Goal: Task Accomplishment & Management: Manage account settings

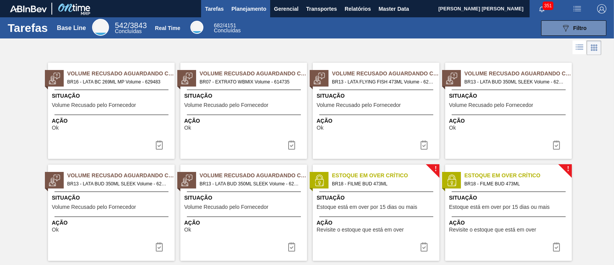
click at [250, 13] on span "Planejamento" at bounding box center [249, 8] width 35 height 9
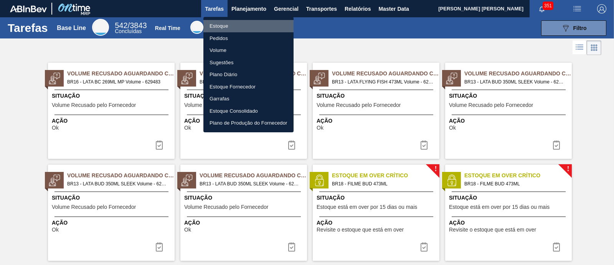
click at [238, 24] on li "Estoque" at bounding box center [248, 26] width 90 height 12
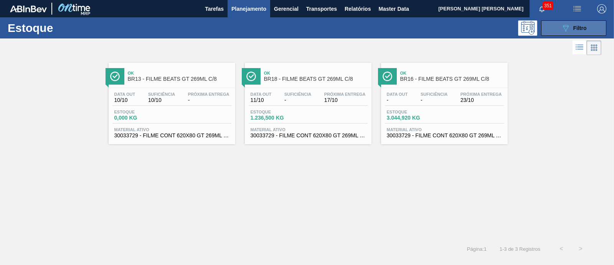
click at [566, 31] on icon "089F7B8B-B2A5-4AFE-B5C0-19BA573D28AC" at bounding box center [565, 27] width 9 height 9
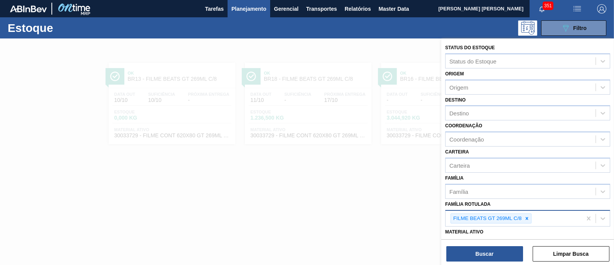
click at [528, 218] on icon at bounding box center [526, 217] width 5 height 5
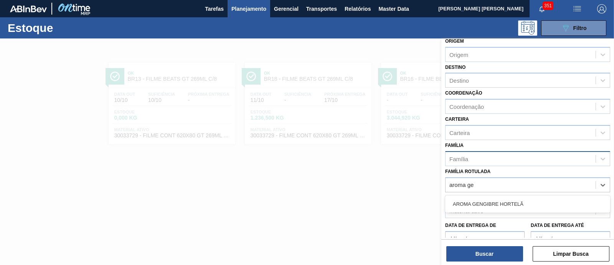
scroll to position [48, 0]
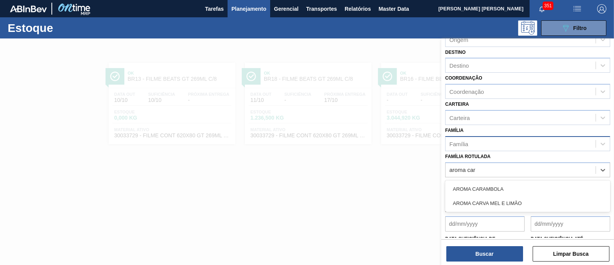
type Rotulada "aroma cara"
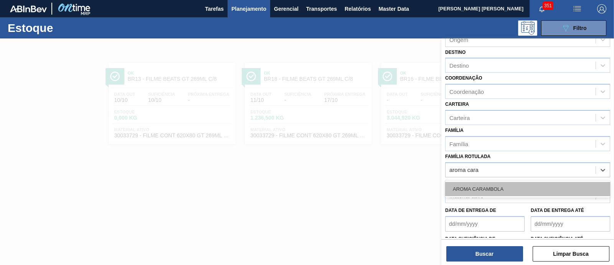
click at [521, 186] on div "AROMA CARAMBOLA" at bounding box center [527, 189] width 165 height 14
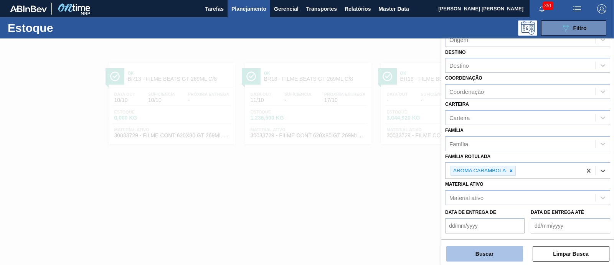
click at [485, 250] on button "Buscar" at bounding box center [485, 253] width 77 height 15
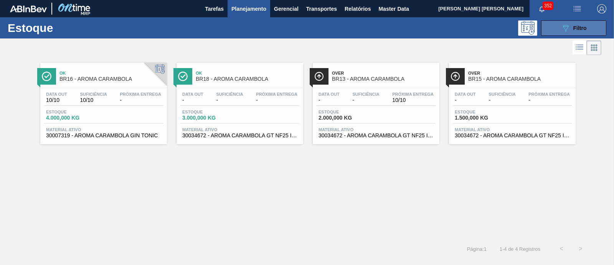
click at [586, 23] on div "089F7B8B-B2A5-4AFE-B5C0-19BA573D28AC Filtro" at bounding box center [574, 27] width 26 height 9
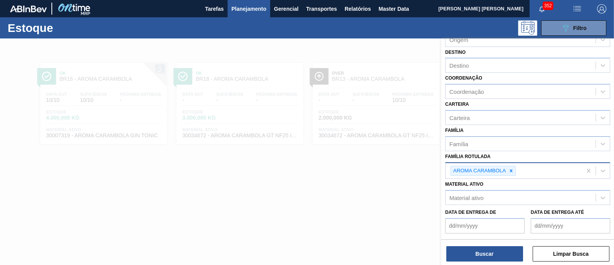
click at [515, 169] on div at bounding box center [511, 171] width 8 height 10
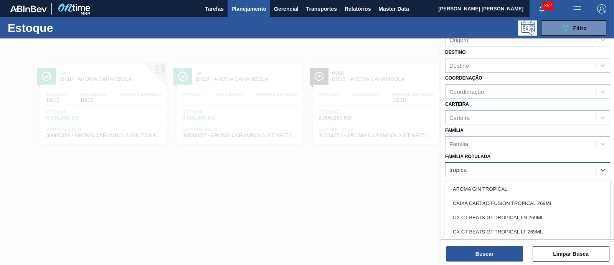
type Rotulada "tropical"
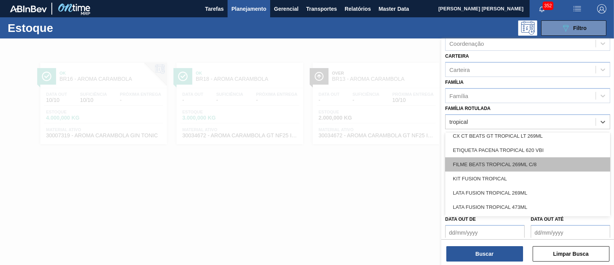
click at [532, 161] on div "FILME BEATS TROPICAL 269ML C/8" at bounding box center [527, 164] width 165 height 14
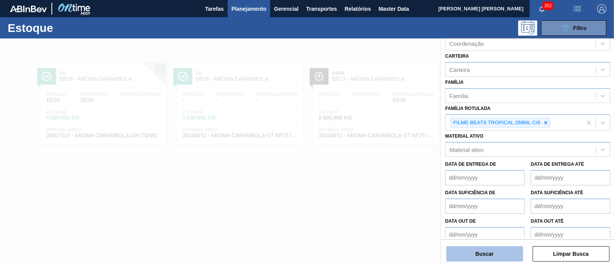
click at [493, 252] on button "Buscar" at bounding box center [485, 253] width 77 height 15
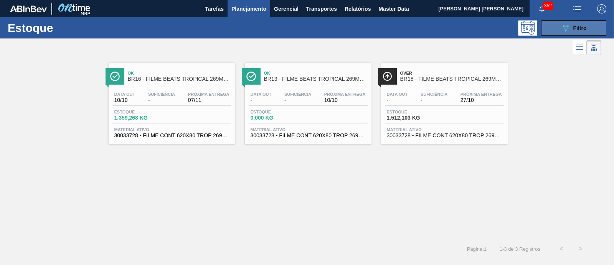
click at [597, 25] on button "089F7B8B-B2A5-4AFE-B5C0-19BA573D28AC Filtro" at bounding box center [573, 27] width 65 height 15
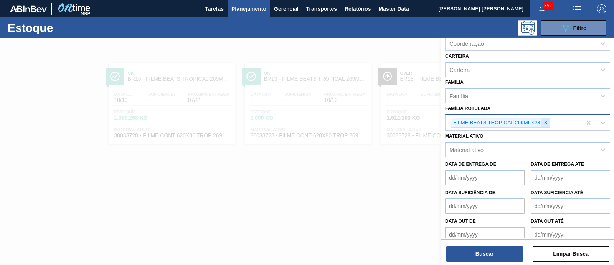
click at [545, 120] on icon at bounding box center [545, 122] width 5 height 5
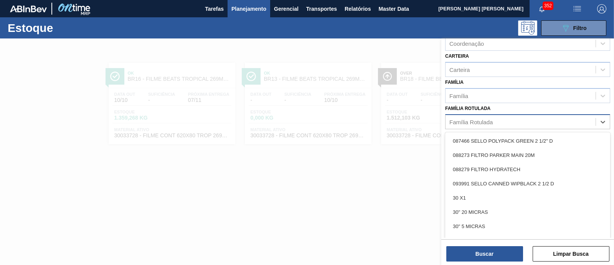
click at [545, 118] on div "Família Rotulada" at bounding box center [521, 121] width 150 height 11
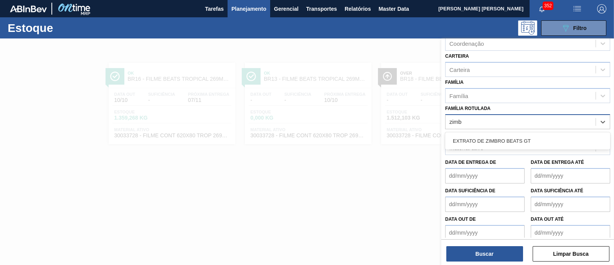
type Rotulada "zimbr"
click at [522, 135] on div "EXTRATO DE ZIMBRO BEATS GT" at bounding box center [527, 141] width 165 height 14
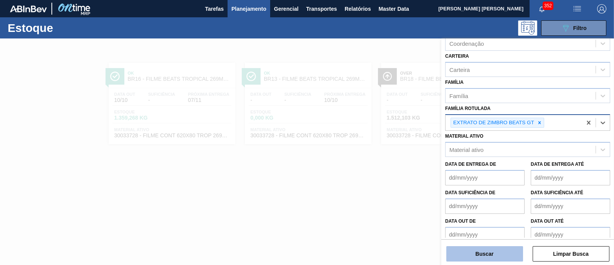
click at [480, 254] on button "Buscar" at bounding box center [485, 253] width 77 height 15
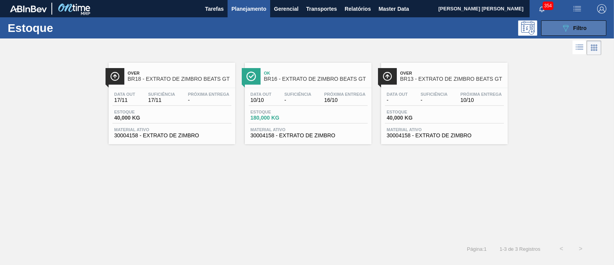
click at [569, 27] on icon "089F7B8B-B2A5-4AFE-B5C0-19BA573D28AC" at bounding box center [565, 27] width 9 height 9
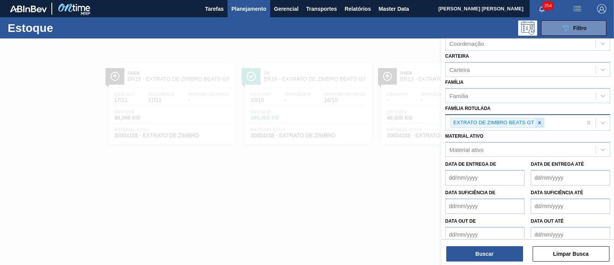
click at [540, 120] on icon at bounding box center [539, 122] width 5 height 5
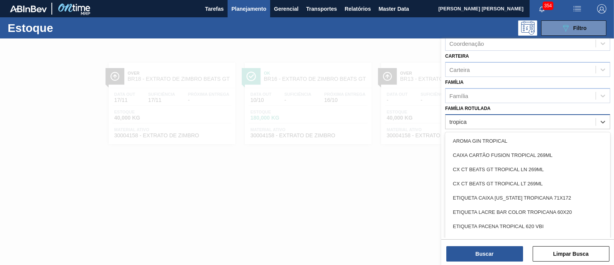
type Rotulada "tropical"
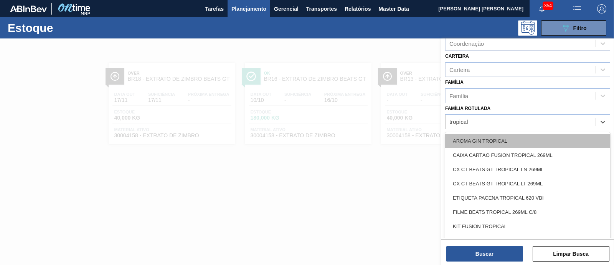
click at [501, 141] on div "AROMA GIN TROPICAL" at bounding box center [527, 141] width 165 height 14
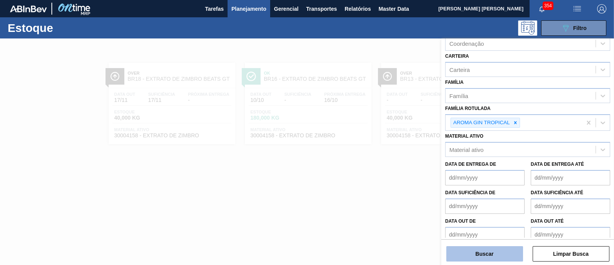
click at [499, 250] on button "Buscar" at bounding box center [485, 253] width 77 height 15
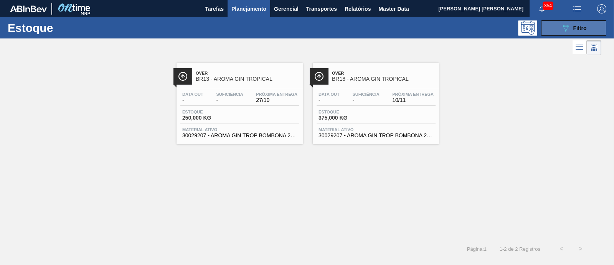
click at [555, 23] on button "089F7B8B-B2A5-4AFE-B5C0-19BA573D28AC Filtro" at bounding box center [573, 27] width 65 height 15
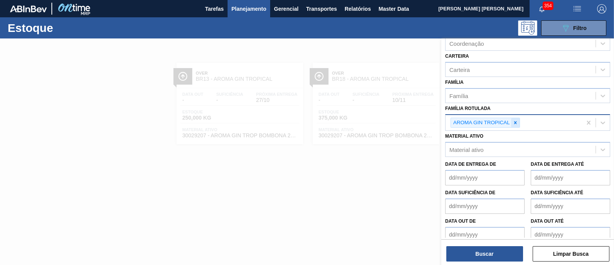
click at [515, 121] on icon at bounding box center [515, 122] width 3 height 3
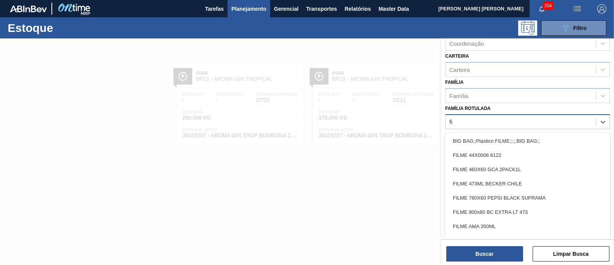
type Rotulada "f"
type Rotulada "senses"
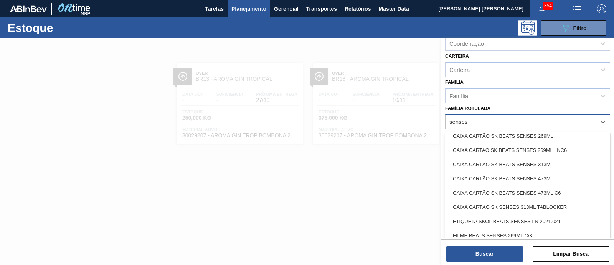
scroll to position [96, 0]
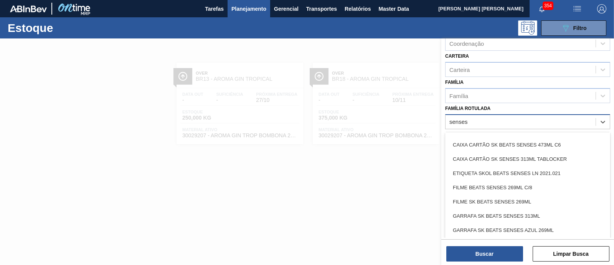
click at [509, 186] on div "FILME BEATS SENSES 269ML C/8" at bounding box center [527, 187] width 165 height 14
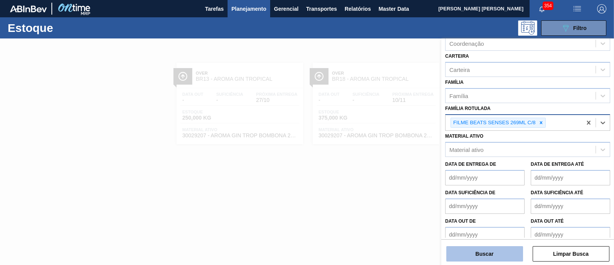
click at [502, 255] on button "Buscar" at bounding box center [485, 253] width 77 height 15
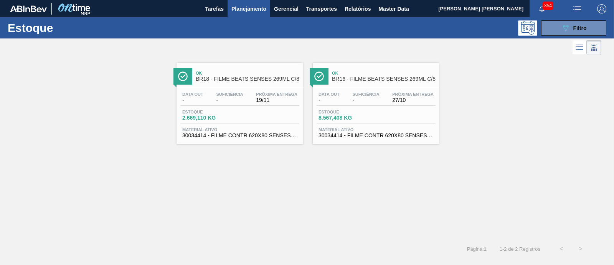
drag, startPoint x: 346, startPoint y: 103, endPoint x: 273, endPoint y: 121, distance: 74.5
click at [273, 121] on div "Estoque 2.669,110 KG" at bounding box center [239, 116] width 119 height 14
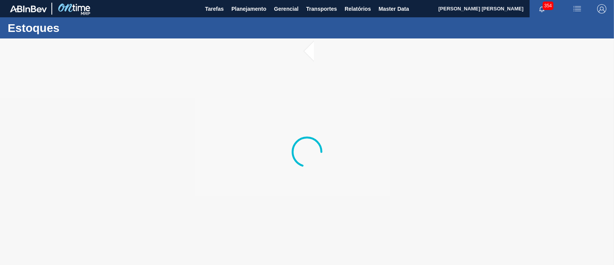
drag, startPoint x: 273, startPoint y: 121, endPoint x: 146, endPoint y: 96, distance: 129.9
click at [200, 96] on div at bounding box center [307, 151] width 614 height 226
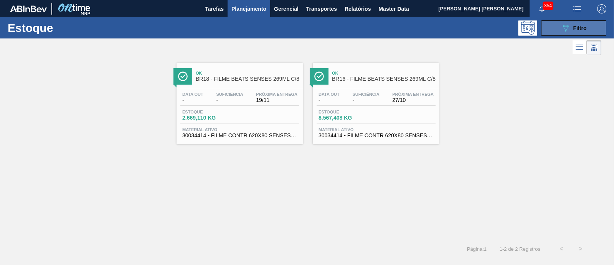
click at [570, 31] on div "089F7B8B-B2A5-4AFE-B5C0-19BA573D28AC Filtro" at bounding box center [574, 27] width 26 height 9
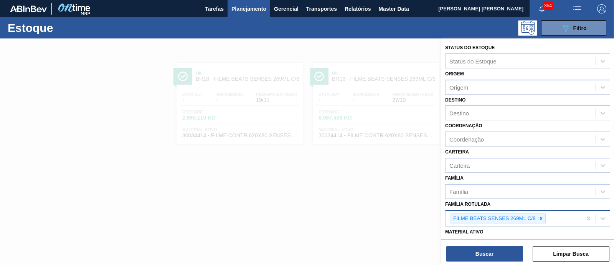
click at [546, 214] on div "FILME BEATS SENSES 269ML C/8" at bounding box center [514, 218] width 136 height 16
click at [536, 218] on div "FILME BEATS SENSES 269ML C/8" at bounding box center [494, 218] width 86 height 10
click at [541, 217] on icon at bounding box center [541, 218] width 3 height 3
click at [528, 212] on div "Família Rotulada" at bounding box center [521, 217] width 150 height 11
type Rotulada "red mi"
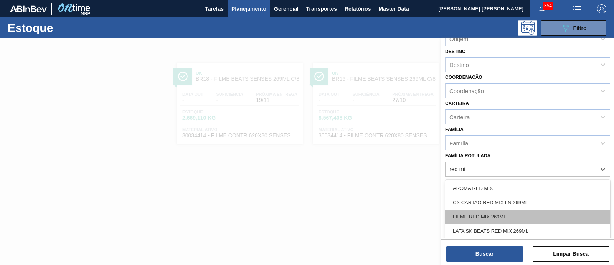
scroll to position [96, 0]
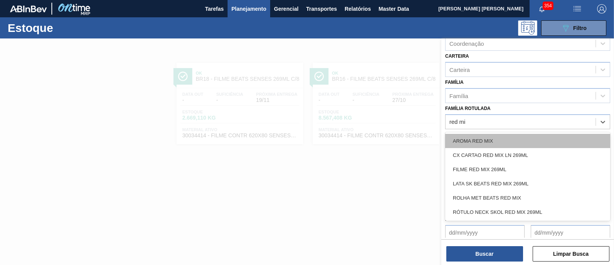
click at [509, 136] on div "AROMA RED MIX" at bounding box center [527, 141] width 165 height 14
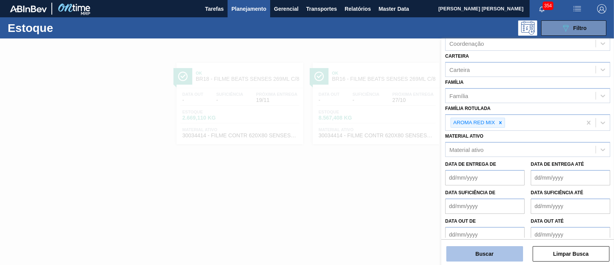
click at [490, 255] on button "Buscar" at bounding box center [485, 253] width 77 height 15
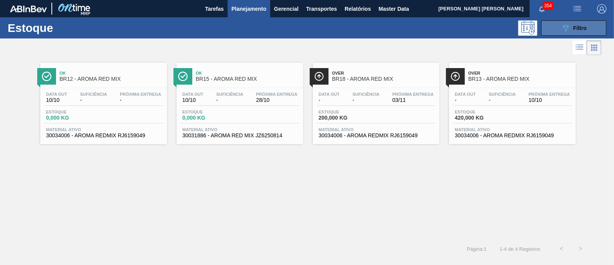
click at [563, 25] on icon "089F7B8B-B2A5-4AFE-B5C0-19BA573D28AC" at bounding box center [565, 27] width 9 height 9
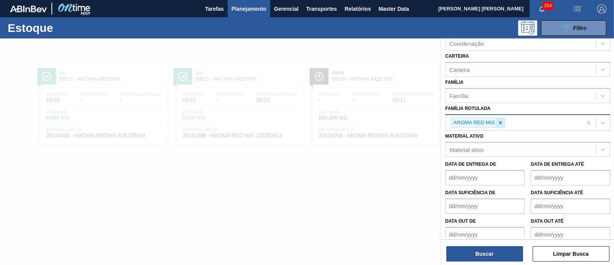
click at [499, 122] on icon at bounding box center [500, 122] width 5 height 5
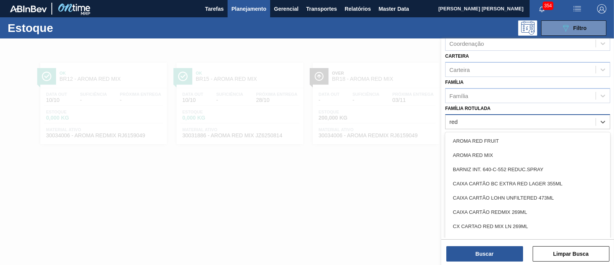
type Rotulada "red f"
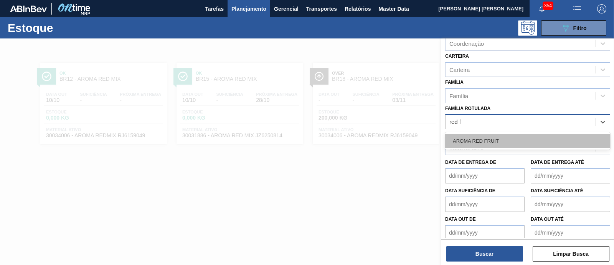
click at [510, 137] on div "AROMA RED FRUIT" at bounding box center [527, 141] width 165 height 14
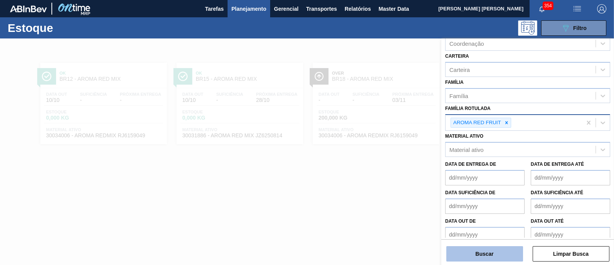
click at [507, 251] on button "Buscar" at bounding box center [485, 253] width 77 height 15
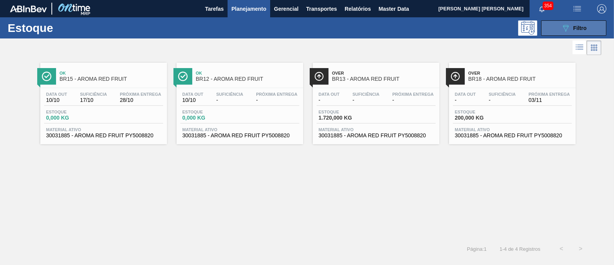
click at [563, 30] on icon "089F7B8B-B2A5-4AFE-B5C0-19BA573D28AC" at bounding box center [565, 27] width 9 height 9
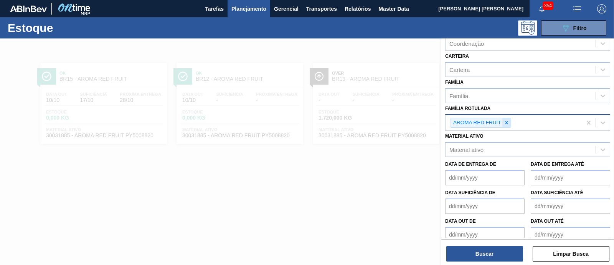
click at [506, 121] on icon at bounding box center [506, 122] width 3 height 3
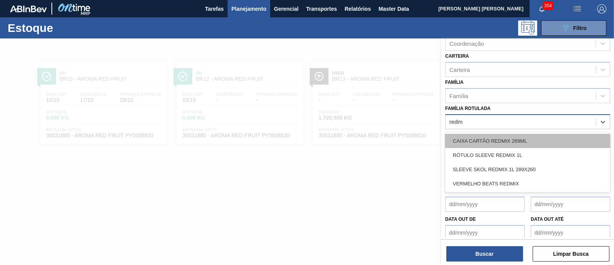
type Rotulada "red"
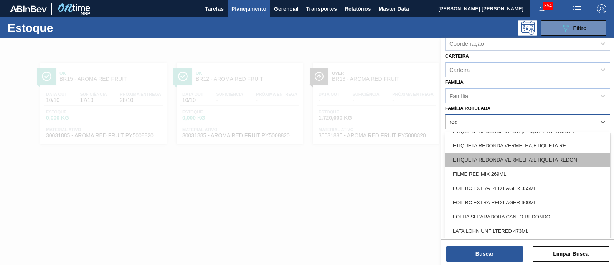
scroll to position [336, 0]
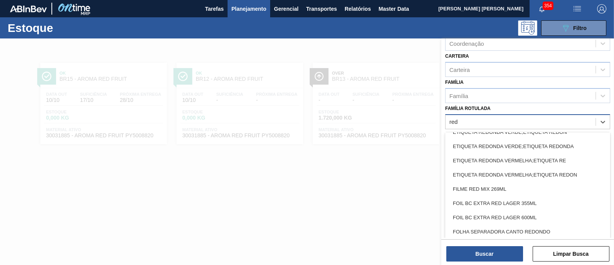
click at [503, 183] on div "FILME RED MIX 269ML" at bounding box center [527, 189] width 165 height 14
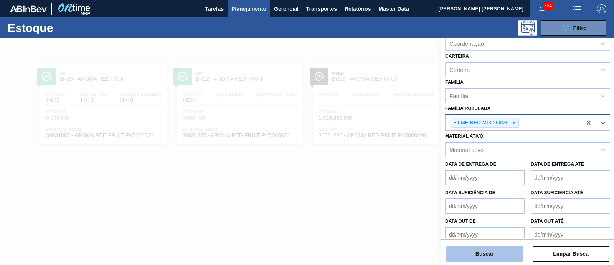
click at [484, 249] on button "Buscar" at bounding box center [485, 253] width 77 height 15
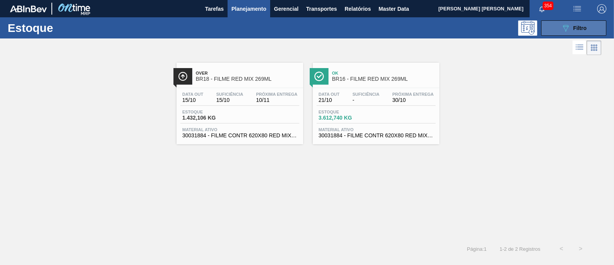
click at [579, 31] on span "Filtro" at bounding box center [580, 28] width 13 height 6
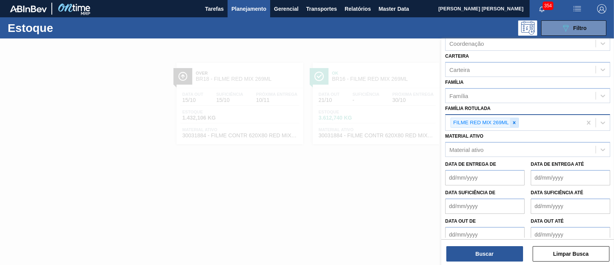
click at [516, 121] on icon at bounding box center [514, 122] width 5 height 5
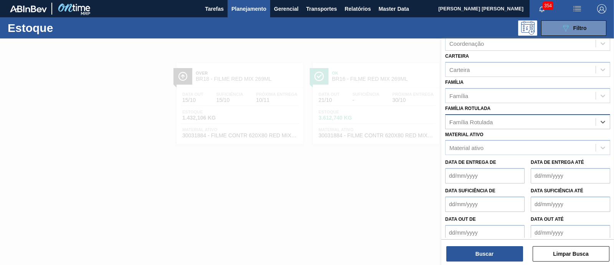
type Rotulada "red"
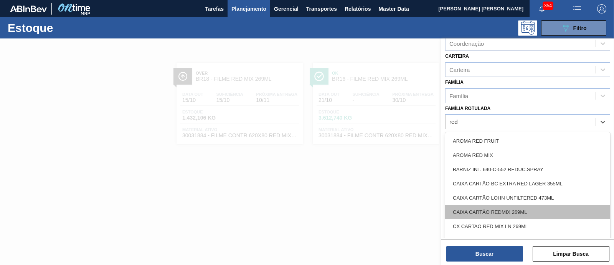
click at [547, 213] on div "CAIXA CARTÃO REDMIX 269ML" at bounding box center [527, 212] width 165 height 14
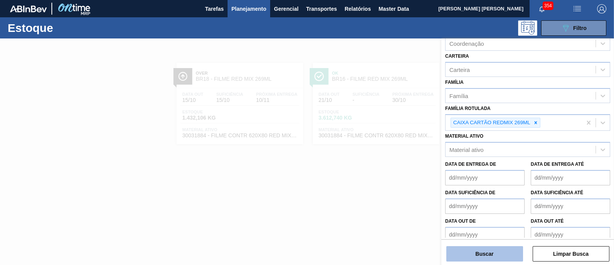
click at [492, 254] on button "Buscar" at bounding box center [485, 253] width 77 height 15
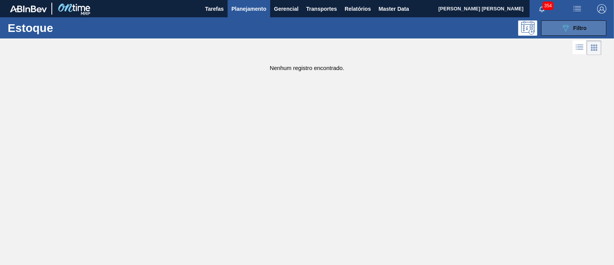
click at [567, 33] on button "089F7B8B-B2A5-4AFE-B5C0-19BA573D28AC Filtro" at bounding box center [573, 27] width 65 height 15
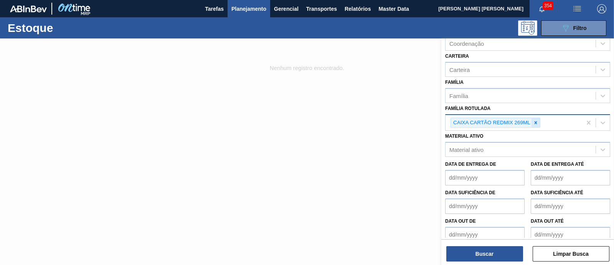
click at [536, 118] on div at bounding box center [536, 123] width 8 height 10
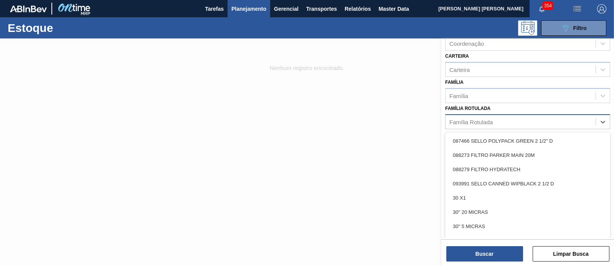
click at [536, 117] on div "Família Rotulada" at bounding box center [521, 121] width 150 height 11
type Rotulada "c"
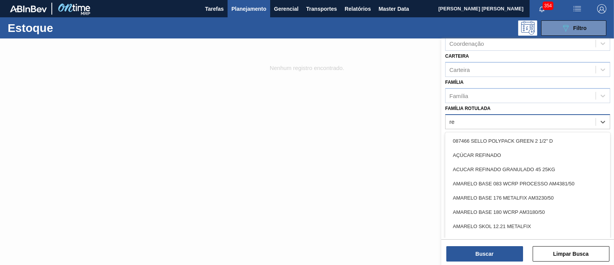
type Rotulada "red"
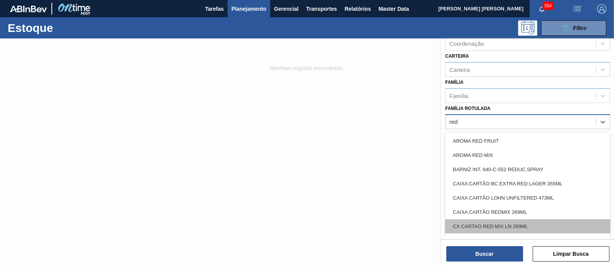
click at [538, 222] on div "CX CARTAO RED MIX LN 269ML" at bounding box center [527, 226] width 165 height 14
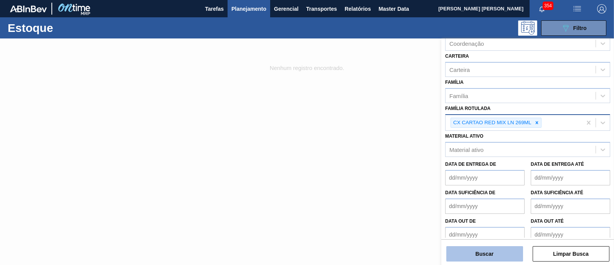
click at [512, 250] on button "Buscar" at bounding box center [485, 253] width 77 height 15
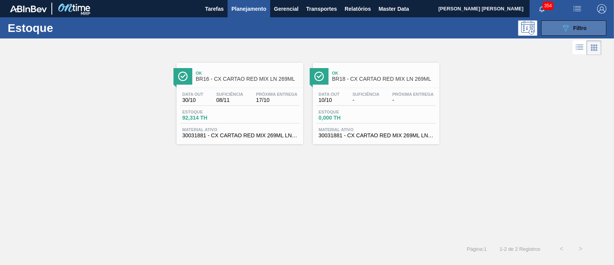
click at [594, 30] on button "089F7B8B-B2A5-4AFE-B5C0-19BA573D28AC Filtro" at bounding box center [573, 27] width 65 height 15
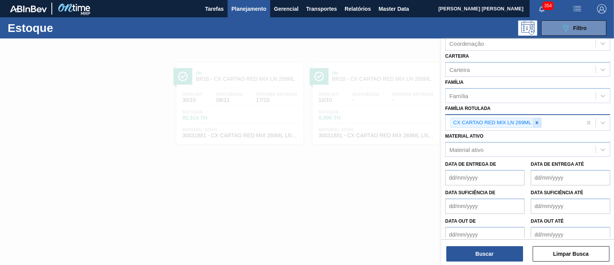
click at [537, 121] on icon at bounding box center [537, 122] width 3 height 3
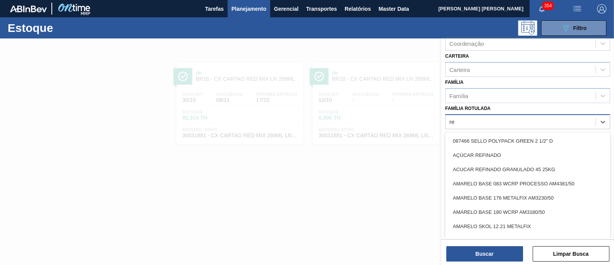
type Rotulada "red"
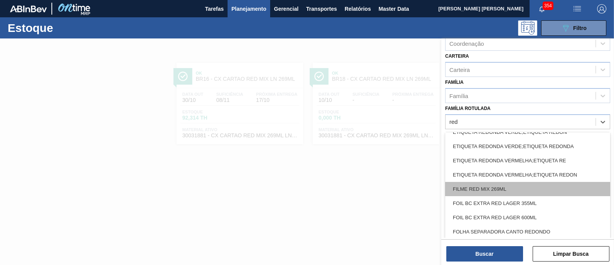
click at [515, 185] on div "FILME RED MIX 269ML" at bounding box center [527, 189] width 165 height 14
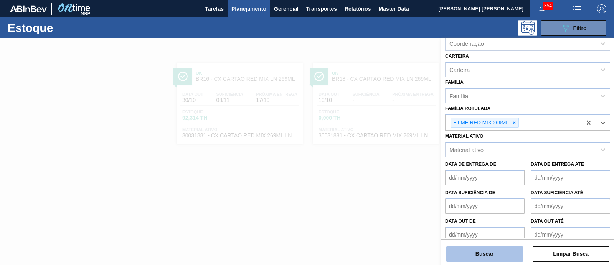
click at [484, 256] on button "Buscar" at bounding box center [485, 253] width 77 height 15
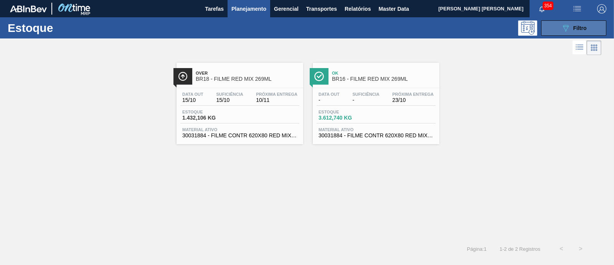
click at [556, 26] on button "089F7B8B-B2A5-4AFE-B5C0-19BA573D28AC Filtro" at bounding box center [573, 27] width 65 height 15
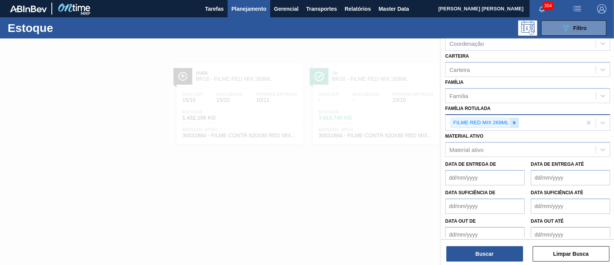
click at [516, 121] on icon at bounding box center [514, 122] width 5 height 5
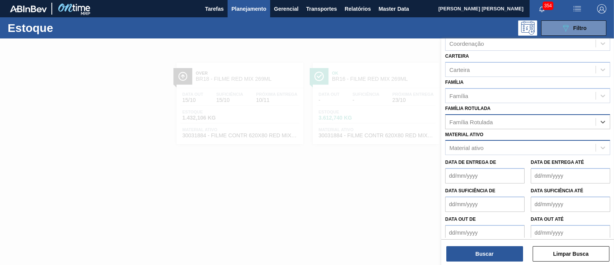
click at [497, 142] on div "Material ativo" at bounding box center [521, 147] width 150 height 11
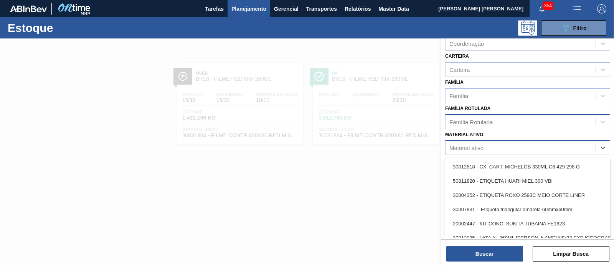
paste ativo "30034735"
type ativo "30034735"
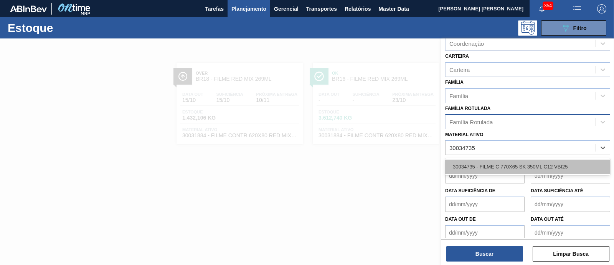
click at [494, 162] on div "30034735 - FILME C 770X65 SK 350ML C12 VBI25" at bounding box center [527, 166] width 165 height 14
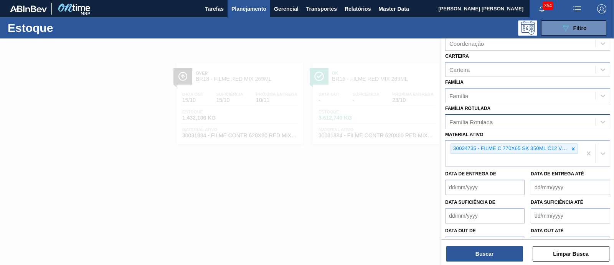
click at [497, 245] on div "Buscar Limpar Busca" at bounding box center [528, 250] width 173 height 22
click at [495, 249] on button "Buscar" at bounding box center [485, 253] width 77 height 15
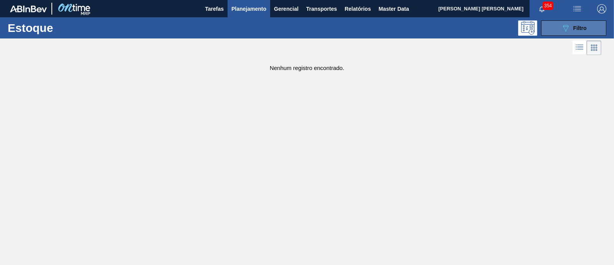
click at [586, 21] on button "089F7B8B-B2A5-4AFE-B5C0-19BA573D28AC Filtro" at bounding box center [573, 27] width 65 height 15
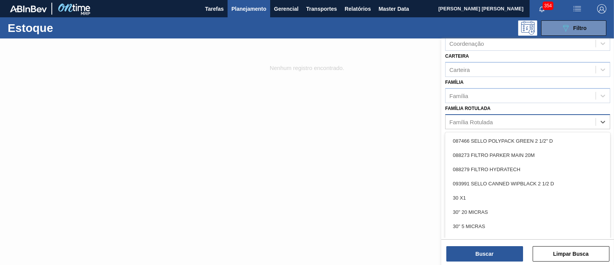
click at [509, 120] on div "Família Rotulada" at bounding box center [521, 121] width 150 height 11
type Rotulada "sk 350"
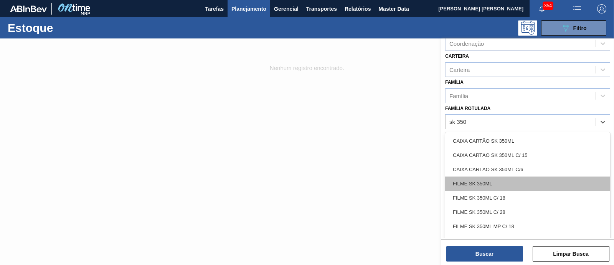
click at [527, 184] on div "FILME SK 350ML" at bounding box center [527, 183] width 165 height 14
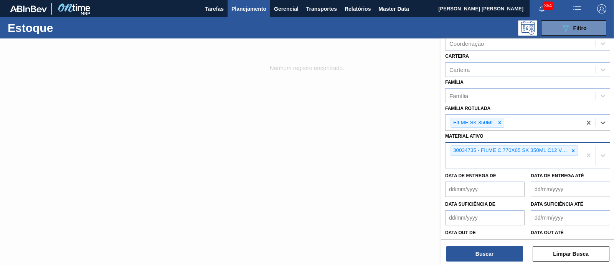
click at [573, 149] on icon at bounding box center [573, 150] width 3 height 3
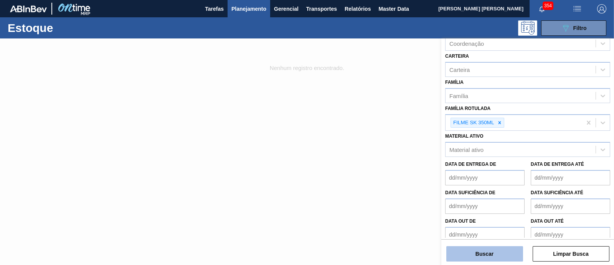
click at [495, 248] on button "Buscar" at bounding box center [485, 253] width 77 height 15
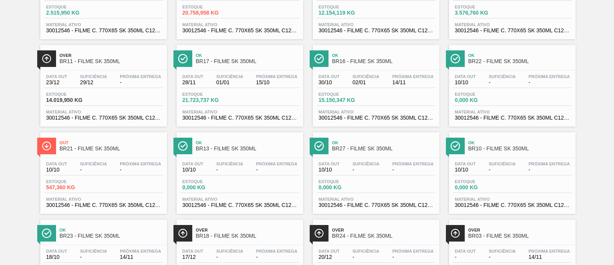
scroll to position [153, 0]
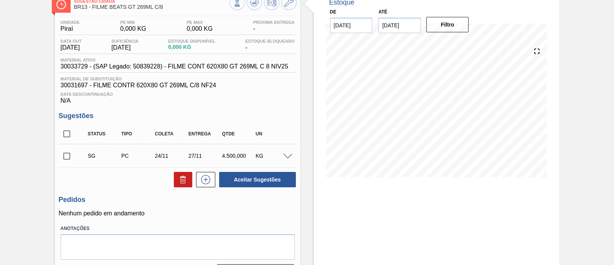
scroll to position [70, 0]
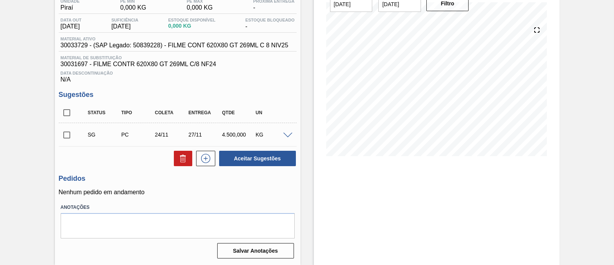
click at [286, 132] on span at bounding box center [287, 135] width 9 height 6
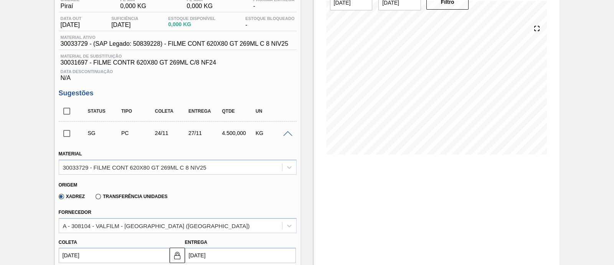
click at [122, 196] on label "Transferência Unidades" at bounding box center [132, 196] width 72 height 5
click at [94, 198] on input "Transferência Unidades" at bounding box center [94, 198] width 0 height 0
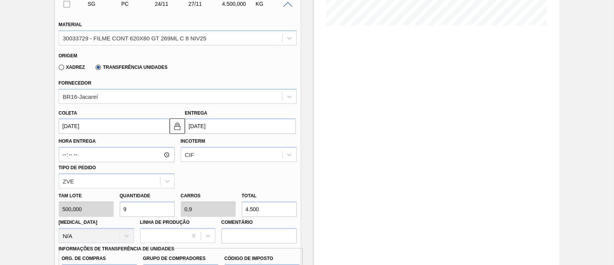
scroll to position [214, 0]
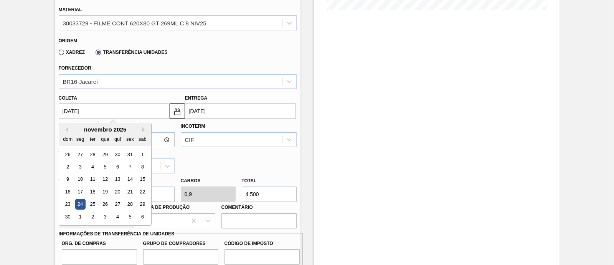
click at [119, 113] on input "24/11/2025" at bounding box center [114, 110] width 111 height 15
click at [68, 130] on div "novembro 2025" at bounding box center [105, 129] width 92 height 7
click at [66, 130] on button "Previous Month" at bounding box center [65, 129] width 5 height 5
click at [131, 163] on div "10" at bounding box center [130, 166] width 10 height 10
type input "[DATE]"
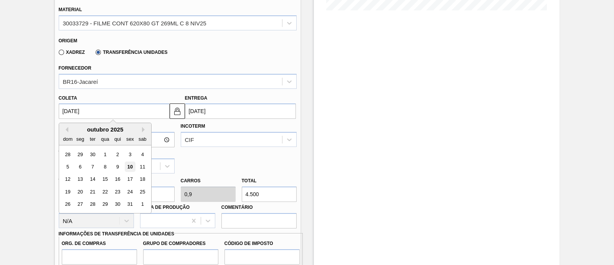
type input "[DATE]"
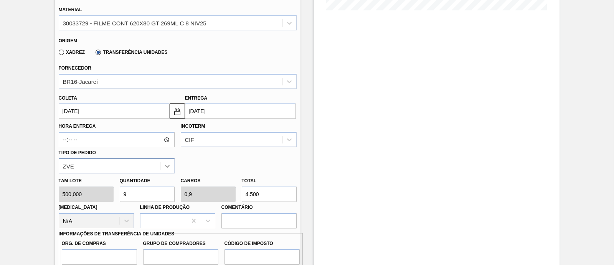
scroll to position [262, 0]
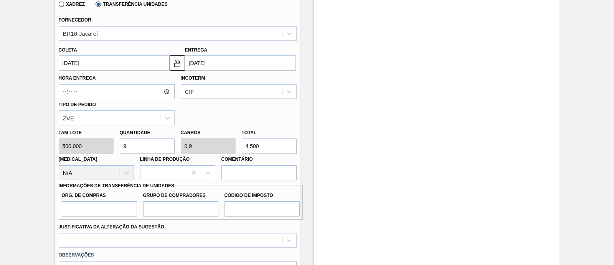
click at [223, 145] on div "Tam lote 500,000 Quantidade 9 Carros 0,9 Total 4.500 Doca N/A Linha de Produção…" at bounding box center [178, 152] width 244 height 55
type input "0,006"
type input "0,001"
type input "3"
type input "0,06"
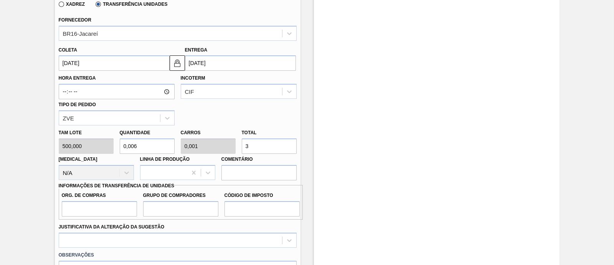
type input "0,006"
type input "30"
type input "0,6"
type input "0,06"
type input "300"
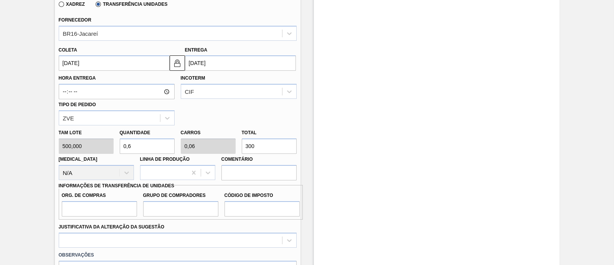
type input "6"
type input "0,6"
type input "3.000"
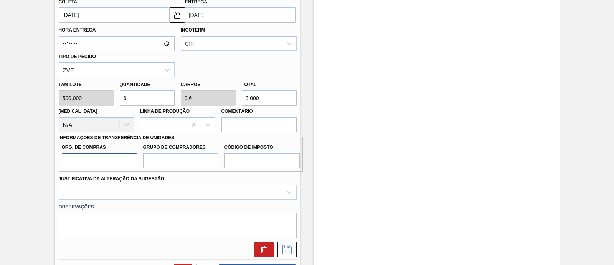
click at [111, 164] on input "Org. de Compras" at bounding box center [99, 160] width 75 height 15
type input "BR00"
click at [166, 166] on input "Grupo de Compradores" at bounding box center [180, 160] width 75 height 15
type input "A01"
drag, startPoint x: 248, startPoint y: 164, endPoint x: 252, endPoint y: 169, distance: 6.5
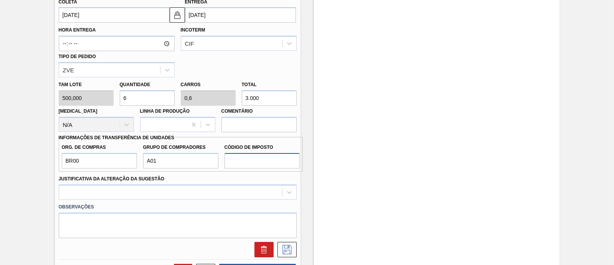
click at [248, 164] on input "Código de Imposto" at bounding box center [262, 160] width 75 height 15
type input "I1"
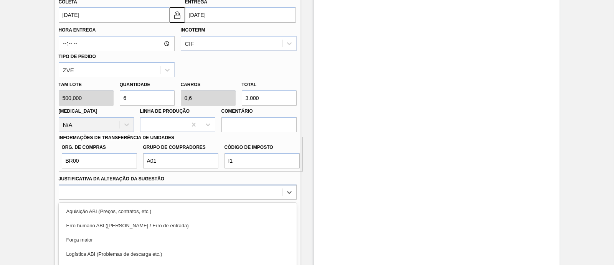
click at [242, 186] on div "option Força maior focused, 3 of 18. 18 results available. Use Up and Down to c…" at bounding box center [178, 191] width 238 height 15
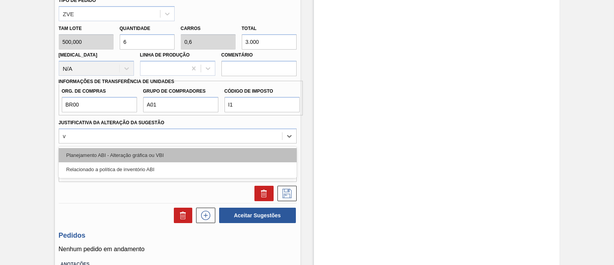
type Sugestão "vb"
click at [150, 159] on div "Planejamento ABI - Alteração gráfica ou VBI" at bounding box center [178, 155] width 238 height 14
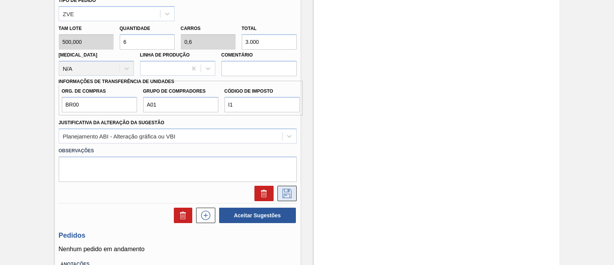
click at [285, 195] on icon at bounding box center [287, 193] width 12 height 9
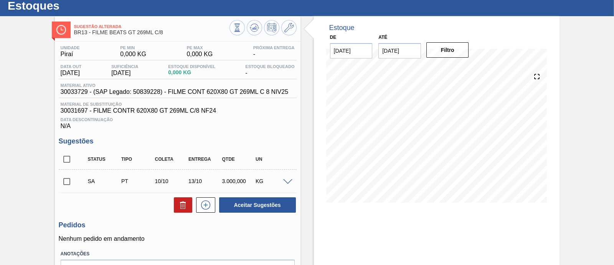
scroll to position [70, 0]
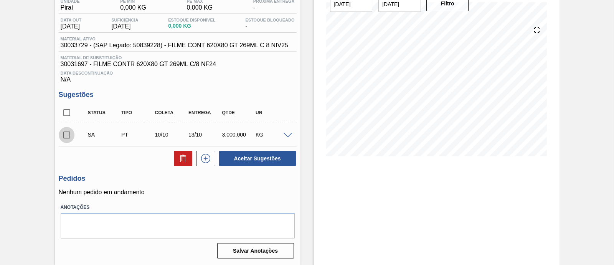
click at [69, 136] on input "checkbox" at bounding box center [67, 135] width 16 height 16
click at [243, 154] on button "Aceitar Sugestões" at bounding box center [257, 158] width 77 height 15
checkbox input "false"
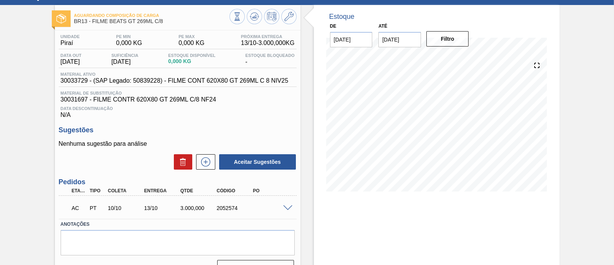
scroll to position [48, 0]
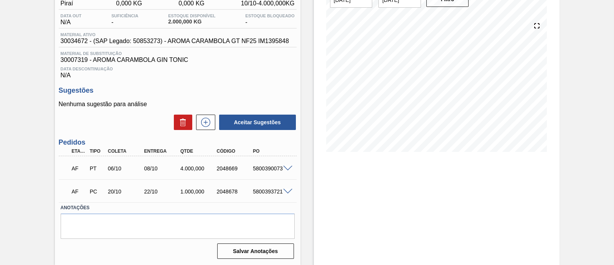
scroll to position [74, 0]
click at [290, 168] on span at bounding box center [287, 168] width 9 height 6
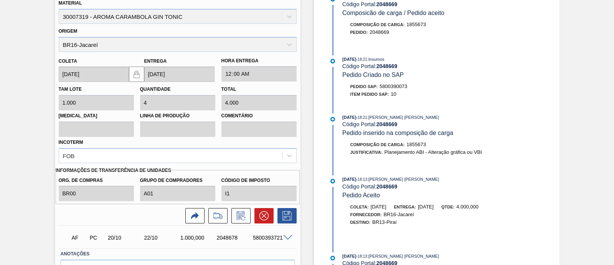
scroll to position [267, 0]
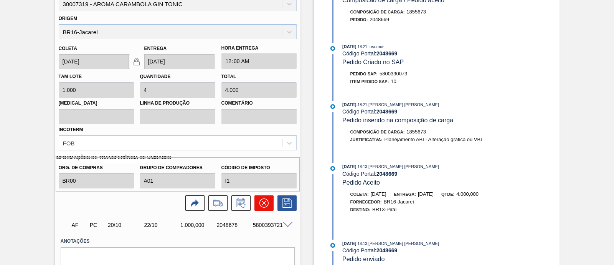
click at [260, 202] on icon at bounding box center [264, 202] width 9 height 9
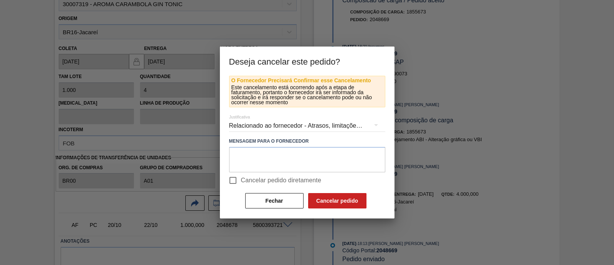
click at [266, 182] on span "Cancelar pedido diretamente" at bounding box center [281, 179] width 81 height 9
click at [241, 182] on input "Cancelar pedido diretamente" at bounding box center [233, 180] width 16 height 16
checkbox input "true"
click at [322, 197] on button "Cancelar pedido" at bounding box center [337, 200] width 58 height 15
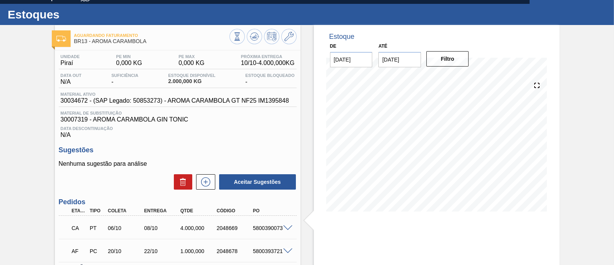
scroll to position [0, 0]
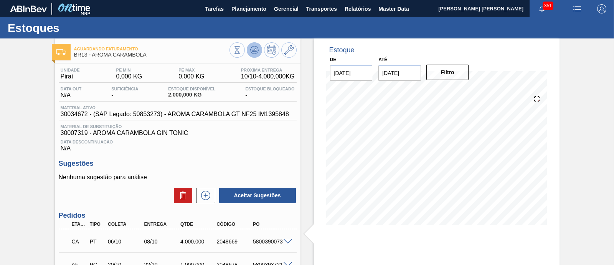
click at [252, 51] on icon at bounding box center [254, 49] width 5 height 3
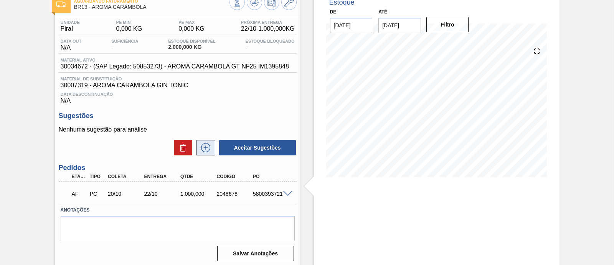
click at [209, 154] on button at bounding box center [205, 147] width 19 height 15
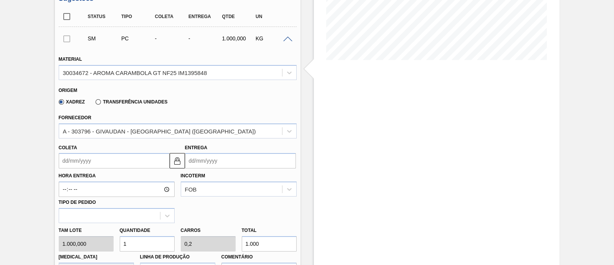
scroll to position [192, 0]
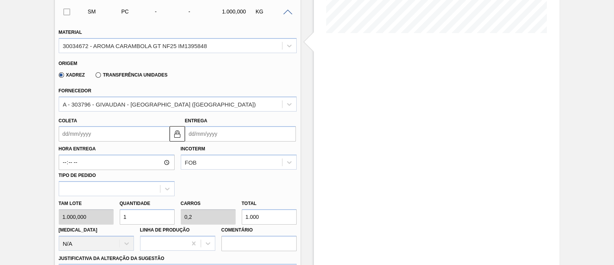
click at [134, 76] on label "Transferência Unidades" at bounding box center [132, 74] width 72 height 5
click at [94, 76] on input "Transferência Unidades" at bounding box center [94, 76] width 0 height 0
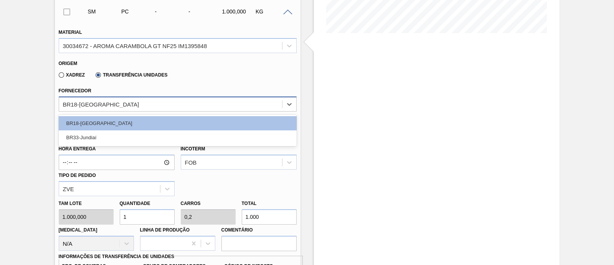
click at [121, 105] on div "BR18-Pernambuco" at bounding box center [170, 103] width 223 height 11
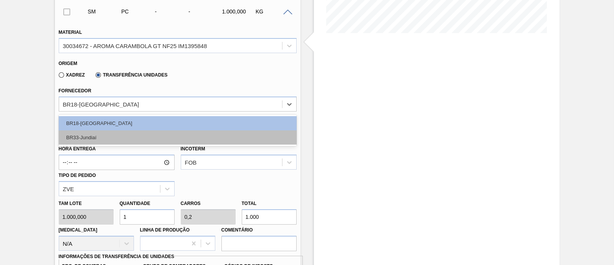
click at [113, 136] on div "BR33-Jundiaí" at bounding box center [178, 137] width 238 height 14
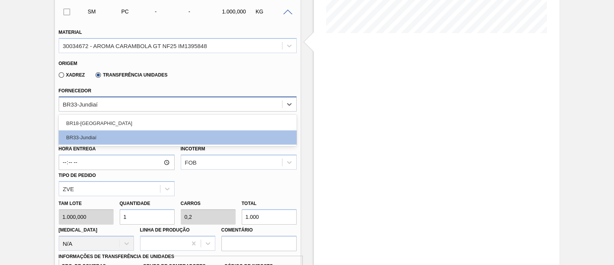
click at [110, 105] on div "BR33-Jundiaí" at bounding box center [170, 103] width 223 height 11
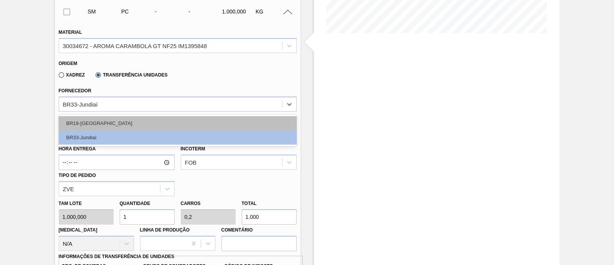
click at [117, 124] on div "BR18-Pernambuco" at bounding box center [178, 123] width 238 height 14
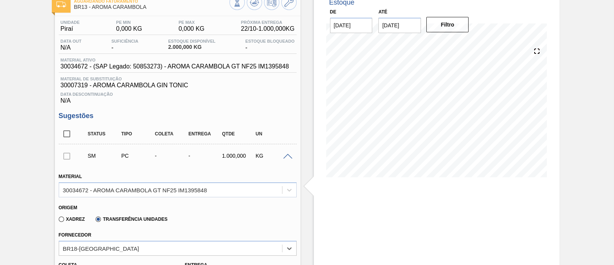
scroll to position [0, 0]
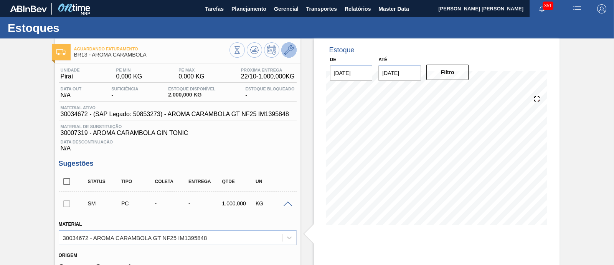
click at [289, 48] on icon at bounding box center [289, 49] width 9 height 9
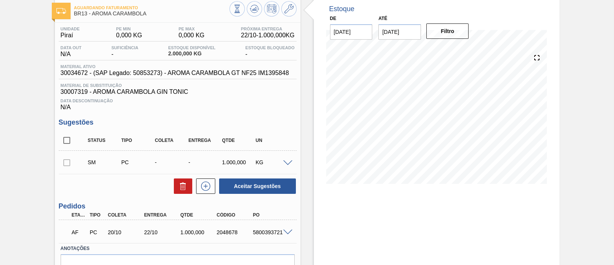
scroll to position [83, 0]
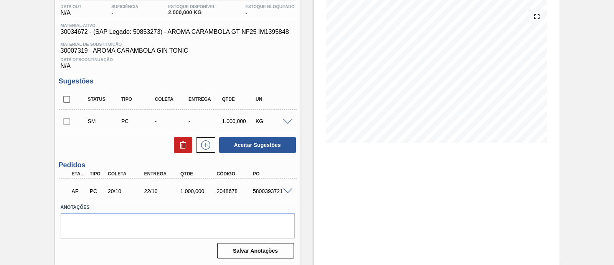
click at [290, 121] on span at bounding box center [287, 122] width 9 height 6
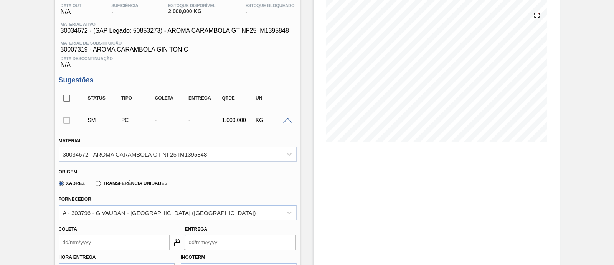
click at [108, 183] on label "Transferência Unidades" at bounding box center [132, 182] width 72 height 5
click at [94, 185] on input "Transferência Unidades" at bounding box center [94, 185] width 0 height 0
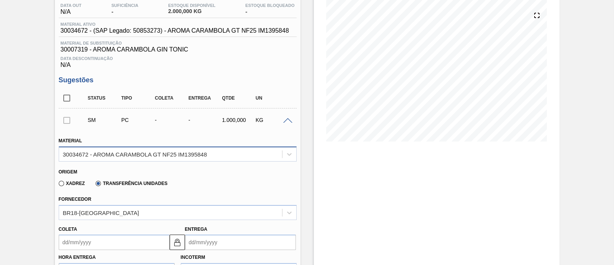
click at [130, 157] on div "30034672 - AROMA CARAMBOLA GT NF25 IM1395848" at bounding box center [135, 154] width 144 height 7
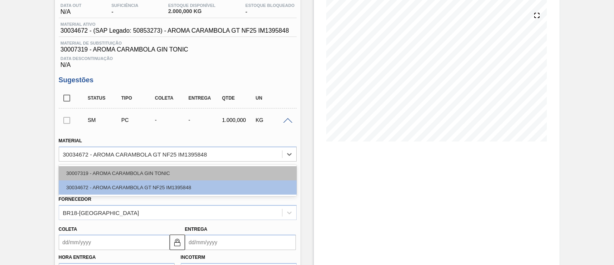
click at [137, 174] on div "30007319 - AROMA CARAMBOLA GIN TONIC" at bounding box center [178, 173] width 238 height 14
type input "0,02"
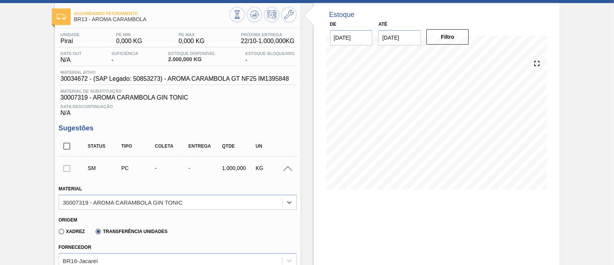
scroll to position [131, 0]
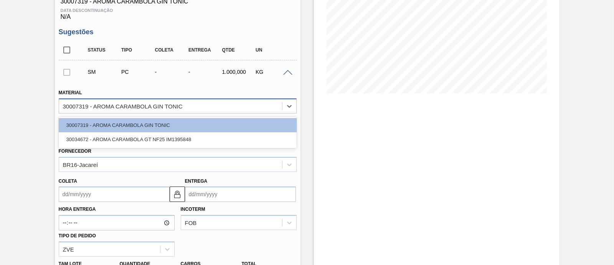
click at [171, 101] on div "30007319 - AROMA CARAMBOLA GIN TONIC" at bounding box center [178, 105] width 238 height 15
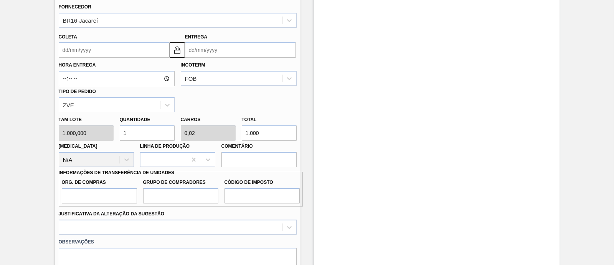
scroll to position [227, 0]
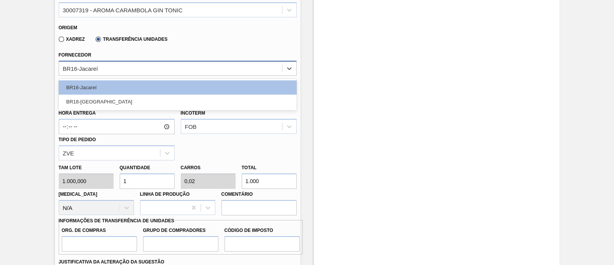
click at [129, 69] on div "BR16-Jacareí" at bounding box center [170, 68] width 223 height 11
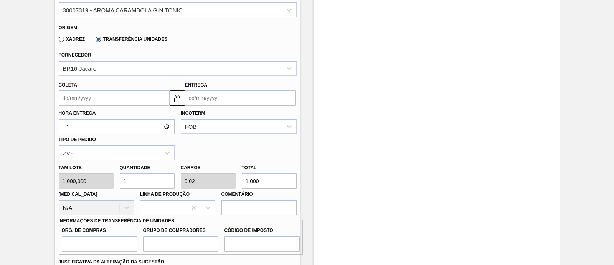
drag, startPoint x: 269, startPoint y: 182, endPoint x: 244, endPoint y: 184, distance: 25.0
click at [244, 184] on input "1.000" at bounding box center [269, 180] width 55 height 15
type input "0"
type input "0,002"
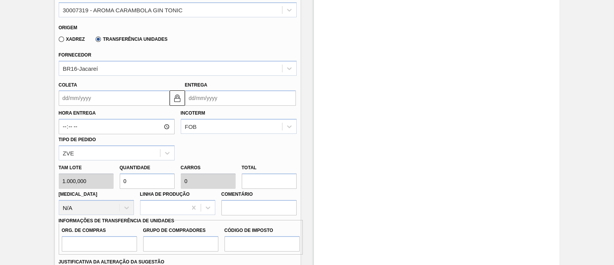
type input "2"
type input "0,025"
type input "0,001"
type input "25"
type input "0,25"
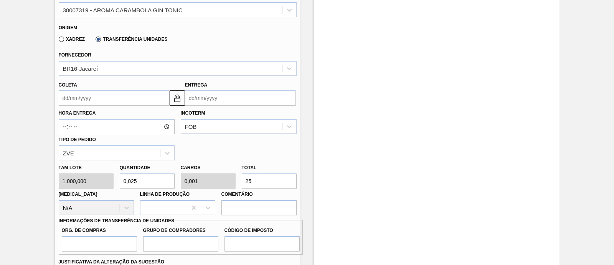
type input "0,005"
type input "250"
type input "2,5"
type input "0,05"
type input "2.500"
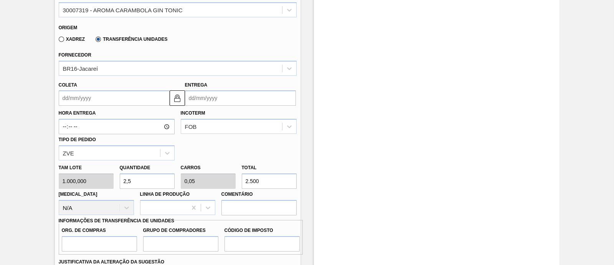
click at [128, 99] on input "Coleta" at bounding box center [114, 97] width 111 height 15
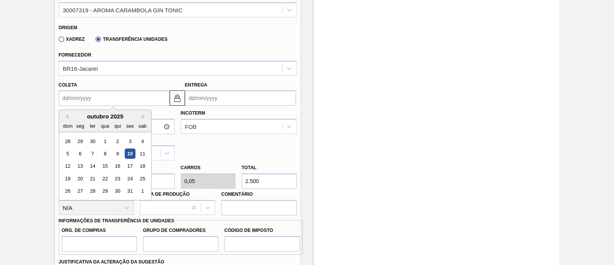
click at [129, 153] on div "10" at bounding box center [130, 153] width 10 height 10
type input "[DATE]"
type input "15/10/2025"
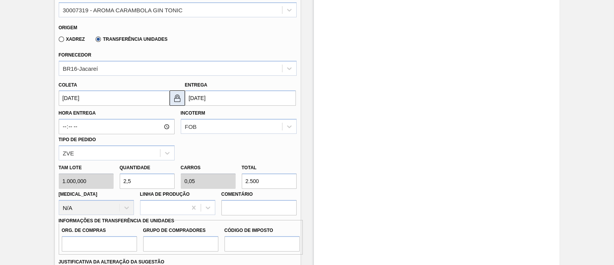
click at [177, 101] on img at bounding box center [177, 97] width 9 height 9
click at [178, 102] on img at bounding box center [177, 97] width 9 height 9
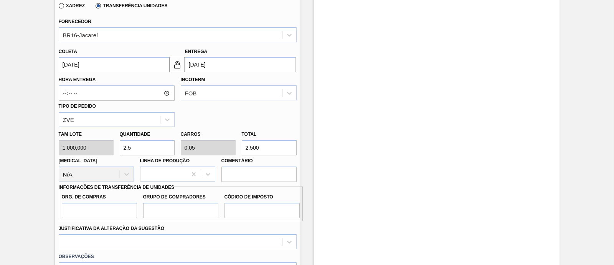
scroll to position [275, 0]
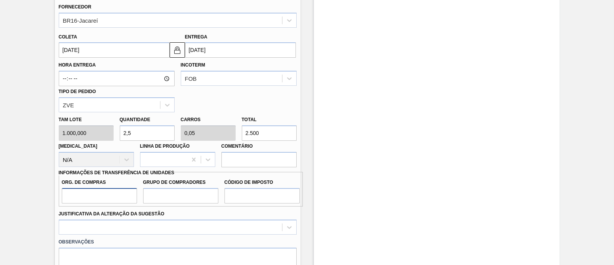
click at [93, 199] on input "Org. de Compras" at bounding box center [99, 195] width 75 height 15
type input "BR00"
drag, startPoint x: 162, startPoint y: 197, endPoint x: 169, endPoint y: 203, distance: 9.5
click at [162, 197] on input "Grupo de Compradores" at bounding box center [180, 195] width 75 height 15
click at [267, 194] on input "Código de Imposto" at bounding box center [262, 195] width 75 height 15
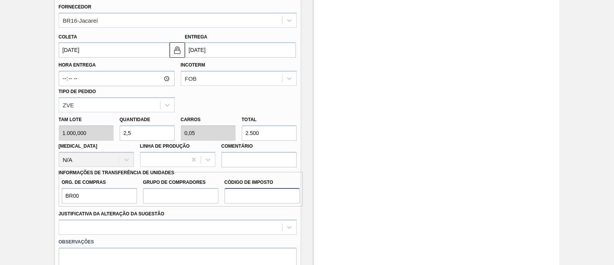
type input "I1"
click at [184, 198] on input "Grupo de Compradores" at bounding box center [180, 195] width 75 height 15
type input "A01"
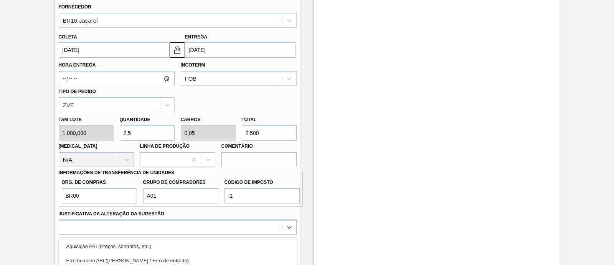
scroll to position [366, 0]
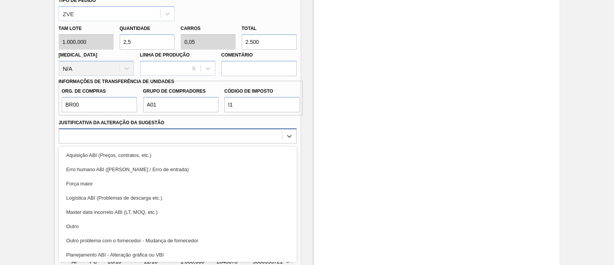
click at [175, 143] on div "option Outro focused, 6 of 18. 18 results available. Use Up and Down to choose …" at bounding box center [178, 135] width 238 height 15
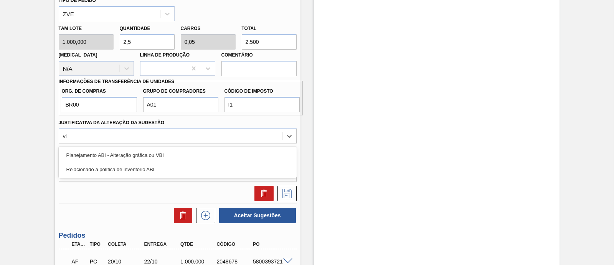
type Sugestão "vbi"
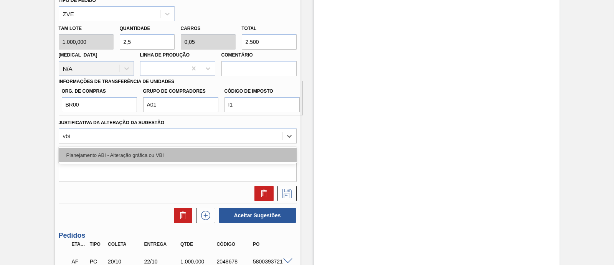
click at [128, 162] on div "Planejamento ABI - Alteração gráfica ou VBI" at bounding box center [178, 155] width 238 height 14
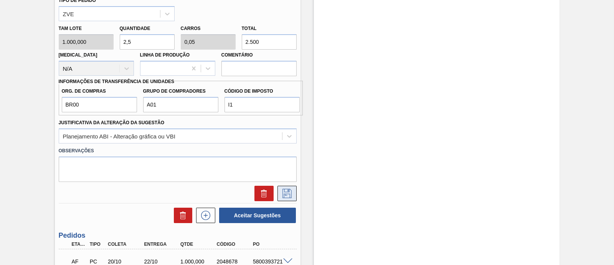
click at [280, 191] on button at bounding box center [287, 192] width 19 height 15
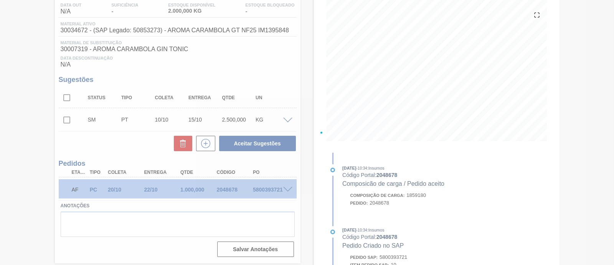
scroll to position [83, 0]
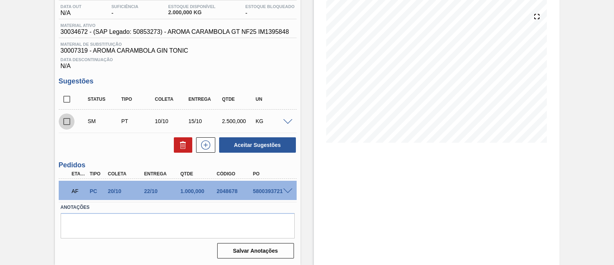
click at [66, 124] on input "checkbox" at bounding box center [67, 121] width 16 height 16
click at [282, 149] on button "Aceitar Sugestões" at bounding box center [257, 144] width 77 height 15
checkbox input "false"
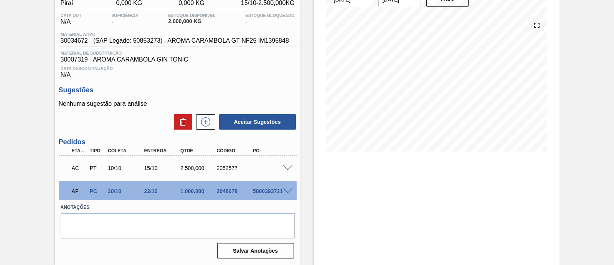
scroll to position [0, 0]
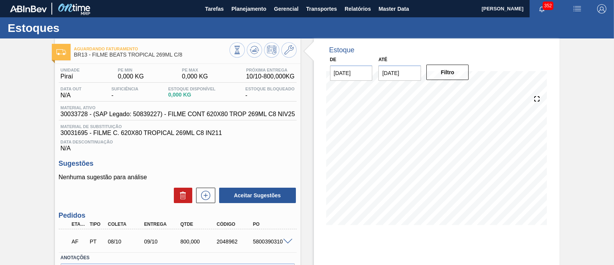
click at [288, 242] on span at bounding box center [287, 241] width 9 height 6
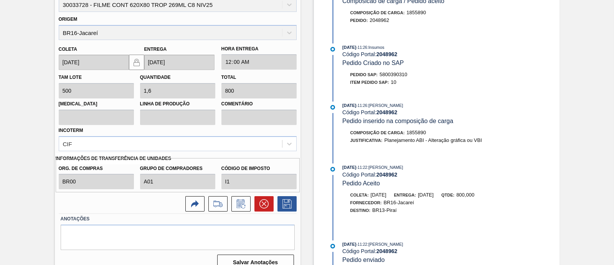
scroll to position [279, 0]
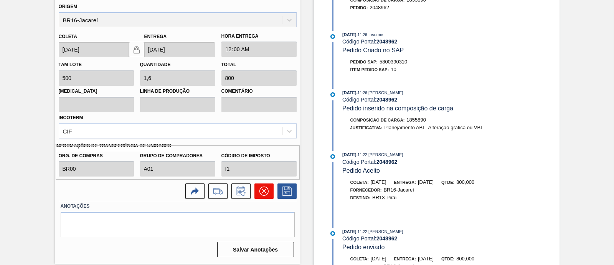
click at [261, 195] on icon at bounding box center [263, 190] width 9 height 9
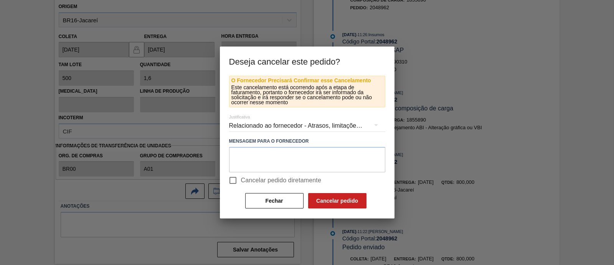
click at [278, 179] on span "Cancelar pedido diretamente" at bounding box center [281, 179] width 81 height 9
click at [241, 179] on input "Cancelar pedido diretamente" at bounding box center [233, 180] width 16 height 16
checkbox input "true"
click at [336, 203] on button "Cancelar pedido" at bounding box center [337, 200] width 58 height 15
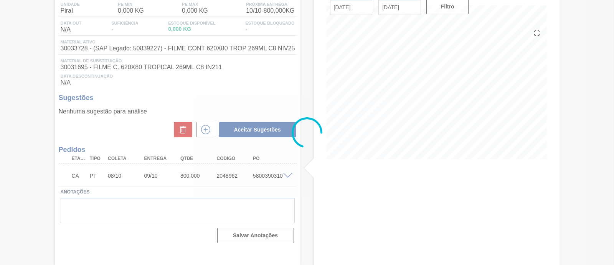
scroll to position [65, 0]
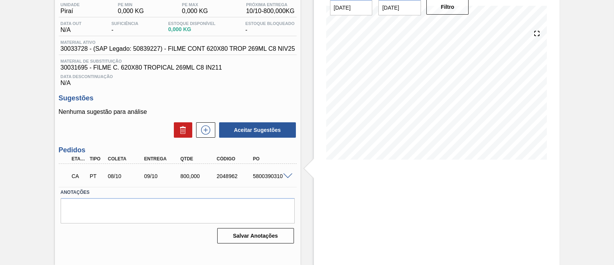
click at [287, 176] on span at bounding box center [287, 176] width 9 height 6
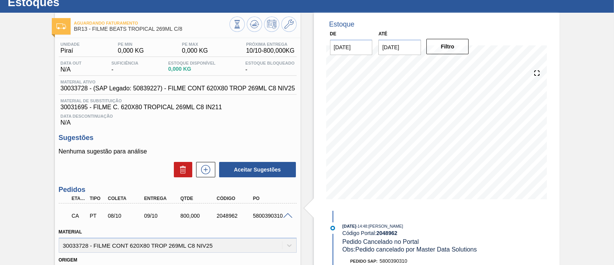
scroll to position [48, 0]
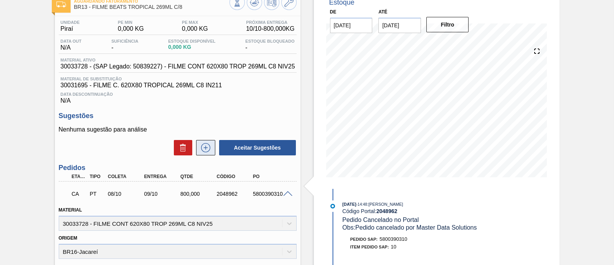
click at [205, 151] on icon at bounding box center [206, 147] width 12 height 9
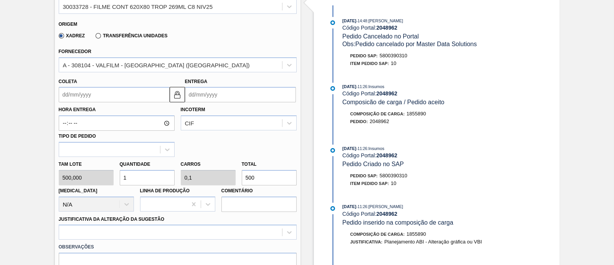
scroll to position [240, 0]
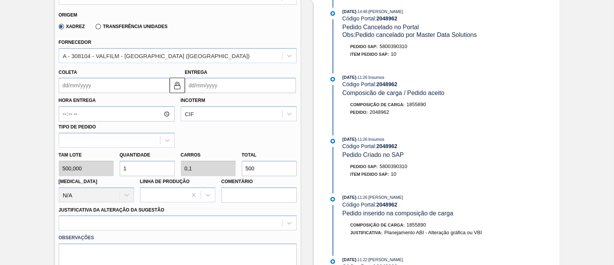
click at [132, 29] on label "Transferência Unidades" at bounding box center [132, 26] width 72 height 5
click at [106, 26] on label "Transferência Unidades" at bounding box center [132, 26] width 72 height 5
click at [94, 28] on input "Transferência Unidades" at bounding box center [94, 28] width 0 height 0
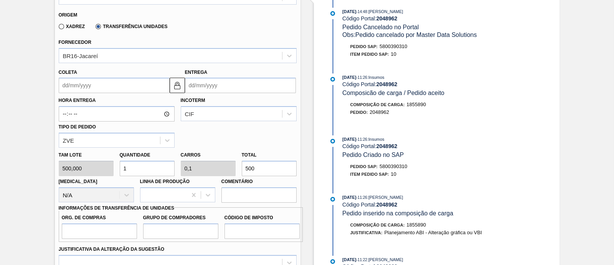
click at [109, 89] on input "Coleta" at bounding box center [114, 85] width 111 height 15
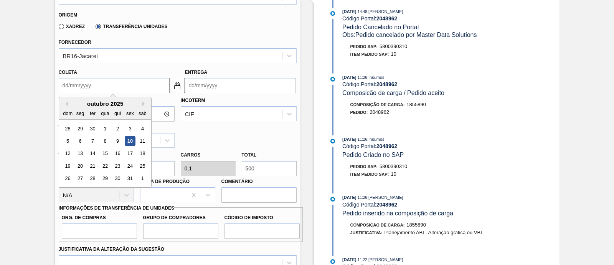
click at [131, 141] on div "10" at bounding box center [130, 141] width 10 height 10
type input "[DATE]"
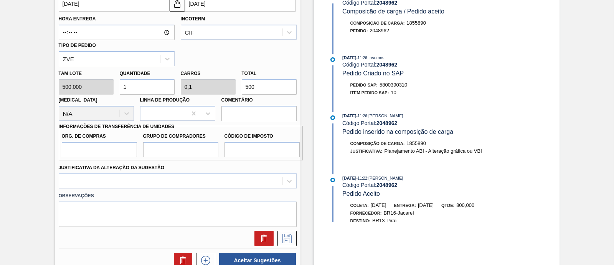
scroll to position [336, 0]
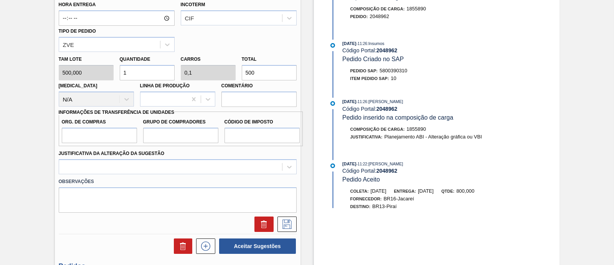
drag, startPoint x: 260, startPoint y: 73, endPoint x: 236, endPoint y: 75, distance: 23.9
click at [236, 75] on div "Tam lote 500,000 Quantidade 1 Carros 0,1 Total 500 Doca N/A Linha de Produção C…" at bounding box center [178, 79] width 244 height 55
type input "0,002"
type input "0"
type input "1"
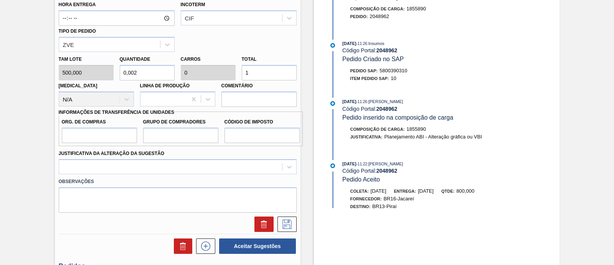
type input "0,026"
type input "0,003"
type input "13"
type input "0,26"
type input "0,026"
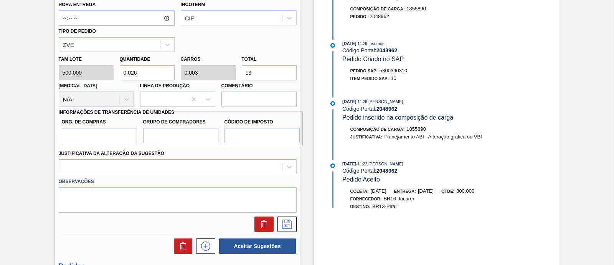
type input "130"
type input "2,6"
type input "0,26"
type input "1.300"
click at [111, 134] on input "Org. de Compras" at bounding box center [99, 134] width 75 height 15
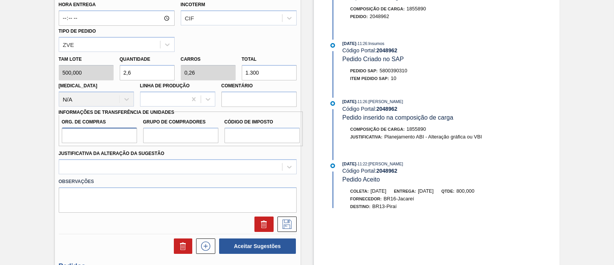
type input "BR00"
drag, startPoint x: 169, startPoint y: 137, endPoint x: 175, endPoint y: 142, distance: 7.6
click at [169, 137] on input "Grupo de Compradores" at bounding box center [180, 134] width 75 height 15
type input "A01"
click at [258, 131] on input "Código de Imposto" at bounding box center [262, 134] width 75 height 15
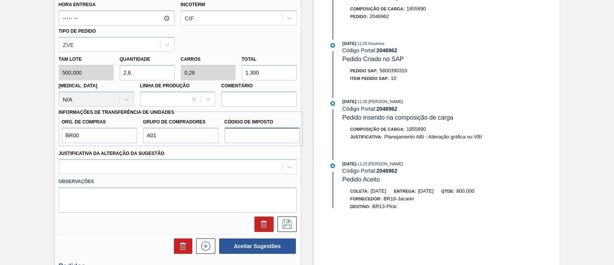
type input "I1"
click at [250, 164] on div at bounding box center [178, 166] width 238 height 15
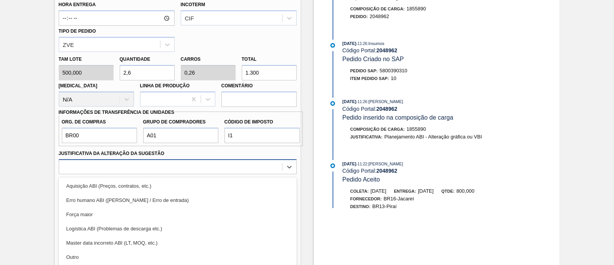
scroll to position [366, 0]
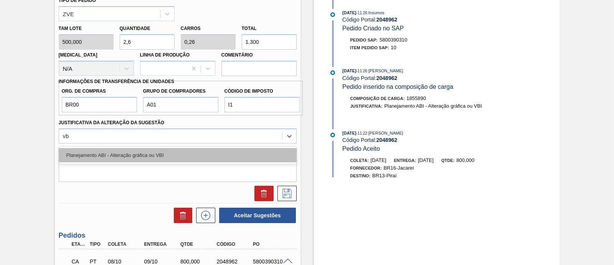
type Sugestão "vbi"
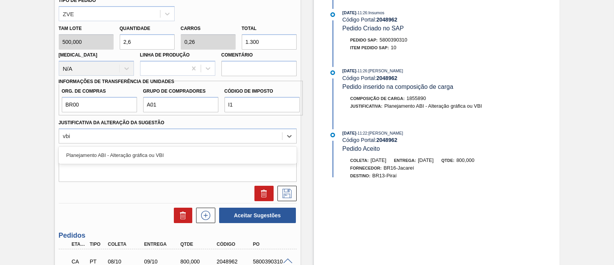
click at [216, 148] on div "Planejamento ABI - Alteração gráfica ou VBI" at bounding box center [178, 155] width 238 height 14
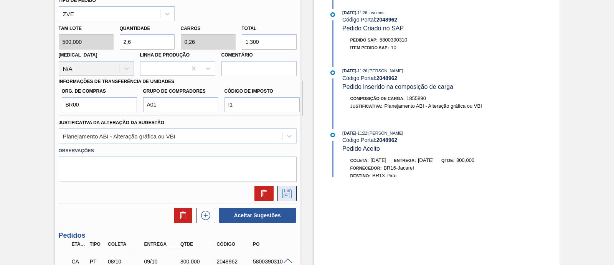
click at [289, 192] on icon at bounding box center [287, 193] width 12 height 9
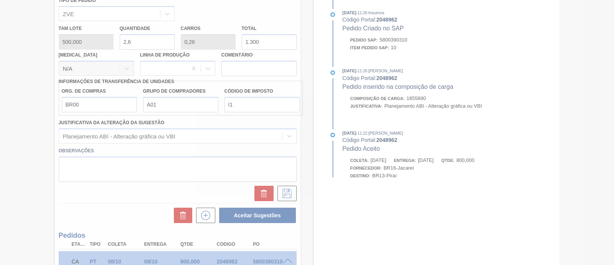
scroll to position [70, 0]
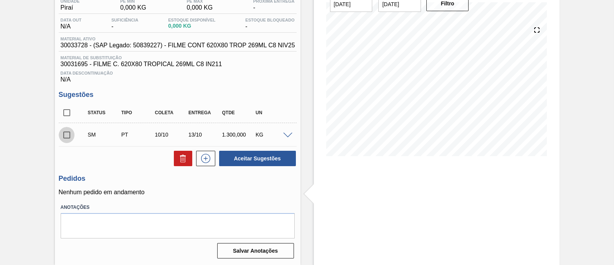
click at [63, 132] on input "checkbox" at bounding box center [67, 135] width 16 height 16
click at [239, 155] on button "Aceitar Sugestões" at bounding box center [257, 158] width 77 height 15
checkbox input "false"
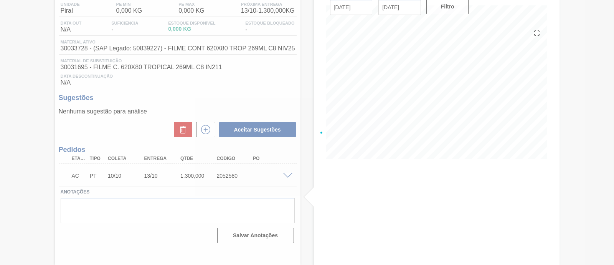
scroll to position [65, 0]
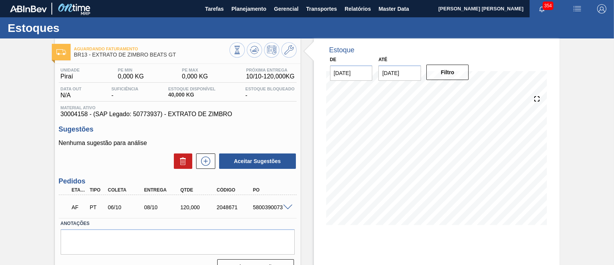
click at [292, 206] on div at bounding box center [288, 206] width 15 height 6
click at [288, 207] on span at bounding box center [287, 207] width 9 height 6
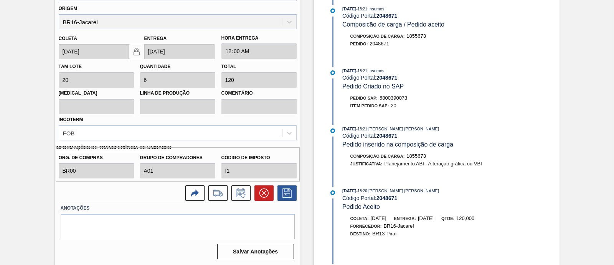
scroll to position [244, 0]
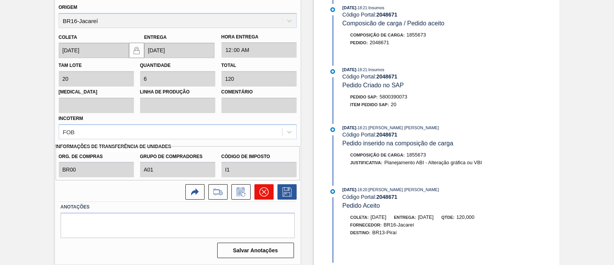
click at [269, 193] on button at bounding box center [264, 191] width 19 height 15
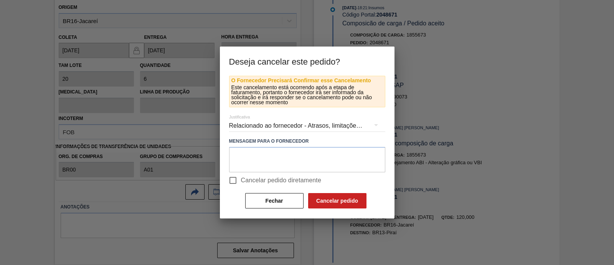
click at [258, 175] on span "Cancelar pedido diretamente" at bounding box center [281, 179] width 81 height 9
click at [241, 175] on input "Cancelar pedido diretamente" at bounding box center [233, 180] width 16 height 16
checkbox input "true"
click at [344, 197] on button "Cancelar pedido" at bounding box center [337, 200] width 58 height 15
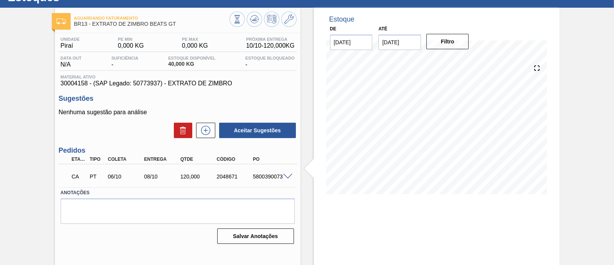
scroll to position [17, 0]
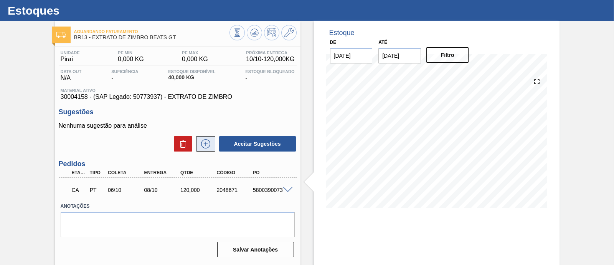
click at [210, 147] on icon at bounding box center [206, 143] width 12 height 9
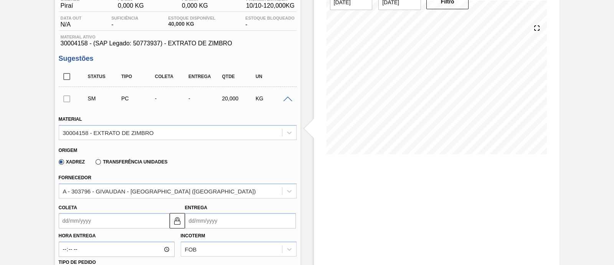
scroll to position [113, 0]
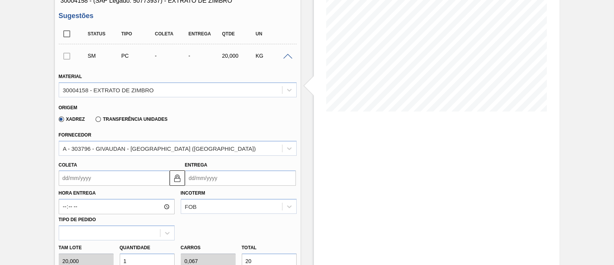
click at [145, 121] on label "Transferência Unidades" at bounding box center [132, 118] width 72 height 5
click at [94, 121] on input "Transferência Unidades" at bounding box center [94, 121] width 0 height 0
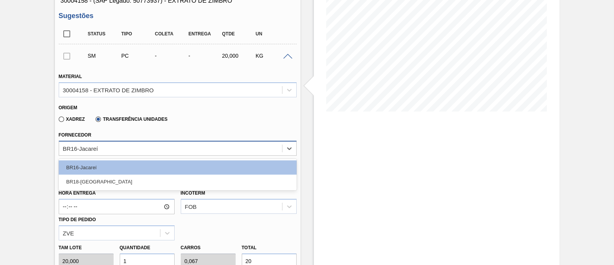
click at [132, 141] on div "BR16-Jacareí" at bounding box center [178, 148] width 238 height 15
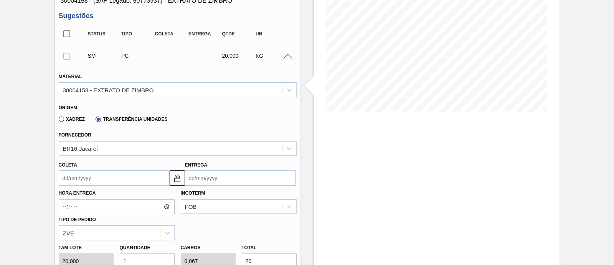
click at [124, 170] on div "Coleta" at bounding box center [114, 172] width 111 height 26
click at [115, 187] on div "Hora Entrega Incoterm FOB Tipo de pedido ZVE" at bounding box center [178, 212] width 244 height 55
click at [115, 183] on input "Coleta" at bounding box center [114, 177] width 111 height 15
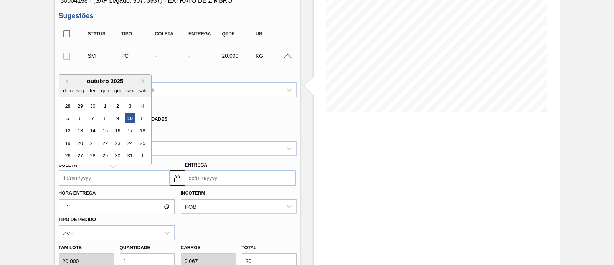
click at [131, 117] on div "10" at bounding box center [130, 118] width 10 height 10
type input "[DATE]"
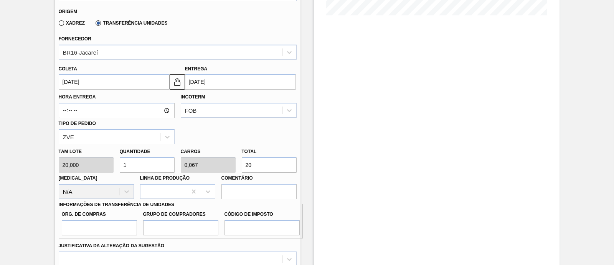
scroll to position [209, 0]
click at [229, 170] on div "[PERSON_NAME] 20,000 Quantidade 1 Carros 0,067 Total 20 [MEDICAL_DATA] N/A Linh…" at bounding box center [178, 171] width 244 height 55
type input "0,45"
type input "0,03"
type input "9"
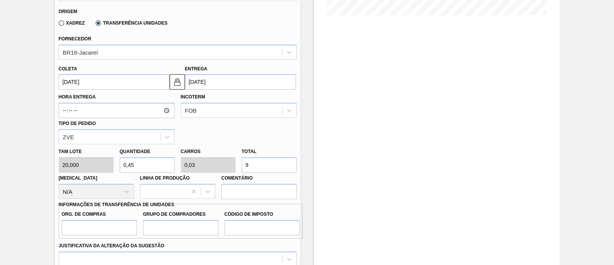
type input "4,5"
type input "0,3"
type input "90"
click at [129, 220] on input "Org. de Compras" at bounding box center [99, 227] width 75 height 15
type input "BR00"
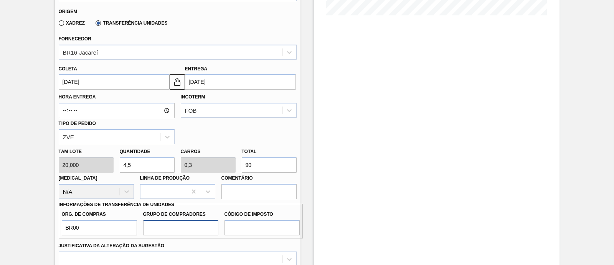
click at [175, 228] on input "Grupo de Compradores" at bounding box center [180, 227] width 75 height 15
type input "A01"
click at [260, 225] on input "Código de Imposto" at bounding box center [262, 227] width 75 height 15
type input "I1"
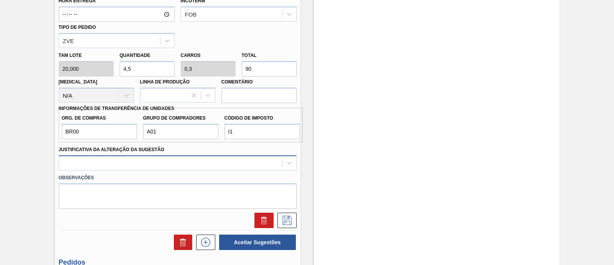
click at [165, 159] on div at bounding box center [178, 162] width 238 height 15
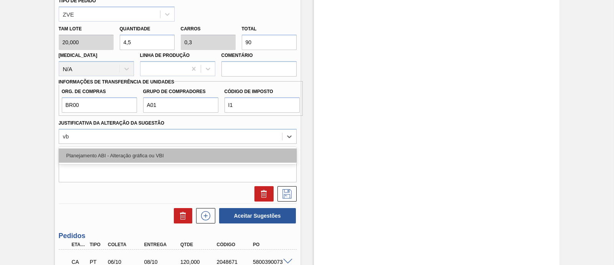
type Sugestão "vbi"
click at [165, 159] on div "Planejamento ABI - Alteração gráfica ou VBI" at bounding box center [178, 155] width 238 height 14
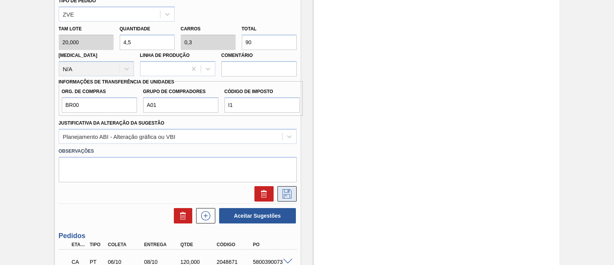
click at [291, 192] on icon at bounding box center [287, 193] width 12 height 9
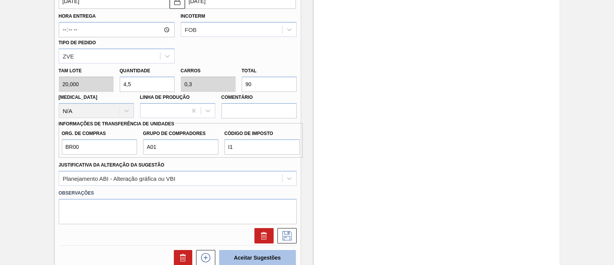
scroll to position [380, 0]
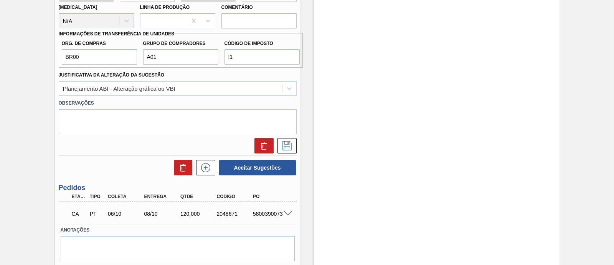
click at [284, 137] on div at bounding box center [178, 143] width 244 height 19
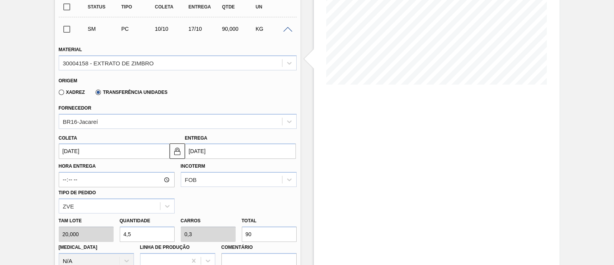
scroll to position [0, 0]
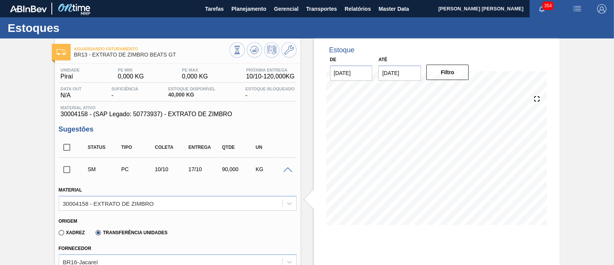
click at [273, 143] on div "Status Tipo Coleta Entrega Qtde UN" at bounding box center [184, 147] width 202 height 16
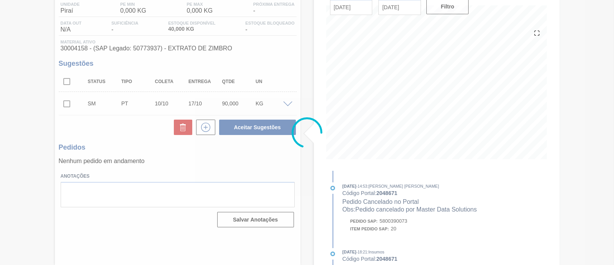
scroll to position [65, 0]
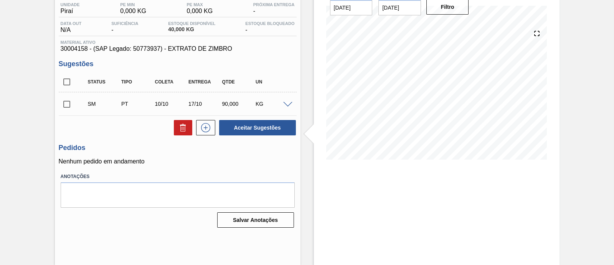
click at [65, 102] on input "checkbox" at bounding box center [67, 104] width 16 height 16
click at [283, 128] on button "Aceitar Sugestões" at bounding box center [257, 127] width 77 height 15
checkbox input "false"
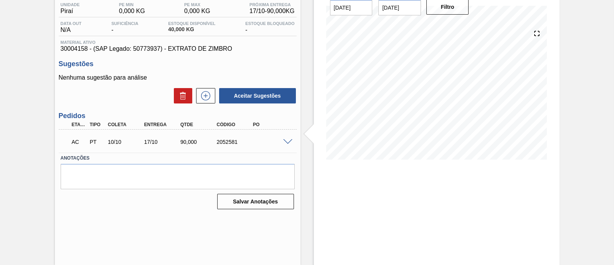
click at [286, 139] on span at bounding box center [287, 142] width 9 height 6
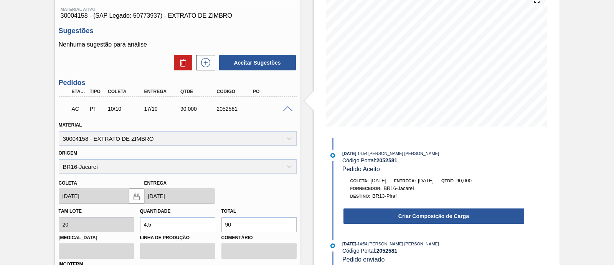
scroll to position [113, 0]
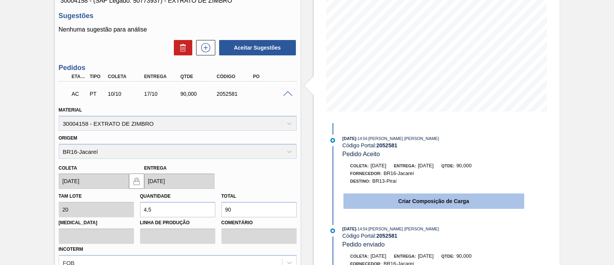
click at [392, 198] on button "Criar Composição de Carga" at bounding box center [434, 200] width 181 height 15
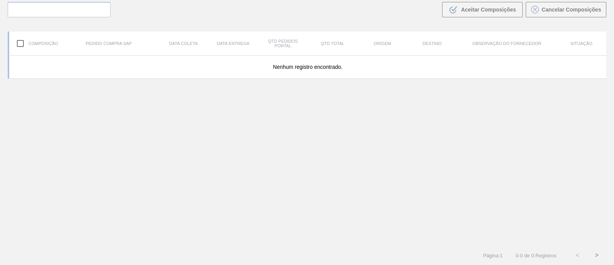
scroll to position [55, 0]
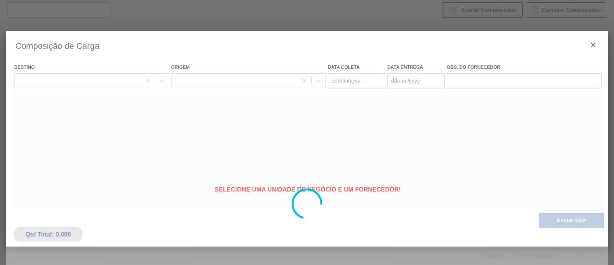
type coleta "[DATE]"
type Entrega "[DATE]"
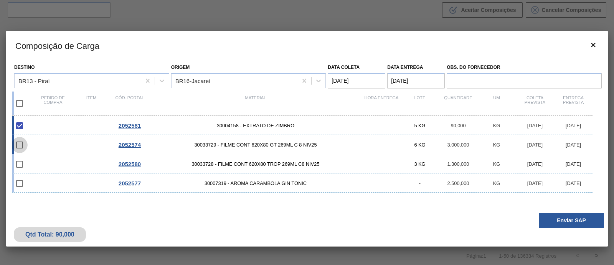
click at [19, 144] on input "checkbox" at bounding box center [20, 145] width 16 height 16
checkbox input "false"
click at [24, 165] on input "checkbox" at bounding box center [20, 164] width 16 height 16
checkbox input "false"
click at [23, 181] on input "checkbox" at bounding box center [20, 183] width 16 height 16
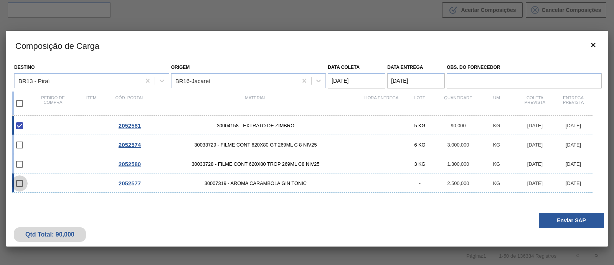
checkbox input "false"
click at [20, 147] on input "checkbox" at bounding box center [20, 145] width 16 height 16
click at [21, 146] on input "checkbox" at bounding box center [20, 145] width 16 height 16
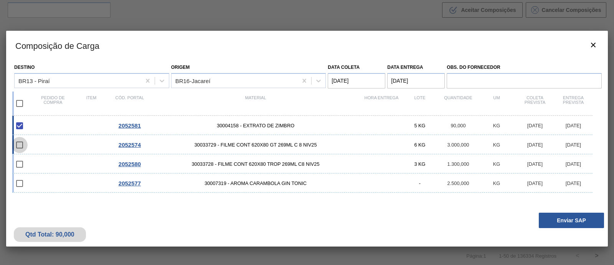
click at [21, 146] on input "checkbox" at bounding box center [20, 145] width 16 height 16
checkbox input "false"
click at [400, 76] on Entrega "17/10/2025" at bounding box center [416, 80] width 58 height 15
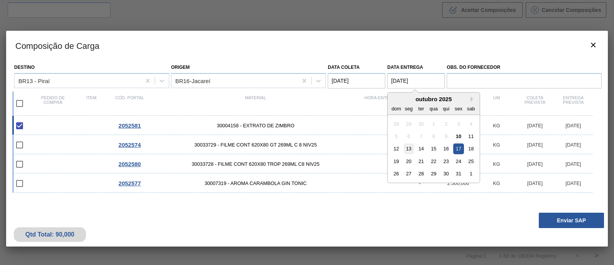
click at [407, 145] on div "13" at bounding box center [409, 148] width 10 height 10
type Entrega "[DATE]"
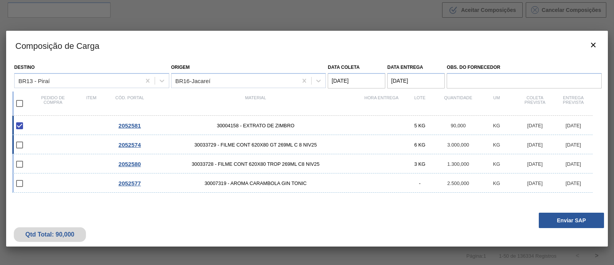
click at [29, 145] on div at bounding box center [25, 145] width 18 height 16
checkbox input "true"
click at [22, 162] on input "checkbox" at bounding box center [20, 164] width 16 height 16
checkbox input "false"
click at [27, 184] on input "checkbox" at bounding box center [20, 183] width 16 height 16
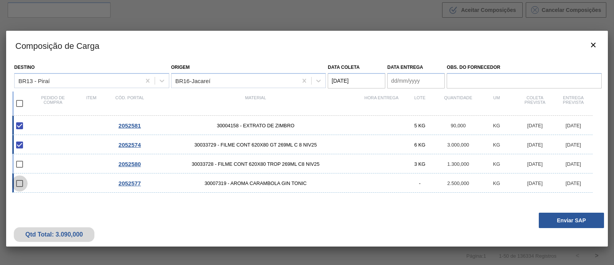
checkbox input "false"
click at [20, 165] on input "checkbox" at bounding box center [20, 164] width 16 height 16
checkbox input "false"
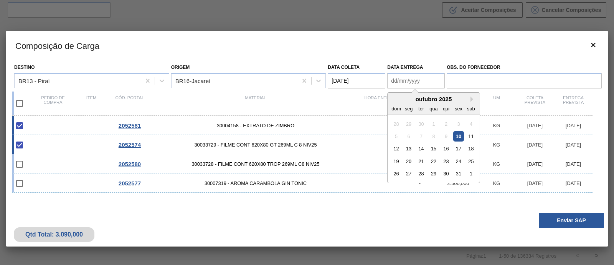
click at [413, 76] on Entrega "Data Entrega" at bounding box center [416, 80] width 58 height 15
click at [433, 147] on div "15" at bounding box center [434, 148] width 10 height 10
type Entrega "15/10/2025"
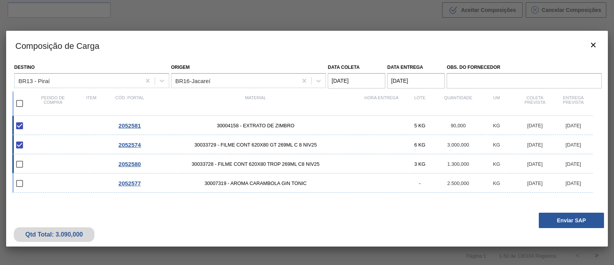
click at [29, 167] on div at bounding box center [25, 164] width 18 height 16
checkbox input "true"
click at [20, 182] on input "checkbox" at bounding box center [20, 183] width 16 height 16
click at [23, 187] on input "checkbox" at bounding box center [20, 183] width 16 height 16
click at [22, 185] on input "checkbox" at bounding box center [20, 183] width 16 height 16
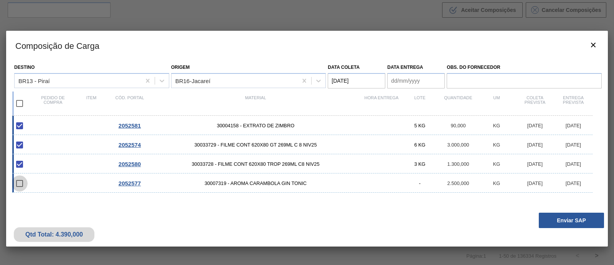
click at [22, 185] on input "checkbox" at bounding box center [20, 183] width 16 height 16
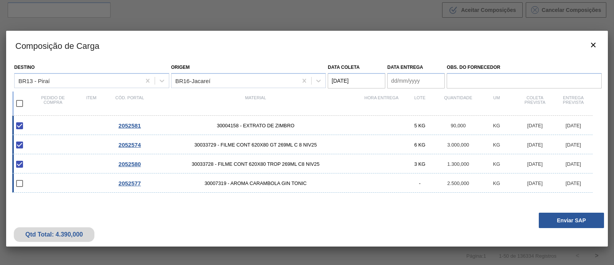
click at [22, 185] on input "checkbox" at bounding box center [20, 183] width 16 height 16
checkbox input "false"
click at [420, 79] on Entrega "Data Entrega" at bounding box center [416, 80] width 58 height 15
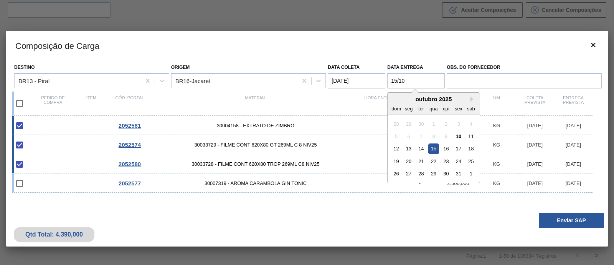
click at [437, 143] on div "12 13 14 15 16 17 18" at bounding box center [433, 148] width 87 height 12
click at [437, 146] on div "15" at bounding box center [434, 148] width 10 height 10
type Entrega "15/10/2025"
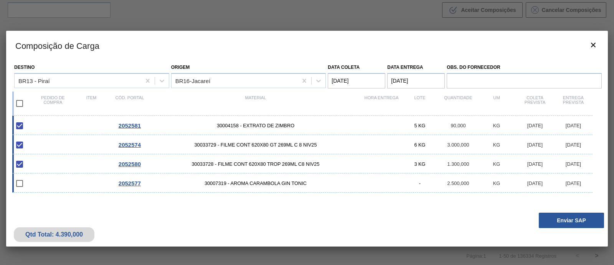
click at [28, 180] on div at bounding box center [25, 183] width 18 height 16
checkbox input "true"
click at [587, 219] on button "Enviar SAP" at bounding box center [571, 219] width 65 height 15
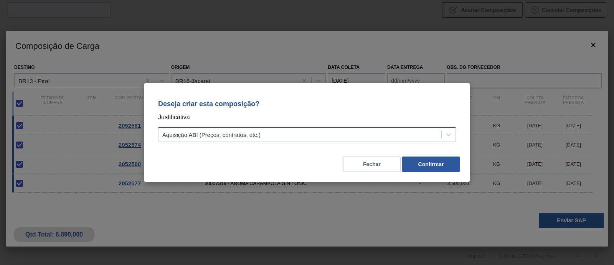
click at [258, 133] on div "Aquisição ABI (Preços, contratos, etc.)" at bounding box center [211, 134] width 98 height 7
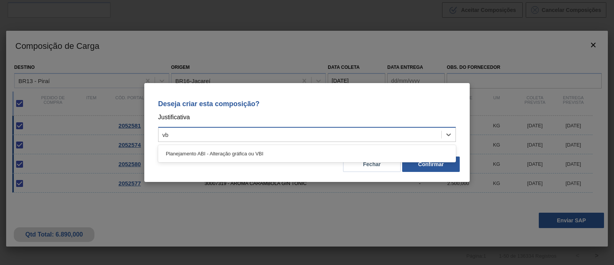
type input "vbi"
click at [256, 156] on div "Planejamento ABI - Alteração gráfica ou VBI" at bounding box center [307, 153] width 298 height 14
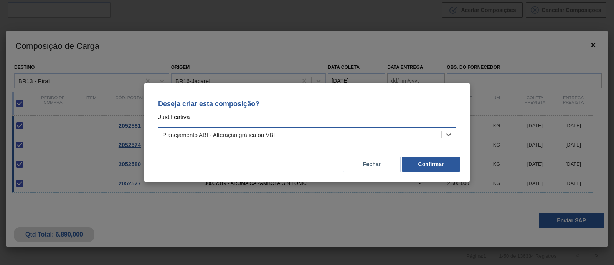
click at [447, 160] on button "Confirmar" at bounding box center [431, 163] width 58 height 15
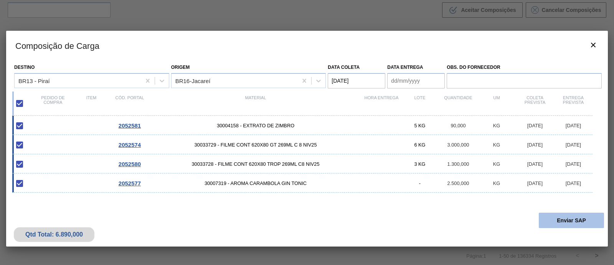
click at [560, 219] on button "Enviar SAP" at bounding box center [571, 219] width 65 height 15
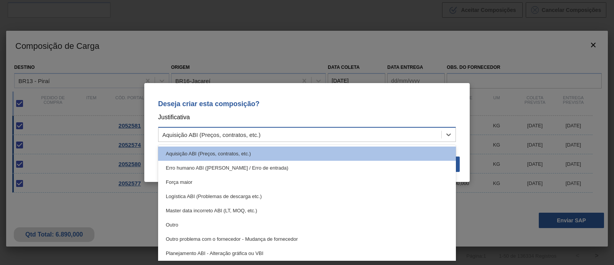
click at [351, 132] on div "Aquisição ABI (Preços, contratos, etc.)" at bounding box center [300, 134] width 283 height 11
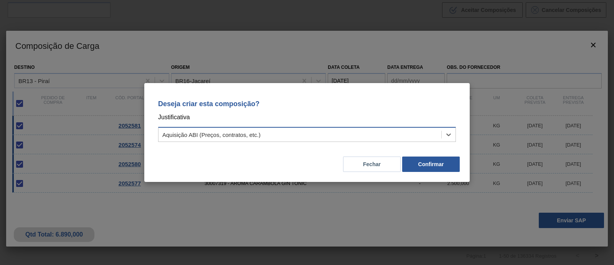
click at [351, 132] on div "Aquisição ABI (Preços, contratos, etc.)" at bounding box center [300, 134] width 283 height 11
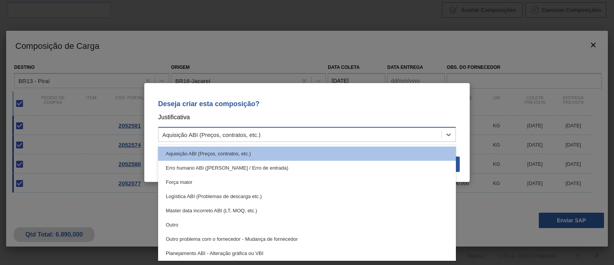
click at [351, 132] on div "Aquisição ABI (Preços, contratos, etc.)" at bounding box center [300, 134] width 283 height 11
click at [337, 132] on div "Aquisição ABI (Preços, contratos, etc.)" at bounding box center [300, 134] width 283 height 11
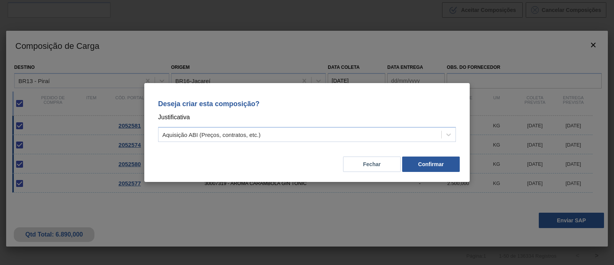
click at [402, 53] on div "Deseja criar esta composição? Justificativa Aquisição ABI (Preços, contratos, e…" at bounding box center [307, 132] width 614 height 265
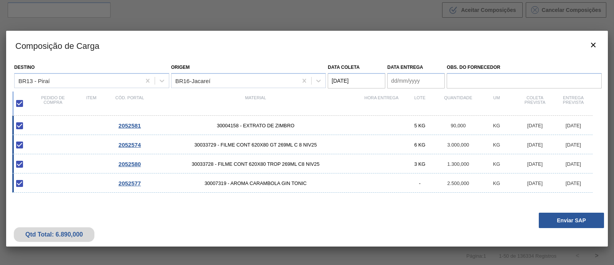
click at [405, 83] on Entrega "Data Entrega" at bounding box center [416, 80] width 58 height 15
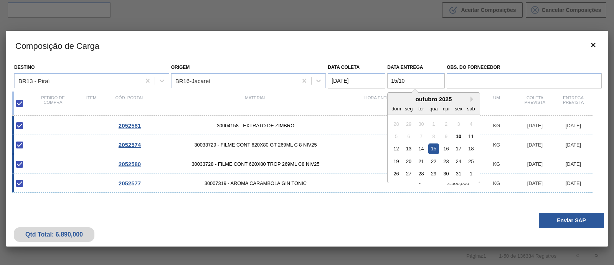
click at [435, 146] on div "15" at bounding box center [434, 148] width 10 height 10
type Entrega "15/10/2025"
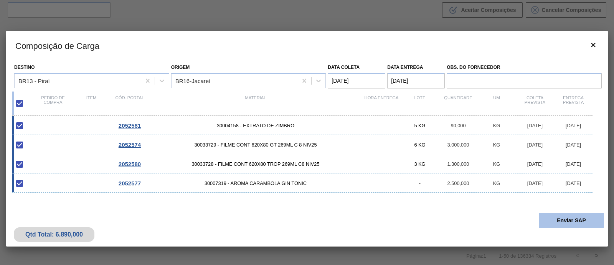
click at [596, 224] on button "Enviar SAP" at bounding box center [571, 219] width 65 height 15
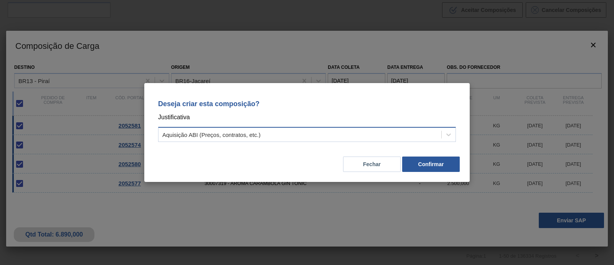
click at [309, 127] on div "Aquisição ABI (Preços, contratos, etc.)" at bounding box center [307, 134] width 298 height 15
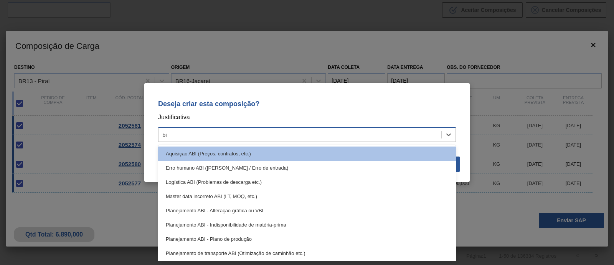
type input "b"
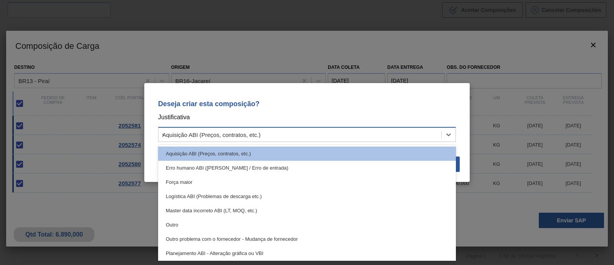
type input "vbi"
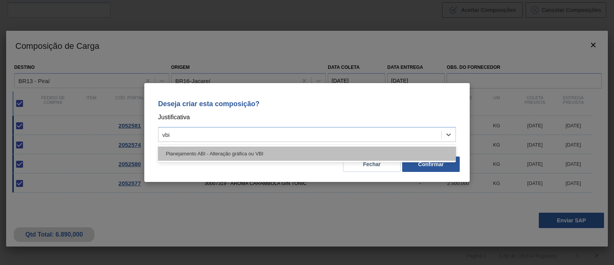
click at [240, 157] on div "Planejamento ABI - Alteração gráfica ou VBI" at bounding box center [307, 153] width 298 height 14
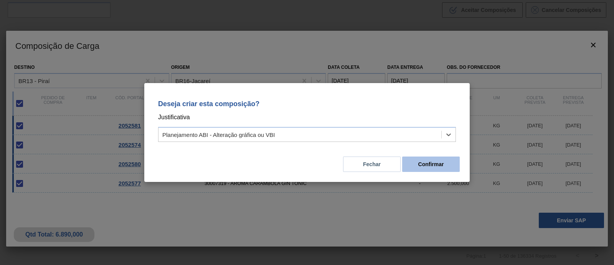
click at [427, 168] on button "Confirmar" at bounding box center [431, 163] width 58 height 15
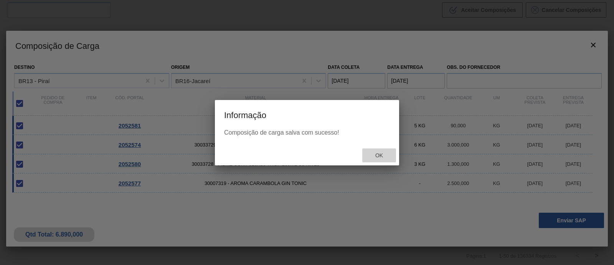
click at [386, 156] on span "Ok" at bounding box center [379, 155] width 20 height 6
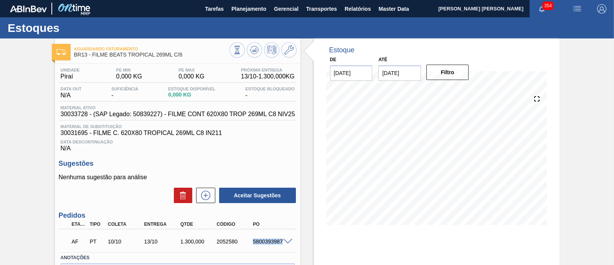
drag, startPoint x: 253, startPoint y: 243, endPoint x: 286, endPoint y: 246, distance: 32.8
click at [285, 246] on div "AF PT 10/10 13/10 1.300,000 2052580 5800393987" at bounding box center [178, 240] width 238 height 19
copy div "5800393987"
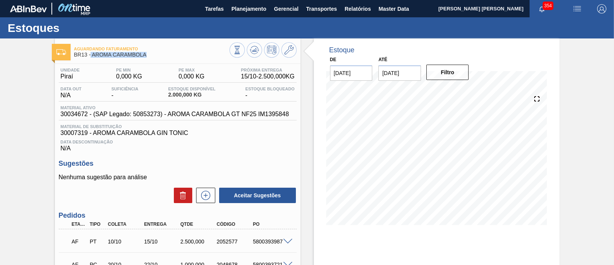
drag, startPoint x: 90, startPoint y: 56, endPoint x: 148, endPoint y: 58, distance: 58.0
click at [148, 58] on div "Aguardando Faturamento BR13 - AROMA CARAMBOLA" at bounding box center [152, 51] width 156 height 17
copy span "AROMA CARAMBOLA"
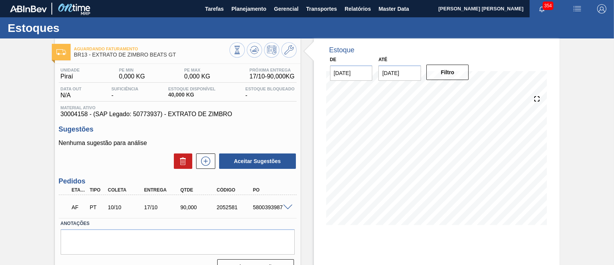
scroll to position [48, 0]
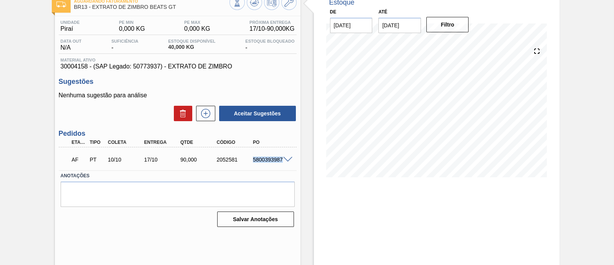
drag, startPoint x: 251, startPoint y: 159, endPoint x: 287, endPoint y: 164, distance: 36.8
click at [287, 164] on div "AF PT 10/10 17/10 90,000 2052581 5800393987" at bounding box center [178, 158] width 238 height 19
copy div "5800393987"
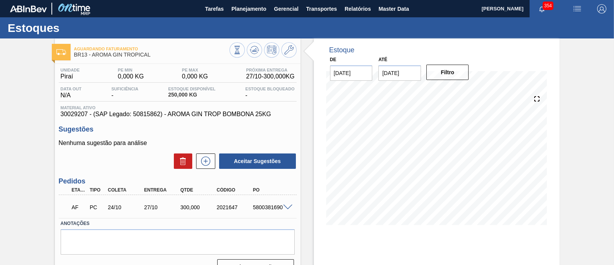
click at [285, 208] on span at bounding box center [287, 207] width 9 height 6
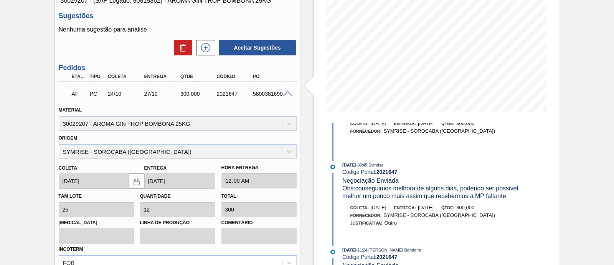
scroll to position [59, 0]
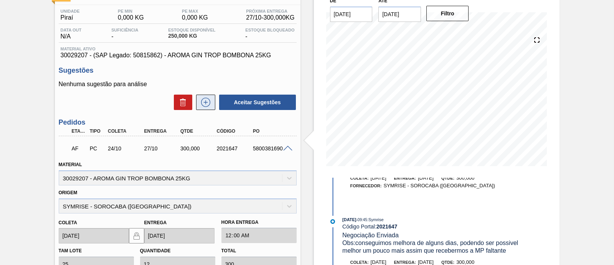
click at [206, 104] on icon at bounding box center [206, 102] width 12 height 9
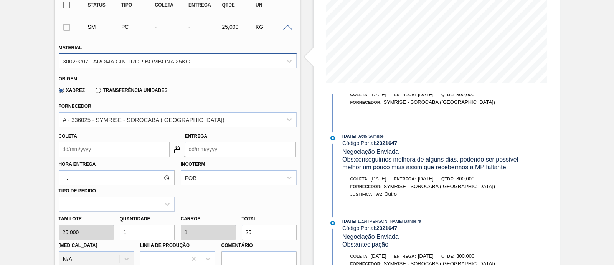
scroll to position [155, 0]
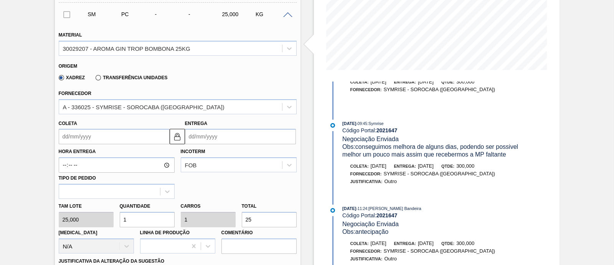
click at [230, 216] on div "Tam lote 25,000 Quantidade 1 Carros 1 Total 25 [MEDICAL_DATA] N/A Linha de Prod…" at bounding box center [178, 226] width 244 height 55
type input "5"
type input "0,2"
type input "2"
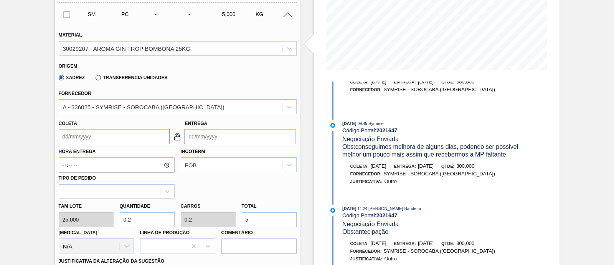
type input "2"
type input "50"
type input "20"
type input "500"
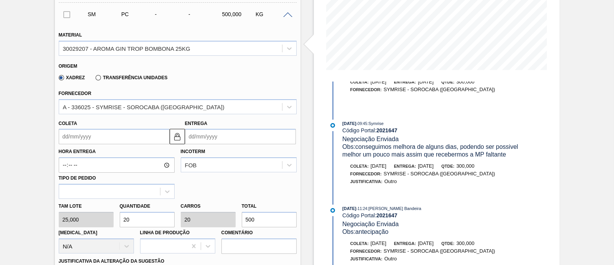
type input "200"
type input "5.000"
type input "20"
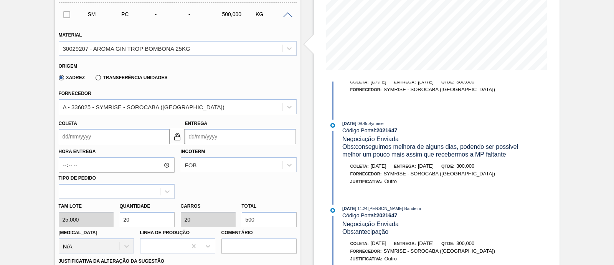
type input "500"
click at [144, 139] on input "Coleta" at bounding box center [114, 136] width 111 height 15
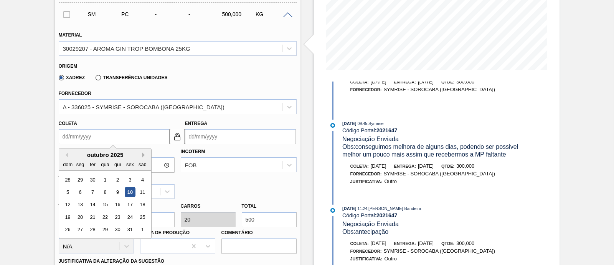
click at [145, 152] on div "outubro 2025" at bounding box center [105, 154] width 92 height 7
click at [127, 177] on div "3" at bounding box center [130, 179] width 10 height 10
type input "[DATE]"
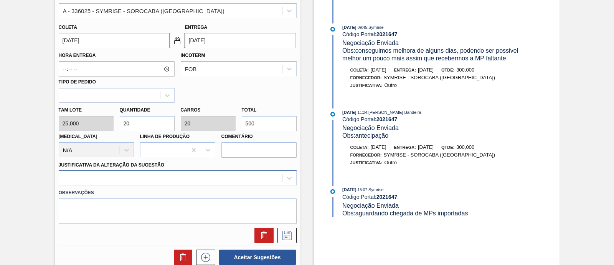
click at [133, 180] on div at bounding box center [178, 177] width 238 height 15
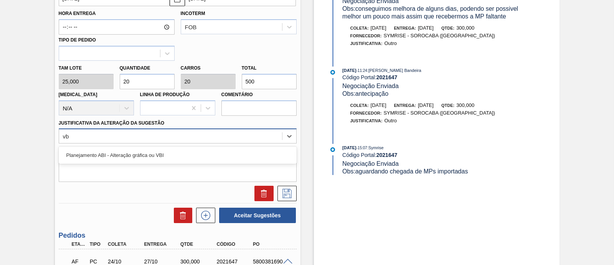
type Sugestão "vbi"
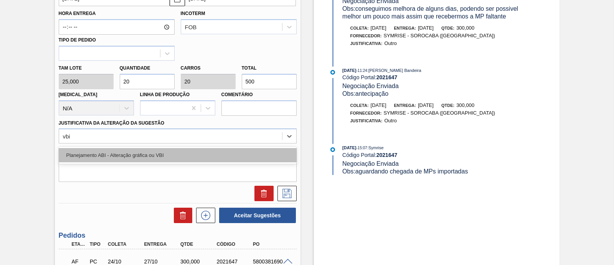
click at [133, 155] on div "Planejamento ABI - Alteração gráfica ou VBI" at bounding box center [178, 155] width 238 height 14
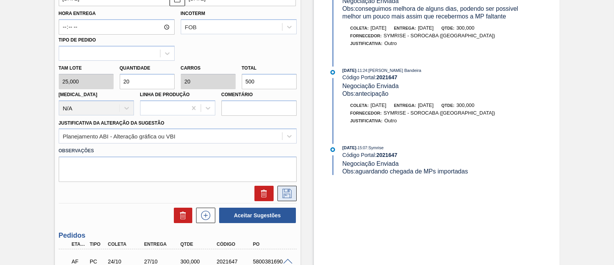
click at [286, 196] on icon at bounding box center [287, 193] width 12 height 9
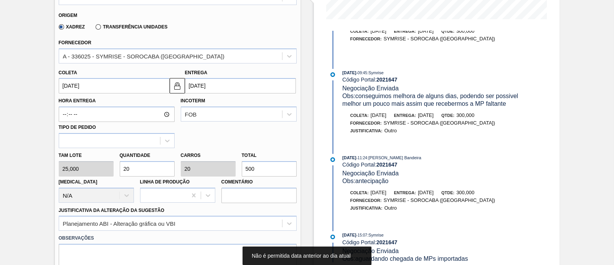
scroll to position [197, 0]
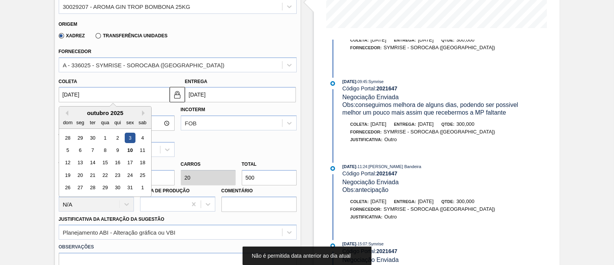
click at [120, 97] on input "[DATE]" at bounding box center [114, 94] width 111 height 15
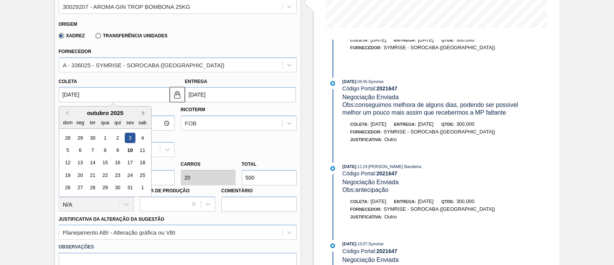
click at [142, 113] on button "Next Month" at bounding box center [144, 112] width 5 height 5
click at [78, 149] on div "3" at bounding box center [80, 150] width 10 height 10
type input "[DATE]"
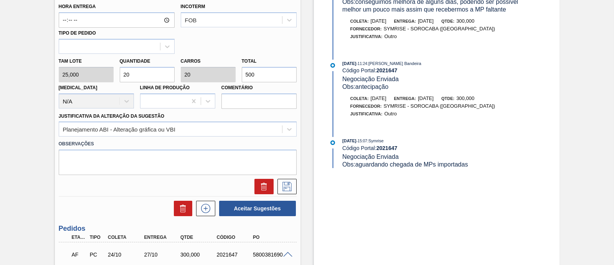
scroll to position [341, 0]
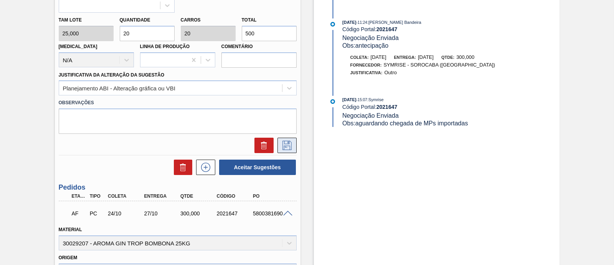
click at [292, 143] on icon at bounding box center [287, 145] width 12 height 9
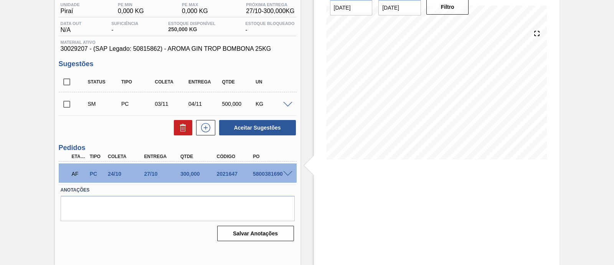
scroll to position [17, 0]
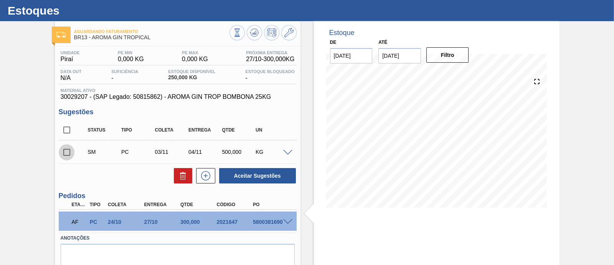
click at [69, 156] on input "checkbox" at bounding box center [67, 152] width 16 height 16
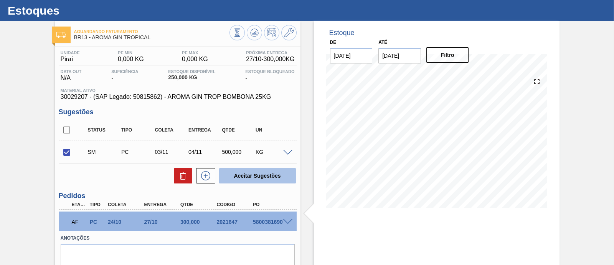
click at [260, 175] on button "Aceitar Sugestões" at bounding box center [257, 175] width 77 height 15
checkbox input "false"
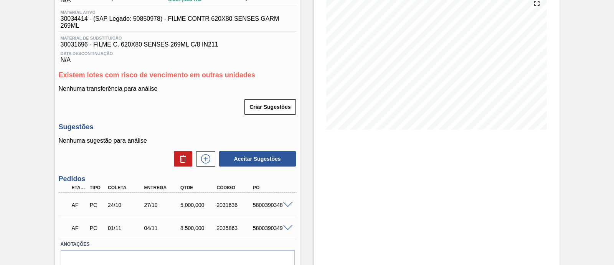
scroll to position [86, 0]
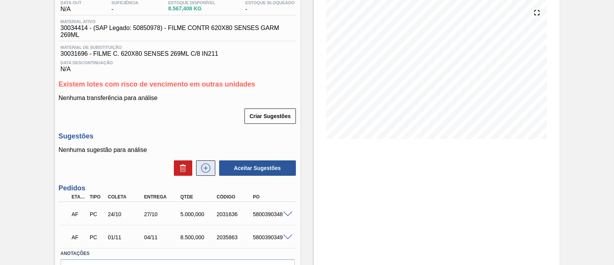
click at [212, 170] on button at bounding box center [205, 167] width 19 height 15
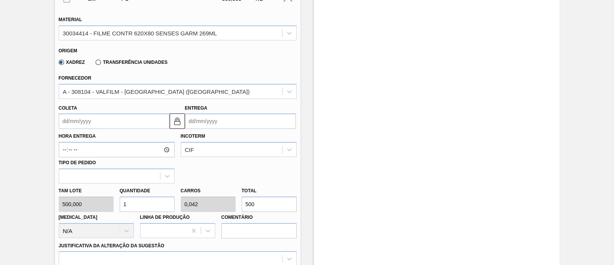
scroll to position [278, 0]
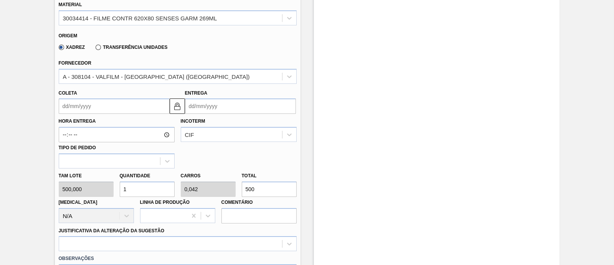
click at [263, 192] on input "500" at bounding box center [269, 188] width 55 height 15
drag, startPoint x: 263, startPoint y: 192, endPoint x: 239, endPoint y: 192, distance: 23.8
click at [239, 192] on div "Total 500" at bounding box center [269, 183] width 61 height 26
type input "0,002"
type input "0"
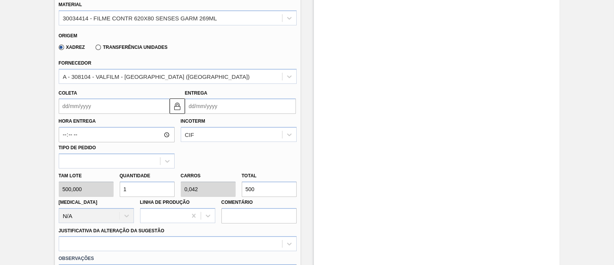
type input "1"
type input "0,02"
type input "0,001"
type input "10"
type input "0,2"
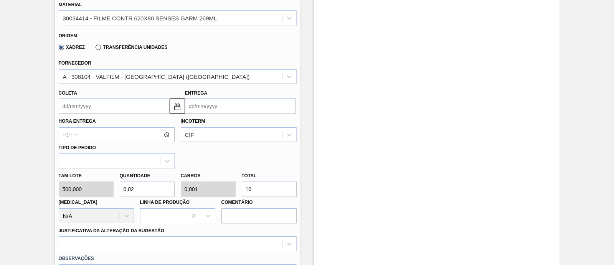
type input "0,008"
type input "100"
type input "2"
type input "0,083"
type input "1.000"
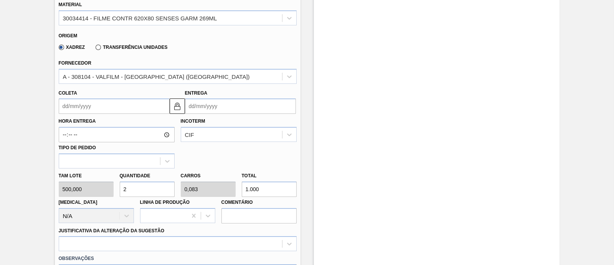
type input "20"
type input "0,833"
type input "10.000"
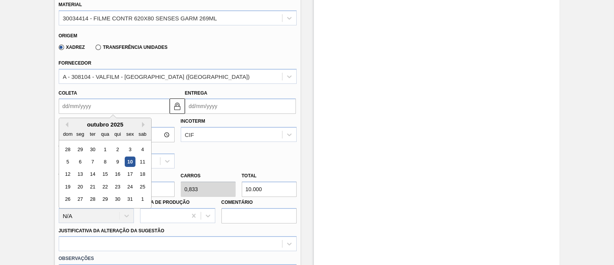
click at [126, 107] on input "Coleta" at bounding box center [114, 105] width 111 height 15
click at [208, 148] on div "Hora Entrega Incoterm CIF Tipo de pedido" at bounding box center [178, 141] width 244 height 55
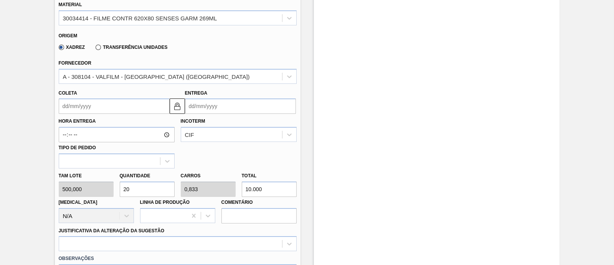
click at [111, 107] on input "Coleta" at bounding box center [114, 105] width 111 height 15
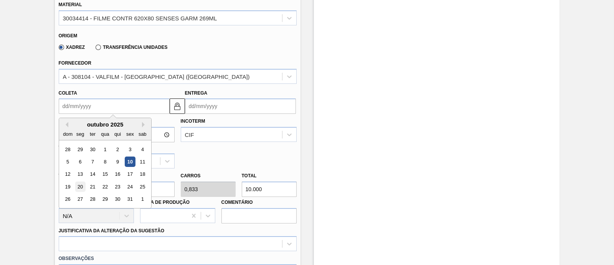
click at [81, 186] on div "20" at bounding box center [80, 186] width 10 height 10
type input "[DATE]"
type input "23/10/2025"
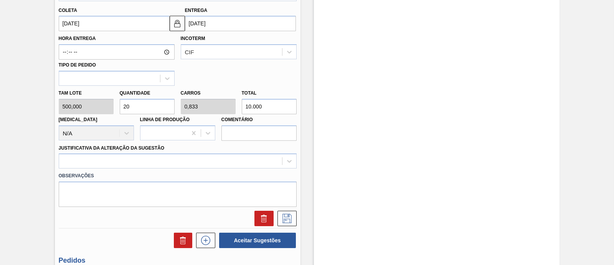
scroll to position [374, 0]
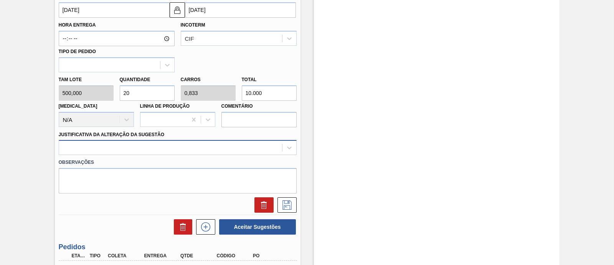
click at [131, 141] on div at bounding box center [178, 147] width 238 height 15
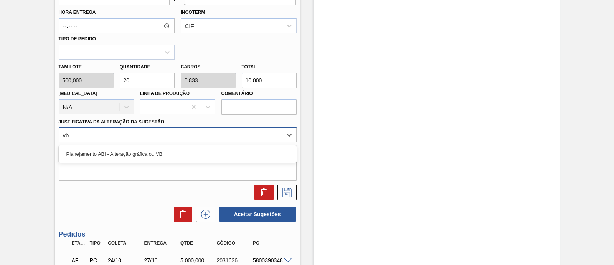
type Sugestão "vbi"
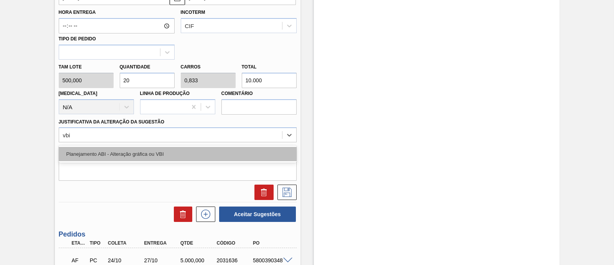
click at [135, 160] on div "Planejamento ABI - Alteração gráfica ou VBI" at bounding box center [178, 154] width 238 height 14
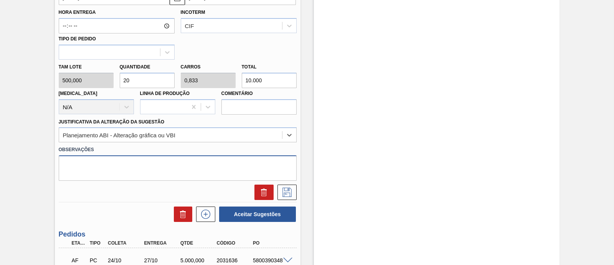
click at [203, 161] on textarea at bounding box center [178, 167] width 238 height 25
type textarea "- esse pedido será transferido para Piraí - contrato em andamento"
click at [290, 199] on button at bounding box center [287, 191] width 19 height 15
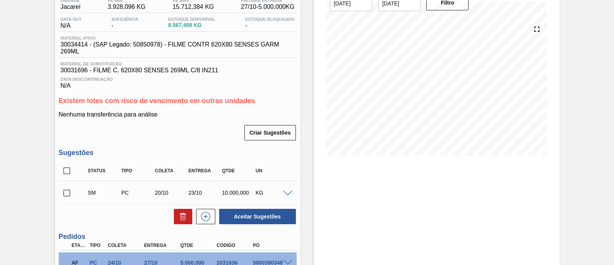
scroll to position [117, 0]
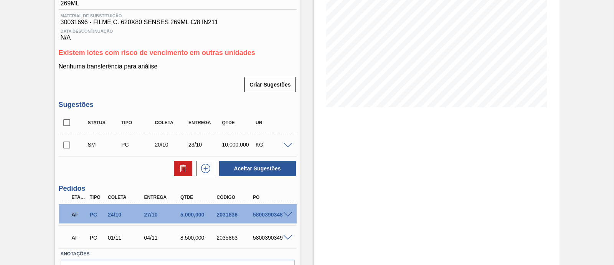
click at [68, 147] on input "checkbox" at bounding box center [67, 145] width 16 height 16
click at [262, 175] on button "Aceitar Sugestões" at bounding box center [257, 167] width 77 height 15
checkbox input "false"
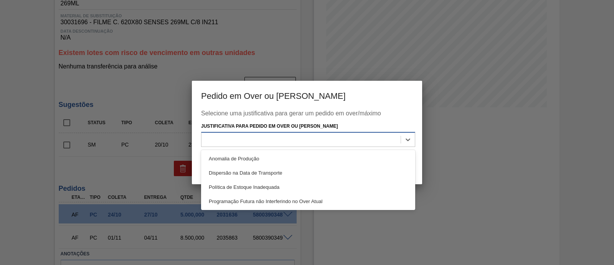
click at [288, 141] on div at bounding box center [301, 139] width 199 height 11
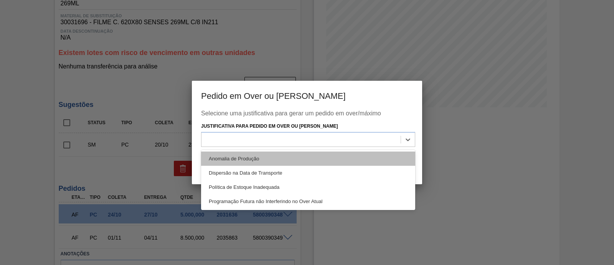
click at [288, 161] on div "Anomalia de Produção" at bounding box center [308, 158] width 214 height 14
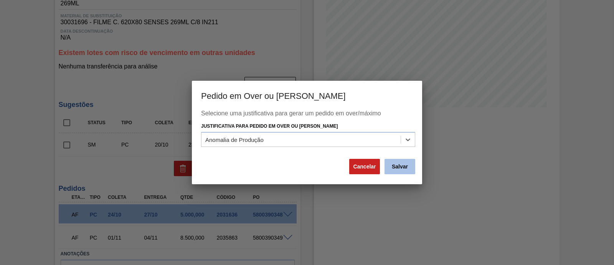
click at [400, 164] on button "Salvar" at bounding box center [400, 166] width 31 height 15
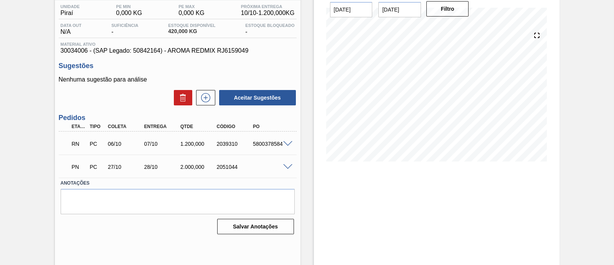
scroll to position [65, 0]
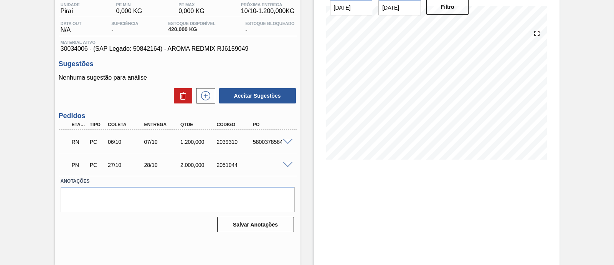
click at [287, 142] on span at bounding box center [287, 142] width 9 height 6
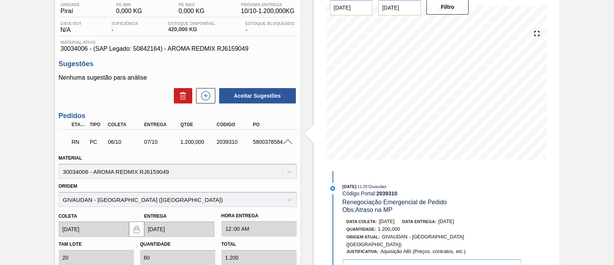
scroll to position [113, 0]
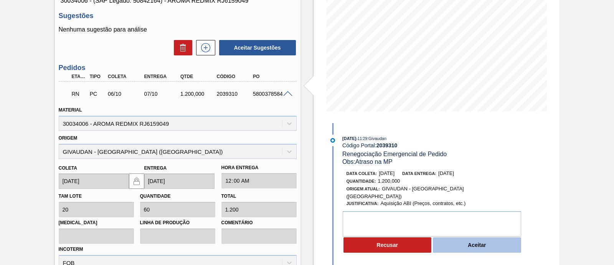
click at [484, 238] on button "Aceitar" at bounding box center [477, 244] width 88 height 15
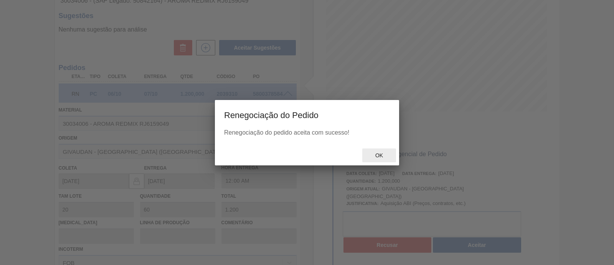
click at [388, 152] on span "Ok" at bounding box center [379, 155] width 20 height 6
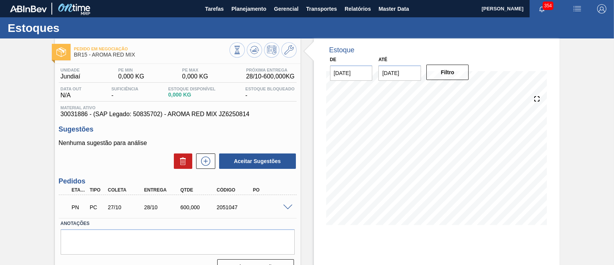
click at [285, 206] on span at bounding box center [287, 207] width 9 height 6
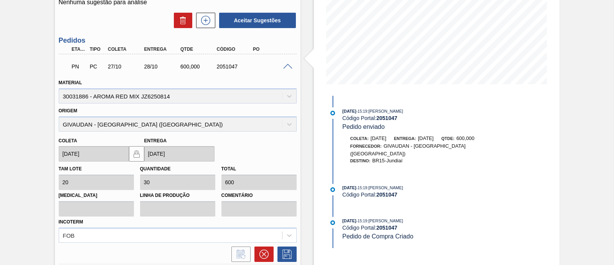
scroll to position [144, 0]
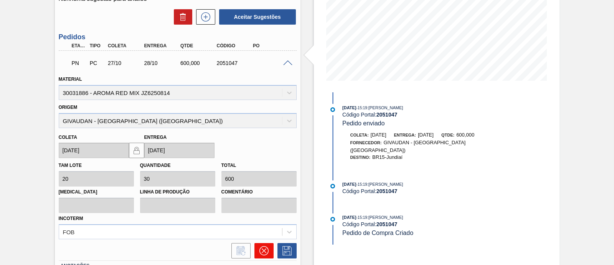
click at [265, 251] on icon at bounding box center [264, 250] width 9 height 9
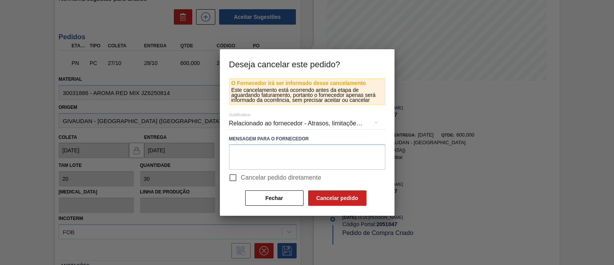
click at [266, 180] on span "Cancelar pedido diretamente" at bounding box center [281, 177] width 81 height 9
click at [241, 180] on input "Cancelar pedido diretamente" at bounding box center [233, 177] width 16 height 16
checkbox input "true"
click at [328, 124] on div "Relacionado ao fornecedor - Atrasos, limitações de capacidade, etc." at bounding box center [307, 124] width 156 height 22
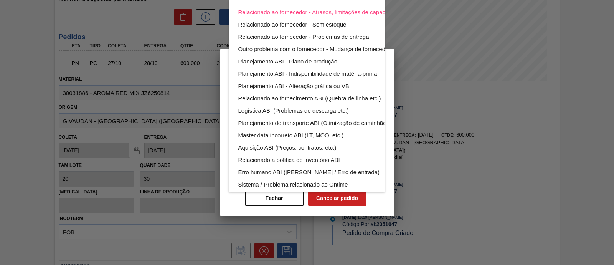
click at [441, 129] on div "Relacionado ao fornecedor - Atrasos, limitações de capacidade, etc. Relacionado…" at bounding box center [307, 132] width 614 height 265
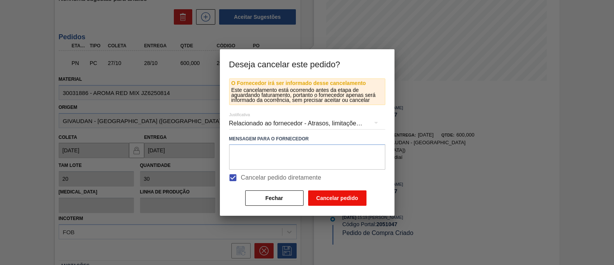
click at [329, 195] on button "Cancelar pedido" at bounding box center [337, 197] width 58 height 15
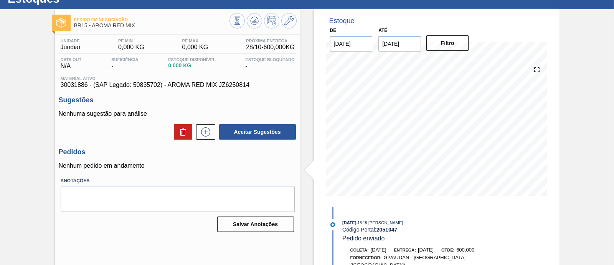
scroll to position [0, 0]
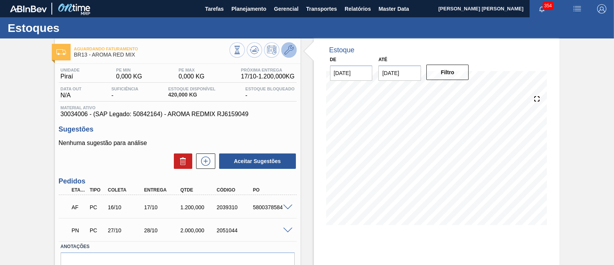
click at [286, 49] on icon at bounding box center [289, 49] width 9 height 9
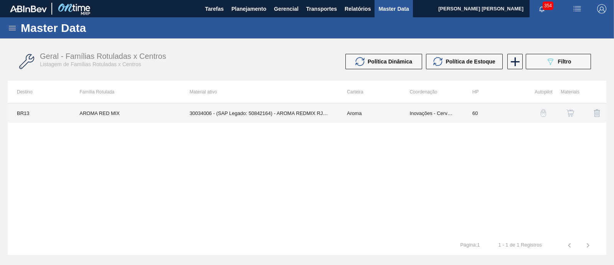
click at [290, 114] on td "30034006 - (SAP Legado: 50842164) - AROMA REDMIX RJ6159049" at bounding box center [258, 112] width 157 height 19
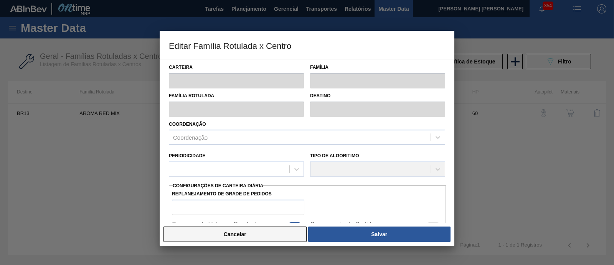
click at [240, 236] on button "Cancelar" at bounding box center [235, 233] width 143 height 15
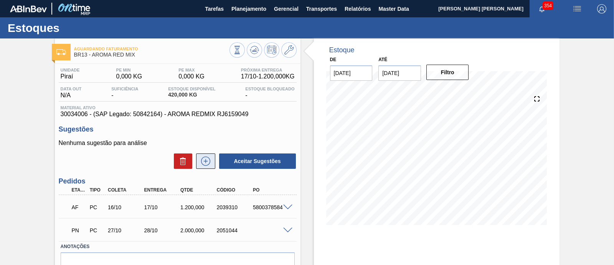
click at [203, 163] on icon at bounding box center [206, 160] width 12 height 9
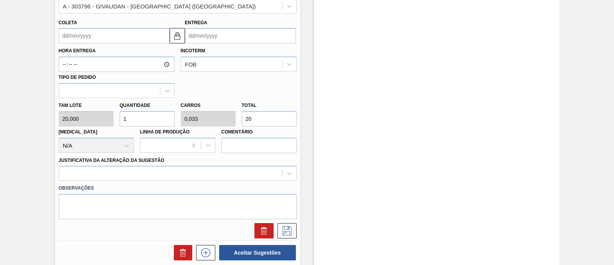
scroll to position [242, 0]
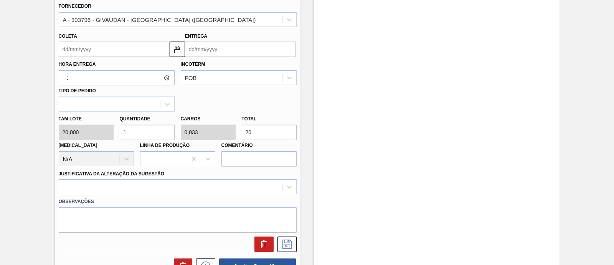
click at [270, 128] on input "20" at bounding box center [269, 131] width 55 height 15
type input "0,1"
type input "0,003"
type input "2"
type input "1,25"
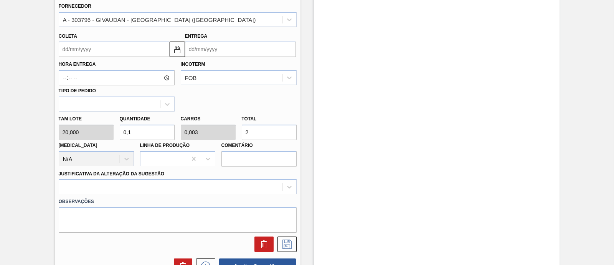
type input "0,042"
type input "25"
type input "12,5"
type input "0,417"
type input "250"
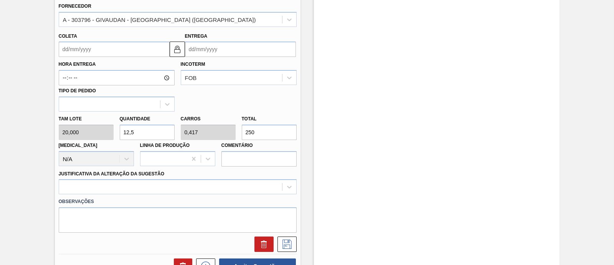
type input "125"
type input "4,167"
type input "2.500"
click at [120, 52] on input "Coleta" at bounding box center [114, 48] width 111 height 15
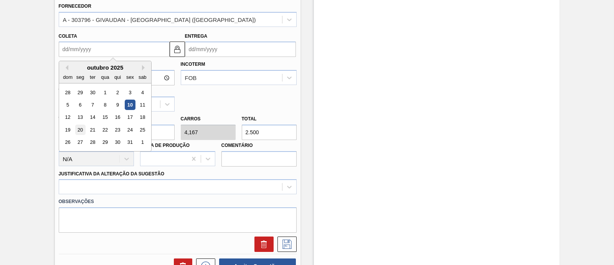
click at [79, 127] on div "20" at bounding box center [80, 129] width 10 height 10
type input "[DATE]"
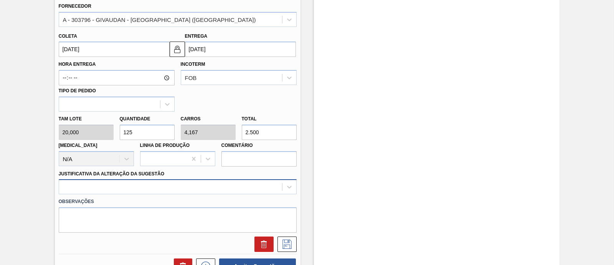
click at [194, 185] on div at bounding box center [178, 186] width 238 height 15
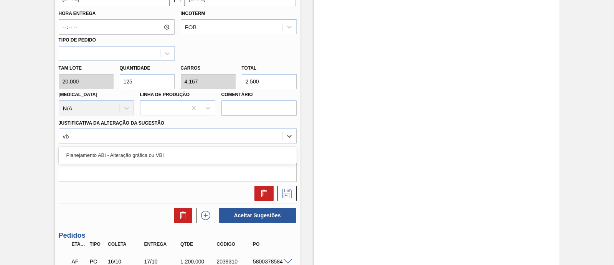
type Sugestão "vbi"
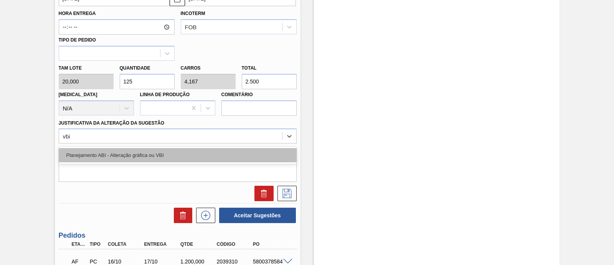
click at [160, 152] on div "Planejamento ABI - Alteração gráfica ou VBI" at bounding box center [178, 155] width 238 height 14
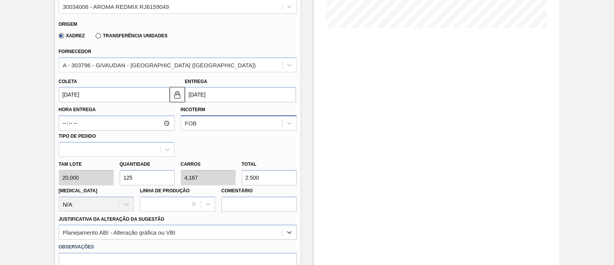
scroll to position [149, 0]
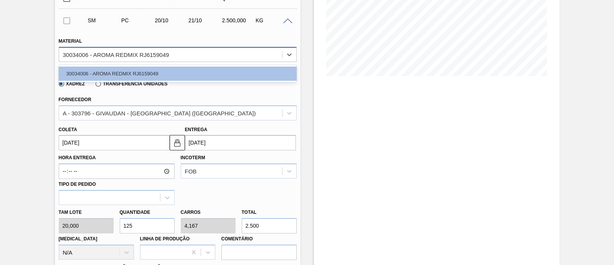
click at [192, 59] on div "30034006 - AROMA REDMIX RJ6159049" at bounding box center [170, 54] width 223 height 11
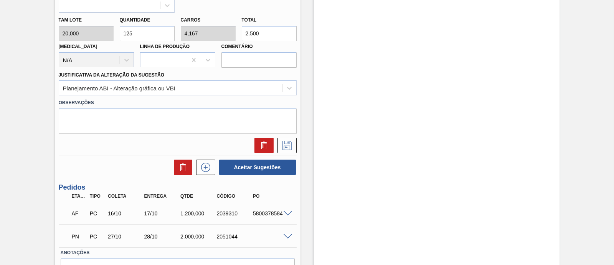
scroll to position [385, 0]
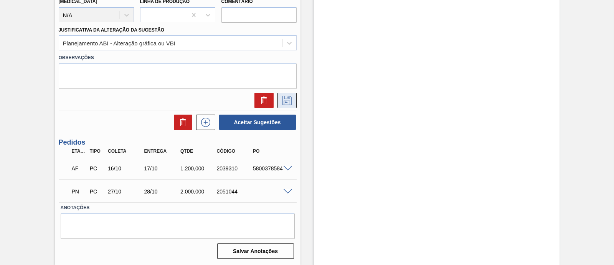
click at [293, 103] on button at bounding box center [287, 100] width 19 height 15
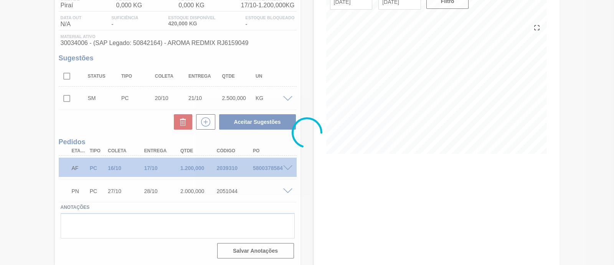
scroll to position [71, 0]
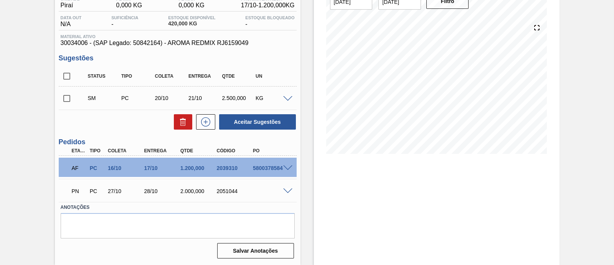
click at [70, 99] on input "checkbox" at bounding box center [67, 98] width 16 height 16
click at [256, 124] on button "Aceitar Sugestões" at bounding box center [257, 121] width 77 height 15
checkbox input "false"
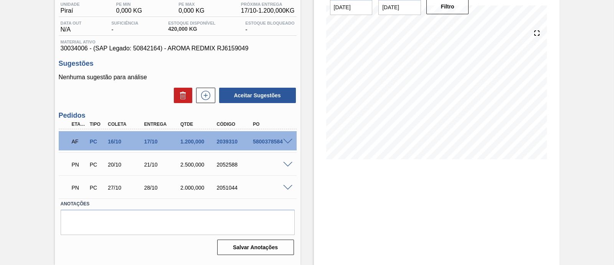
scroll to position [65, 0]
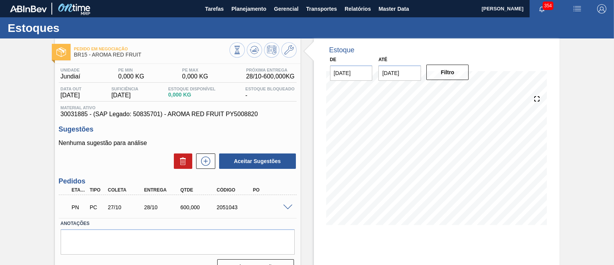
click at [290, 205] on span at bounding box center [287, 207] width 9 height 6
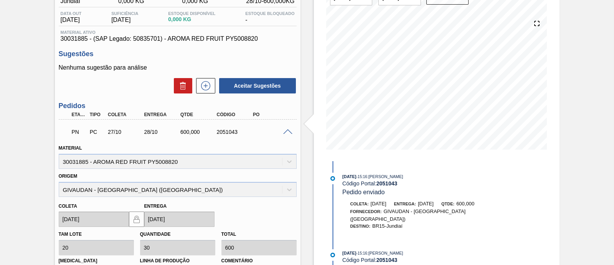
scroll to position [202, 0]
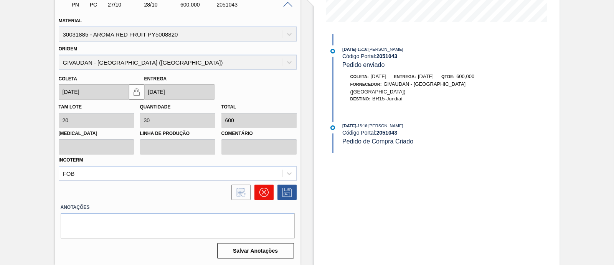
click at [265, 192] on icon at bounding box center [264, 191] width 9 height 9
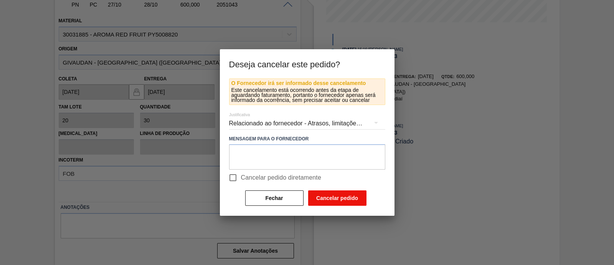
click at [326, 197] on button "Cancelar pedido" at bounding box center [337, 197] width 58 height 15
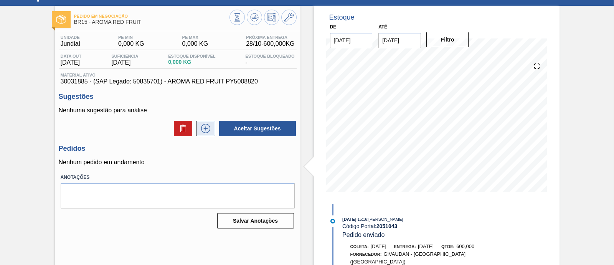
scroll to position [18, 0]
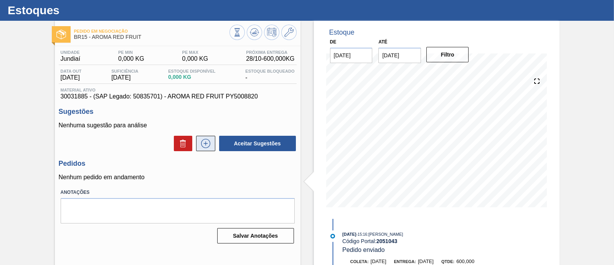
click at [208, 147] on icon at bounding box center [205, 143] width 9 height 9
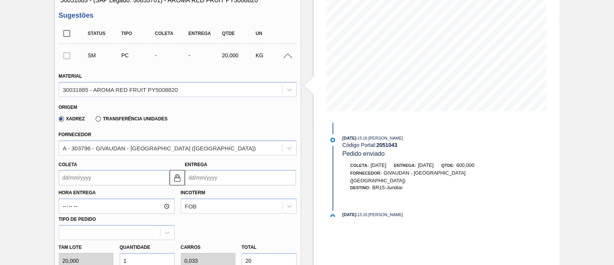
scroll to position [162, 0]
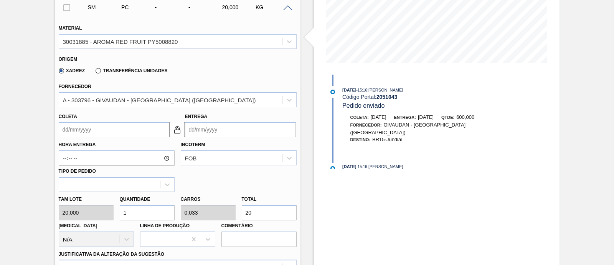
click at [232, 208] on div "Tam lote 20,000 Quantidade 1 Carros 0,033 Total 20 [MEDICAL_DATA] N/A Linha de …" at bounding box center [178, 219] width 244 height 55
type input "0,05"
type input "0,002"
type input "1"
type input "0,6"
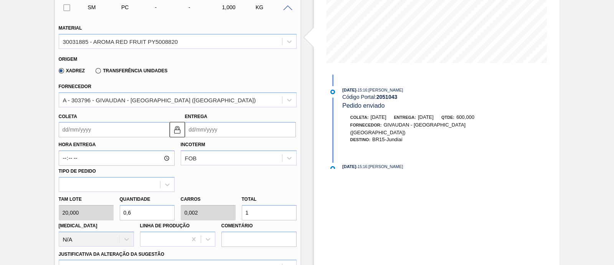
type input "0,02"
type input "12"
type input "6,25"
type input "0,208"
type input "125"
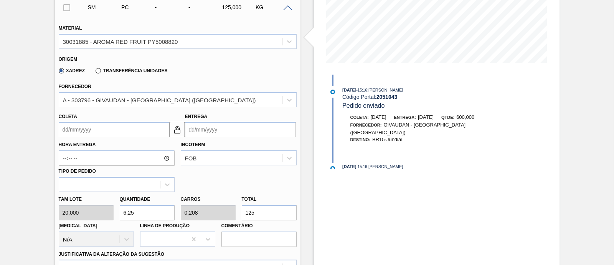
type input "62,5"
type input "2,083"
type input "1.250"
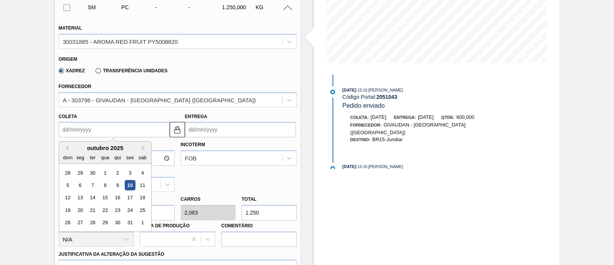
click at [143, 127] on input "Coleta" at bounding box center [114, 129] width 111 height 15
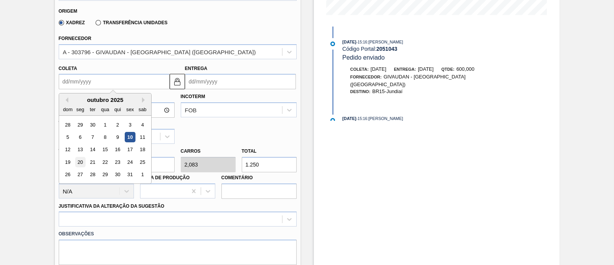
click at [80, 163] on div "20" at bounding box center [80, 162] width 10 height 10
type input "[DATE]"
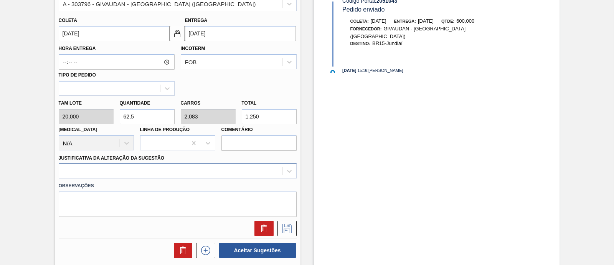
scroll to position [293, 0]
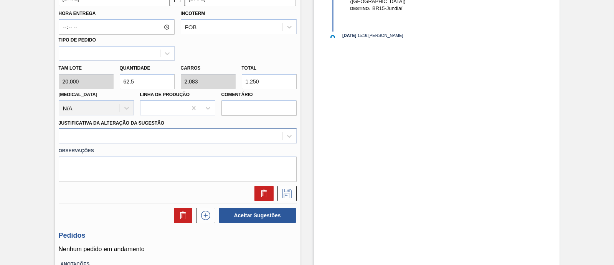
click at [177, 143] on div at bounding box center [178, 135] width 238 height 15
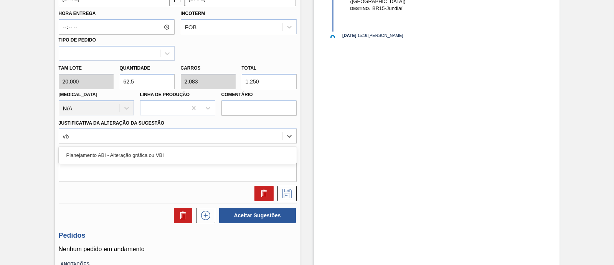
type Sugestão "vbi"
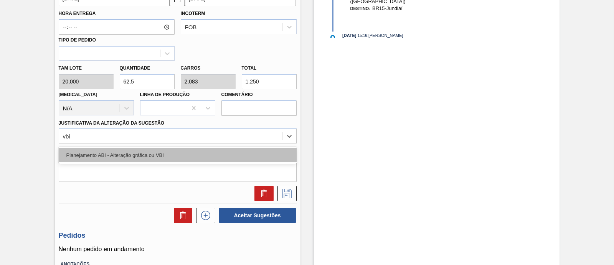
click at [232, 158] on div "Planejamento ABI - Alteração gráfica ou VBI" at bounding box center [178, 155] width 238 height 14
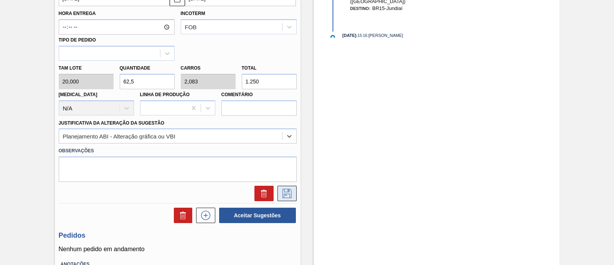
click at [283, 190] on icon at bounding box center [287, 193] width 9 height 9
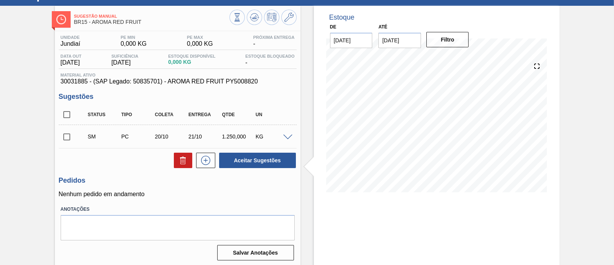
scroll to position [17, 0]
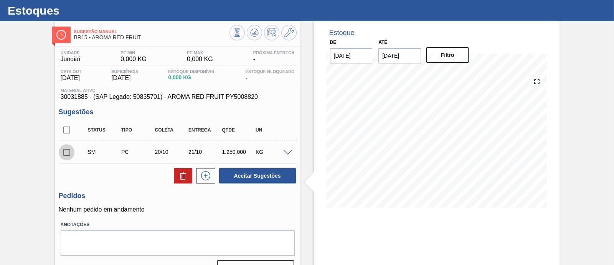
click at [69, 152] on input "checkbox" at bounding box center [67, 152] width 16 height 16
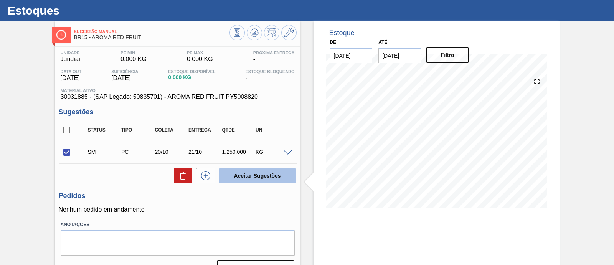
click at [278, 177] on button "Aceitar Sugestões" at bounding box center [257, 175] width 77 height 15
checkbox input "false"
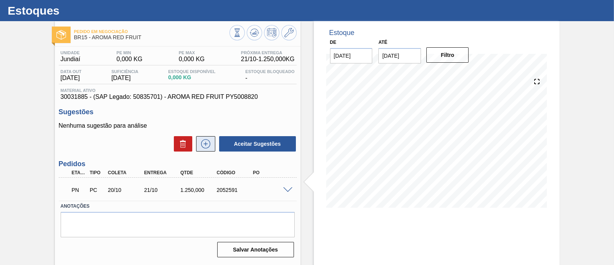
click at [207, 151] on button at bounding box center [205, 143] width 19 height 15
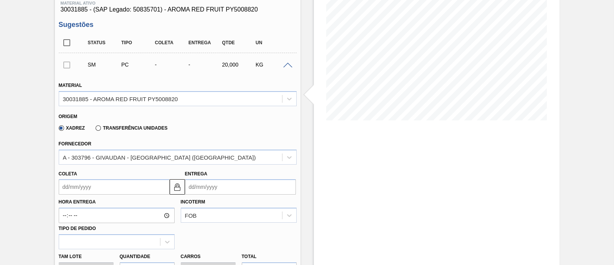
scroll to position [113, 0]
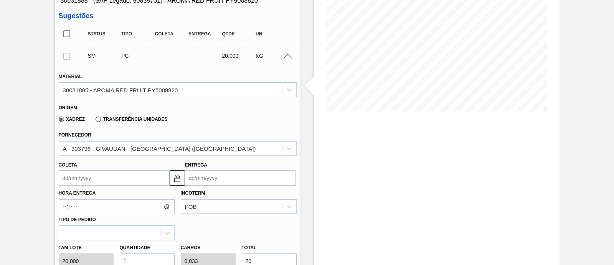
click at [126, 181] on input "Coleta" at bounding box center [114, 177] width 111 height 15
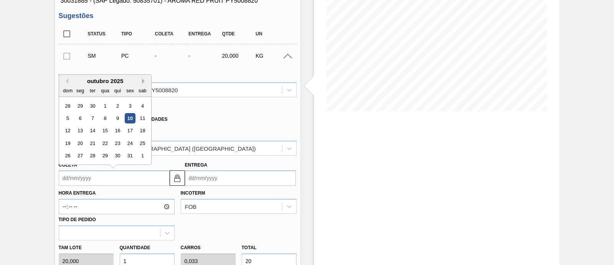
click at [143, 80] on button "Next Month" at bounding box center [144, 80] width 5 height 5
click at [84, 129] on div "10" at bounding box center [80, 131] width 10 height 10
type input "[DATE]"
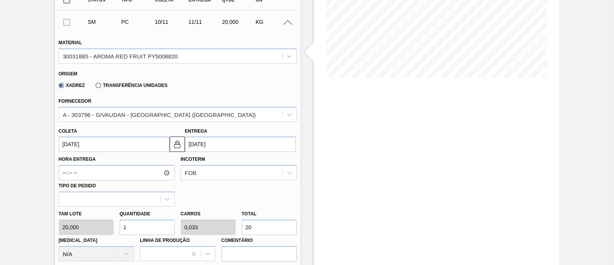
scroll to position [161, 0]
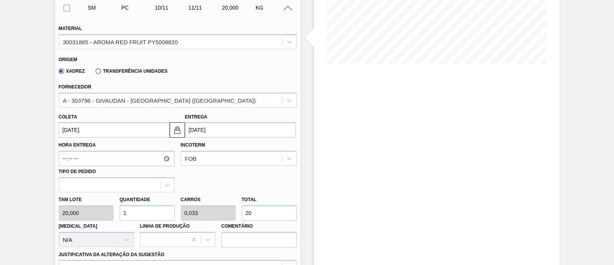
click at [230, 211] on div "Tam lote 20,000 Quantidade 1 Carros 0,033 Total 20 [MEDICAL_DATA] N/A Linha de …" at bounding box center [178, 219] width 244 height 55
type input "0,3"
type input "0,01"
type input "6"
type input "3"
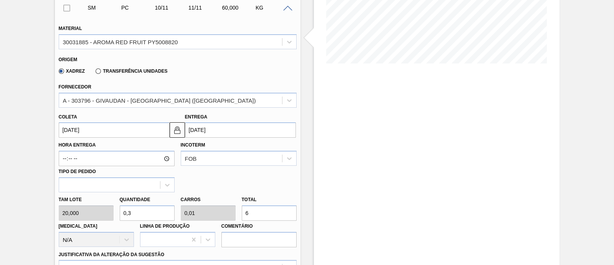
type input "0,1"
type input "60"
type input "30"
type input "1"
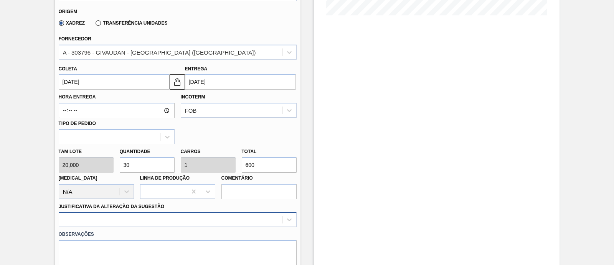
type input "600"
click at [133, 217] on div at bounding box center [178, 219] width 238 height 15
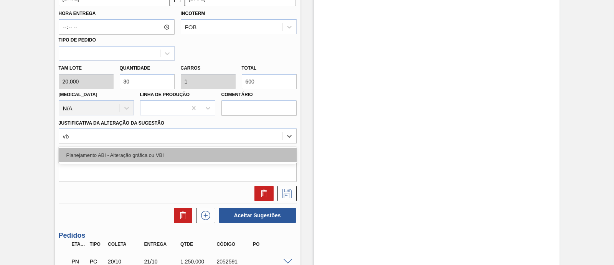
type Sugestão "vbi"
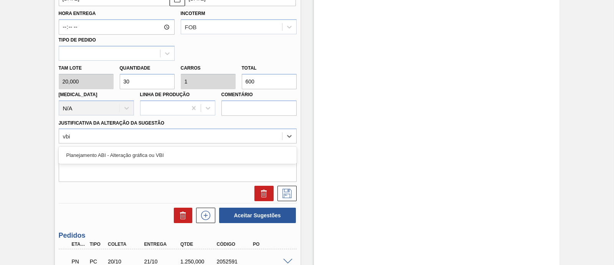
click at [130, 147] on div "Planejamento ABI - Alteração gráfica ou VBI" at bounding box center [178, 154] width 238 height 17
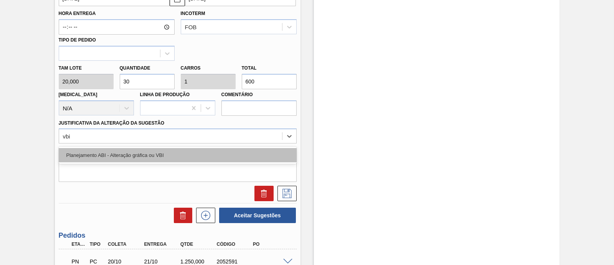
click at [136, 158] on div "Planejamento ABI - Alteração gráfica ou VBI" at bounding box center [178, 155] width 238 height 14
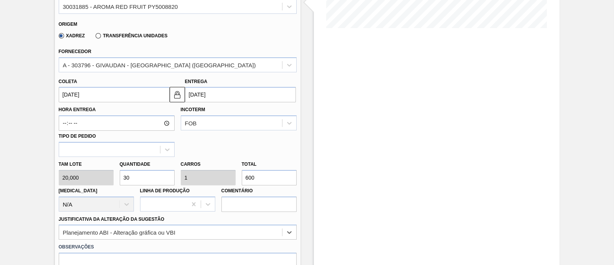
scroll to position [245, 0]
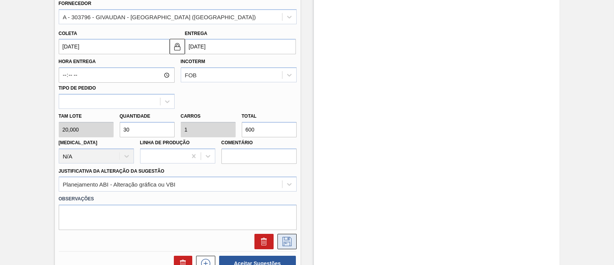
click at [284, 240] on icon at bounding box center [287, 241] width 12 height 9
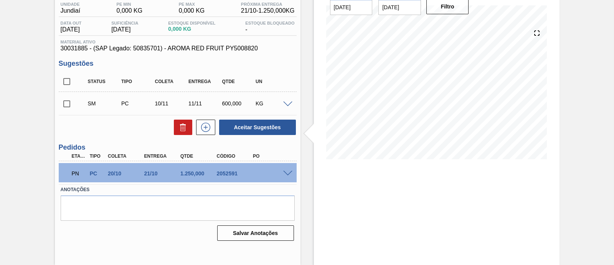
scroll to position [65, 0]
click at [65, 104] on input "checkbox" at bounding box center [67, 104] width 16 height 16
click at [253, 129] on button "Aceitar Sugestões" at bounding box center [257, 127] width 77 height 15
checkbox input "false"
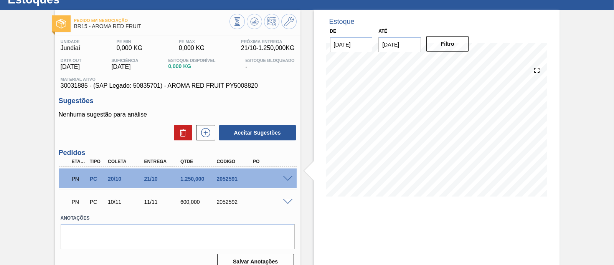
scroll to position [0, 0]
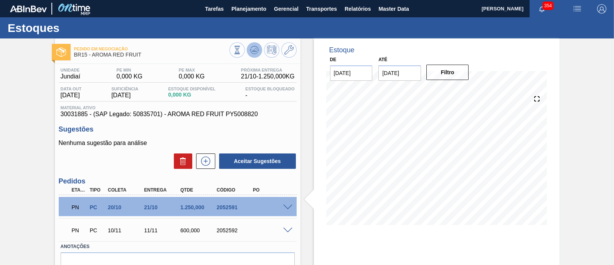
click at [255, 51] on icon at bounding box center [255, 49] width 1 height 3
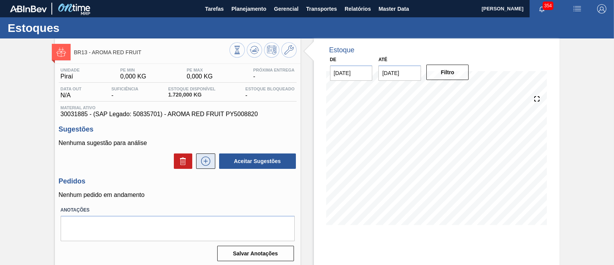
click at [200, 165] on icon at bounding box center [206, 160] width 12 height 9
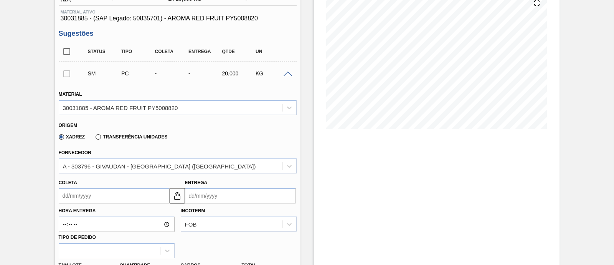
scroll to position [144, 0]
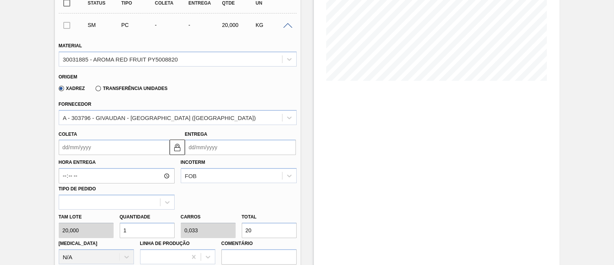
click at [153, 151] on input "Coleta" at bounding box center [114, 146] width 111 height 15
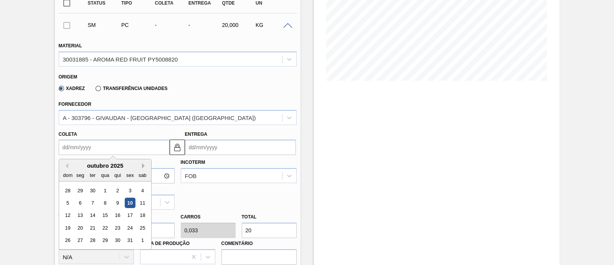
click at [143, 168] on button "Next Month" at bounding box center [144, 165] width 5 height 5
click at [83, 200] on div "3" at bounding box center [80, 202] width 10 height 10
type input "03/11/2025"
type input "04/11/2025"
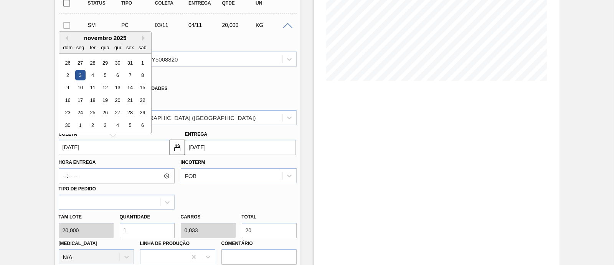
click at [128, 152] on input "03/11/2025" at bounding box center [114, 146] width 111 height 15
click at [80, 85] on div "10" at bounding box center [80, 88] width 10 height 10
type input "10/11/2025"
type input "11/11/2025"
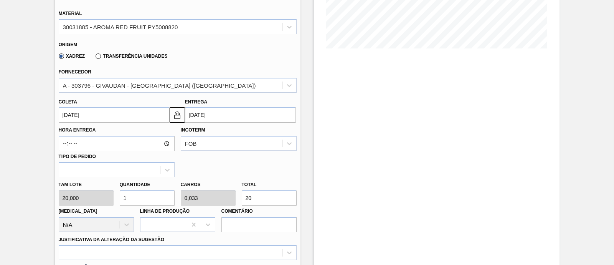
scroll to position [240, 0]
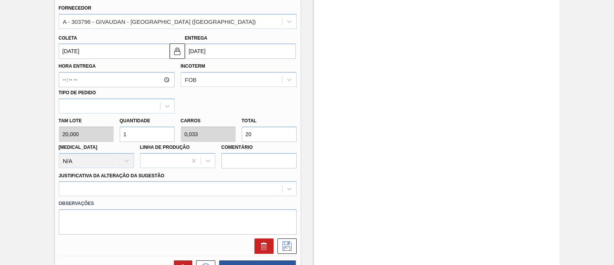
click at [233, 133] on div "Tam lote 20,000 Quantidade 1 Carros 0,033 Total 20 Doca N/A Linha de Produção C…" at bounding box center [178, 140] width 244 height 55
type input "0,1"
type input "0,003"
type input "2"
type input "1,25"
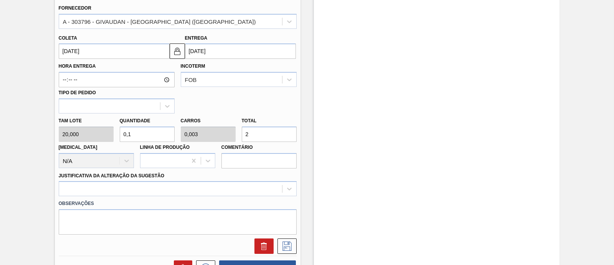
type input "0,042"
type input "25"
type input "12,5"
type input "0,417"
type input "250"
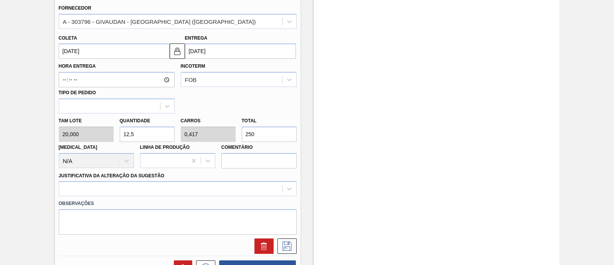
type input "125"
type input "4,167"
type input "2.500"
click at [171, 185] on div at bounding box center [178, 188] width 238 height 15
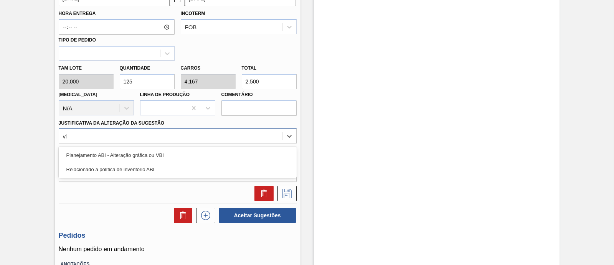
type Sugestão "vbi"
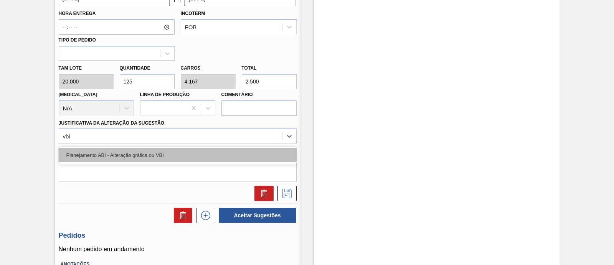
click at [230, 158] on div "Planejamento ABI - Alteração gráfica ou VBI" at bounding box center [178, 155] width 238 height 14
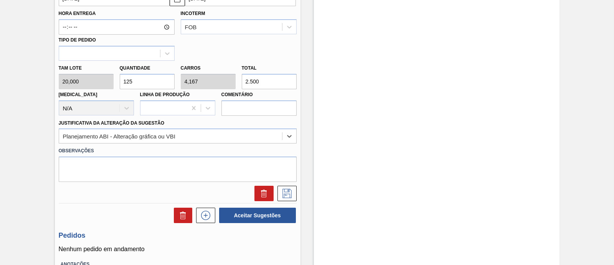
scroll to position [197, 0]
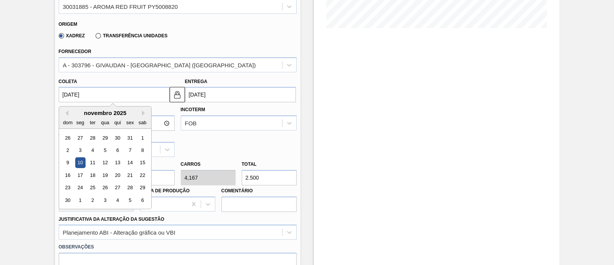
drag, startPoint x: 136, startPoint y: 95, endPoint x: 31, endPoint y: 93, distance: 104.9
click at [31, 93] on div "BR13 - AROMA RED FRUIT Unidade Piraí PE MIN 0,000 KG PE MAX 0,000 KG Próxima En…" at bounding box center [307, 130] width 614 height 576
click at [68, 112] on div "novembro 2025" at bounding box center [105, 112] width 92 height 7
click at [66, 113] on button "Previous Month" at bounding box center [65, 112] width 5 height 5
click at [80, 172] on div "20" at bounding box center [80, 175] width 10 height 10
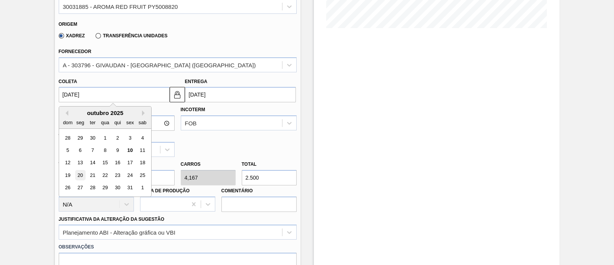
type input "20/10/2025"
type input "21/10/2025"
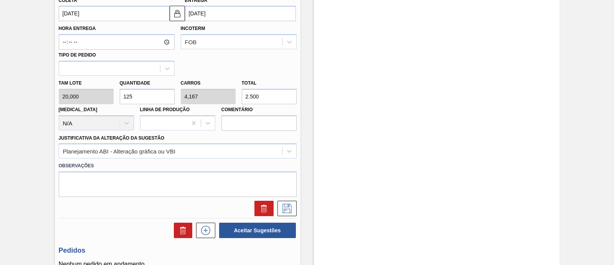
scroll to position [293, 0]
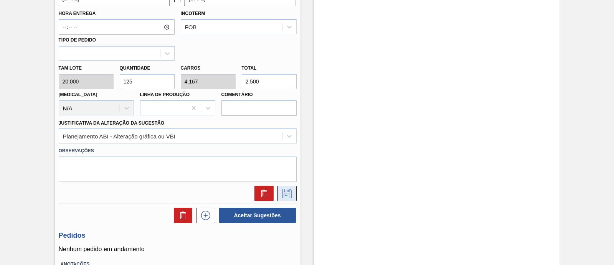
click at [283, 195] on icon at bounding box center [287, 193] width 12 height 9
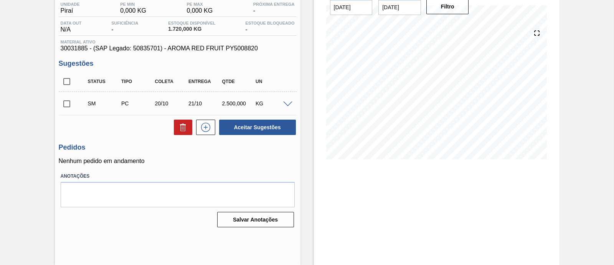
scroll to position [65, 0]
click at [288, 105] on span at bounding box center [287, 105] width 9 height 6
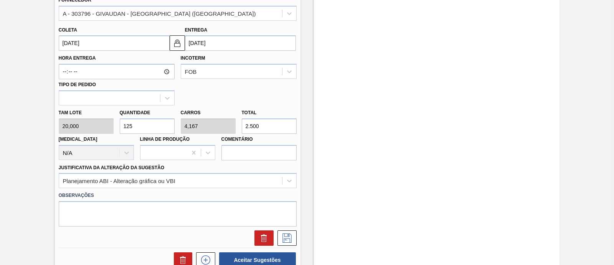
scroll to position [257, 0]
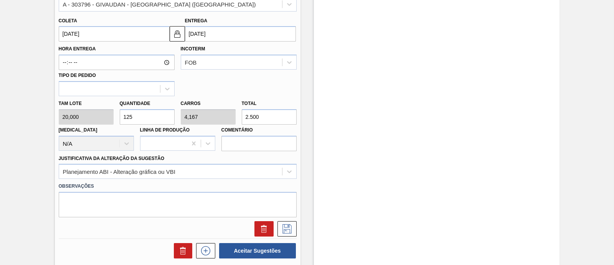
click at [225, 117] on div "Tam lote 20,000 Quantidade 125 Carros 4,167 Total 2.500 Doca N/A Linha de Produ…" at bounding box center [178, 123] width 244 height 55
type input "0,4"
type input "0,013"
type input "8"
type input "4,3"
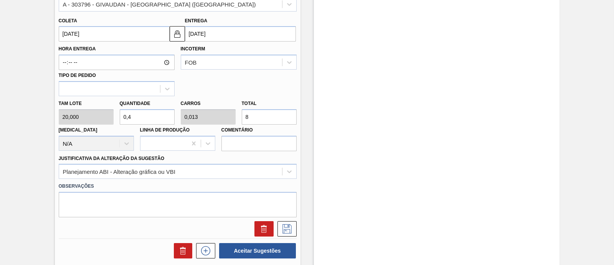
type input "0,143"
type input "86"
type input "0,4"
type input "0,013"
type input "8"
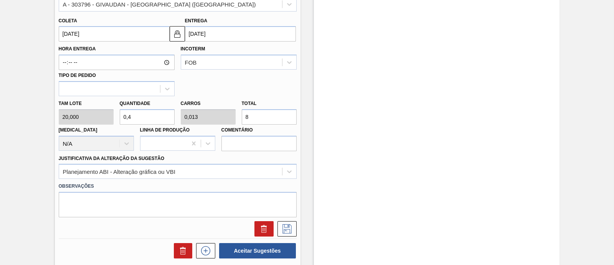
type input "4,25"
type input "0,142"
type input "85"
type input "42,5"
type input "1,417"
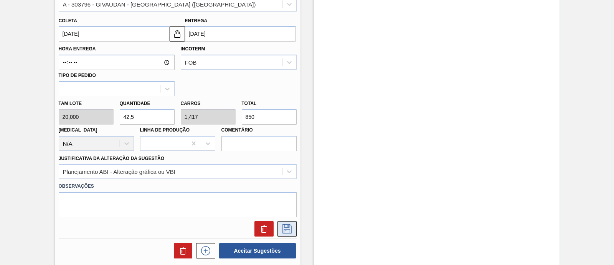
type input "850"
click at [285, 227] on icon at bounding box center [287, 228] width 12 height 9
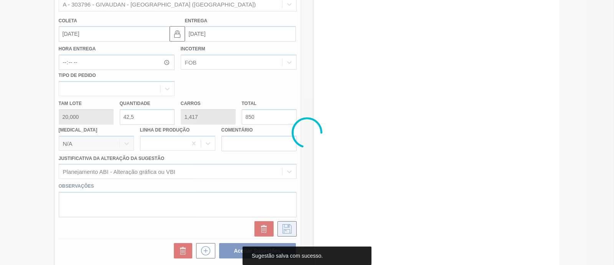
scroll to position [65, 0]
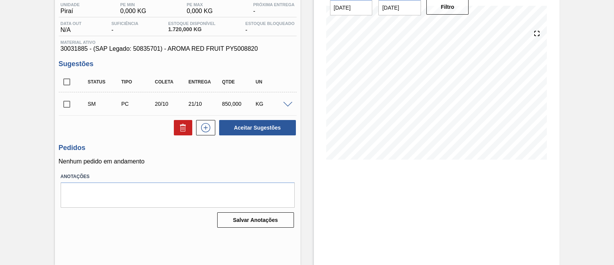
click at [284, 102] on div at bounding box center [288, 104] width 15 height 6
click at [286, 104] on span at bounding box center [287, 105] width 9 height 6
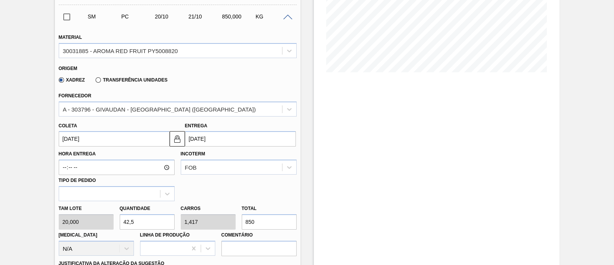
scroll to position [161, 0]
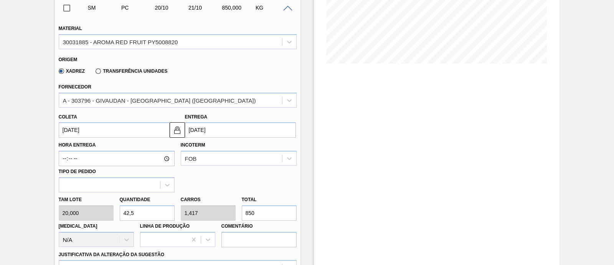
drag, startPoint x: 257, startPoint y: 211, endPoint x: 238, endPoint y: 210, distance: 19.6
click at [238, 210] on div "Tam lote 20,000 Quantidade 42,5 Carros 1,417 Total 850 Doca N/A Linha de Produç…" at bounding box center [178, 219] width 244 height 55
type input "0,05"
type input "0,002"
type input "1"
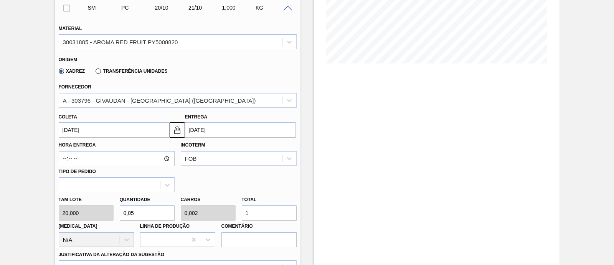
type input "0,6"
type input "0,02"
type input "12"
type input "6,25"
type input "0,208"
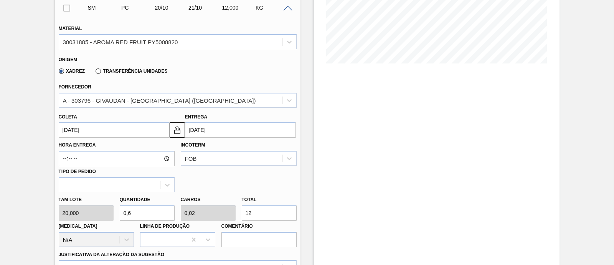
type input "125"
type input "62,5"
type input "2,083"
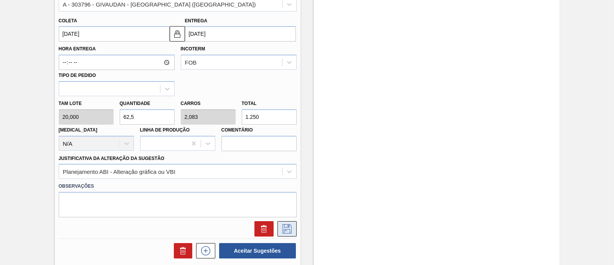
type input "1.250"
click at [289, 233] on icon at bounding box center [287, 228] width 9 height 9
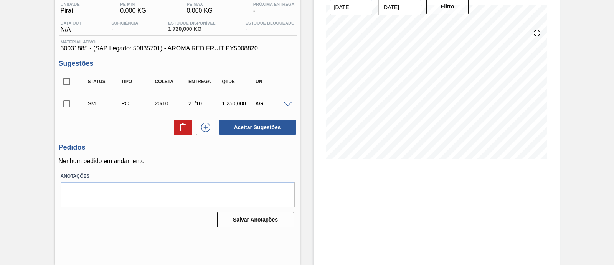
scroll to position [65, 0]
click at [63, 108] on input "checkbox" at bounding box center [67, 104] width 16 height 16
click at [237, 129] on button "Aceitar Sugestões" at bounding box center [257, 127] width 77 height 15
checkbox input "false"
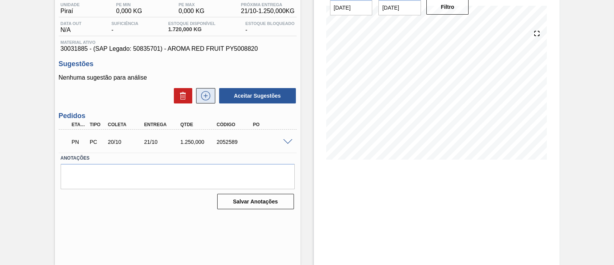
click at [210, 100] on icon at bounding box center [206, 95] width 12 height 9
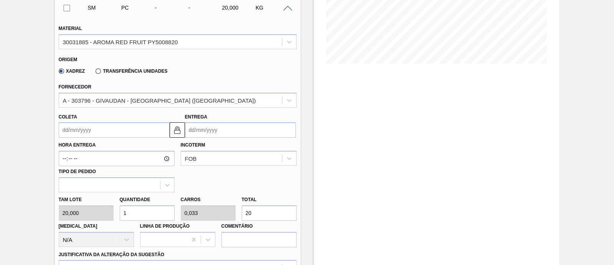
scroll to position [209, 0]
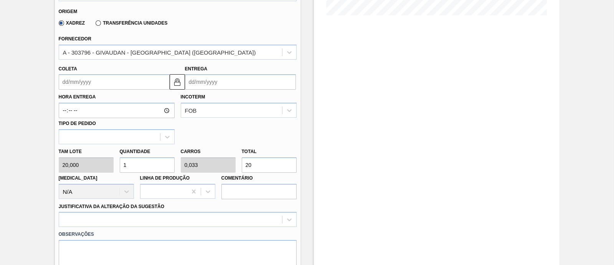
click at [221, 162] on div "Tam lote 20,000 Quantidade 1 Carros 0,033 Total 20 Doca N/A Linha de Produção C…" at bounding box center [178, 171] width 244 height 55
type input "0,3"
type input "0,01"
type input "6"
type input "3"
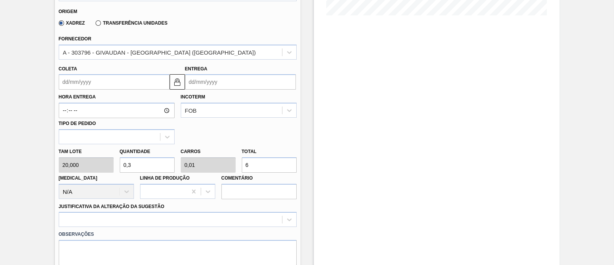
type input "0,1"
type input "60"
type input "30"
type input "1"
type input "600"
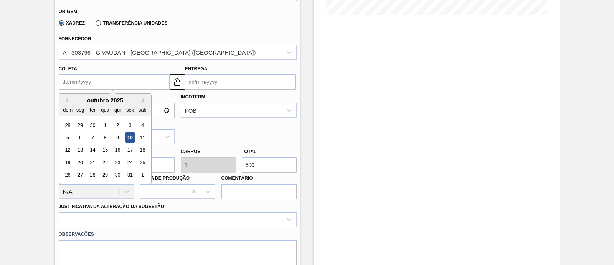
click at [132, 83] on input "Coleta" at bounding box center [114, 81] width 111 height 15
click at [144, 102] on button "Next Month" at bounding box center [144, 100] width 5 height 5
click at [83, 148] on div "10" at bounding box center [80, 150] width 10 height 10
type input "10/11/2025"
type input "11/11/2025"
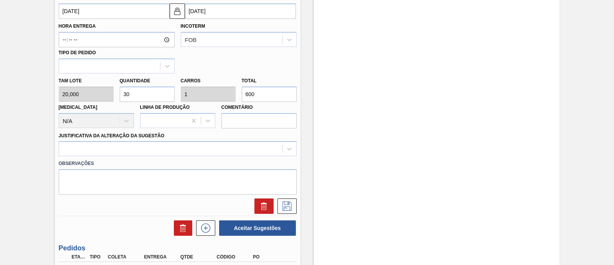
scroll to position [305, 0]
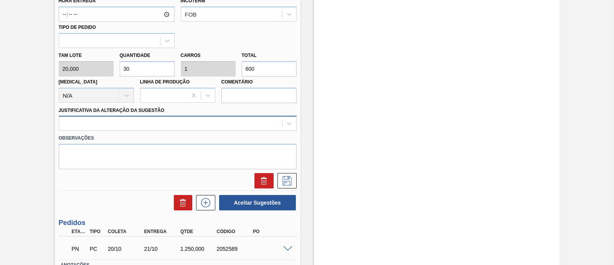
click at [236, 121] on div at bounding box center [170, 123] width 223 height 11
type Sugestão "vbi"
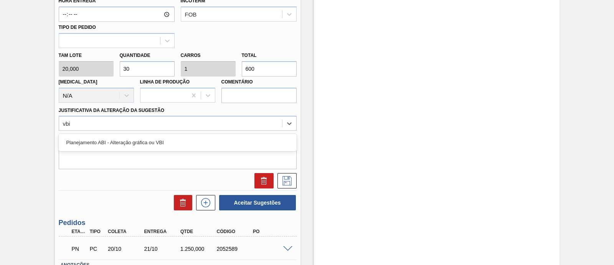
drag, startPoint x: 162, startPoint y: 143, endPoint x: 169, endPoint y: 145, distance: 6.8
click at [162, 143] on div "Planejamento ABI - Alteração gráfica ou VBI" at bounding box center [178, 142] width 238 height 14
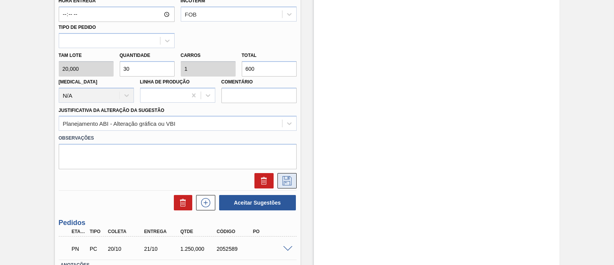
click at [294, 180] on button at bounding box center [287, 180] width 19 height 15
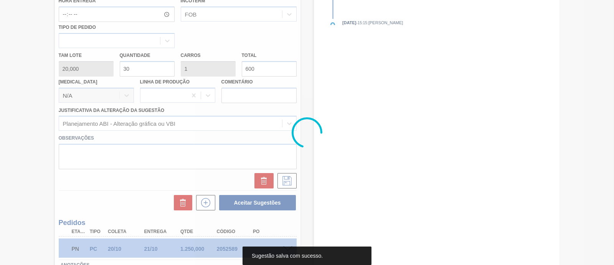
scroll to position [65, 0]
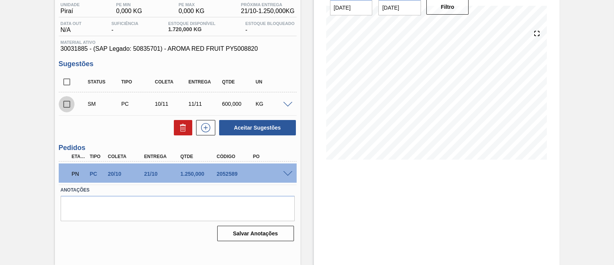
click at [66, 104] on input "checkbox" at bounding box center [67, 104] width 16 height 16
click at [270, 126] on button "Aceitar Sugestões" at bounding box center [257, 127] width 77 height 15
checkbox input "false"
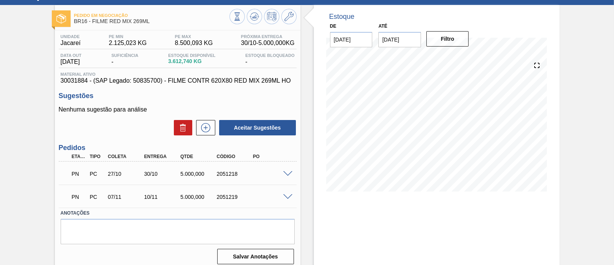
scroll to position [48, 0]
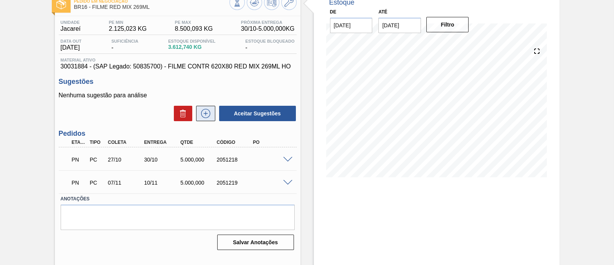
click at [202, 115] on icon at bounding box center [206, 113] width 12 height 9
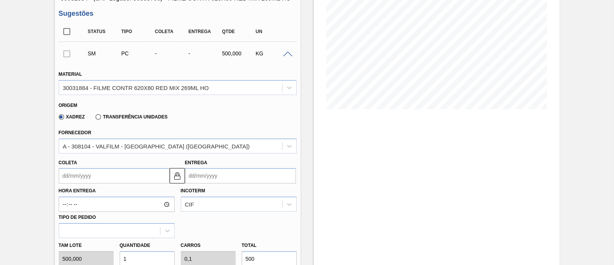
scroll to position [144, 0]
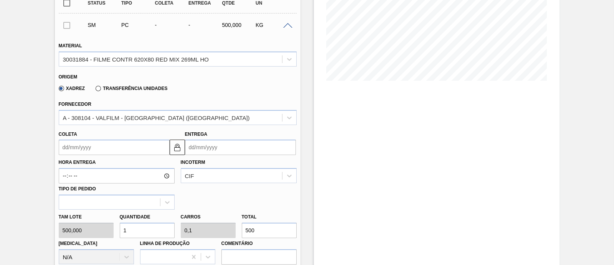
click at [115, 152] on input "Coleta" at bounding box center [114, 146] width 111 height 15
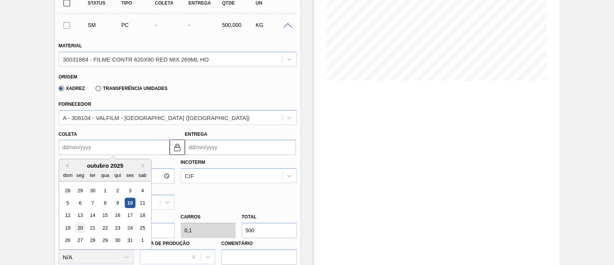
click at [79, 227] on div "20" at bounding box center [80, 227] width 10 height 10
type input "[DATE]"
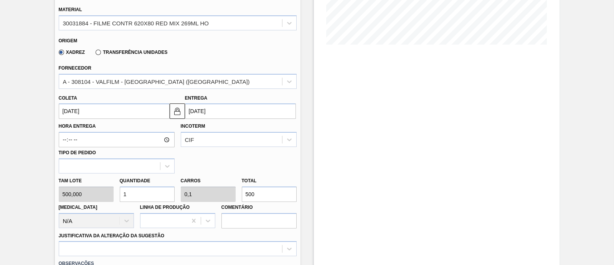
scroll to position [240, 0]
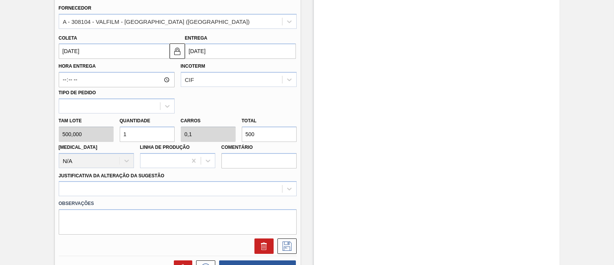
click at [212, 137] on div "Tam lote 500,000 Quantidade 1 Carros 0,1 Total 500 [MEDICAL_DATA] N/A Linha de …" at bounding box center [178, 140] width 244 height 55
type input "0,01"
type input "0,001"
type input "5"
type input "0,1"
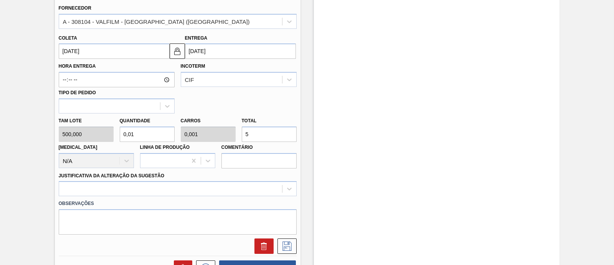
type input "0,01"
type input "50"
type input "1"
type input "0,1"
type input "500"
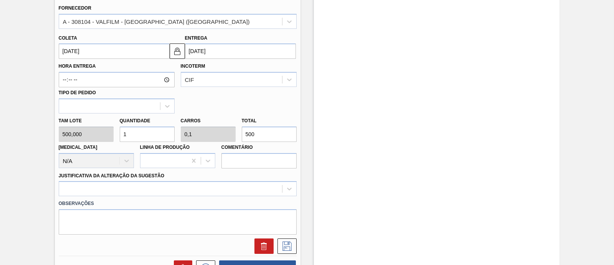
type input "10"
type input "1"
type input "5.000"
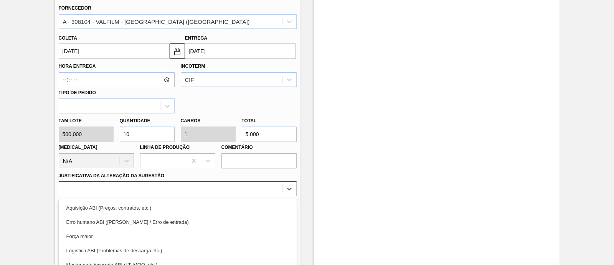
click at [153, 188] on div "option Força maior focused, 3 of 18. 18 results available. Use Up and Down to c…" at bounding box center [178, 188] width 238 height 15
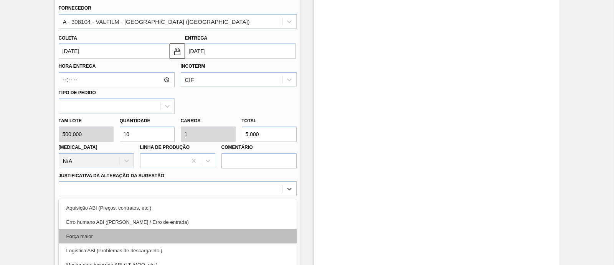
scroll to position [293, 0]
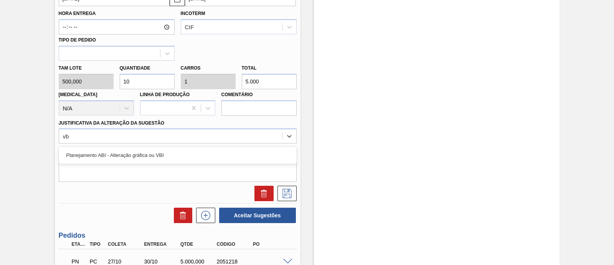
type Sugestão "vbi"
click at [111, 155] on div "Planejamento ABI - Alteração gráfica ou VBI" at bounding box center [178, 155] width 238 height 14
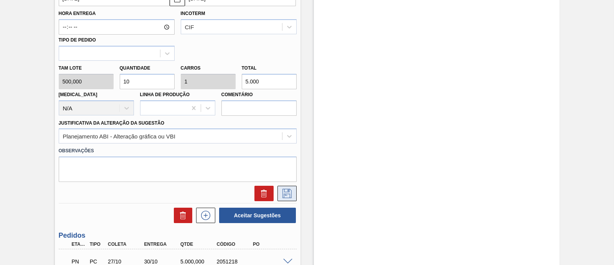
click at [294, 190] on button at bounding box center [287, 192] width 19 height 15
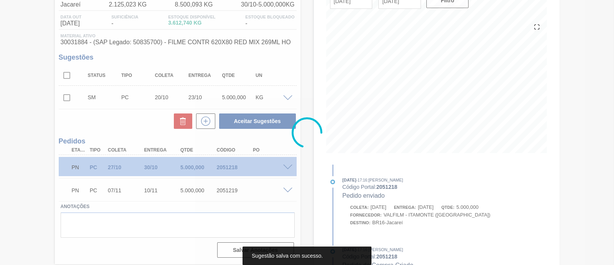
scroll to position [71, 0]
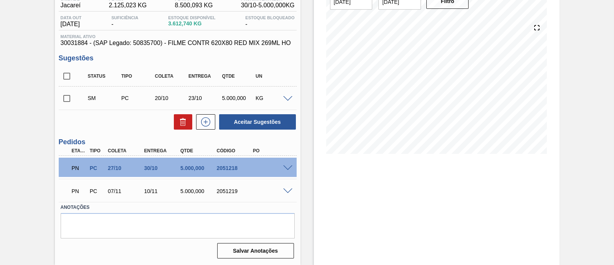
click at [287, 96] on span at bounding box center [287, 99] width 9 height 6
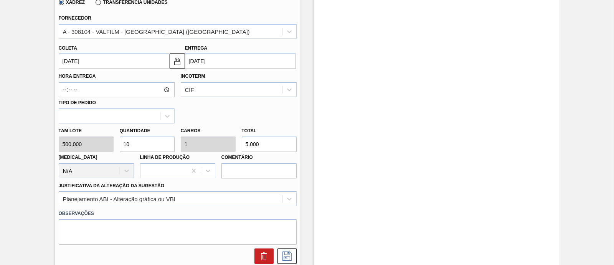
scroll to position [278, 0]
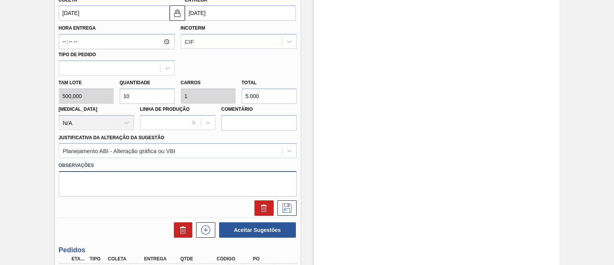
click at [160, 180] on textarea at bounding box center [178, 183] width 238 height 25
type textarea "pedido será migrado para PI - após ajuste de contrato"
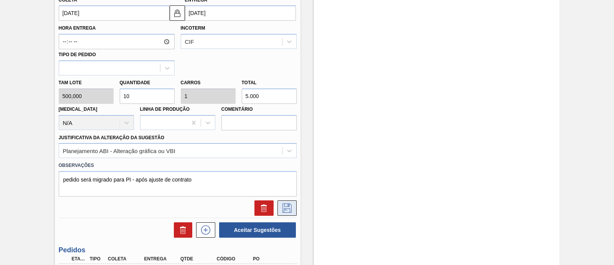
click at [288, 208] on icon at bounding box center [287, 207] width 9 height 9
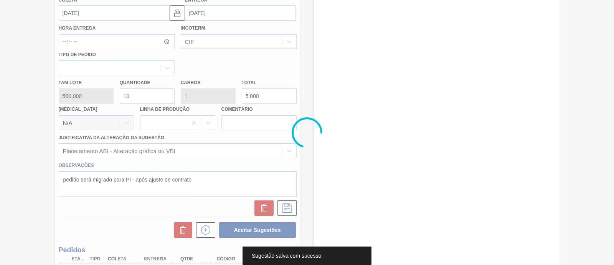
scroll to position [71, 0]
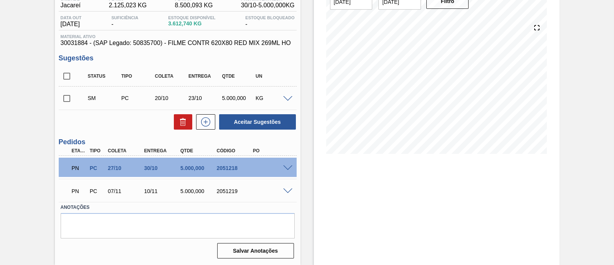
click at [70, 101] on input "checkbox" at bounding box center [67, 98] width 16 height 16
click at [292, 118] on button "Aceitar Sugestões" at bounding box center [257, 121] width 77 height 15
checkbox input "false"
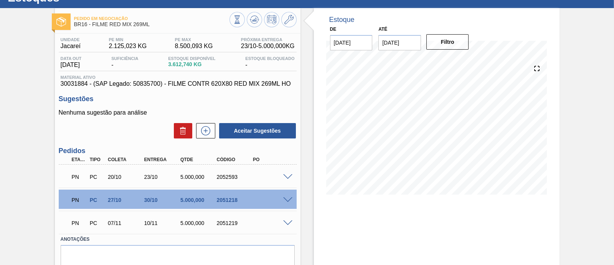
scroll to position [17, 0]
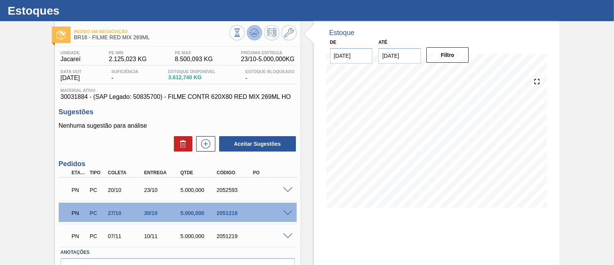
click at [253, 35] on icon at bounding box center [254, 32] width 9 height 9
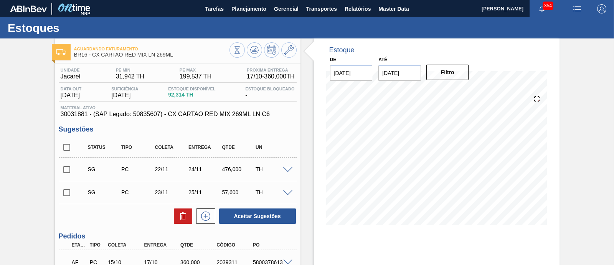
scroll to position [48, 0]
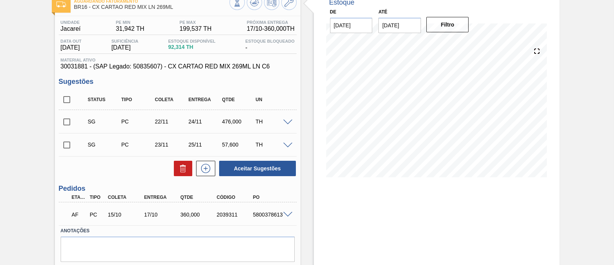
click at [285, 121] on span at bounding box center [287, 122] width 9 height 6
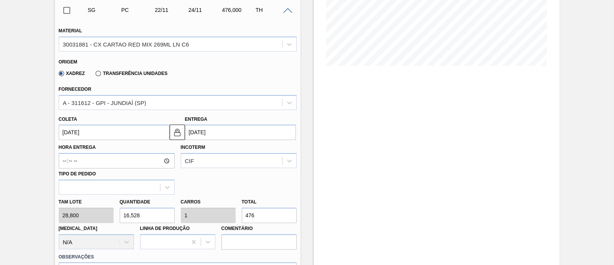
scroll to position [144, 0]
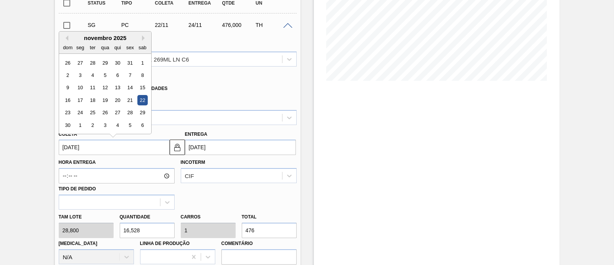
click at [118, 148] on input "[DATE]" at bounding box center [114, 146] width 111 height 15
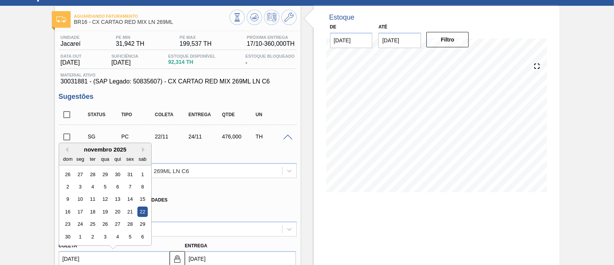
scroll to position [48, 0]
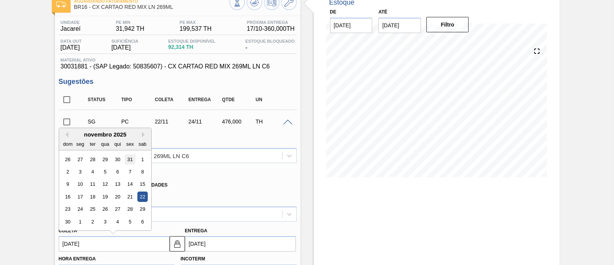
click at [129, 156] on div "31" at bounding box center [130, 159] width 10 height 10
type input "[DATE]"
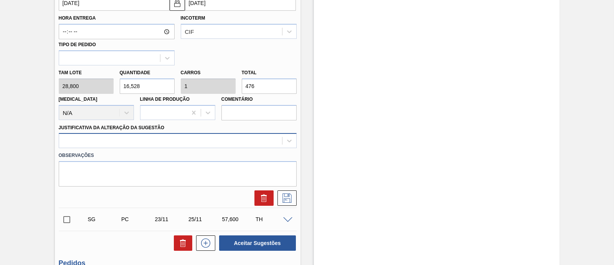
click at [181, 143] on div "Material 30031881 - CX CARTAO RED MIX 269ML LN C6 Origem Xadrez Transferência U…" at bounding box center [178, 48] width 238 height 315
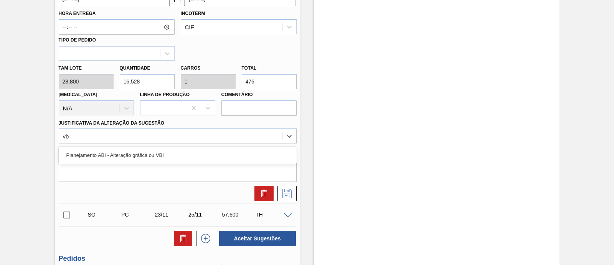
type Sugestão "vbi"
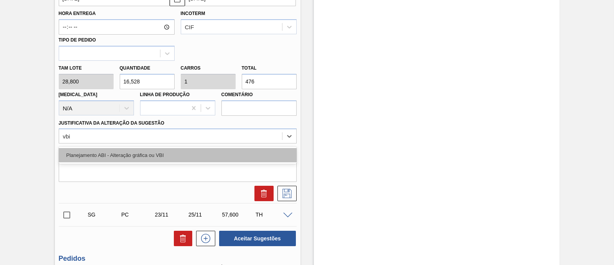
click at [181, 151] on div "Planejamento ABI - Alteração gráfica ou VBI" at bounding box center [178, 155] width 238 height 14
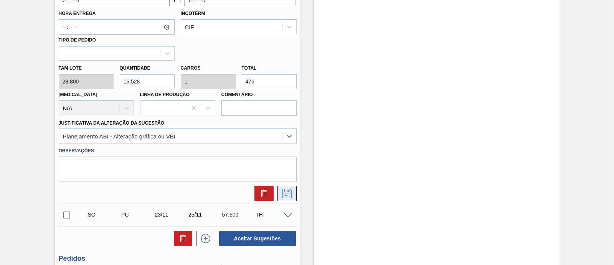
click at [286, 195] on icon at bounding box center [287, 193] width 12 height 9
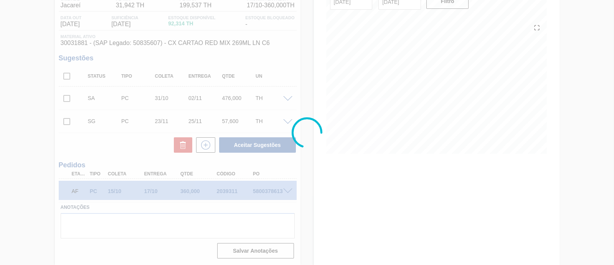
scroll to position [71, 0]
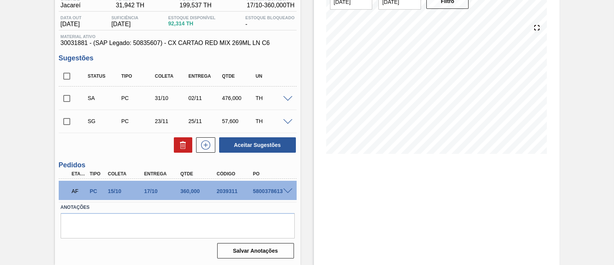
click at [66, 96] on input "checkbox" at bounding box center [67, 98] width 16 height 16
click at [240, 141] on button "Aceitar Sugestões" at bounding box center [257, 144] width 77 height 15
checkbox input "false"
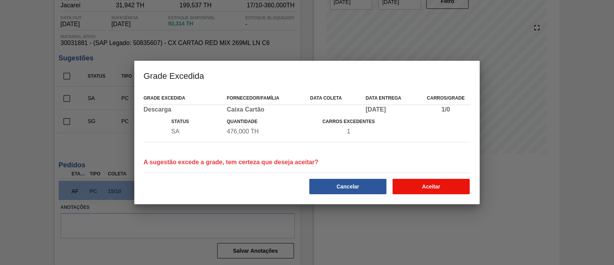
click at [432, 184] on button "Aceitar" at bounding box center [431, 186] width 77 height 15
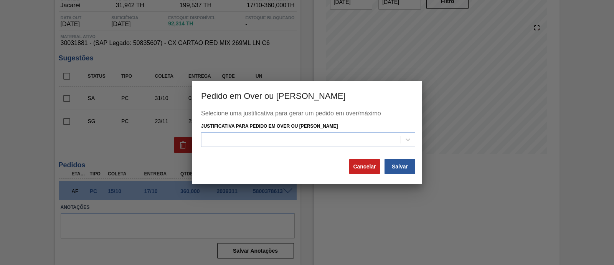
click at [323, 129] on div "Justificativa para Pedido em Over ou [PERSON_NAME]" at bounding box center [308, 134] width 214 height 26
click at [321, 134] on div at bounding box center [301, 139] width 199 height 11
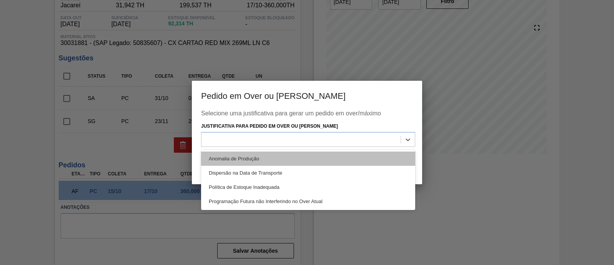
click at [280, 156] on div "Anomalia de Produção" at bounding box center [308, 158] width 214 height 14
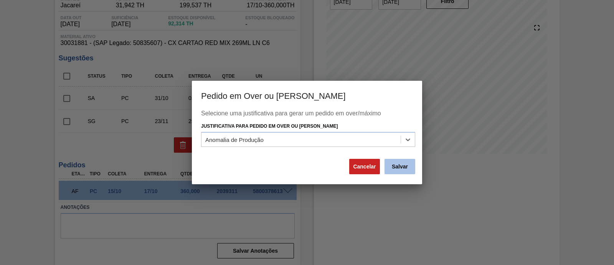
click at [408, 167] on button "Salvar" at bounding box center [400, 166] width 31 height 15
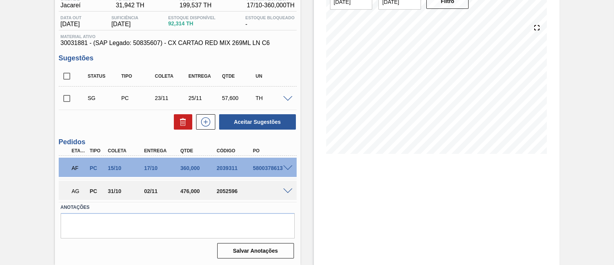
click at [287, 101] on span at bounding box center [287, 99] width 9 height 6
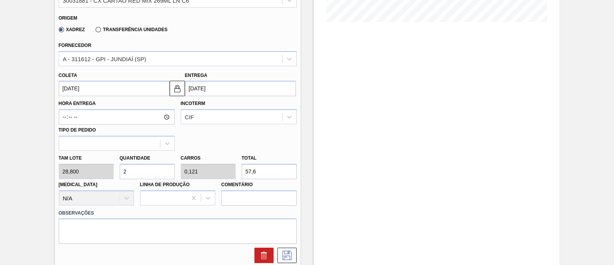
scroll to position [215, 0]
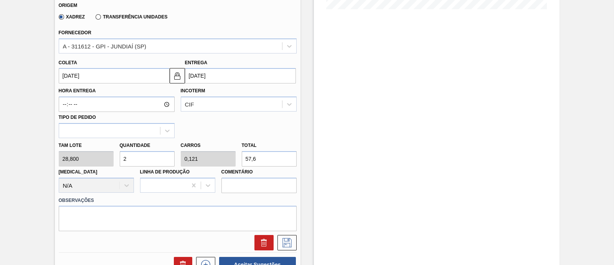
drag, startPoint x: 268, startPoint y: 156, endPoint x: 235, endPoint y: 154, distance: 33.5
click at [235, 154] on div "Tam lote 28,800 Quantidade 2 Carros 0,121 Total 57,6 [MEDICAL_DATA] N/A Linha d…" at bounding box center [178, 165] width 244 height 55
type input "0,104"
type input "0,006"
type input "3"
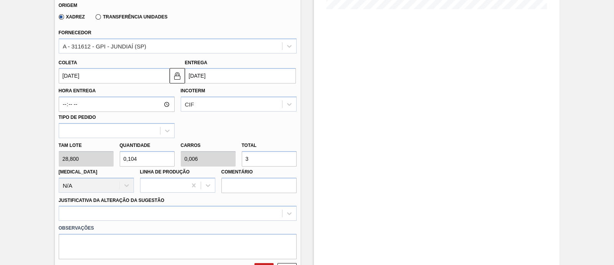
type input "1,111"
type input "0,067"
type input "32"
type input "11,25"
type input "0,681"
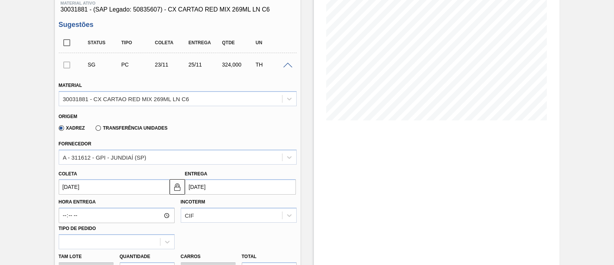
scroll to position [119, 0]
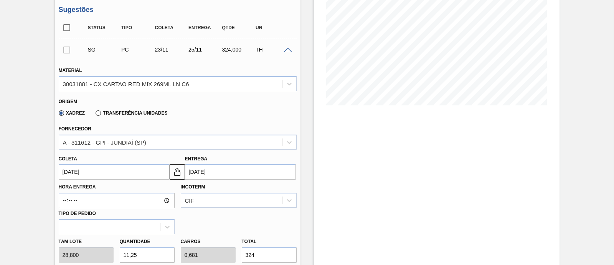
type input "324"
click at [118, 174] on input "[DATE]" at bounding box center [114, 171] width 111 height 15
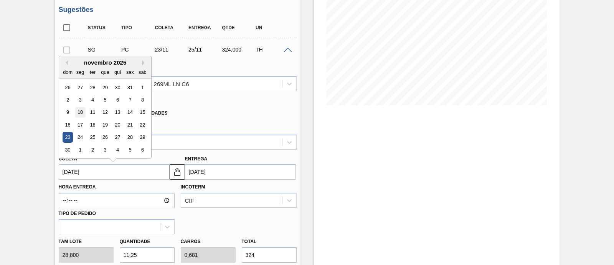
click at [84, 112] on div "10" at bounding box center [80, 112] width 10 height 10
type input "[DATE]"
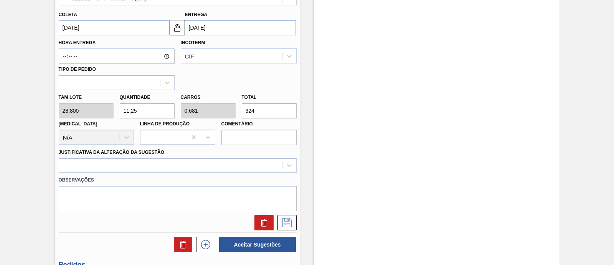
click at [152, 157] on div at bounding box center [178, 164] width 238 height 15
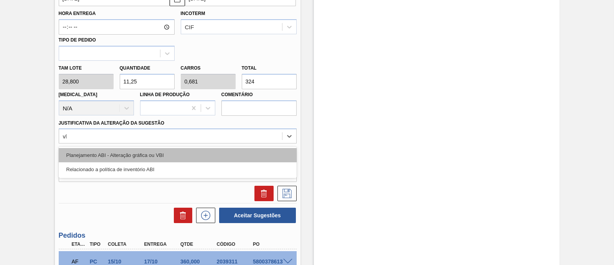
type Sugestão "vbi"
click at [150, 158] on div "Planejamento ABI - Alteração gráfica ou VBI" at bounding box center [178, 155] width 238 height 14
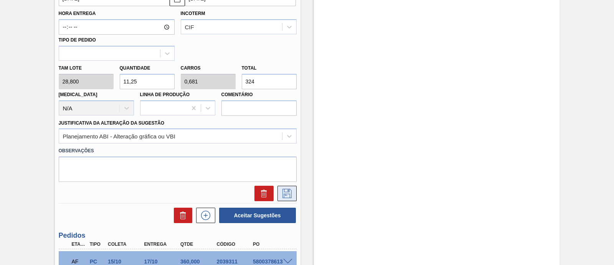
click at [290, 192] on icon at bounding box center [287, 193] width 12 height 9
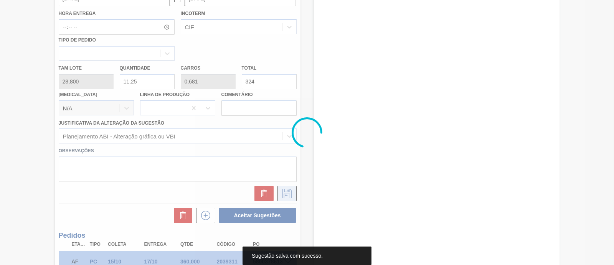
scroll to position [71, 0]
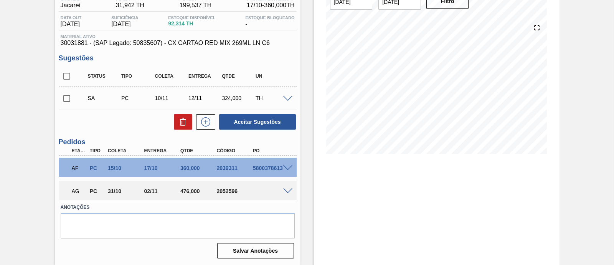
click at [66, 95] on input "checkbox" at bounding box center [67, 98] width 16 height 16
click at [260, 126] on button "Aceitar Sugestões" at bounding box center [257, 121] width 77 height 15
checkbox input "false"
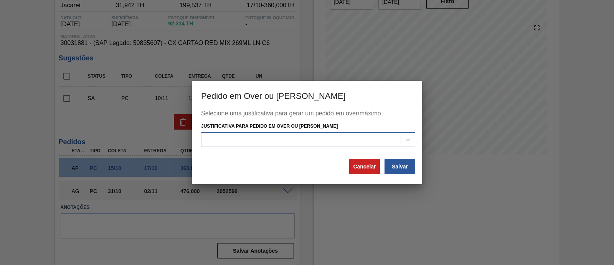
click at [314, 132] on div at bounding box center [308, 139] width 214 height 15
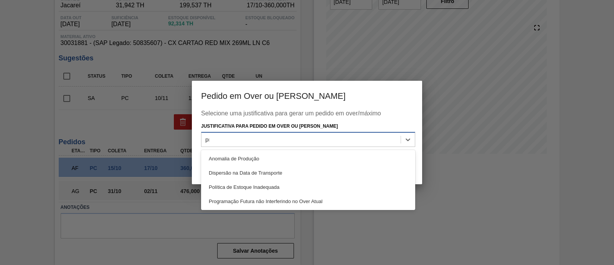
type Estoque "pro"
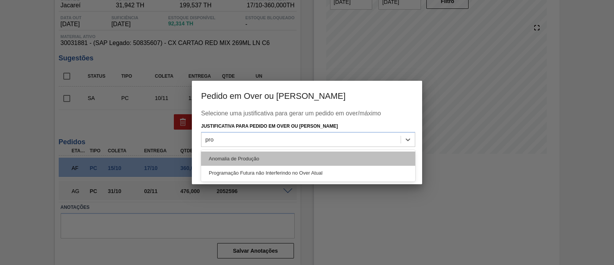
click at [298, 151] on div "Anomalia de Produção" at bounding box center [308, 158] width 214 height 14
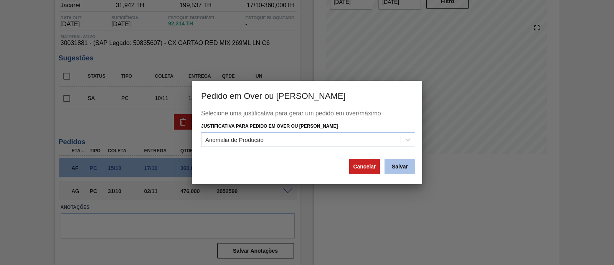
click at [397, 172] on button "Salvar" at bounding box center [400, 166] width 31 height 15
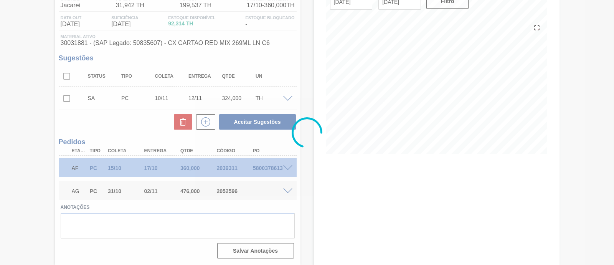
scroll to position [65, 0]
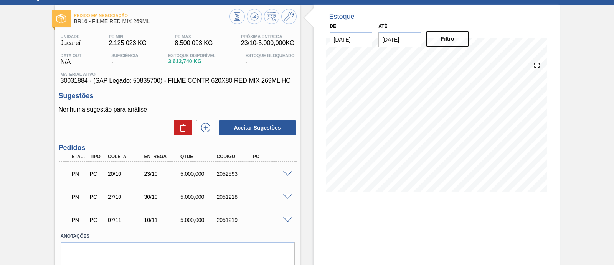
scroll to position [48, 0]
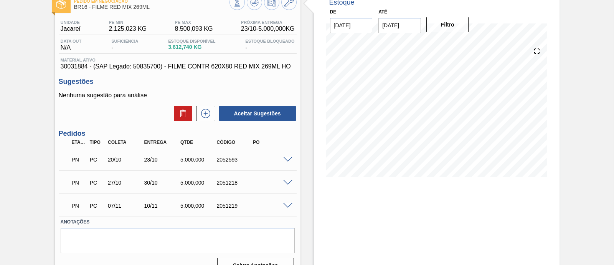
click at [288, 203] on span at bounding box center [287, 206] width 9 height 6
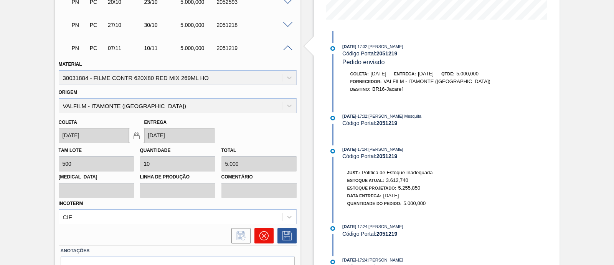
scroll to position [248, 0]
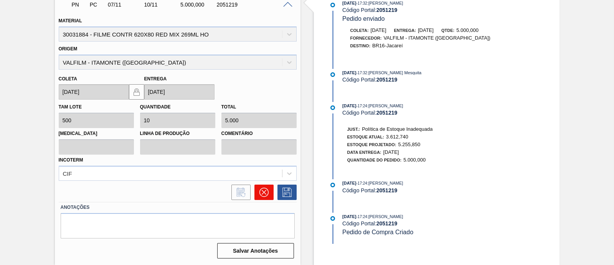
click at [269, 195] on button at bounding box center [264, 191] width 19 height 15
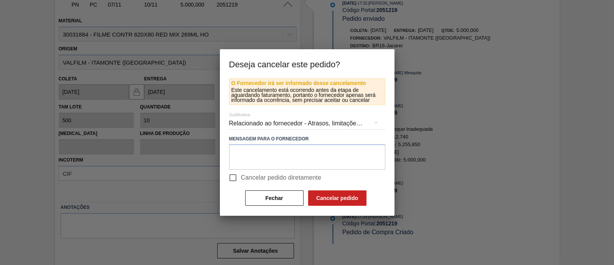
click at [273, 173] on span "Cancelar pedido diretamente" at bounding box center [281, 177] width 81 height 9
click at [241, 173] on input "Cancelar pedido diretamente" at bounding box center [233, 177] width 16 height 16
checkbox input "true"
click at [336, 199] on button "Cancelar pedido" at bounding box center [337, 197] width 58 height 15
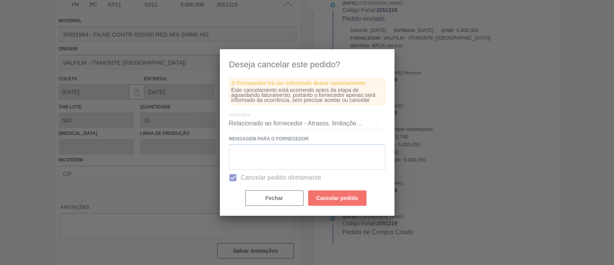
scroll to position [66, 0]
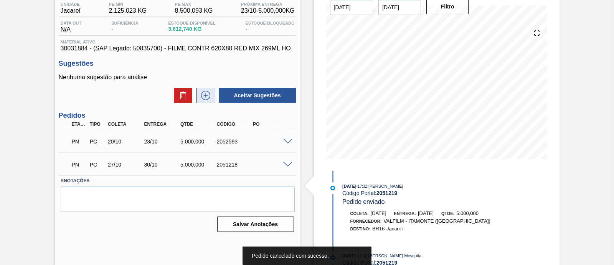
click at [211, 95] on icon at bounding box center [206, 95] width 12 height 9
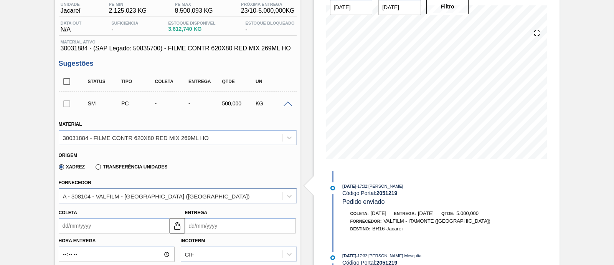
scroll to position [114, 0]
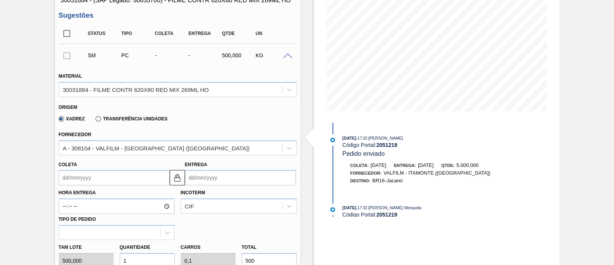
click at [140, 175] on input "Coleta" at bounding box center [114, 177] width 111 height 15
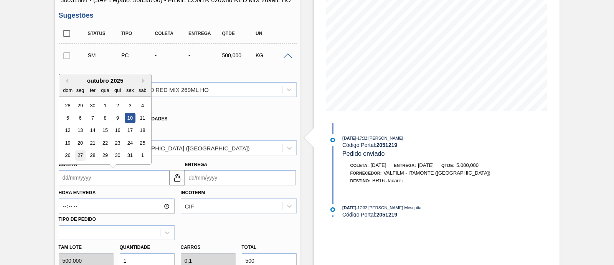
click at [83, 154] on div "27" at bounding box center [80, 155] width 10 height 10
type input "27/10/2025"
type input "30/10/2025"
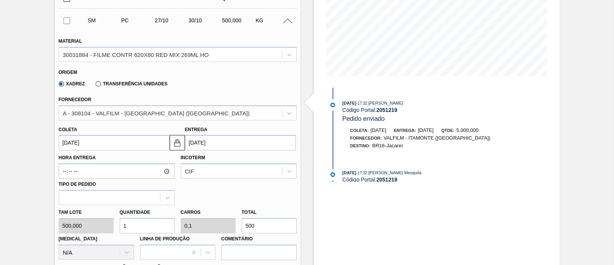
scroll to position [162, 0]
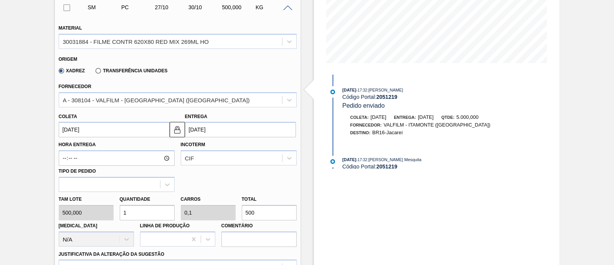
click at [233, 209] on div "Tam lote 500,000 Quantidade 1 Carros 0,1 Total 500 Doca N/A Linha de Produção C…" at bounding box center [178, 219] width 244 height 55
type input "0,002"
type input "0"
type input "1"
type input "0,02"
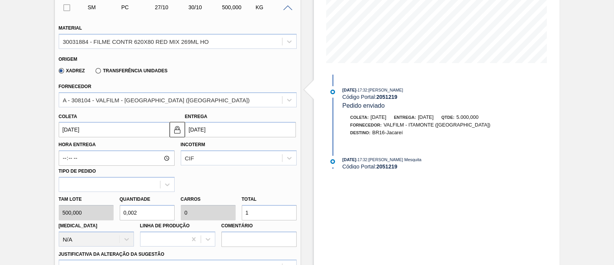
type input "0,002"
type input "10"
type input "0,2"
type input "0,02"
type input "100"
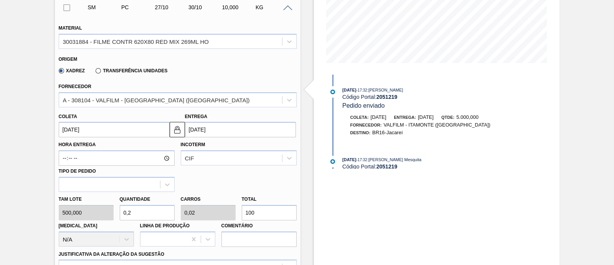
type input "2"
type input "0,2"
type input "1.000"
type input "20"
type input "2"
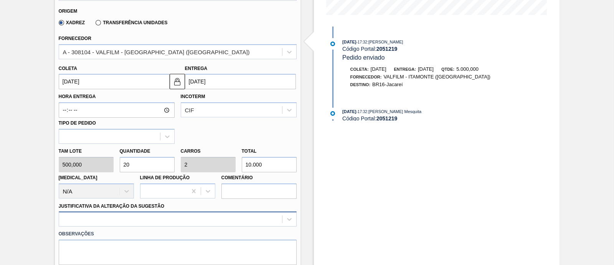
type input "10.000"
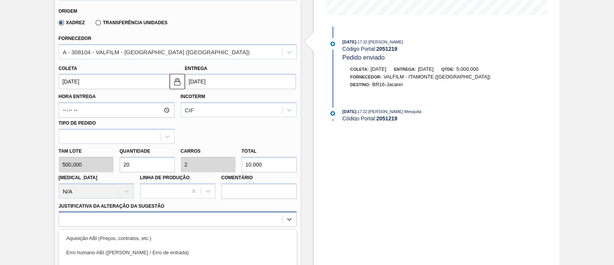
click at [172, 216] on div "option Master data incorreto ABI (LT, MOQ, etc.) focused, 5 of 18. 18 results a…" at bounding box center [178, 218] width 238 height 15
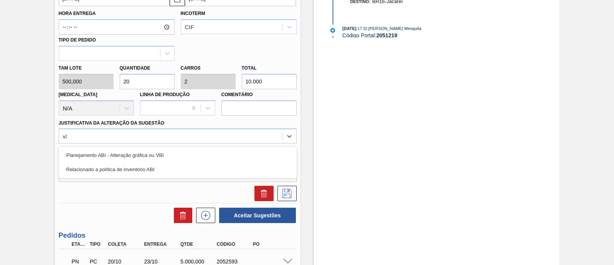
type Sugestão "vbi"
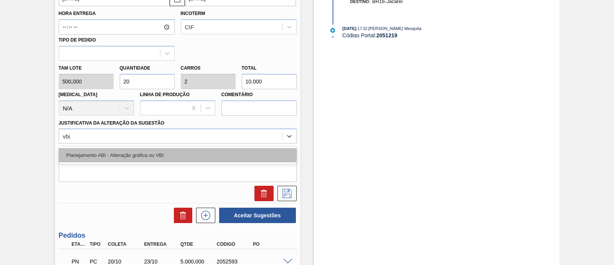
click at [195, 160] on div "Planejamento ABI - Alteração gráfica ou VBI" at bounding box center [178, 155] width 238 height 14
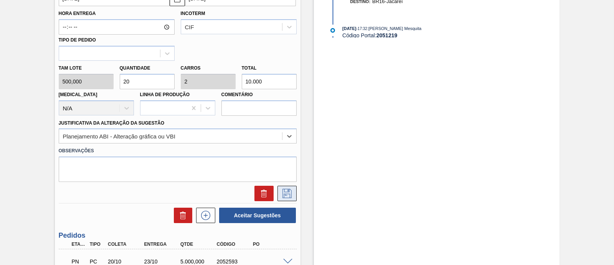
click at [287, 196] on icon at bounding box center [287, 193] width 12 height 9
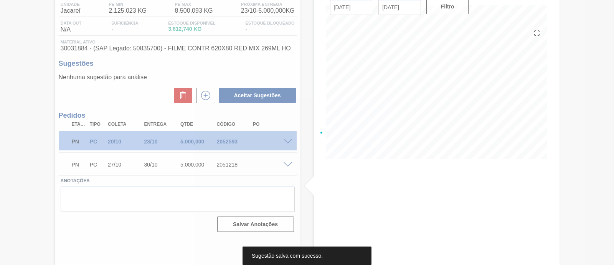
scroll to position [65, 0]
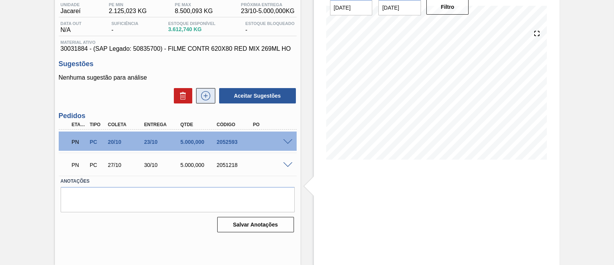
click at [211, 91] on button at bounding box center [205, 95] width 19 height 15
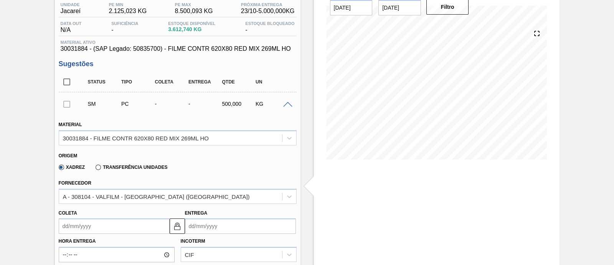
scroll to position [113, 0]
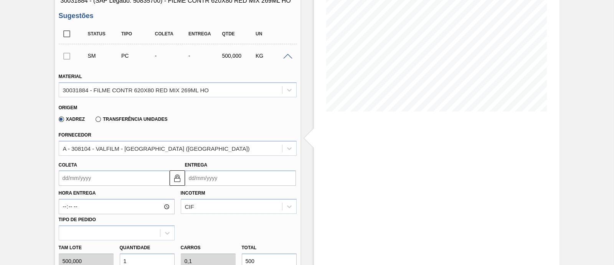
click at [125, 179] on input "Coleta" at bounding box center [114, 177] width 111 height 15
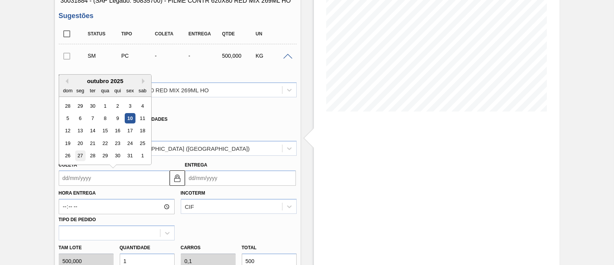
click at [81, 152] on div "27" at bounding box center [80, 156] width 10 height 10
type input "27/10/2025"
type input "30/10/2025"
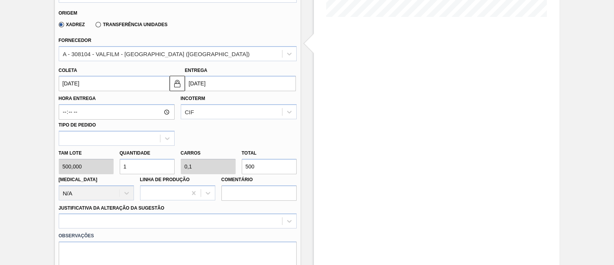
scroll to position [209, 0]
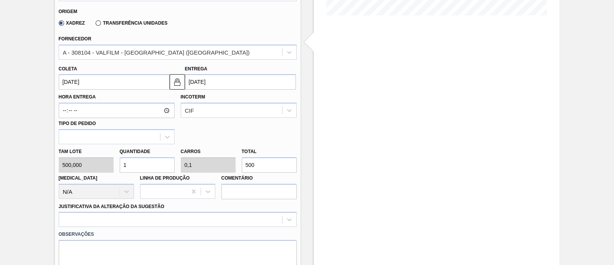
click at [223, 83] on input "30/10/2025" at bounding box center [240, 81] width 111 height 15
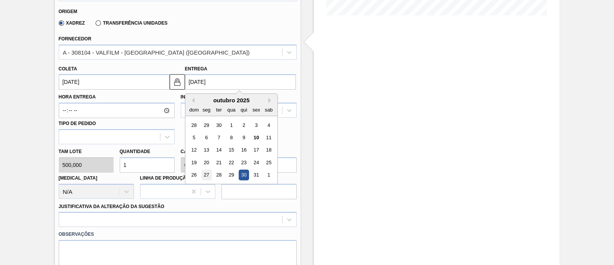
click at [207, 173] on div "27" at bounding box center [206, 175] width 10 height 10
type input "24/10/2025"
type input "27/10/2025"
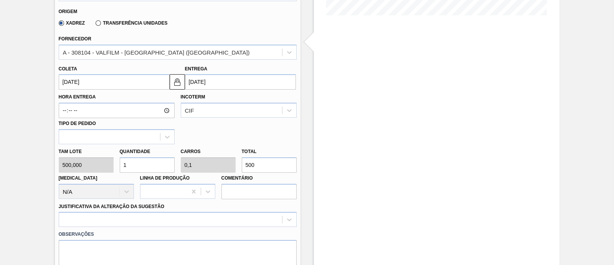
click at [265, 167] on input "500" at bounding box center [269, 164] width 55 height 15
drag, startPoint x: 265, startPoint y: 168, endPoint x: 249, endPoint y: 162, distance: 17.0
click at [249, 162] on input "500" at bounding box center [269, 164] width 55 height 15
type input "0,002"
type input "0"
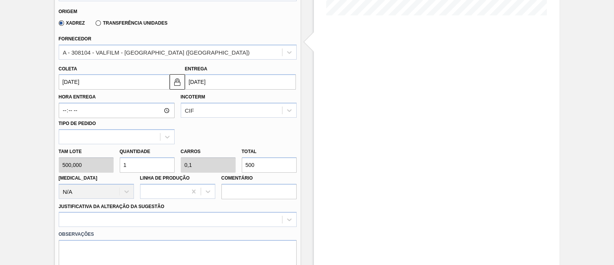
type input "1"
type input "0,02"
type input "0,002"
type input "10"
type input "0,2"
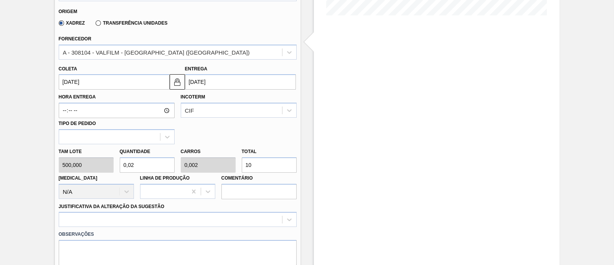
type input "0,02"
type input "100"
type input "0,02"
type input "0,002"
type input "10"
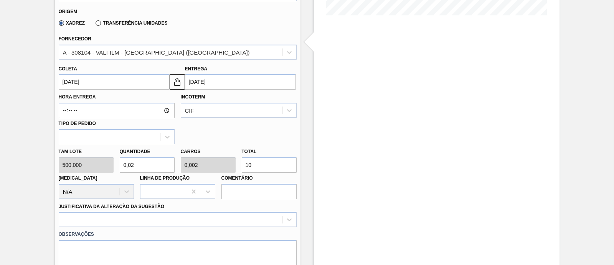
type input "0,002"
type input "0"
type input "1"
type input "0"
type input "0,002"
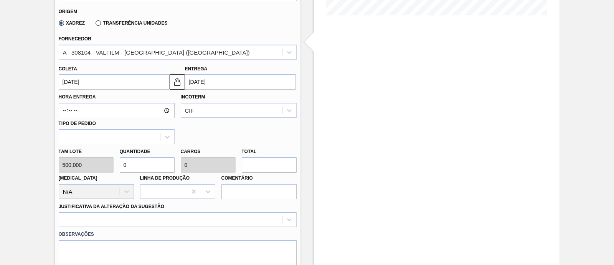
type input "1"
type input "0,02"
type input "0,002"
type input "10"
type input "0,2"
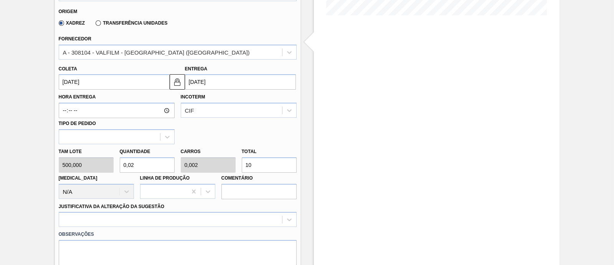
type input "0,02"
type input "100"
type input "2"
type input "0,2"
type input "1.000"
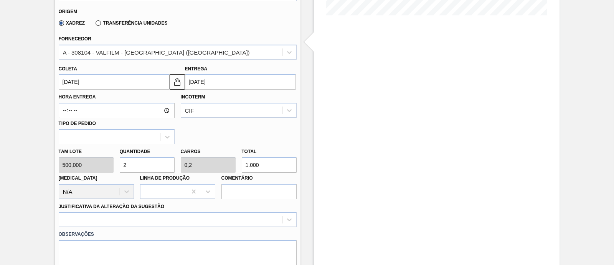
type input "20"
type input "2"
type input "10.000"
click at [185, 218] on div at bounding box center [178, 219] width 238 height 15
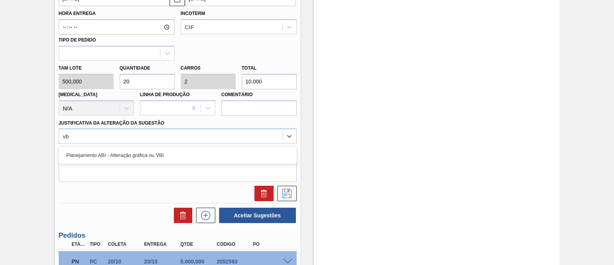
type Sugestão "vbi"
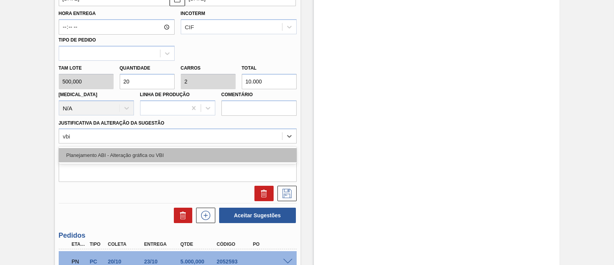
click at [157, 157] on div "Planejamento ABI - Alteração gráfica ou VBI" at bounding box center [178, 155] width 238 height 14
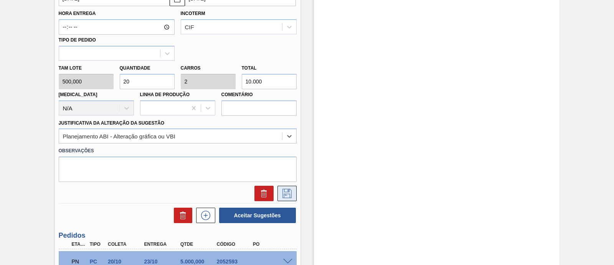
click at [283, 188] on button at bounding box center [287, 192] width 19 height 15
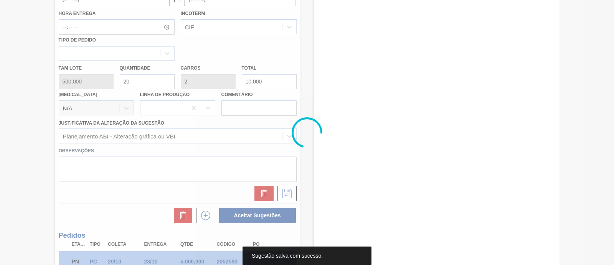
scroll to position [71, 0]
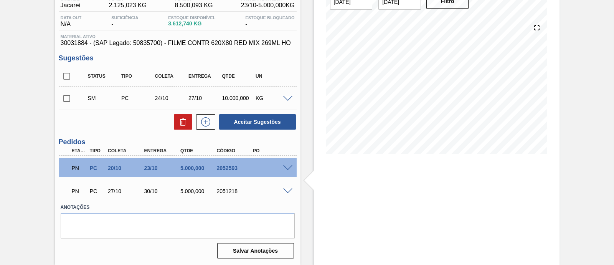
click at [68, 100] on input "checkbox" at bounding box center [67, 98] width 16 height 16
click at [268, 123] on button "Aceitar Sugestões" at bounding box center [257, 121] width 77 height 15
checkbox input "false"
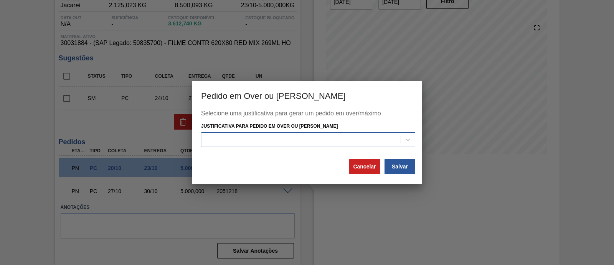
click at [265, 132] on div at bounding box center [308, 139] width 214 height 15
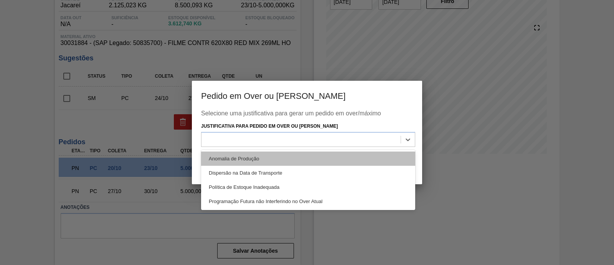
click at [251, 153] on div "Anomalia de Produção" at bounding box center [308, 158] width 214 height 14
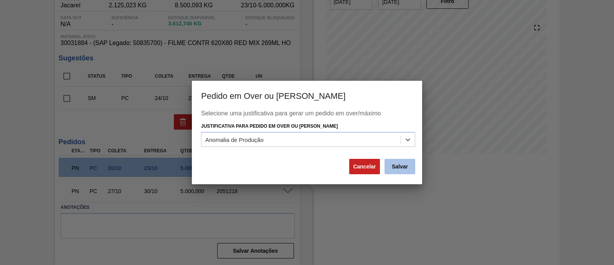
click at [407, 167] on button "Salvar" at bounding box center [400, 166] width 31 height 15
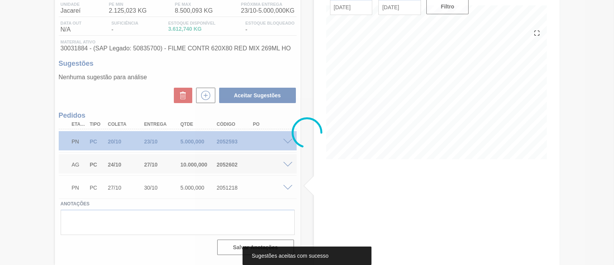
scroll to position [65, 0]
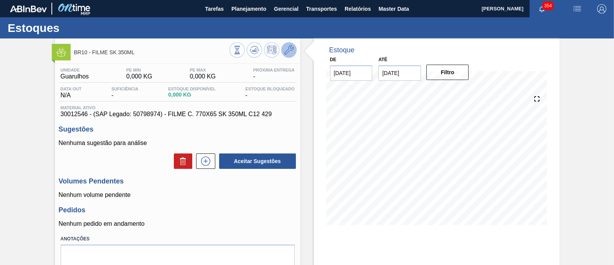
click at [290, 52] on icon at bounding box center [289, 49] width 9 height 9
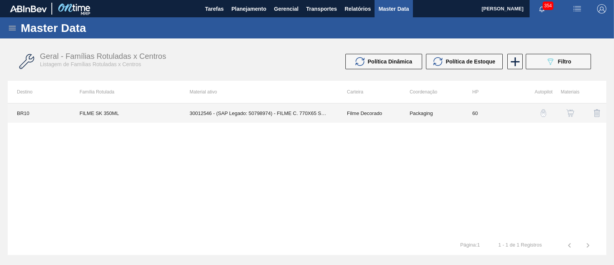
click at [267, 110] on td "30012546 - (SAP Legado: 50798974) - FILME C. 770X65 SK 350ML C12 429" at bounding box center [258, 112] width 157 height 19
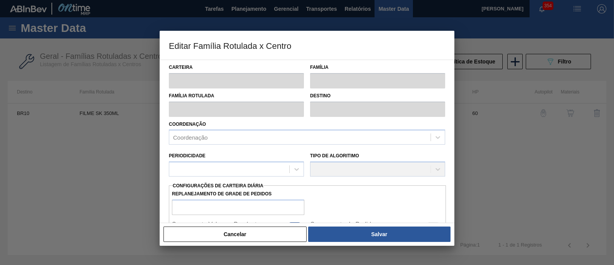
type input "Filme Decorado"
type input "FILME SK 350ML"
type input "BR10 - Guarulhos"
type input "2"
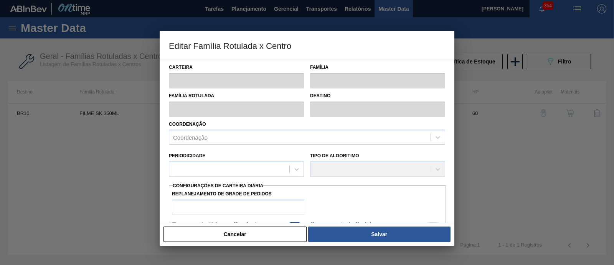
checkbox input "false"
type input "60"
type input "0"
type input "100"
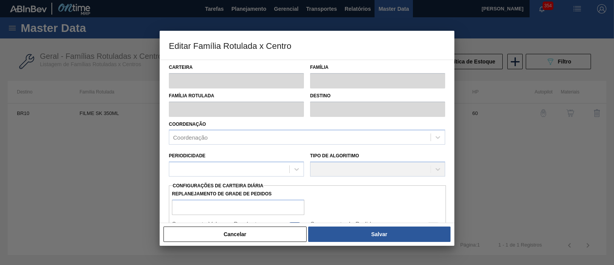
type input "0,000"
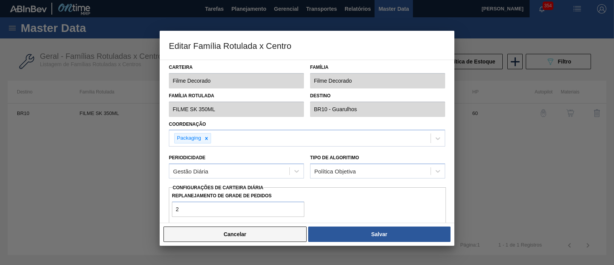
click at [256, 231] on button "Cancelar" at bounding box center [235, 233] width 143 height 15
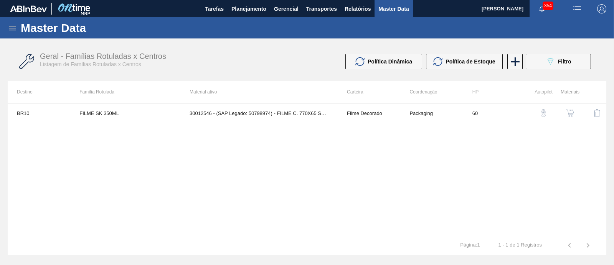
click at [568, 113] on img "button" at bounding box center [571, 113] width 8 height 8
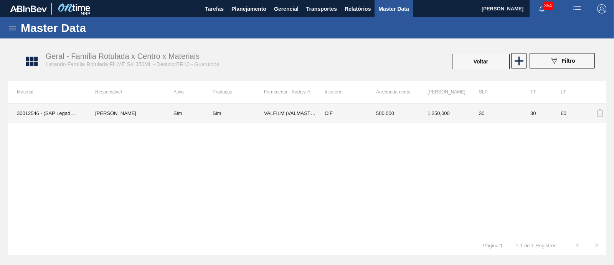
click at [227, 115] on div "Sim" at bounding box center [238, 113] width 51 height 6
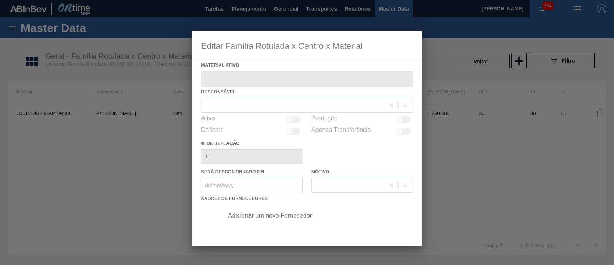
type ativo "30012546 - (SAP Legado: 50798974) - FILME C. 770X65 SK 350ML C12 429"
checkbox input "true"
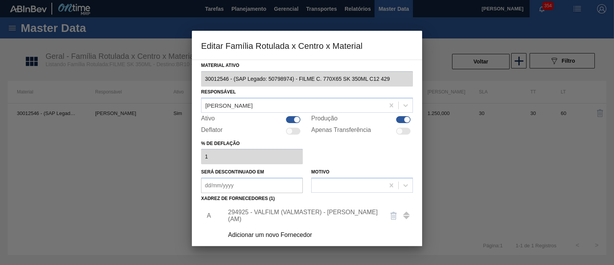
click at [294, 120] on div at bounding box center [297, 119] width 7 height 7
checkbox input "false"
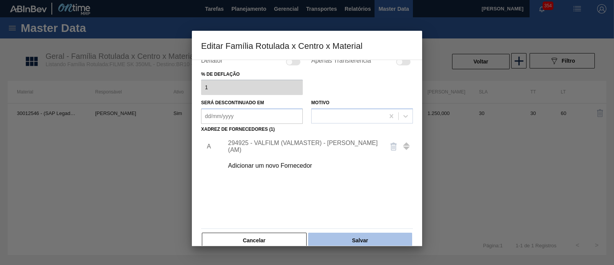
scroll to position [81, 0]
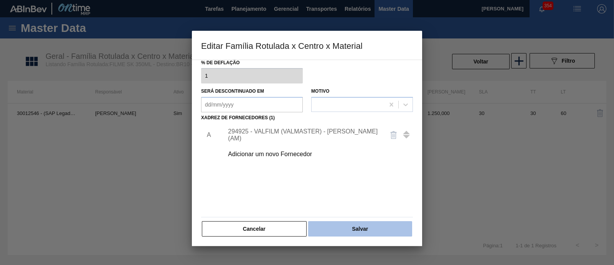
click at [390, 225] on button "Salvar" at bounding box center [360, 228] width 104 height 15
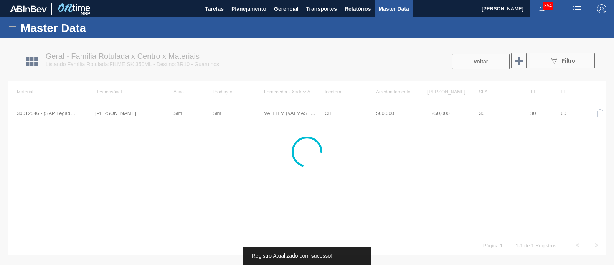
click at [518, 61] on div at bounding box center [307, 151] width 614 height 226
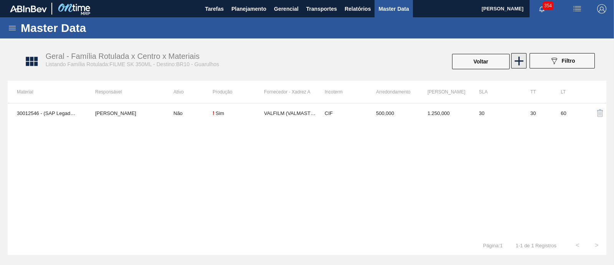
drag, startPoint x: 518, startPoint y: 64, endPoint x: 517, endPoint y: 68, distance: 4.5
click at [517, 68] on icon at bounding box center [519, 60] width 15 height 15
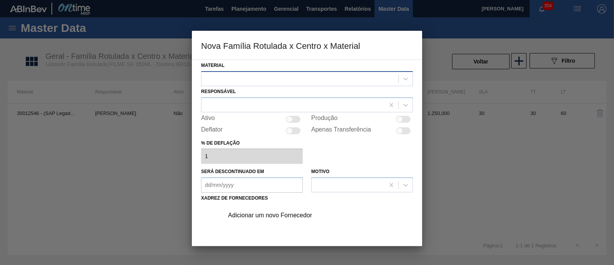
click at [298, 79] on div at bounding box center [300, 78] width 197 height 11
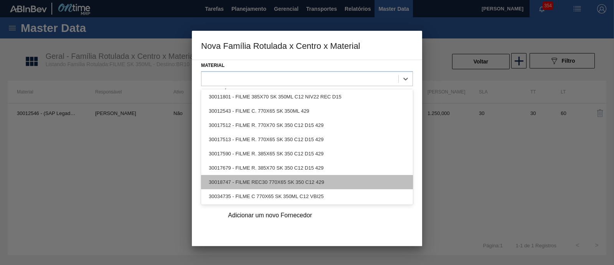
scroll to position [73, 0]
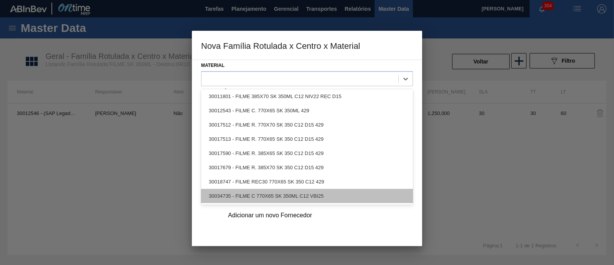
click at [318, 195] on div "30034735 - FILME C 770X65 SK 350ML C12 VBI25" at bounding box center [307, 196] width 212 height 14
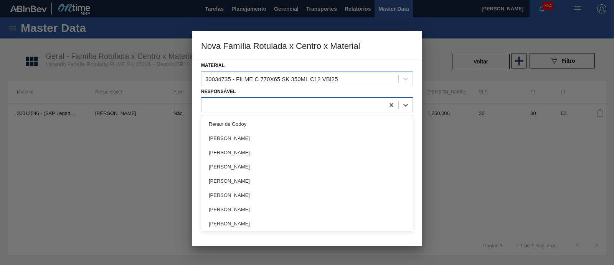
click at [278, 101] on div at bounding box center [293, 104] width 183 height 11
type input "toma"
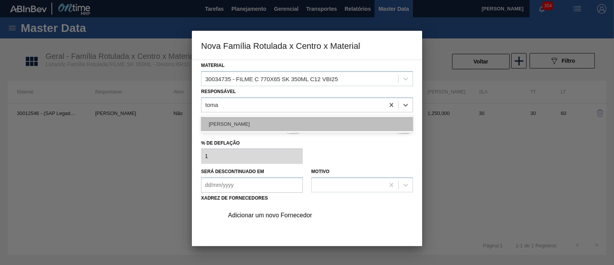
click at [277, 121] on div "[PERSON_NAME]" at bounding box center [307, 124] width 212 height 14
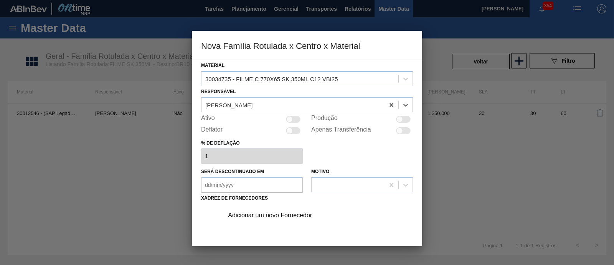
click at [292, 120] on div at bounding box center [293, 119] width 15 height 7
checkbox input "true"
click at [295, 210] on div "Adicionar um novo Fornecedor" at bounding box center [316, 214] width 194 height 19
click at [268, 214] on div "Adicionar um novo Fornecedor" at bounding box center [303, 215] width 151 height 7
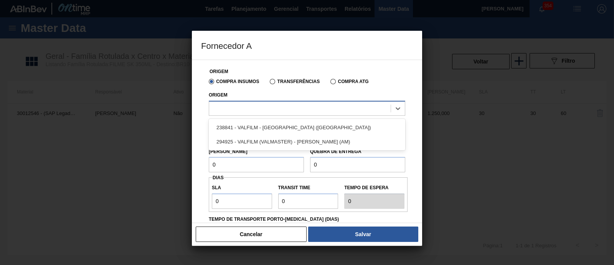
click at [250, 105] on div at bounding box center [300, 108] width 182 height 11
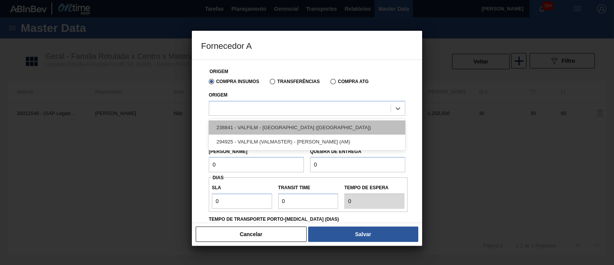
click at [263, 122] on div "238841 - VALFILM - [GEOGRAPHIC_DATA] ([GEOGRAPHIC_DATA])" at bounding box center [307, 127] width 197 height 14
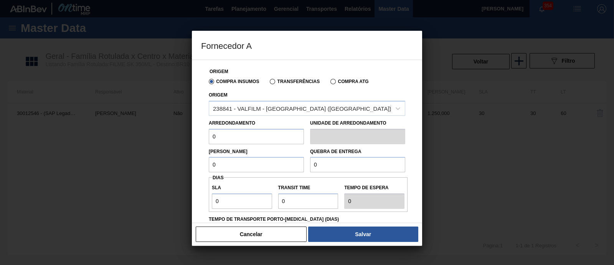
drag, startPoint x: 224, startPoint y: 137, endPoint x: 198, endPoint y: 139, distance: 26.2
click at [198, 139] on div "Origem Compra Insumos Transferências Compra ATG Origem 238841 - VALFILM - [GEOG…" at bounding box center [307, 141] width 230 height 163
type input "500"
drag, startPoint x: 210, startPoint y: 164, endPoint x: 195, endPoint y: 166, distance: 15.4
click at [195, 166] on div "Origem Compra Insumos Transferências Compra ATG Origem 238841 - VALFILM - [GEOG…" at bounding box center [307, 141] width 230 height 163
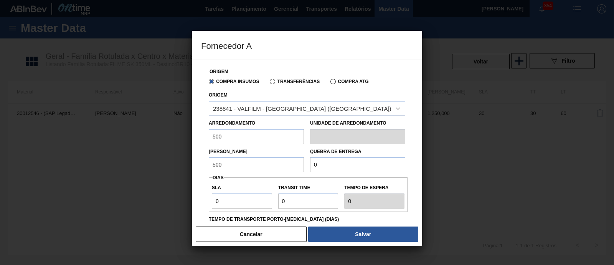
type input "500"
drag, startPoint x: 323, startPoint y: 167, endPoint x: 305, endPoint y: 169, distance: 18.1
click at [305, 169] on div "Lote Mínimo 500 Quebra de entrega 0" at bounding box center [307, 158] width 203 height 28
type input "1"
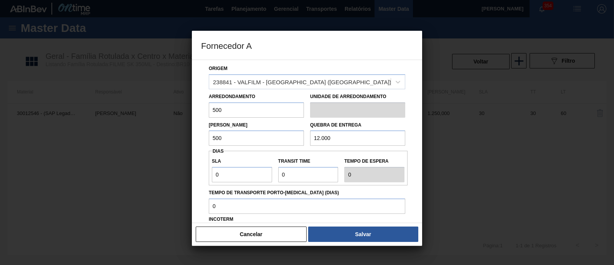
scroll to position [48, 0]
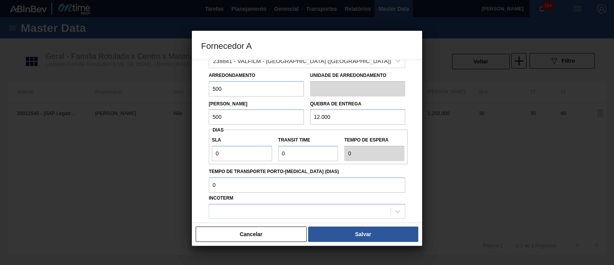
type input "12.000"
drag, startPoint x: 237, startPoint y: 150, endPoint x: 194, endPoint y: 155, distance: 42.9
click at [194, 155] on div "Origem Compra Insumos Transferências Compra ATG Origem 238841 - VALFILM - [GEOG…" at bounding box center [307, 141] width 230 height 163
type input "3"
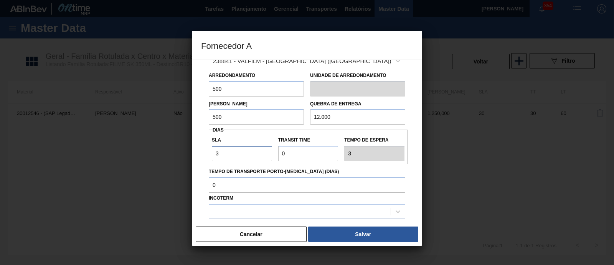
type input "30"
drag, startPoint x: 293, startPoint y: 154, endPoint x: 277, endPoint y: 154, distance: 15.7
click at [277, 154] on div "Transit Time" at bounding box center [308, 147] width 66 height 26
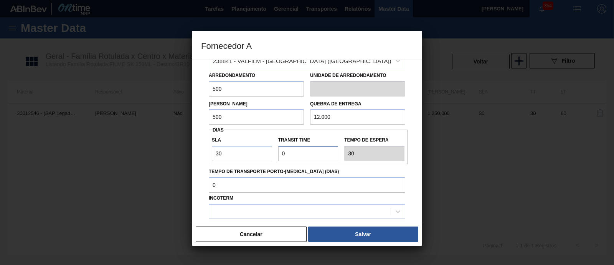
type input "2"
type input "32"
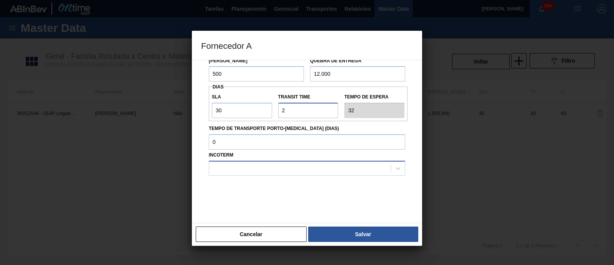
type input "2"
click at [265, 168] on div at bounding box center [300, 167] width 182 height 11
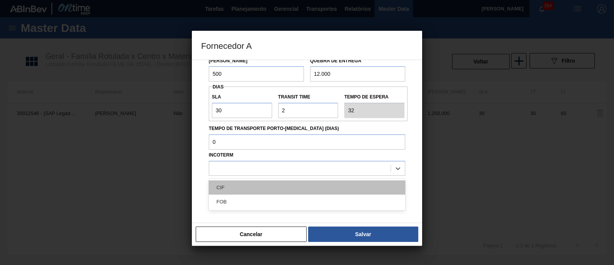
click at [256, 187] on div "CIF" at bounding box center [307, 187] width 197 height 14
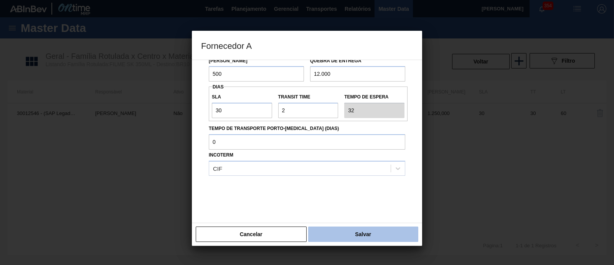
click at [348, 233] on button "Salvar" at bounding box center [363, 233] width 110 height 15
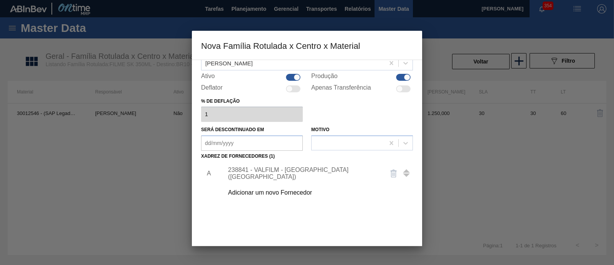
scroll to position [80, 0]
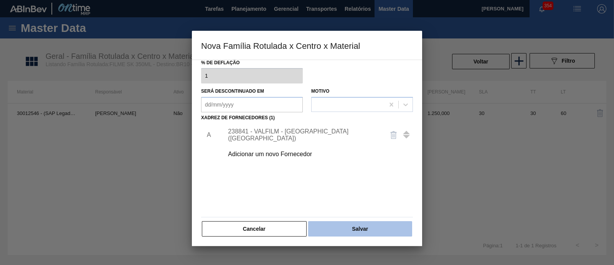
click at [356, 224] on button "Salvar" at bounding box center [360, 228] width 104 height 15
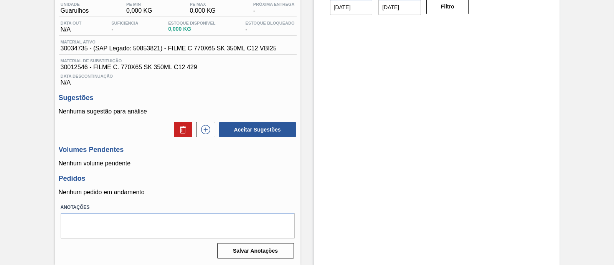
scroll to position [68, 0]
click at [211, 127] on icon at bounding box center [206, 129] width 12 height 9
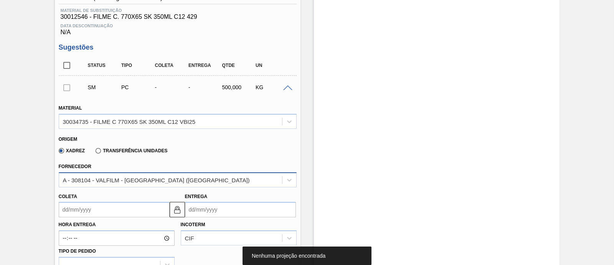
scroll to position [164, 0]
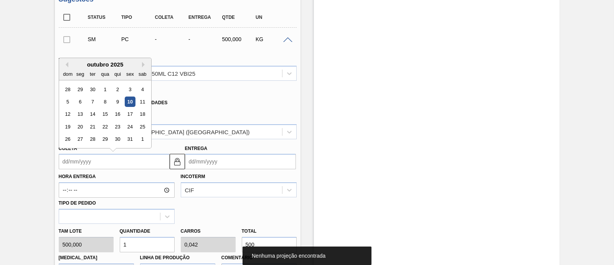
click at [122, 166] on input "Coleta" at bounding box center [114, 161] width 111 height 15
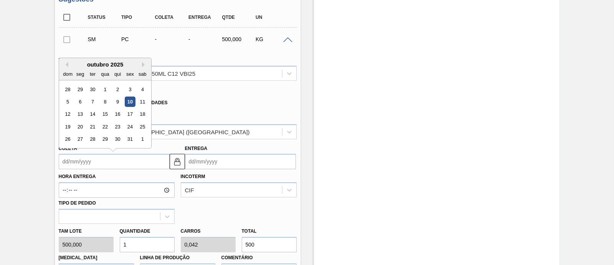
click at [215, 165] on input "Entrega" at bounding box center [240, 161] width 111 height 15
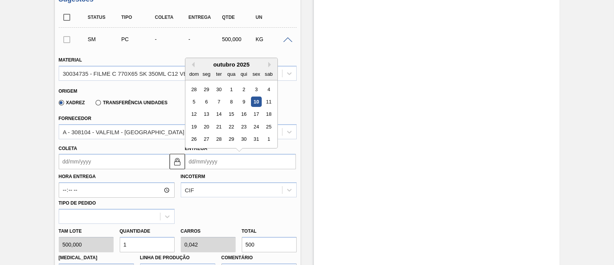
click at [209, 109] on div "12 13 14 15 16 17 18" at bounding box center [231, 114] width 87 height 12
click at [208, 114] on div "13" at bounding box center [206, 114] width 10 height 10
type input "[DATE]"
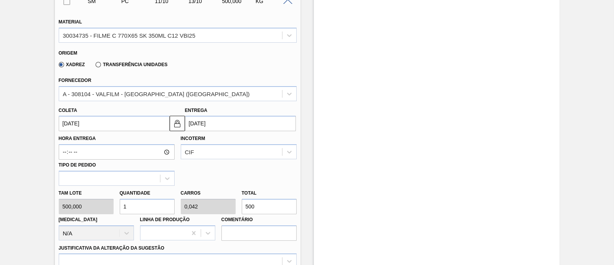
scroll to position [260, 0]
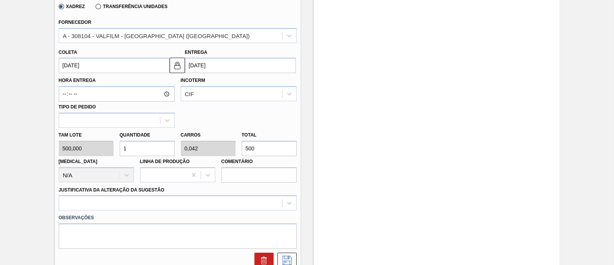
drag, startPoint x: 261, startPoint y: 145, endPoint x: 242, endPoint y: 147, distance: 19.0
click at [242, 147] on input "500" at bounding box center [269, 148] width 55 height 15
type input "0,002"
type input "0"
type input "1"
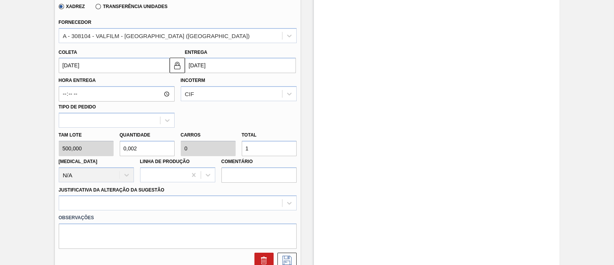
type input "0,03"
type input "0,001"
type input "15"
type input "0,3"
type input "0,013"
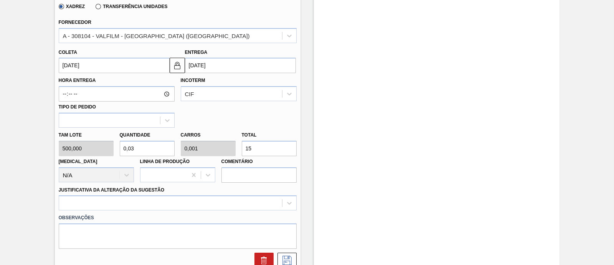
type input "150"
type input "3"
type input "0,125"
type input "1.500"
click at [168, 203] on div at bounding box center [178, 202] width 238 height 15
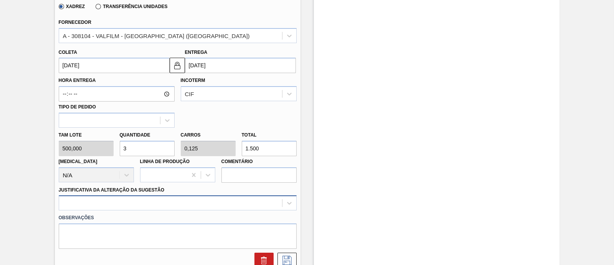
scroll to position [328, 0]
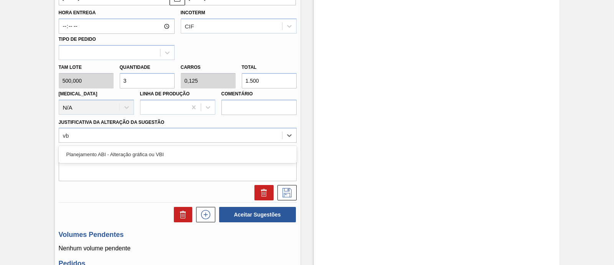
type Sugestão "vbi"
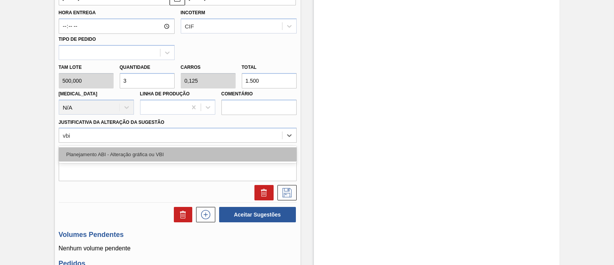
click at [127, 151] on div "Planejamento ABI - Alteração gráfica ou VBI" at bounding box center [178, 154] width 238 height 14
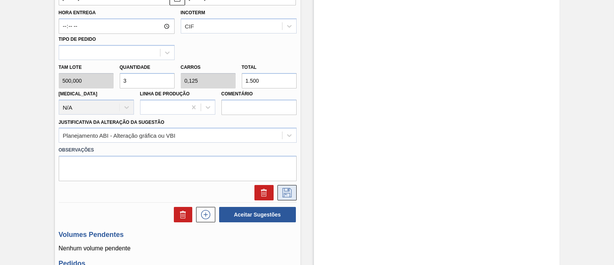
click at [291, 189] on icon at bounding box center [287, 192] width 12 height 9
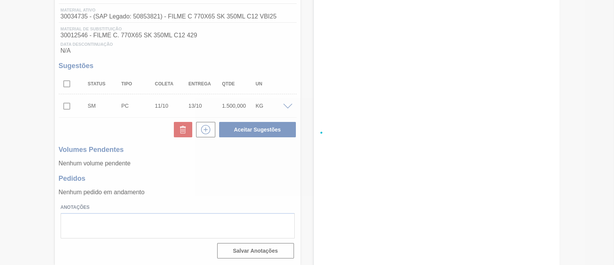
scroll to position [100, 0]
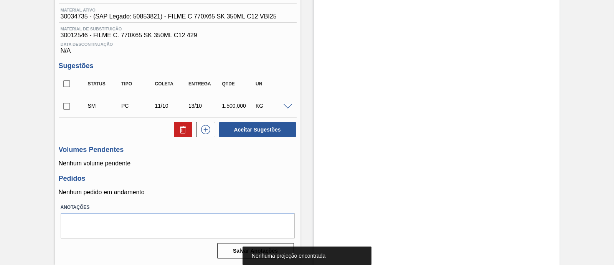
click at [69, 104] on input "checkbox" at bounding box center [67, 106] width 16 height 16
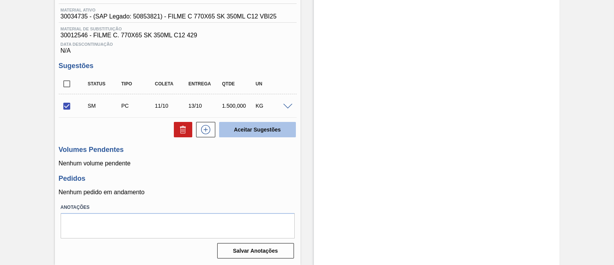
click at [246, 126] on button "Aceitar Sugestões" at bounding box center [257, 129] width 77 height 15
checkbox input "false"
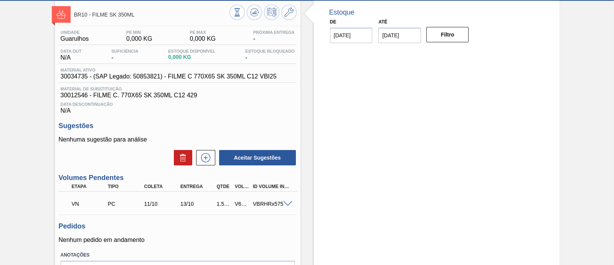
scroll to position [52, 0]
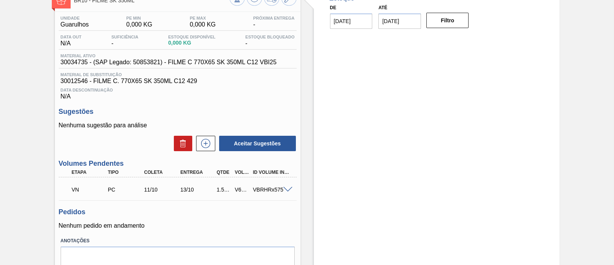
click at [290, 187] on div at bounding box center [288, 189] width 15 height 6
click at [289, 189] on span at bounding box center [287, 190] width 9 height 6
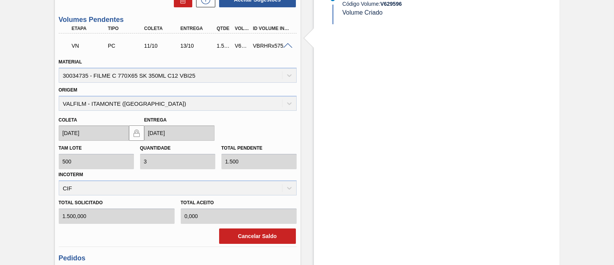
scroll to position [244, 0]
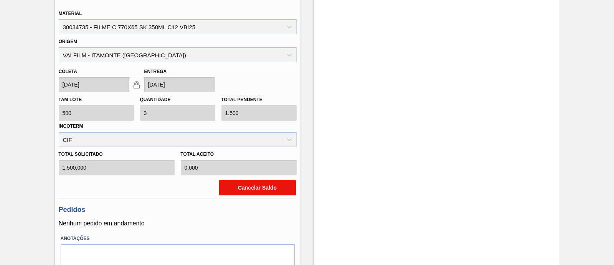
click at [251, 191] on button "Cancelar Saldo" at bounding box center [257, 187] width 77 height 15
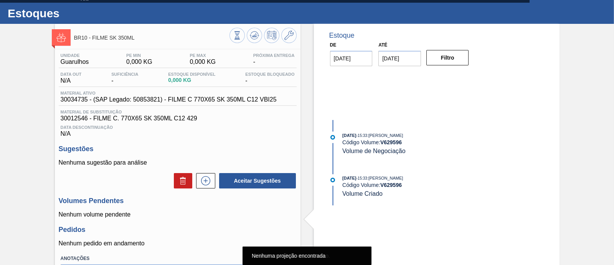
scroll to position [0, 0]
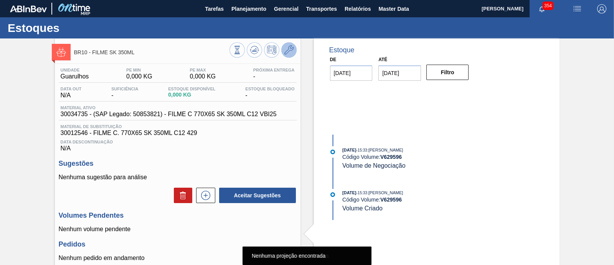
click at [285, 53] on icon at bounding box center [289, 49] width 9 height 9
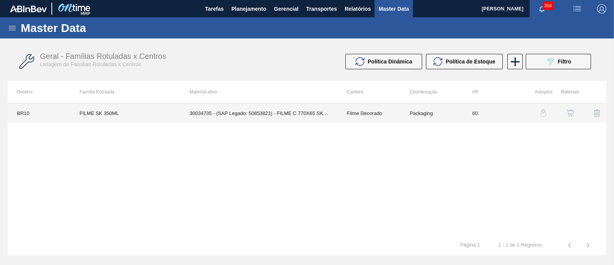
click at [303, 114] on td "30034735 - (SAP Legado: 50853821) - FILME C 770X65 SK 350ML C12 VBI25" at bounding box center [258, 112] width 157 height 19
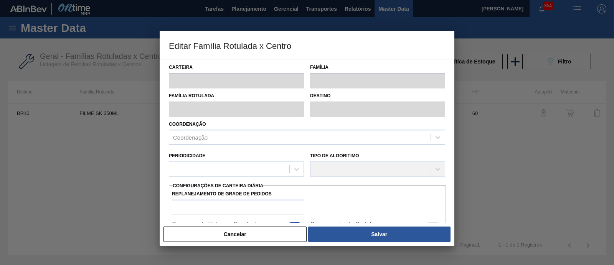
type input "Filme Decorado"
type input "FILME SK 350ML"
type input "BR10 - Guarulhos"
type input "2"
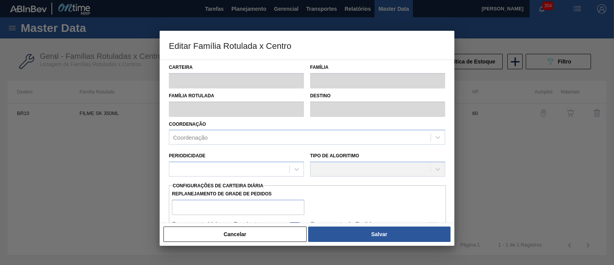
checkbox input "false"
type input "60"
type input "0"
type input "100"
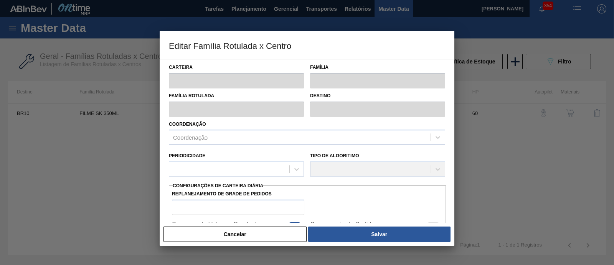
type input "0,000"
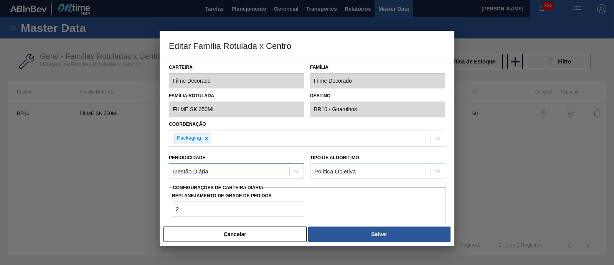
click at [238, 168] on div "Gestão Diária" at bounding box center [229, 170] width 120 height 11
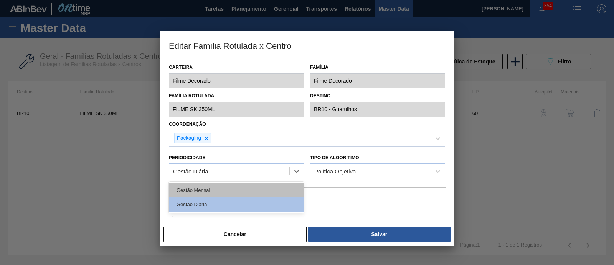
click at [225, 184] on div "Gestão Mensal" at bounding box center [236, 190] width 135 height 14
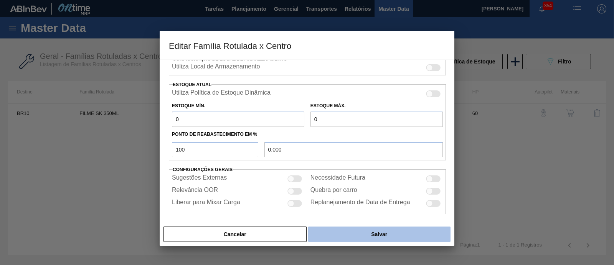
scroll to position [188, 0]
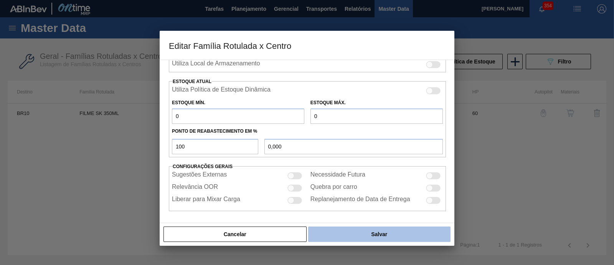
click at [332, 230] on button "Salvar" at bounding box center [379, 233] width 142 height 15
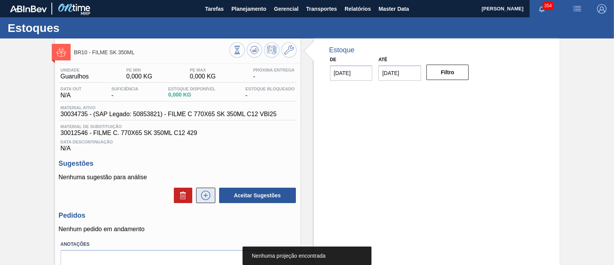
click at [203, 193] on icon at bounding box center [205, 194] width 9 height 9
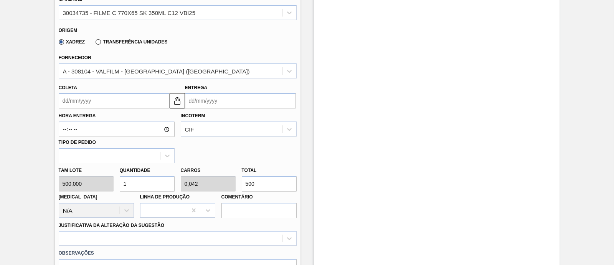
scroll to position [240, 0]
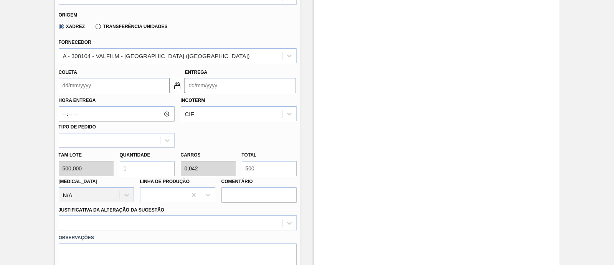
drag, startPoint x: 270, startPoint y: 168, endPoint x: 237, endPoint y: 168, distance: 33.0
click at [237, 168] on div "Tam lote 500,000 Quantidade 1 Carros 0,042 Total 500 Doca N/A Linha de Produção…" at bounding box center [178, 174] width 244 height 55
type input "0,002"
type input "0"
type input "1"
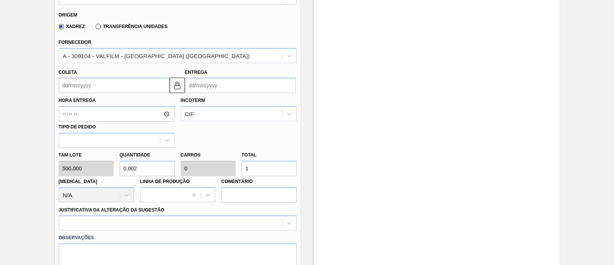
type input "0,03"
type input "0,001"
type input "15"
type input "0,3"
type input "0,013"
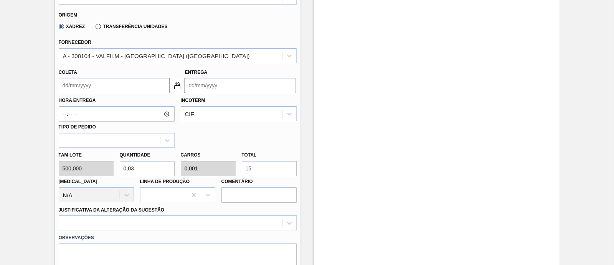
type input "150"
type input "3"
type input "0,125"
type input "1.500"
click at [80, 90] on input "Coleta" at bounding box center [114, 85] width 111 height 15
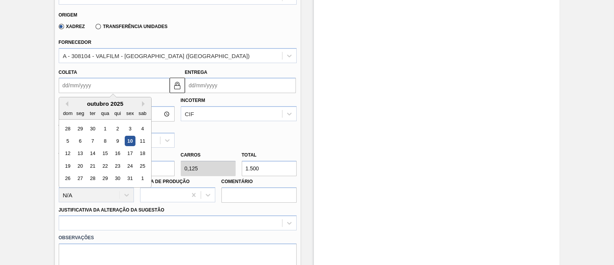
click at [202, 84] on input "Entrega" at bounding box center [240, 85] width 111 height 15
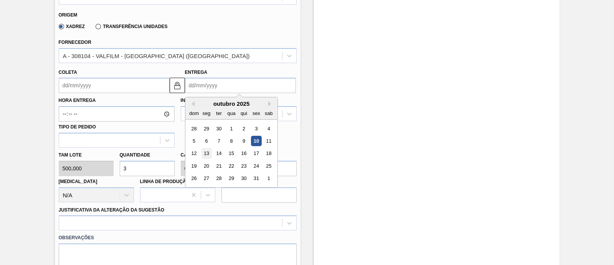
click at [203, 151] on div "13" at bounding box center [206, 153] width 10 height 10
type input "[DATE]"
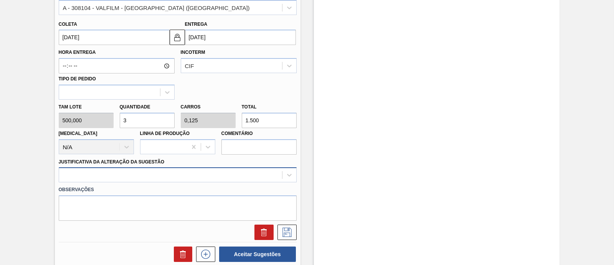
click at [154, 172] on div at bounding box center [178, 174] width 238 height 15
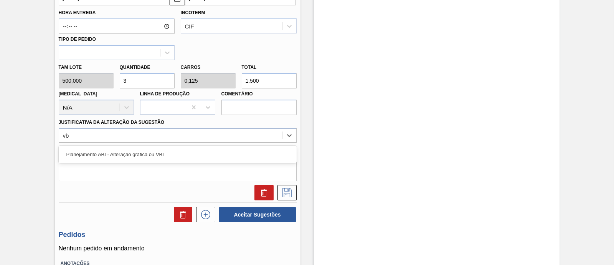
type Sugestão "vbi"
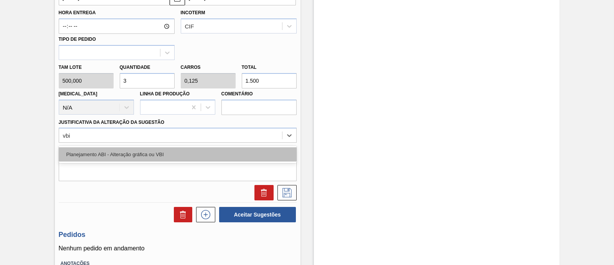
click at [174, 154] on div "Planejamento ABI - Alteração gráfica ou VBI" at bounding box center [178, 154] width 238 height 14
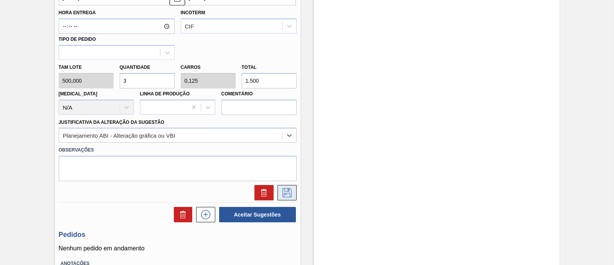
click at [287, 196] on icon at bounding box center [287, 192] width 12 height 9
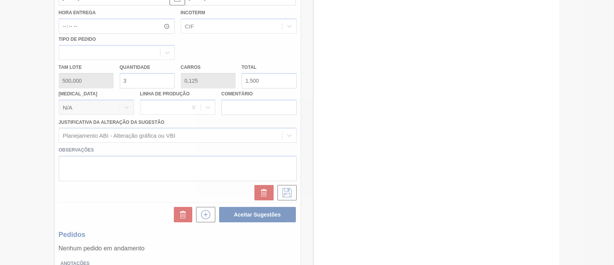
scroll to position [70, 0]
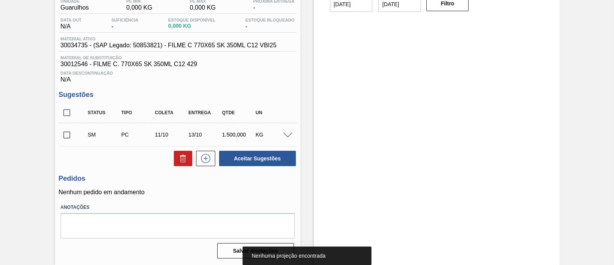
click at [70, 138] on input "checkbox" at bounding box center [67, 135] width 16 height 16
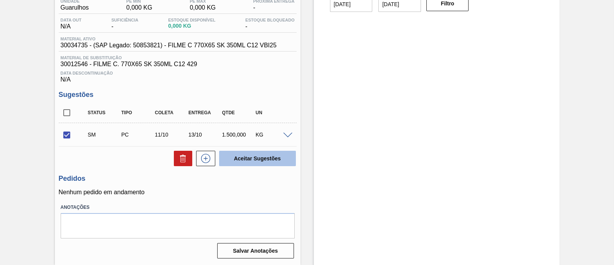
click at [248, 157] on button "Aceitar Sugestões" at bounding box center [257, 158] width 77 height 15
checkbox input "false"
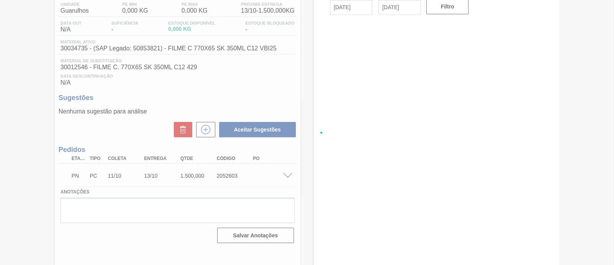
scroll to position [65, 0]
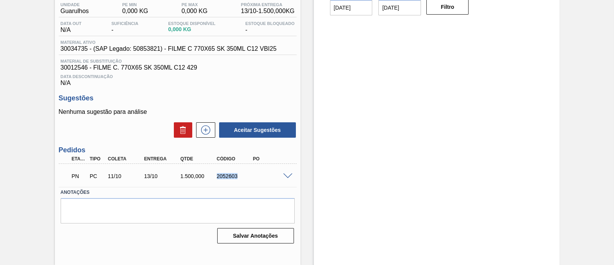
drag, startPoint x: 216, startPoint y: 172, endPoint x: 240, endPoint y: 181, distance: 26.0
click at [240, 181] on div "PN PC 11/10 13/10 1.500,000 2052603" at bounding box center [176, 174] width 218 height 15
copy div "2052603"
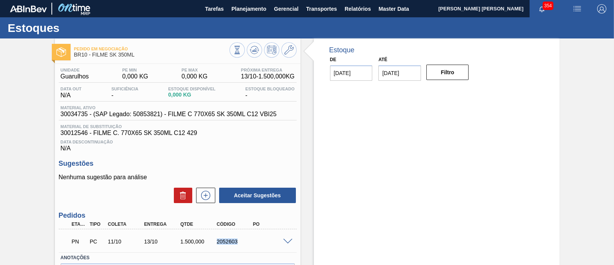
click at [251, 12] on span "Planejamento" at bounding box center [249, 8] width 35 height 9
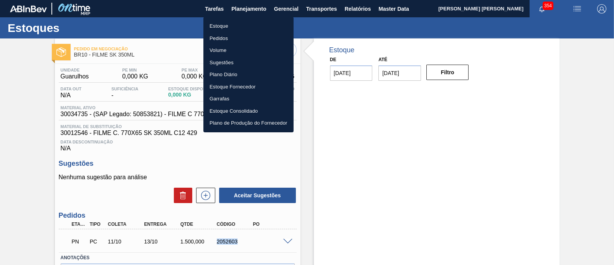
click at [224, 23] on li "Estoque" at bounding box center [248, 26] width 90 height 12
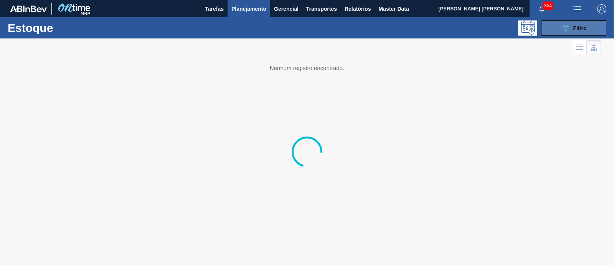
click at [561, 28] on icon "089F7B8B-B2A5-4AFE-B5C0-19BA573D28AC" at bounding box center [565, 27] width 9 height 9
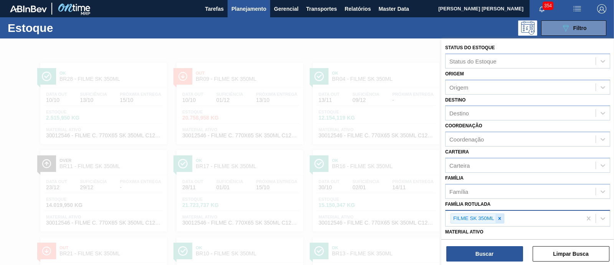
click at [501, 216] on icon at bounding box center [499, 217] width 5 height 5
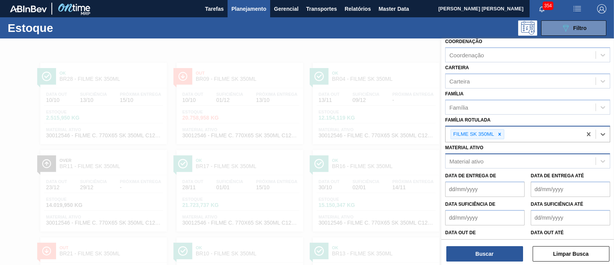
scroll to position [96, 0]
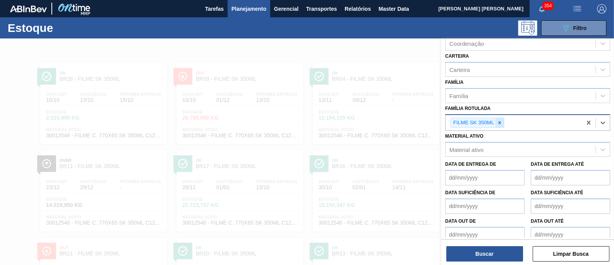
click at [503, 120] on div at bounding box center [500, 123] width 8 height 10
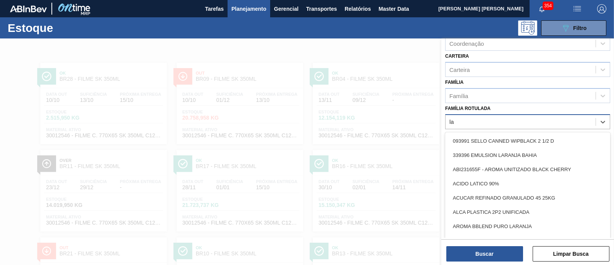
type Rotulada "l"
type Rotulada "sens"
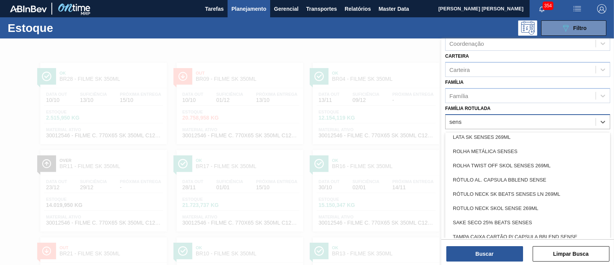
scroll to position [240, 0]
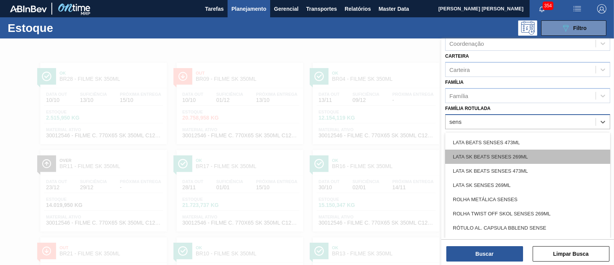
click at [534, 156] on div "LATA SK BEATS SENSES 269ML" at bounding box center [527, 156] width 165 height 14
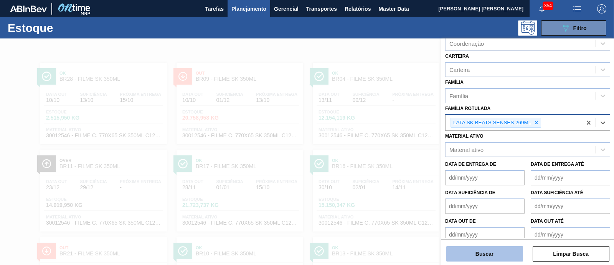
click at [513, 253] on button "Buscar" at bounding box center [485, 253] width 77 height 15
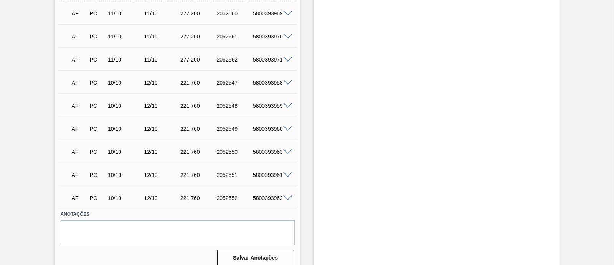
scroll to position [265, 0]
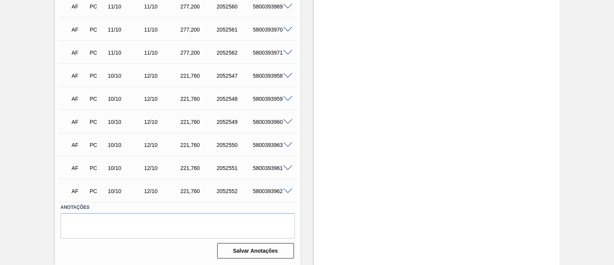
click at [286, 188] on span at bounding box center [287, 191] width 9 height 6
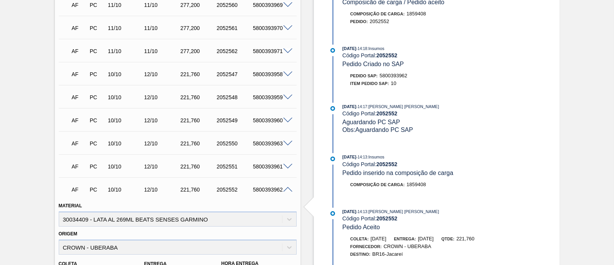
click at [287, 169] on span at bounding box center [287, 167] width 9 height 6
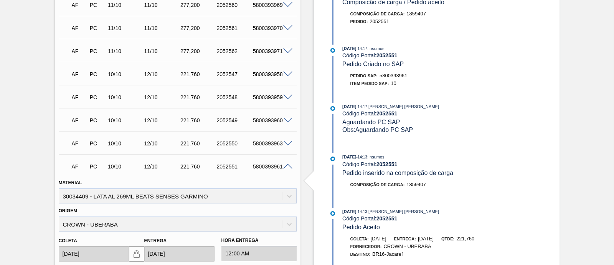
click at [287, 143] on span at bounding box center [287, 144] width 9 height 6
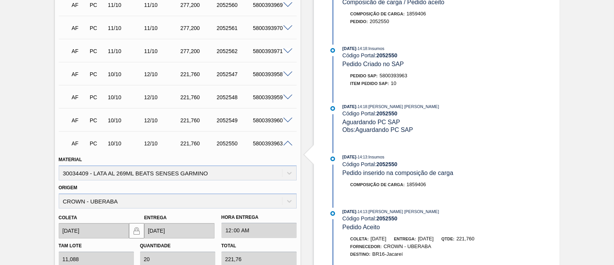
click at [286, 122] on span at bounding box center [287, 120] width 9 height 6
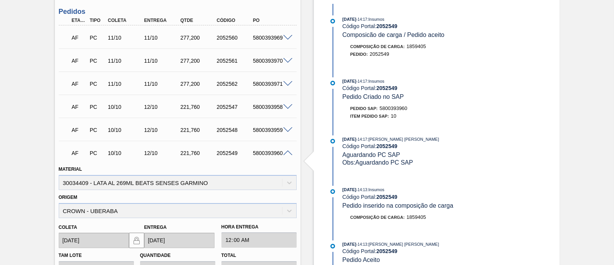
scroll to position [217, 0]
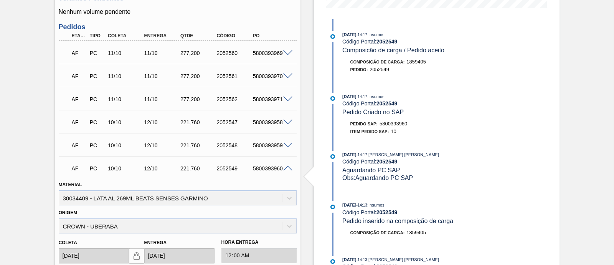
click at [283, 147] on span at bounding box center [287, 145] width 9 height 6
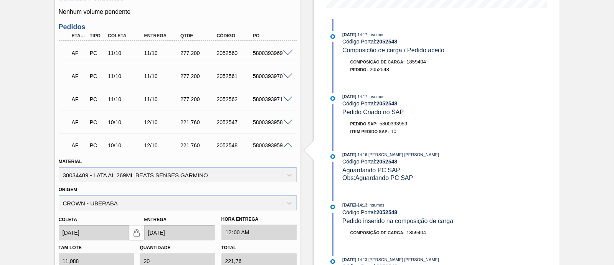
click at [286, 124] on span at bounding box center [287, 122] width 9 height 6
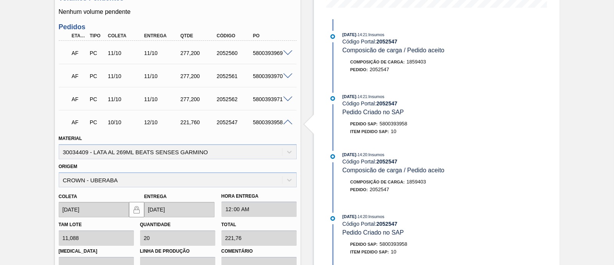
click at [288, 102] on span at bounding box center [287, 99] width 9 height 6
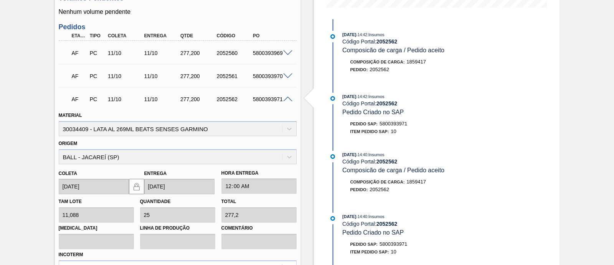
click at [286, 98] on span at bounding box center [287, 99] width 9 height 6
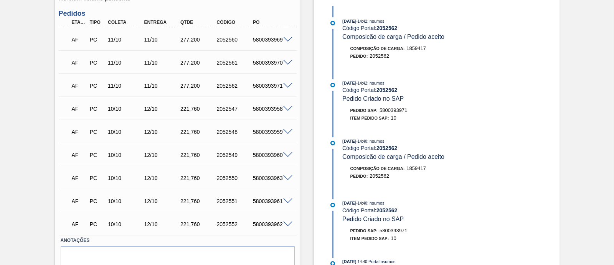
scroll to position [217, 0]
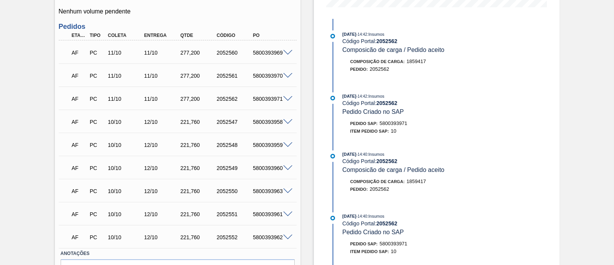
click at [292, 55] on div at bounding box center [288, 52] width 15 height 6
click at [286, 53] on span at bounding box center [287, 53] width 9 height 6
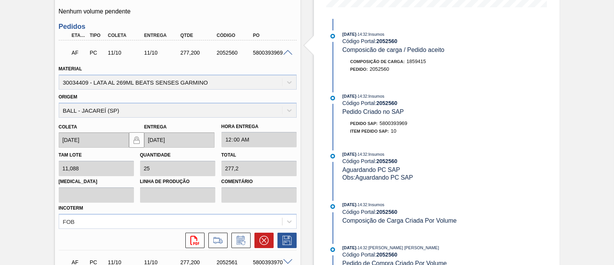
click at [288, 53] on span at bounding box center [287, 53] width 9 height 6
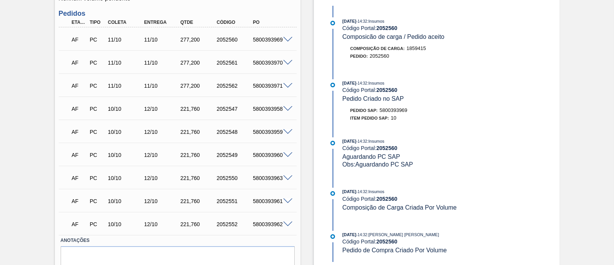
scroll to position [265, 0]
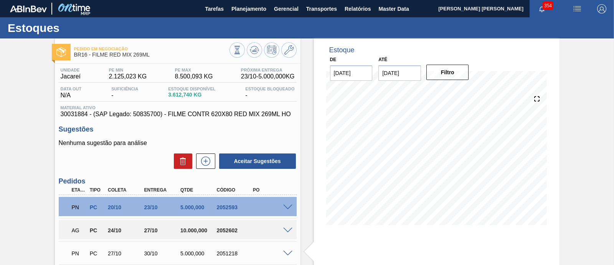
scroll to position [65, 0]
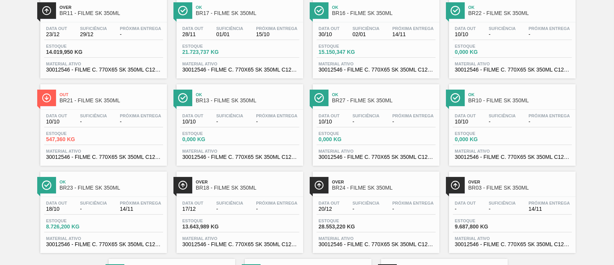
scroll to position [96, 0]
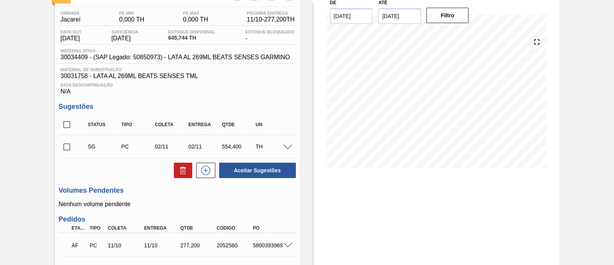
scroll to position [9, 0]
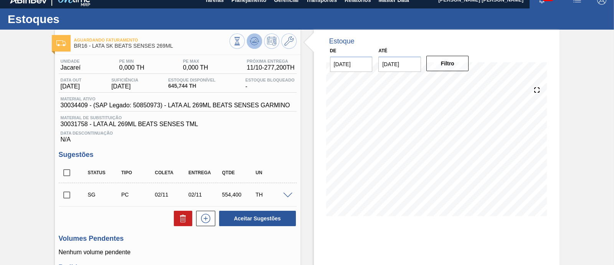
click at [259, 43] on button at bounding box center [254, 40] width 15 height 15
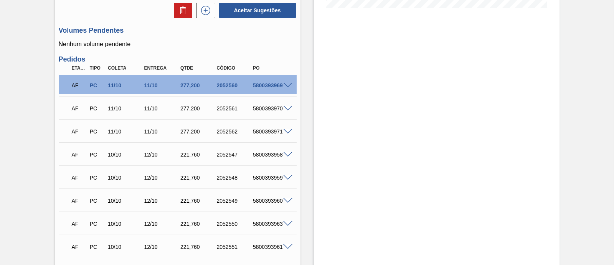
scroll to position [192, 0]
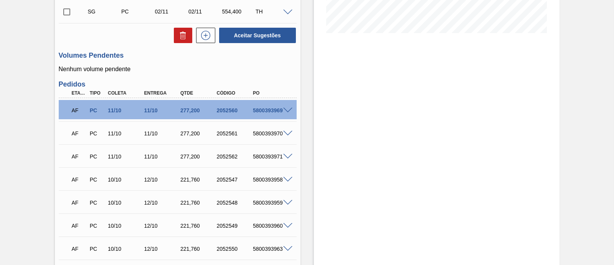
click at [287, 111] on span at bounding box center [287, 111] width 9 height 6
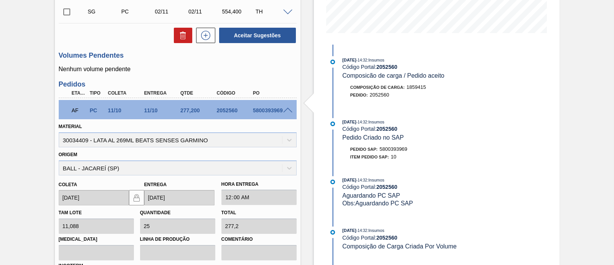
click at [285, 111] on span at bounding box center [287, 111] width 9 height 6
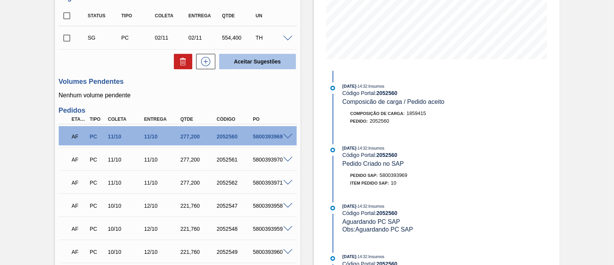
scroll to position [144, 0]
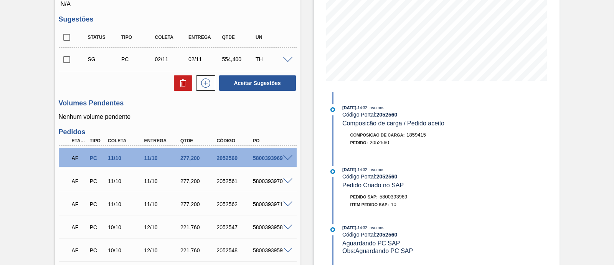
click at [286, 159] on span at bounding box center [287, 158] width 9 height 6
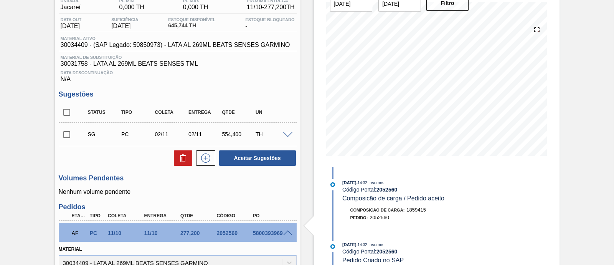
scroll to position [48, 0]
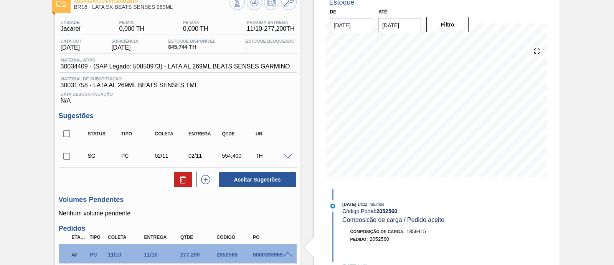
click at [288, 157] on span at bounding box center [287, 157] width 9 height 6
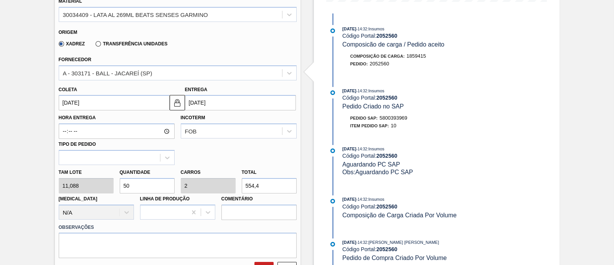
scroll to position [240, 0]
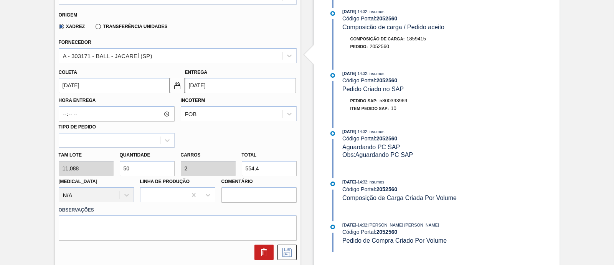
click at [148, 89] on input "[DATE]" at bounding box center [114, 85] width 111 height 15
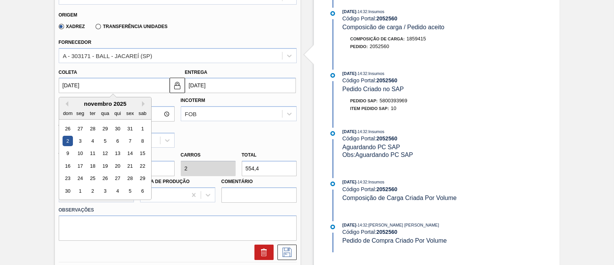
click at [69, 106] on div "novembro 2025" at bounding box center [105, 103] width 92 height 7
click at [66, 105] on button "Previous Month" at bounding box center [65, 103] width 5 height 5
click at [132, 141] on div "10" at bounding box center [130, 141] width 10 height 10
type input "[DATE]"
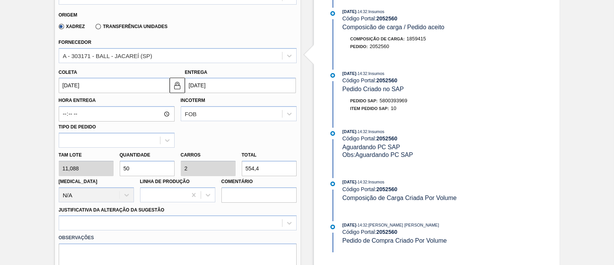
drag, startPoint x: 142, startPoint y: 166, endPoint x: 121, endPoint y: 169, distance: 21.7
click at [121, 169] on input "50" at bounding box center [147, 167] width 55 height 15
type input "2"
type input "0,08"
type input "22,176"
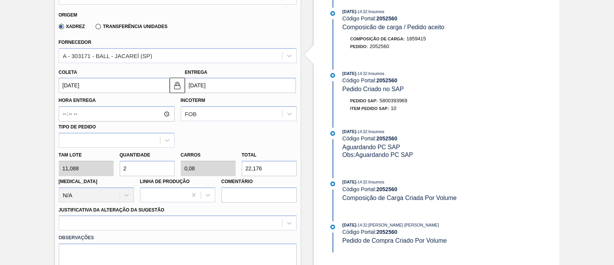
type input "25"
type input "1"
type input "277,2"
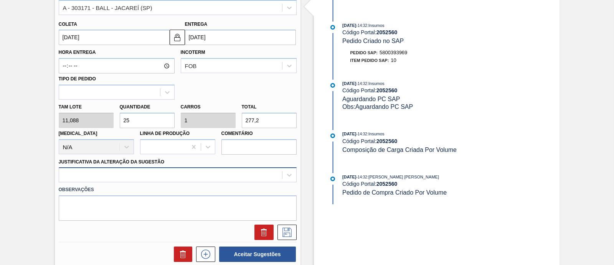
type input "25"
click at [146, 176] on div at bounding box center [178, 174] width 238 height 15
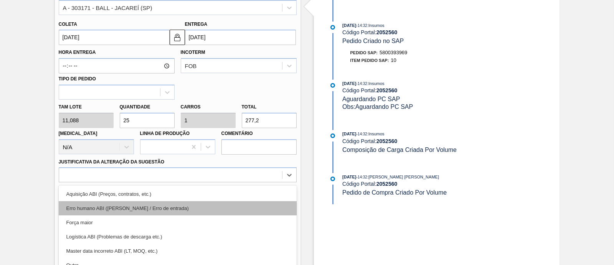
scroll to position [328, 0]
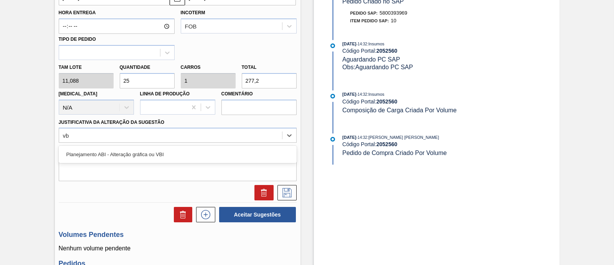
type Sugestão "vbi"
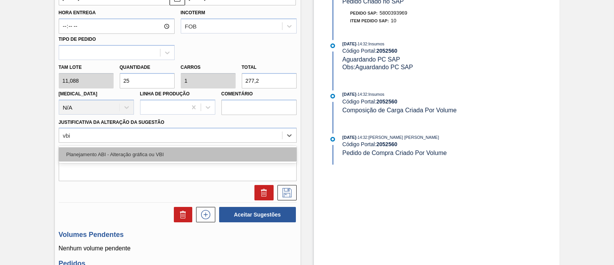
click at [157, 157] on div "Planejamento ABI - Alteração gráfica ou VBI" at bounding box center [178, 154] width 238 height 14
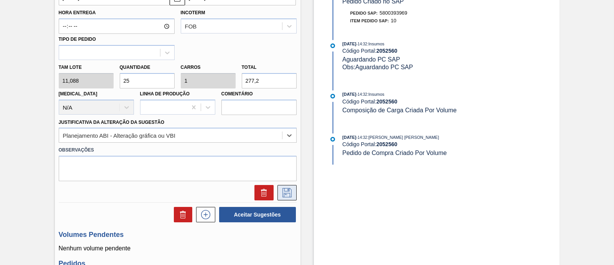
click at [284, 193] on icon at bounding box center [287, 192] width 12 height 9
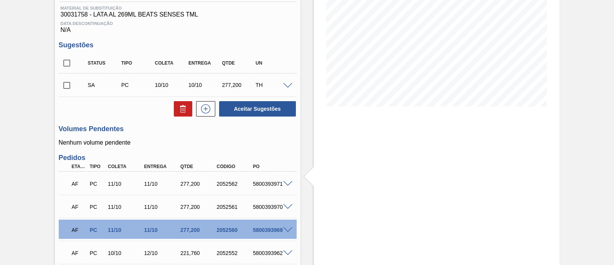
scroll to position [105, 0]
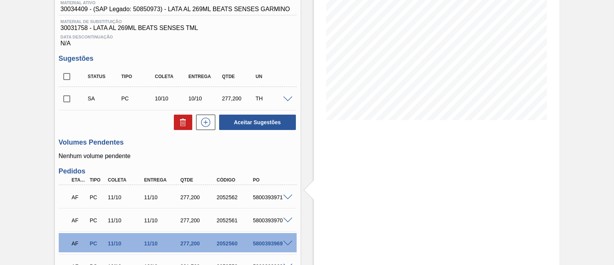
click at [69, 100] on input "checkbox" at bounding box center [67, 99] width 16 height 16
click at [279, 127] on button "Aceitar Sugestões" at bounding box center [257, 121] width 77 height 15
checkbox input "false"
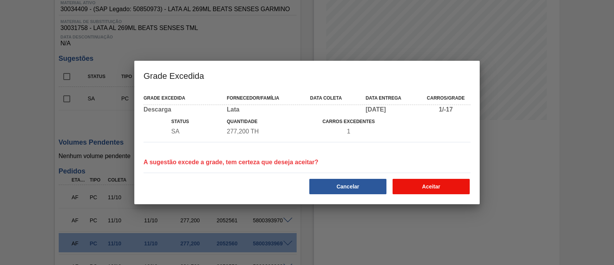
click at [418, 186] on button "Aceitar" at bounding box center [431, 186] width 77 height 15
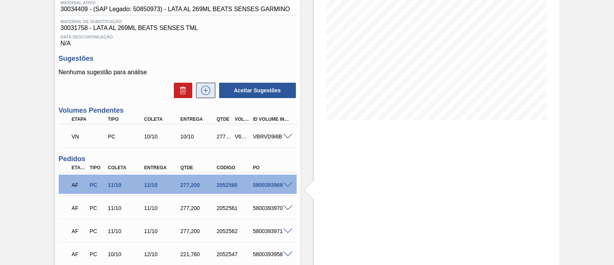
click at [209, 95] on icon at bounding box center [206, 90] width 12 height 9
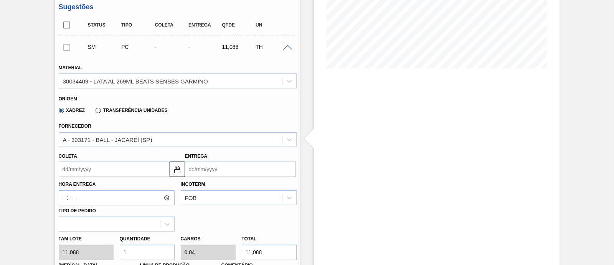
scroll to position [201, 0]
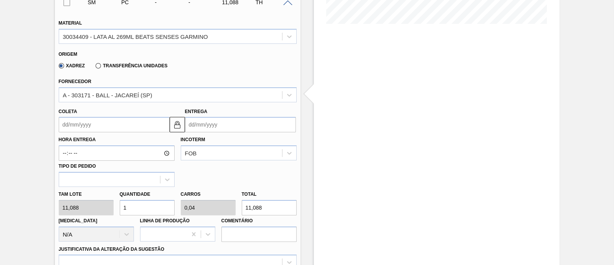
drag, startPoint x: 136, startPoint y: 210, endPoint x: 121, endPoint y: 208, distance: 15.4
click at [121, 208] on input "1" at bounding box center [147, 207] width 55 height 15
type input "2"
type input "0,08"
type input "22,176"
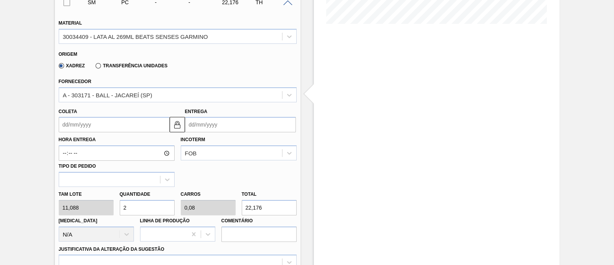
type input "25"
type input "1"
type input "277,2"
type input "25"
click at [99, 123] on input "Coleta" at bounding box center [114, 124] width 111 height 15
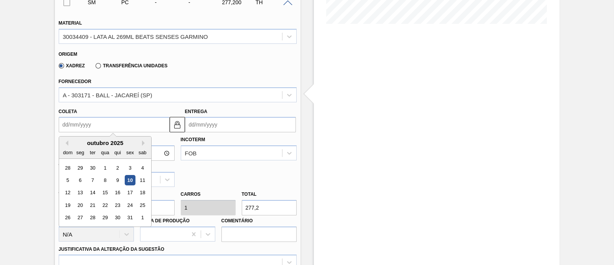
click at [133, 183] on div "10" at bounding box center [130, 180] width 10 height 10
type input "[DATE]"
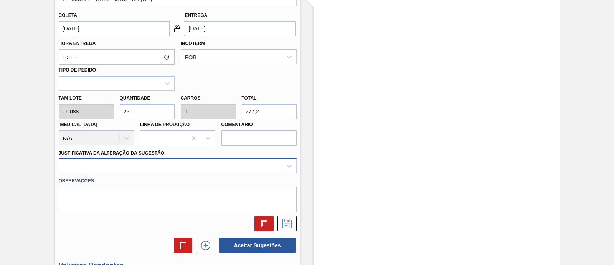
click at [183, 161] on div at bounding box center [178, 165] width 238 height 15
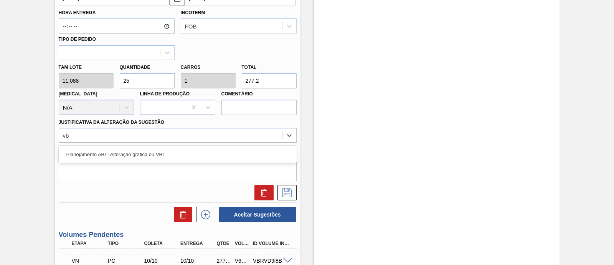
type Sugestão "vbi"
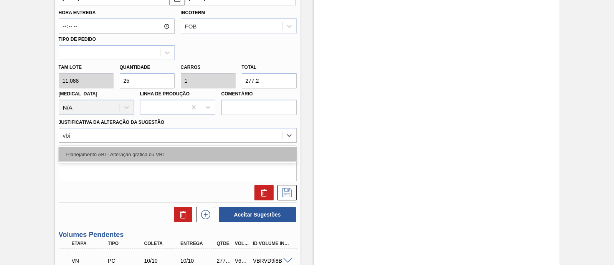
click at [182, 156] on div "Planejamento ABI - Alteração gráfica ou VBI" at bounding box center [178, 154] width 238 height 14
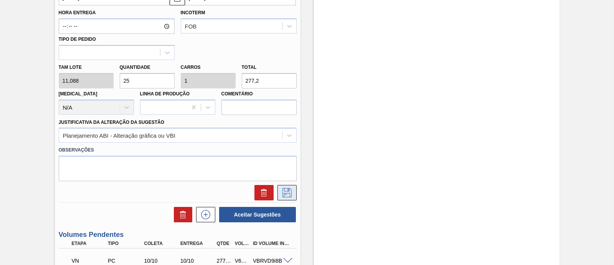
click at [292, 197] on icon at bounding box center [287, 192] width 12 height 9
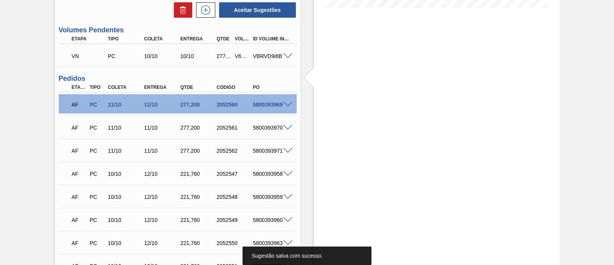
scroll to position [124, 0]
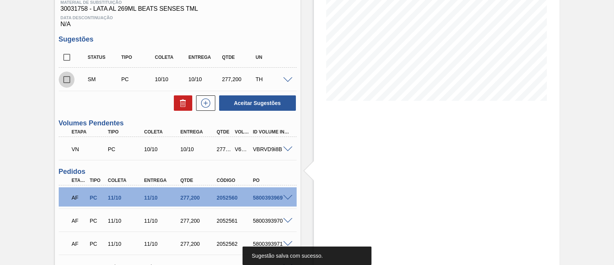
click at [65, 81] on input "checkbox" at bounding box center [67, 79] width 16 height 16
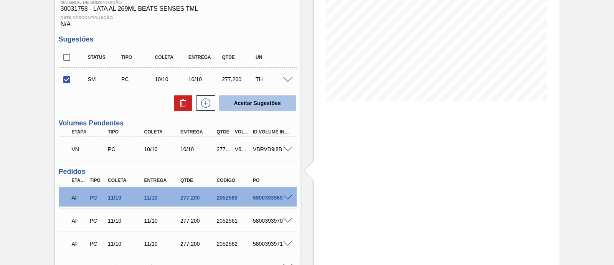
click at [260, 101] on button "Aceitar Sugestões" at bounding box center [257, 102] width 77 height 15
checkbox input "false"
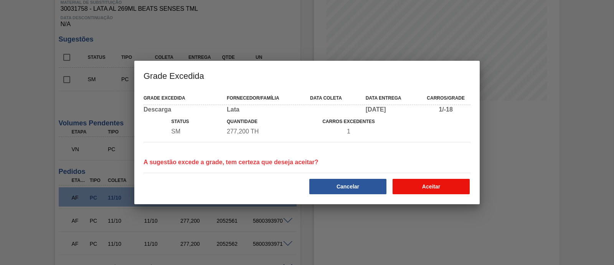
click at [450, 185] on button "Aceitar" at bounding box center [431, 186] width 77 height 15
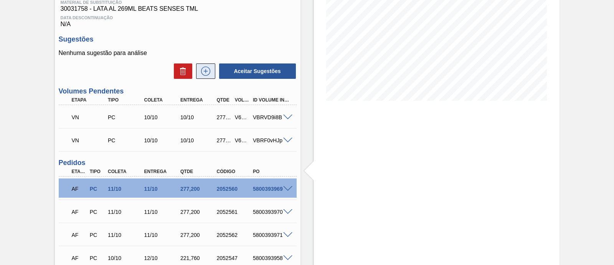
click at [213, 77] on button at bounding box center [205, 70] width 19 height 15
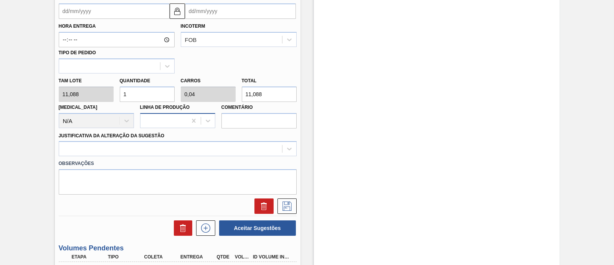
scroll to position [316, 0]
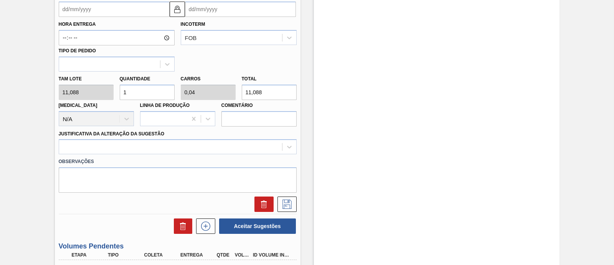
drag, startPoint x: 140, startPoint y: 90, endPoint x: 119, endPoint y: 89, distance: 21.5
click at [119, 89] on div "Quantidade 1" at bounding box center [147, 86] width 61 height 26
type input "2"
type input "0,08"
type input "22,176"
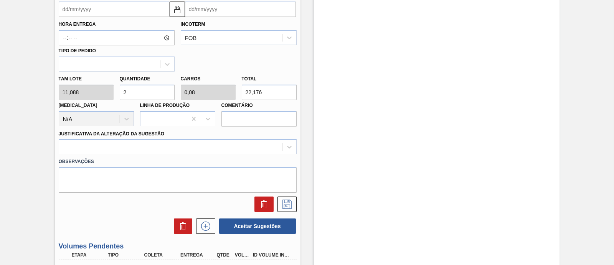
type input "25"
type input "1"
type input "277,2"
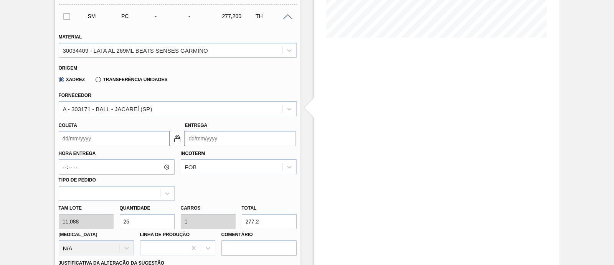
scroll to position [172, 0]
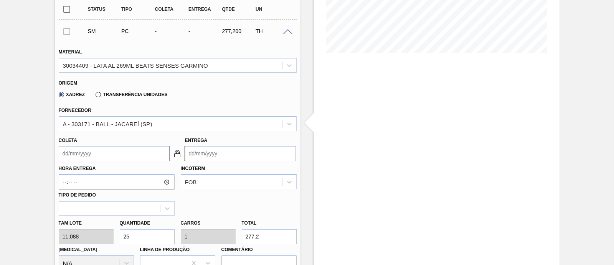
type input "25"
click at [104, 159] on input "Coleta" at bounding box center [114, 153] width 111 height 15
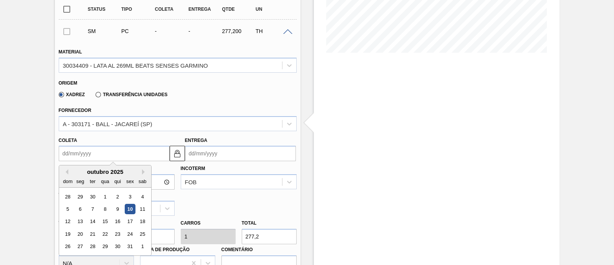
click at [130, 208] on div "10" at bounding box center [130, 208] width 10 height 10
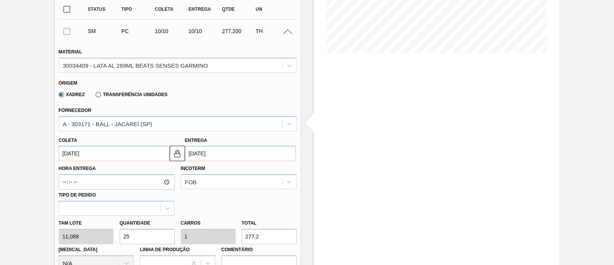
type input "[DATE]"
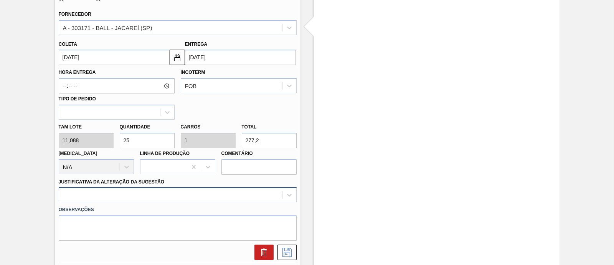
click at [185, 198] on div at bounding box center [178, 194] width 238 height 15
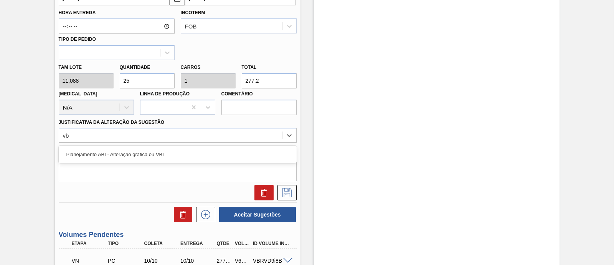
type Sugestão "vbi"
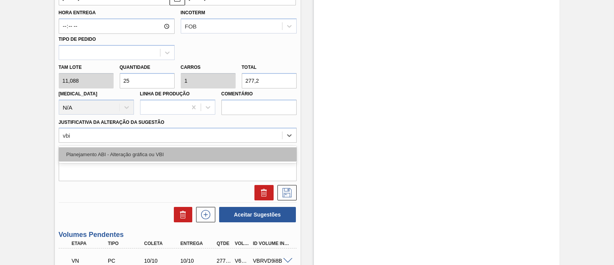
click at [149, 151] on div "Planejamento ABI - Alteração gráfica ou VBI" at bounding box center [178, 154] width 238 height 14
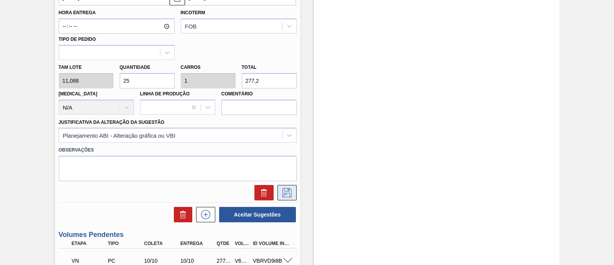
click at [287, 193] on icon at bounding box center [287, 192] width 12 height 9
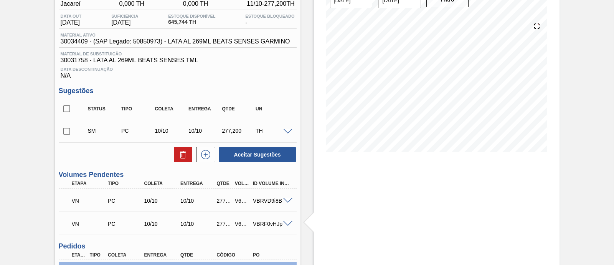
scroll to position [88, 0]
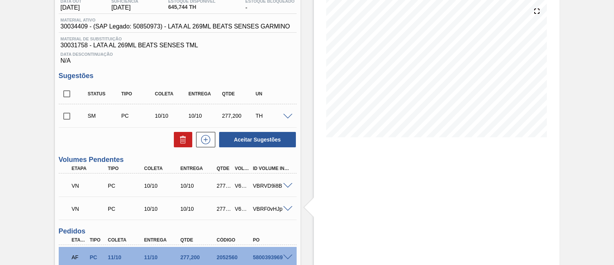
click at [67, 120] on input "checkbox" at bounding box center [67, 116] width 16 height 16
click at [278, 145] on button "Aceitar Sugestões" at bounding box center [257, 139] width 77 height 15
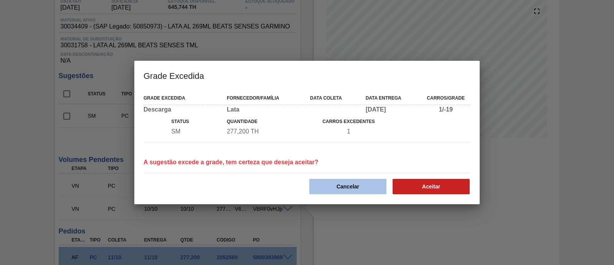
click at [349, 184] on button "Cancelar" at bounding box center [347, 186] width 77 height 15
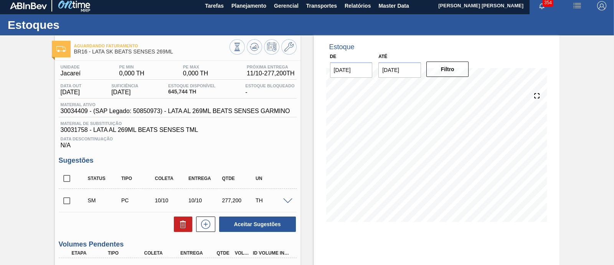
scroll to position [99, 0]
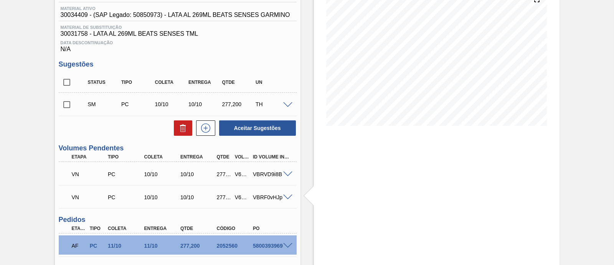
click at [68, 108] on input "checkbox" at bounding box center [67, 104] width 16 height 16
click at [269, 130] on button "Aceitar Sugestões" at bounding box center [257, 127] width 77 height 15
checkbox input "false"
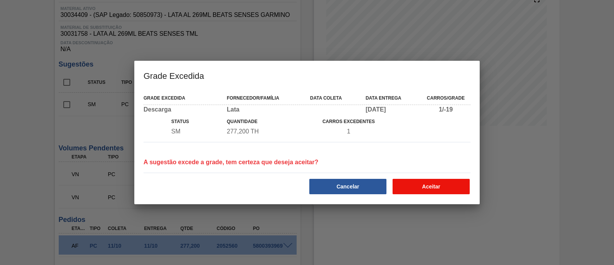
click at [453, 187] on button "Aceitar" at bounding box center [431, 186] width 77 height 15
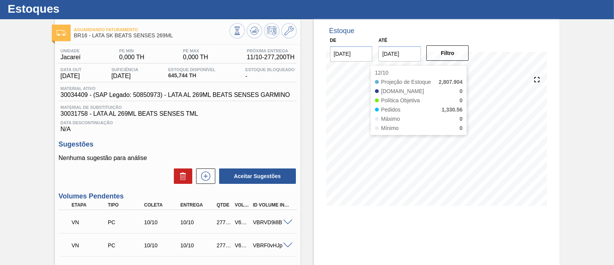
scroll to position [0, 0]
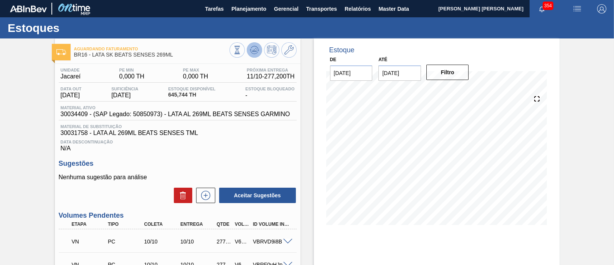
click at [260, 51] on button at bounding box center [254, 49] width 15 height 15
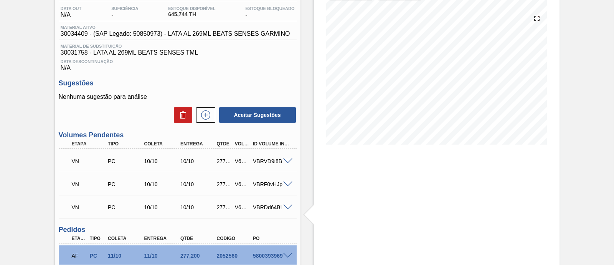
scroll to position [48, 0]
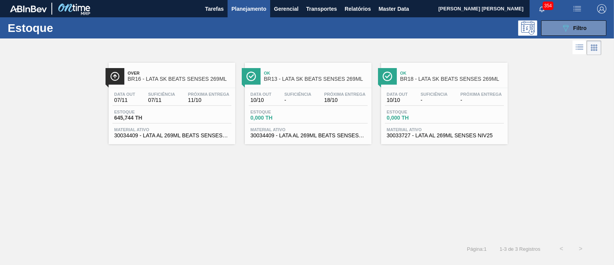
scroll to position [96, 0]
click at [194, 122] on div "Estoque 645,744 TH" at bounding box center [172, 116] width 119 height 14
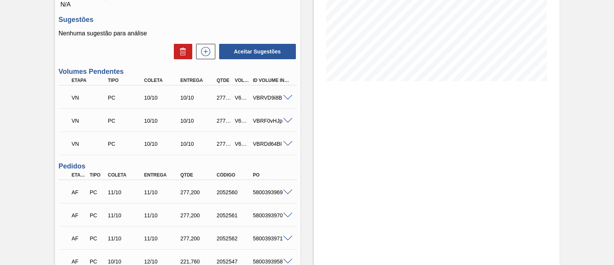
scroll to position [144, 0]
click at [281, 98] on div at bounding box center [288, 97] width 15 height 6
click at [288, 98] on span at bounding box center [287, 97] width 9 height 6
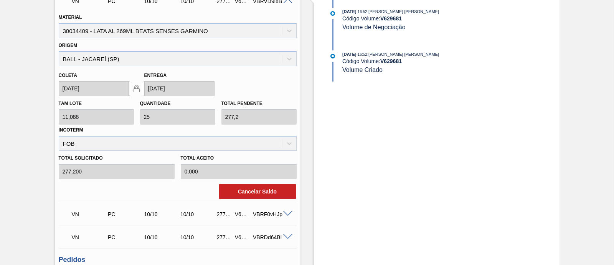
scroll to position [192, 0]
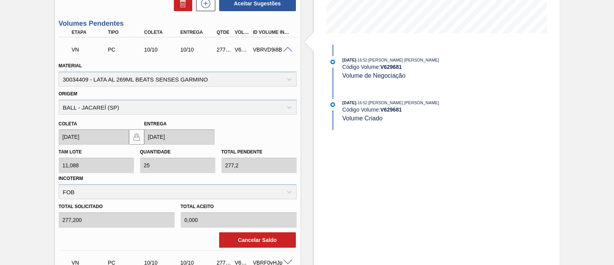
click at [290, 51] on span at bounding box center [287, 50] width 9 height 6
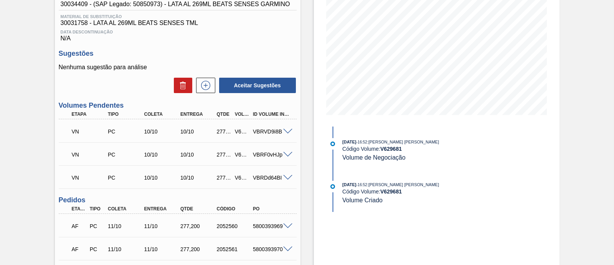
scroll to position [134, 0]
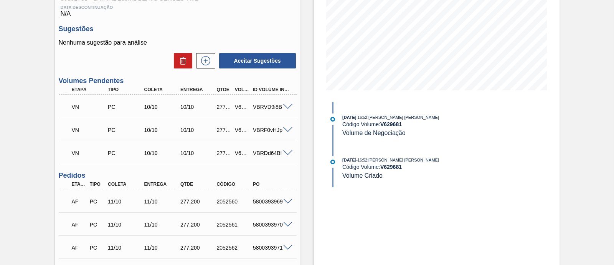
click at [290, 108] on span at bounding box center [287, 107] width 9 height 6
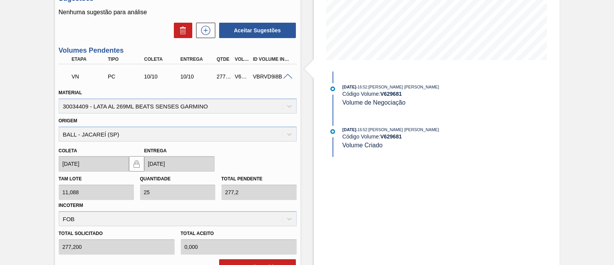
scroll to position [164, 0]
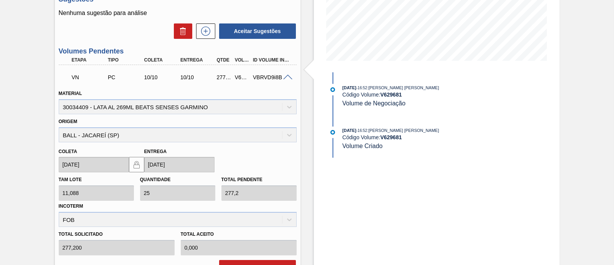
click at [287, 77] on span at bounding box center [287, 77] width 9 height 6
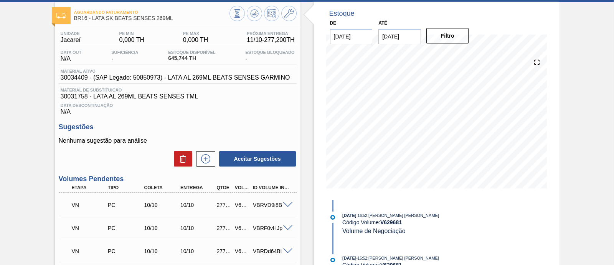
scroll to position [0, 0]
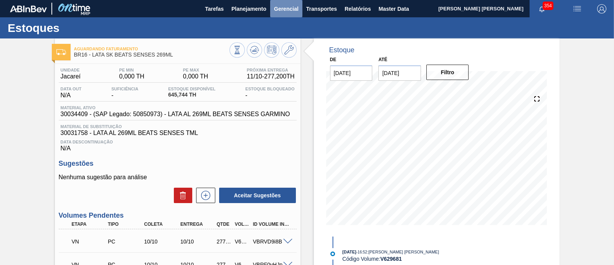
click at [291, 10] on span "Gerencial" at bounding box center [286, 8] width 25 height 9
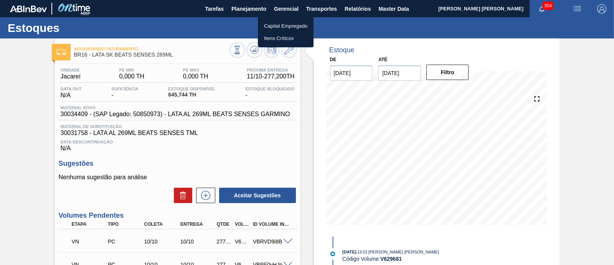
click at [329, 22] on div at bounding box center [307, 132] width 614 height 265
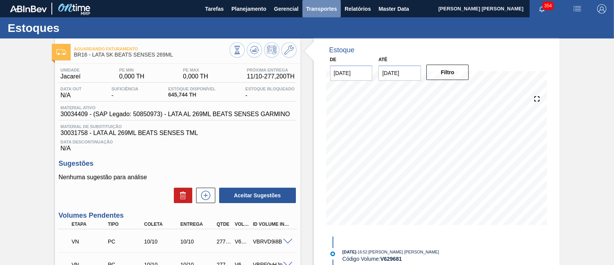
click at [326, 15] on button "Transportes" at bounding box center [322, 8] width 38 height 17
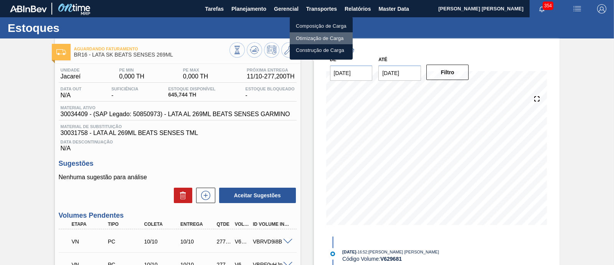
click at [339, 38] on li "Otimização de Carga" at bounding box center [321, 38] width 63 height 12
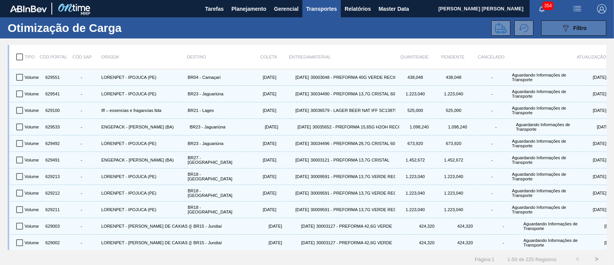
click at [554, 31] on button "089F7B8B-B2A5-4AFE-B5C0-19BA573D28AC Filtro" at bounding box center [573, 27] width 65 height 15
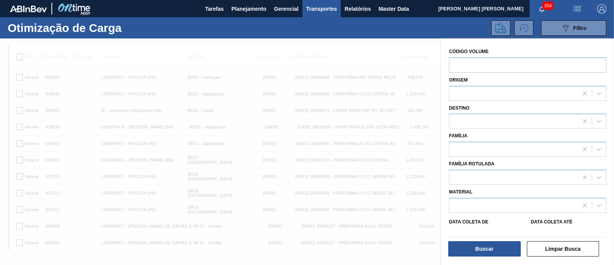
click at [360, 58] on div at bounding box center [307, 170] width 614 height 265
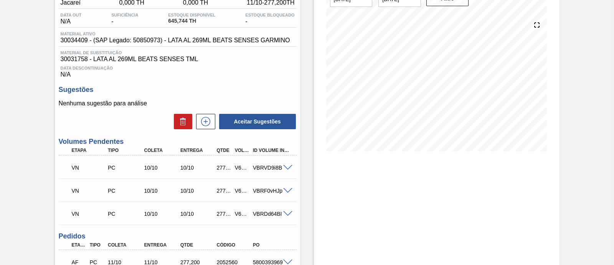
scroll to position [74, 0]
click at [236, 168] on div "V629681" at bounding box center [242, 167] width 18 height 6
click at [290, 166] on span at bounding box center [287, 168] width 9 height 6
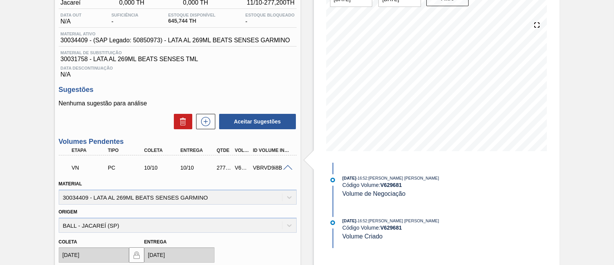
scroll to position [0, 0]
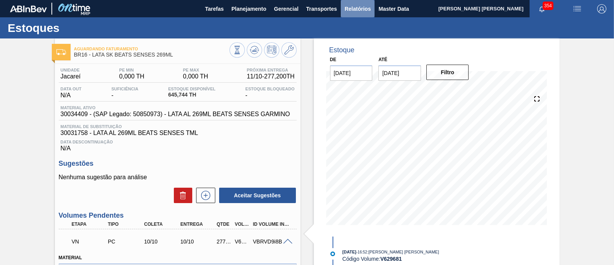
click at [359, 10] on span "Relatórios" at bounding box center [358, 8] width 26 height 9
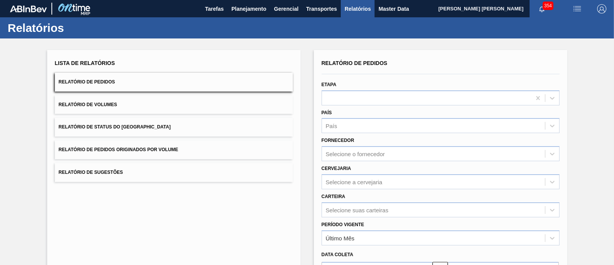
click at [131, 103] on button "Relatório de Volumes" at bounding box center [174, 104] width 238 height 19
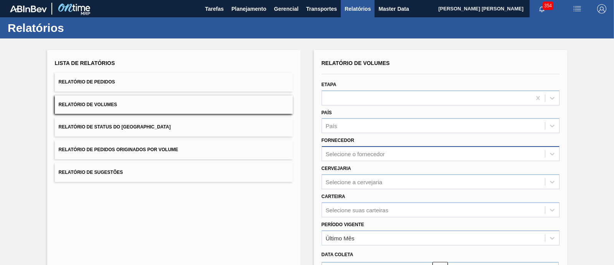
scroll to position [90, 0]
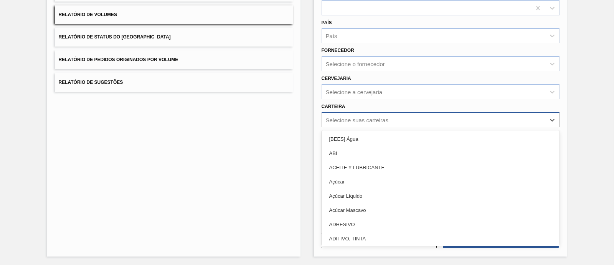
click at [371, 117] on div "Selecione suas carteiras" at bounding box center [357, 119] width 63 height 7
type input "lata"
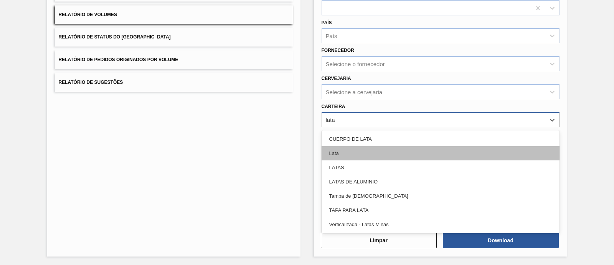
click at [376, 152] on div "Lata" at bounding box center [441, 153] width 238 height 14
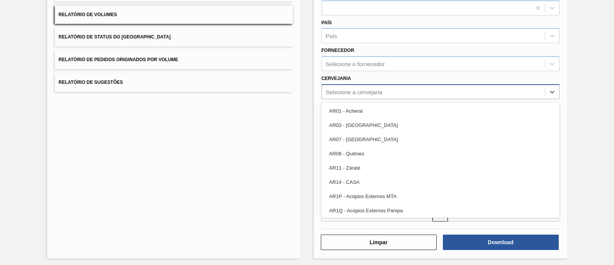
click at [355, 91] on div "Selecione a cervejaria" at bounding box center [354, 91] width 57 height 7
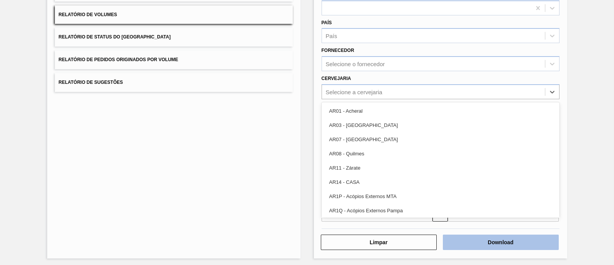
click at [483, 240] on button "Download" at bounding box center [501, 241] width 116 height 15
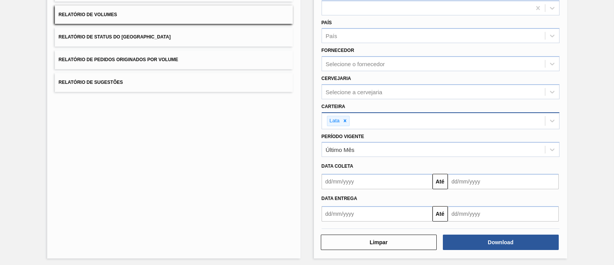
scroll to position [0, 0]
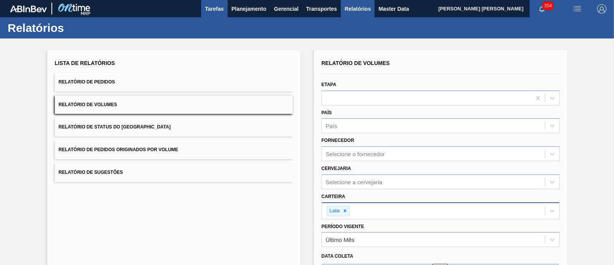
click at [220, 7] on span "Tarefas" at bounding box center [214, 8] width 19 height 9
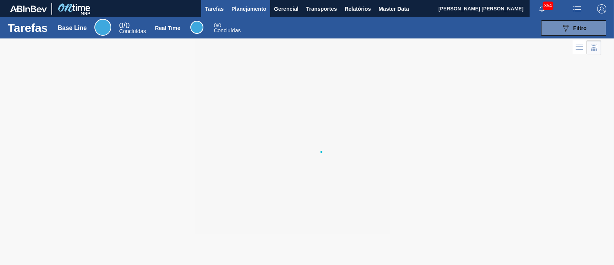
click at [240, 10] on span "Planejamento" at bounding box center [249, 8] width 35 height 9
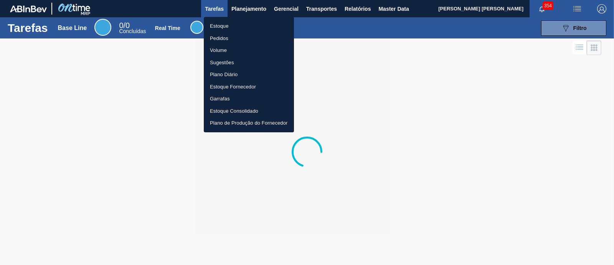
click at [234, 26] on li "Estoque" at bounding box center [249, 26] width 90 height 12
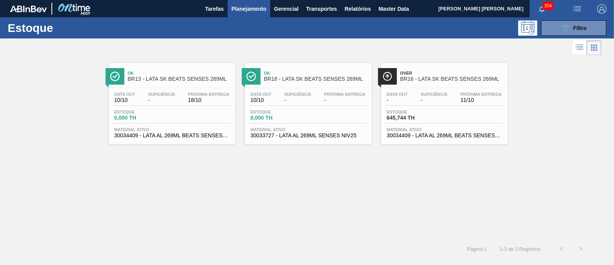
click at [415, 106] on div "Data out - Suficiência - Próxima Entrega 11/10 Estoque 645,744 TH Material ativ…" at bounding box center [444, 114] width 127 height 52
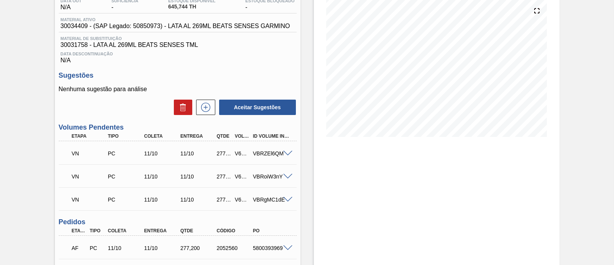
scroll to position [96, 0]
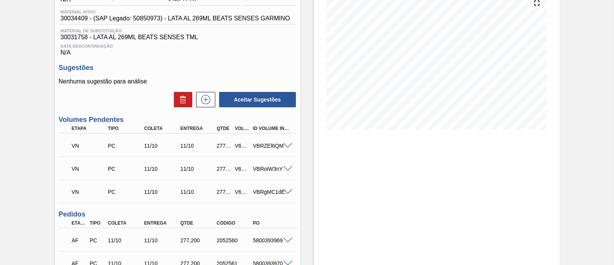
click at [288, 146] on span at bounding box center [287, 146] width 9 height 6
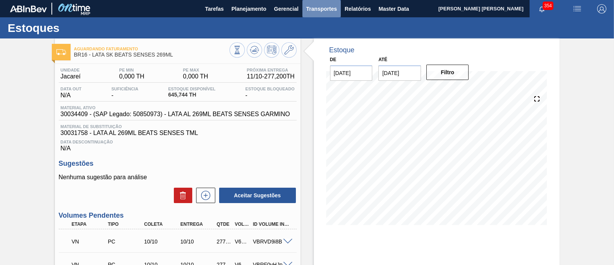
click at [317, 9] on span "Transportes" at bounding box center [321, 8] width 31 height 9
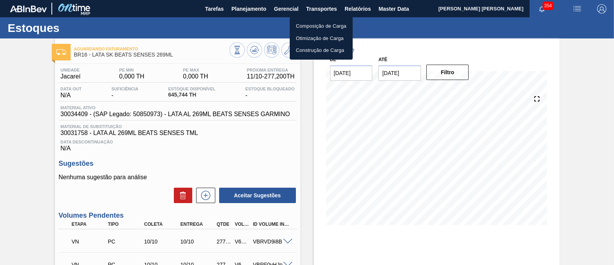
click at [308, 26] on li "Composição de Carga" at bounding box center [321, 26] width 63 height 12
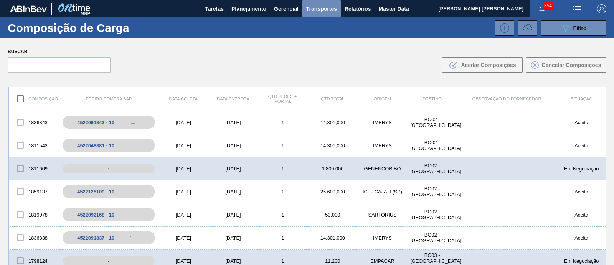
click at [318, 12] on span "Transportes" at bounding box center [321, 8] width 31 height 9
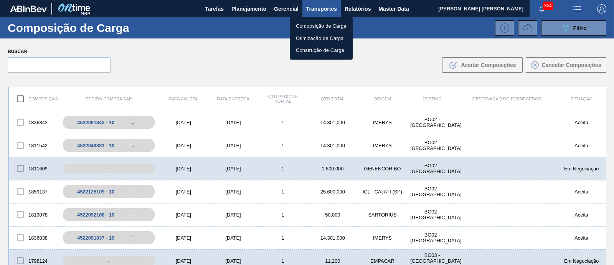
click at [335, 24] on li "Composição de Carga" at bounding box center [321, 26] width 63 height 12
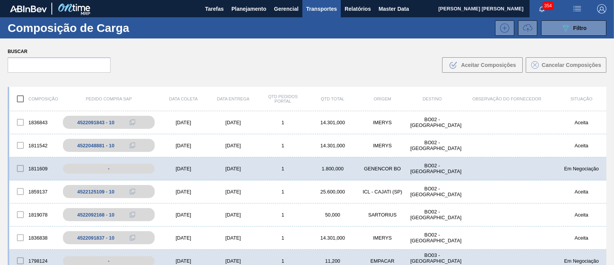
click at [319, 10] on span "Transportes" at bounding box center [321, 8] width 31 height 9
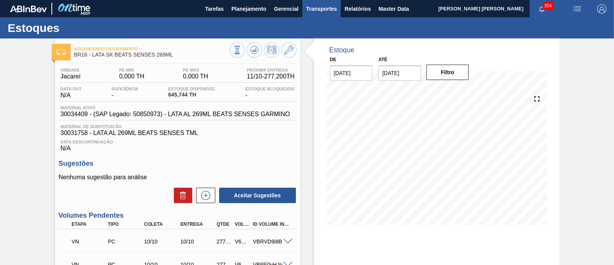
click at [326, 10] on span "Transportes" at bounding box center [321, 8] width 31 height 9
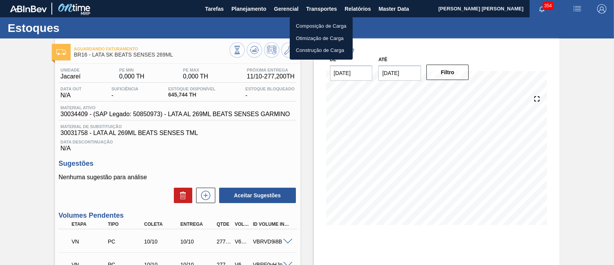
click at [311, 38] on li "Otimização de Carga" at bounding box center [321, 38] width 63 height 12
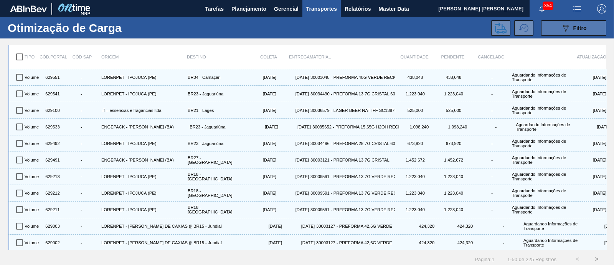
click at [567, 30] on icon "089F7B8B-B2A5-4AFE-B5C0-19BA573D28AC" at bounding box center [565, 27] width 9 height 9
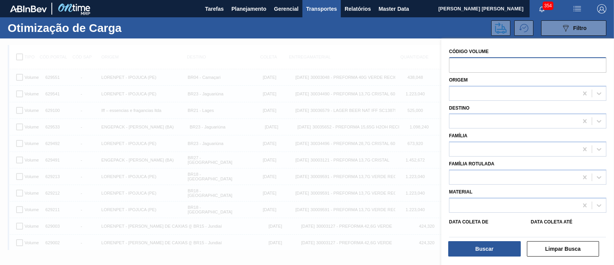
click at [461, 64] on input "text" at bounding box center [527, 64] width 157 height 15
paste input "629683629682629681"
type input "6"
paste input "629683629682629681"
type input "6"
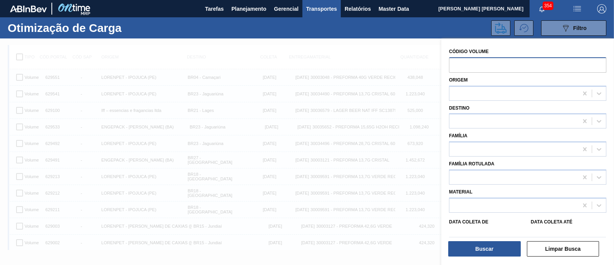
paste input "629683"
type input "629683"
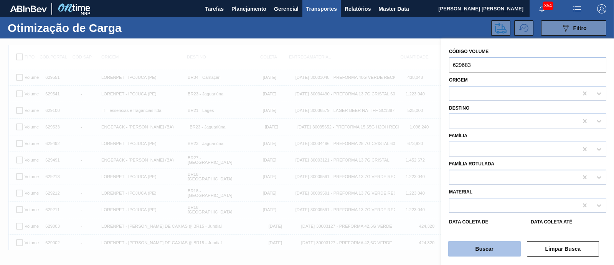
click at [495, 252] on button "Buscar" at bounding box center [484, 248] width 73 height 15
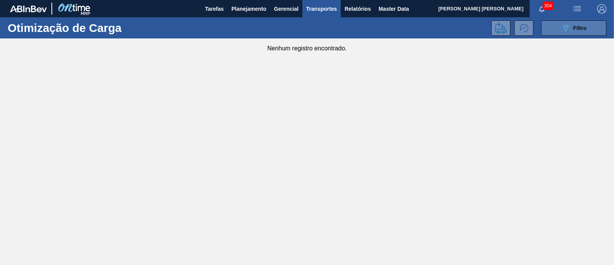
click at [583, 26] on span "Filtro" at bounding box center [580, 28] width 13 height 6
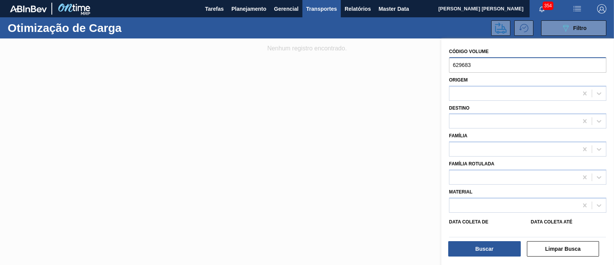
click at [553, 66] on input "629683" at bounding box center [527, 64] width 157 height 15
click at [563, 250] on button "Limpar Busca" at bounding box center [563, 248] width 73 height 15
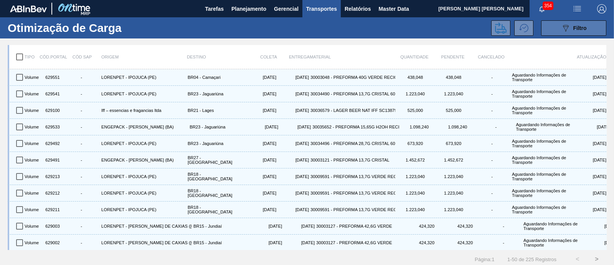
click at [558, 31] on button "089F7B8B-B2A5-4AFE-B5C0-19BA573D28AC Filtro" at bounding box center [573, 27] width 65 height 15
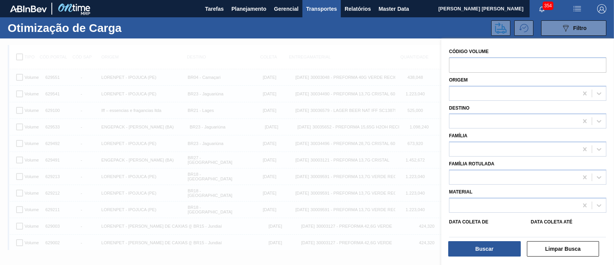
click at [470, 112] on div "Destino" at bounding box center [527, 116] width 157 height 26
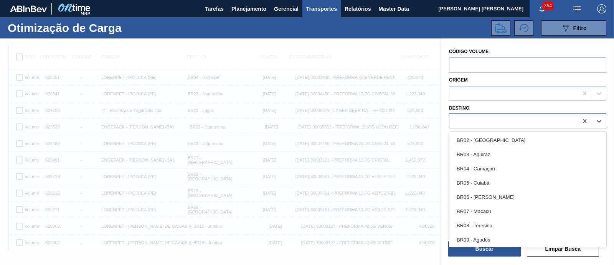
click at [472, 117] on div at bounding box center [514, 121] width 129 height 11
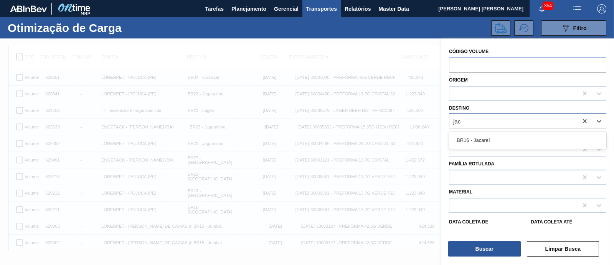
type input "jaca"
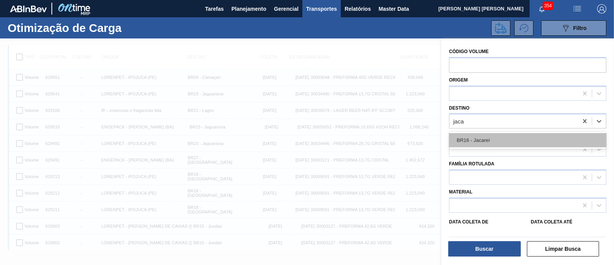
click at [483, 136] on div "BR16 - Jacareí" at bounding box center [527, 140] width 157 height 14
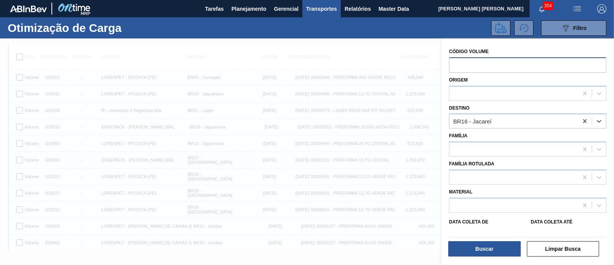
click at [472, 66] on input "text" at bounding box center [527, 64] width 157 height 15
paste input "629683"
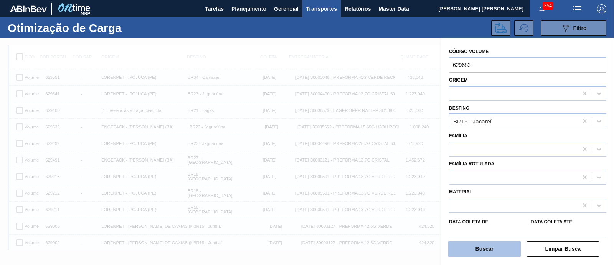
click at [480, 253] on button "Buscar" at bounding box center [484, 248] width 73 height 15
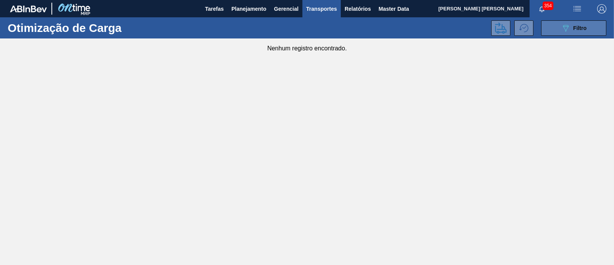
click at [562, 27] on icon "089F7B8B-B2A5-4AFE-B5C0-19BA573D28AC" at bounding box center [565, 27] width 9 height 9
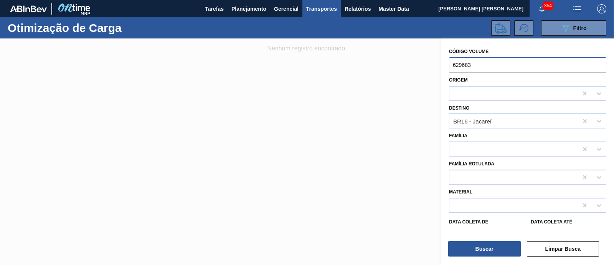
click at [483, 66] on input "629683" at bounding box center [527, 64] width 157 height 15
type input "6"
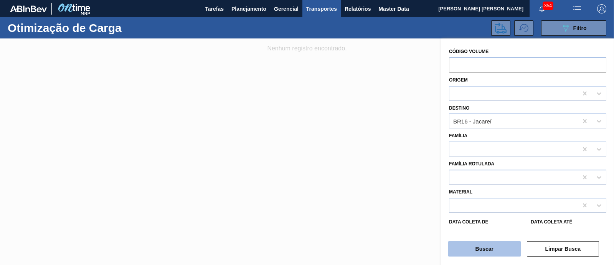
click at [487, 247] on button "Buscar" at bounding box center [484, 248] width 73 height 15
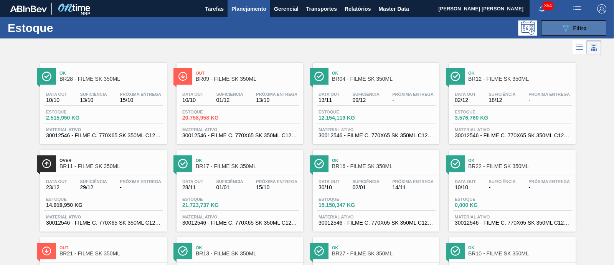
click at [560, 21] on button "089F7B8B-B2A5-4AFE-B5C0-19BA573D28AC Filtro" at bounding box center [573, 27] width 65 height 15
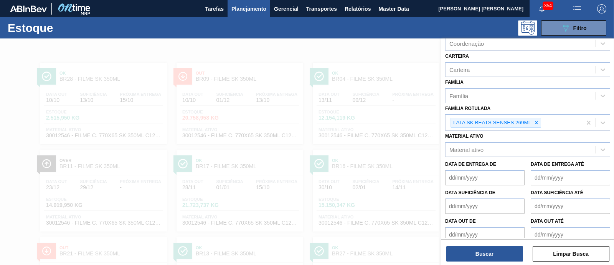
click at [194, 52] on div at bounding box center [307, 170] width 614 height 265
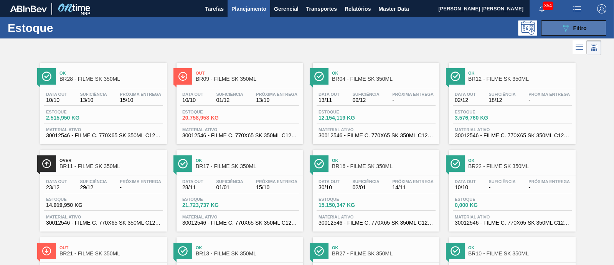
click at [563, 30] on icon "089F7B8B-B2A5-4AFE-B5C0-19BA573D28AC" at bounding box center [565, 27] width 9 height 9
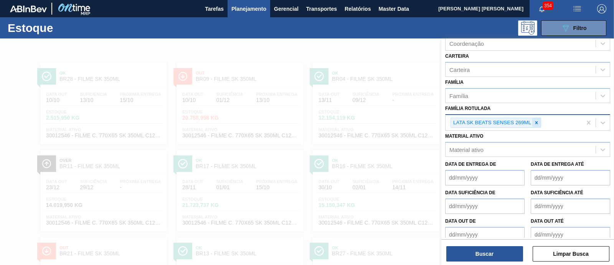
click at [534, 120] on icon at bounding box center [536, 122] width 5 height 5
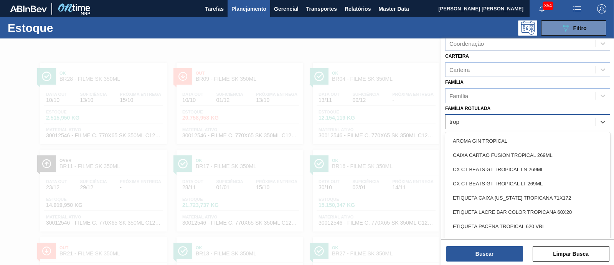
type Rotulada "tropi"
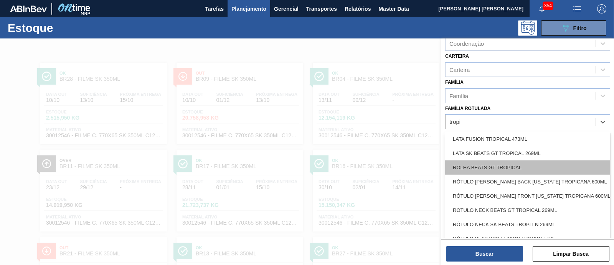
scroll to position [96, 0]
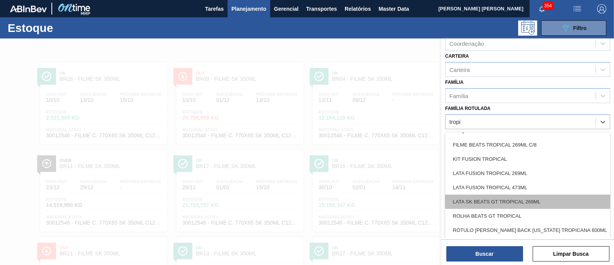
click at [548, 198] on div "LATA SK BEATS GT TROPICAL 269ML" at bounding box center [527, 201] width 165 height 14
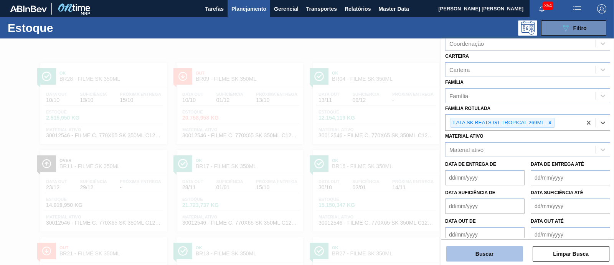
click at [486, 254] on button "Buscar" at bounding box center [485, 253] width 77 height 15
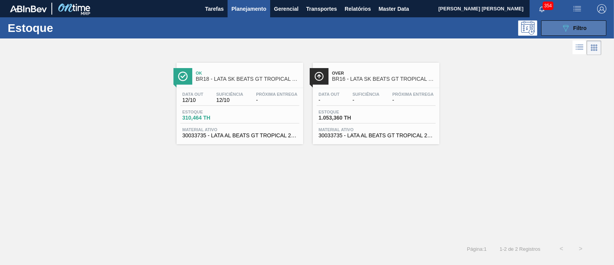
click at [551, 30] on button "089F7B8B-B2A5-4AFE-B5C0-19BA573D28AC Filtro" at bounding box center [573, 27] width 65 height 15
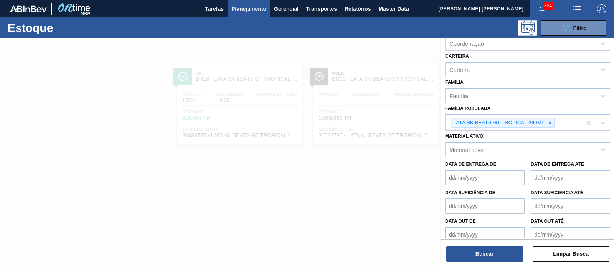
click at [378, 48] on div at bounding box center [307, 170] width 614 height 265
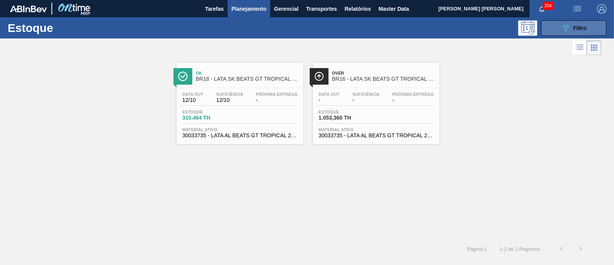
click at [583, 27] on span "Filtro" at bounding box center [580, 28] width 13 height 6
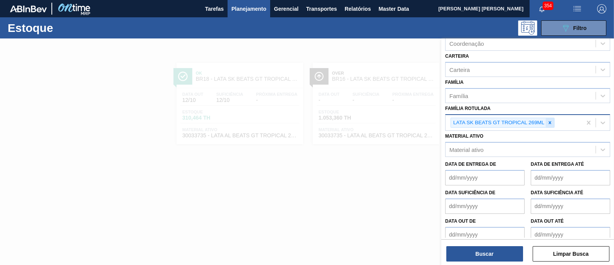
click at [548, 120] on icon at bounding box center [550, 122] width 5 height 5
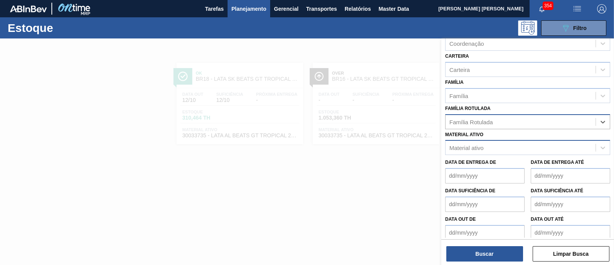
click at [499, 143] on div "Material ativo" at bounding box center [521, 147] width 150 height 11
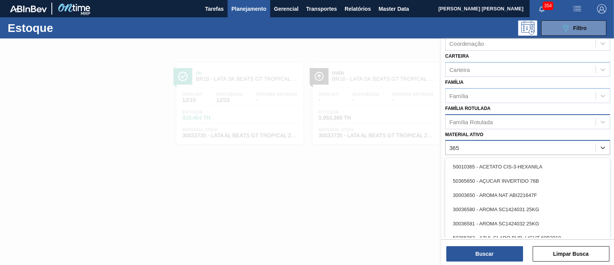
type ativo "3658"
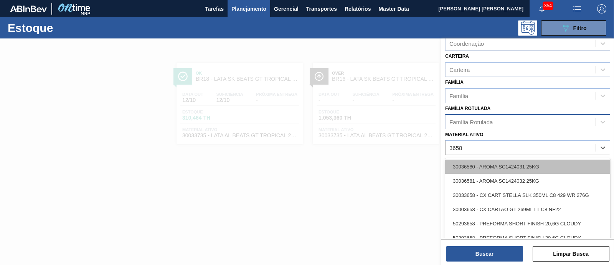
click at [510, 166] on div "30036580 - AROMA SC1424031 25KG" at bounding box center [527, 166] width 165 height 14
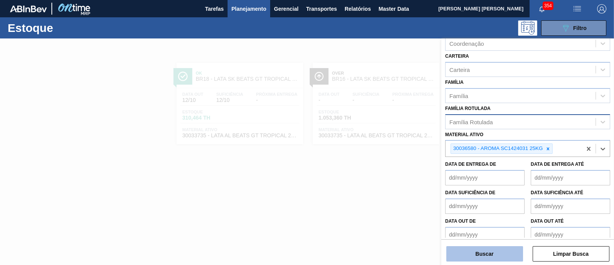
click at [487, 252] on button "Buscar" at bounding box center [485, 253] width 77 height 15
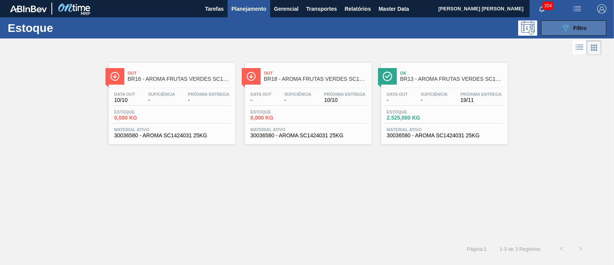
click at [568, 25] on icon "089F7B8B-B2A5-4AFE-B5C0-19BA573D28AC" at bounding box center [565, 27] width 9 height 9
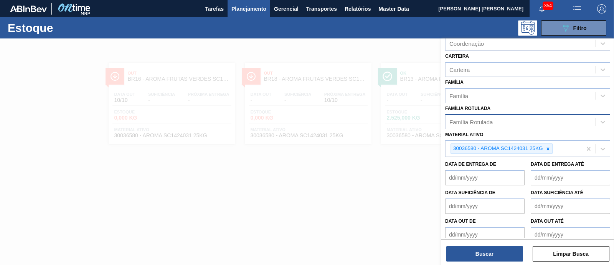
click at [381, 189] on div at bounding box center [307, 170] width 614 height 265
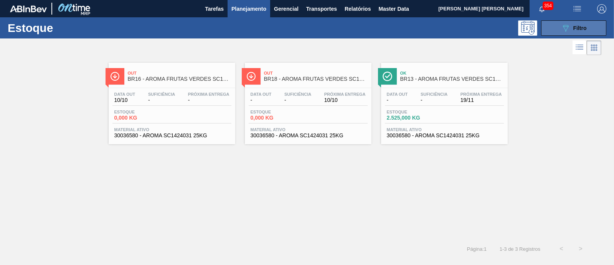
click at [568, 26] on icon at bounding box center [566, 28] width 6 height 7
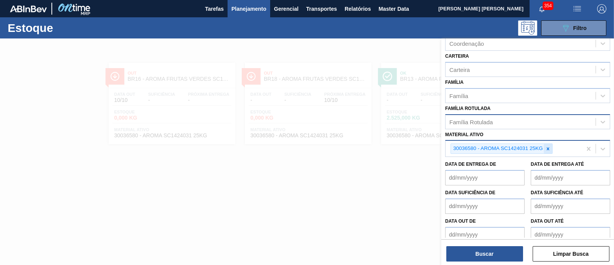
click at [551, 149] on div at bounding box center [548, 149] width 8 height 10
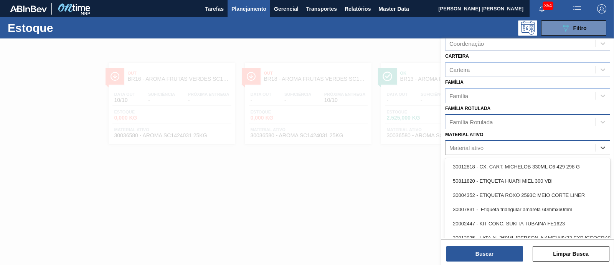
click at [545, 147] on div "Material ativo" at bounding box center [521, 147] width 150 height 11
type ativo "carame"
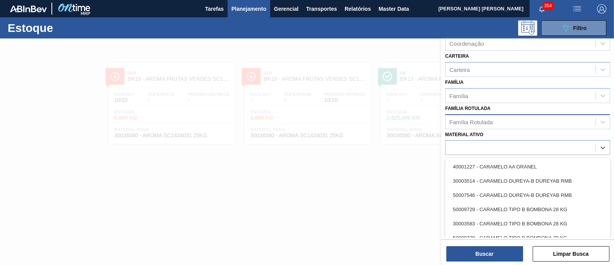
click at [502, 117] on div "Família Rotulada" at bounding box center [521, 121] width 150 height 11
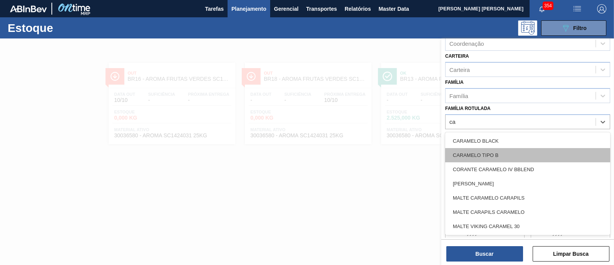
type Rotulada "c"
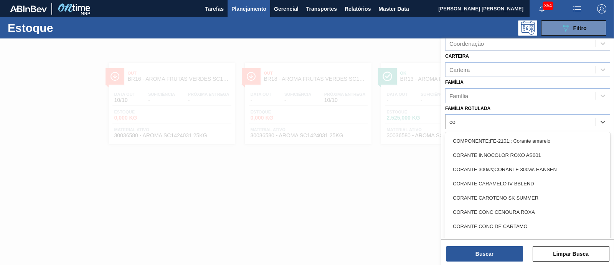
type Rotulada "c"
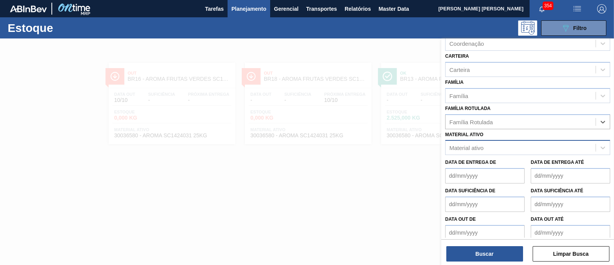
click at [473, 144] on div "Material ativo" at bounding box center [467, 147] width 34 height 7
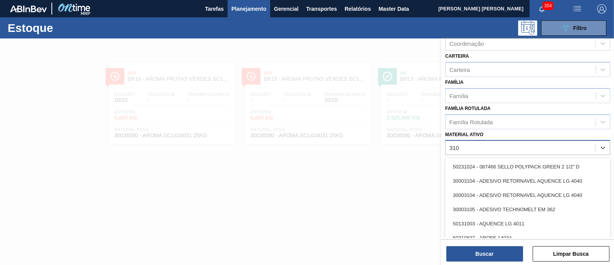
type ativo "3102"
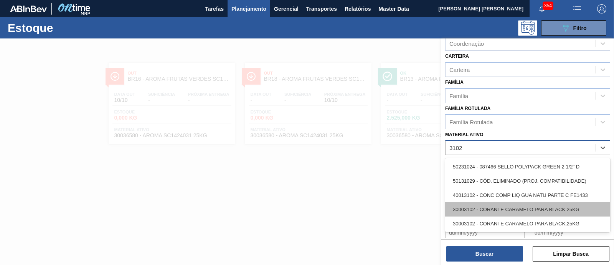
click at [535, 207] on div "30003102 - CORANTE CARAMELO PARA BLACK 25KG" at bounding box center [527, 209] width 165 height 14
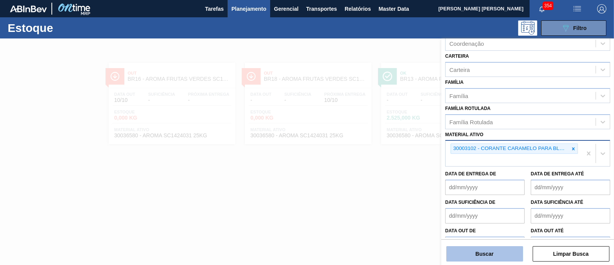
click at [500, 255] on button "Buscar" at bounding box center [485, 253] width 77 height 15
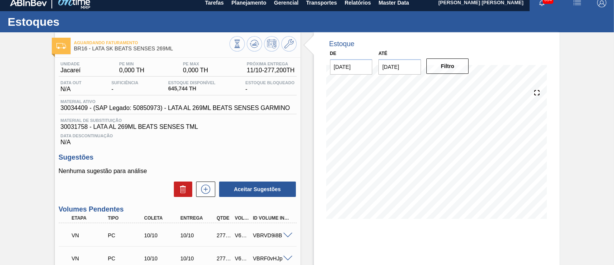
scroll to position [5, 0]
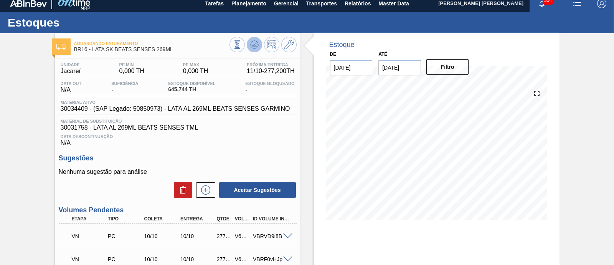
click at [253, 47] on icon at bounding box center [254, 44] width 9 height 9
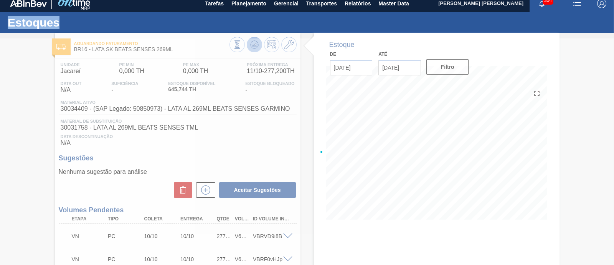
click at [253, 47] on div at bounding box center [307, 151] width 614 height 226
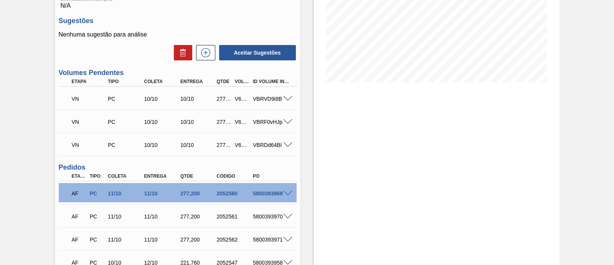
scroll to position [144, 0]
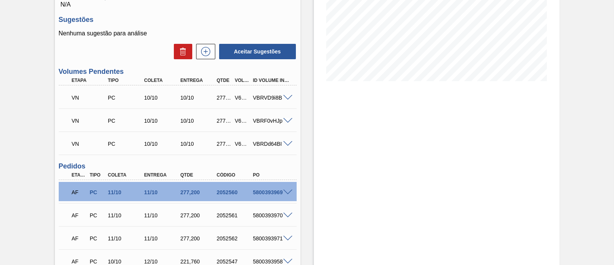
click at [290, 99] on span at bounding box center [287, 98] width 9 height 6
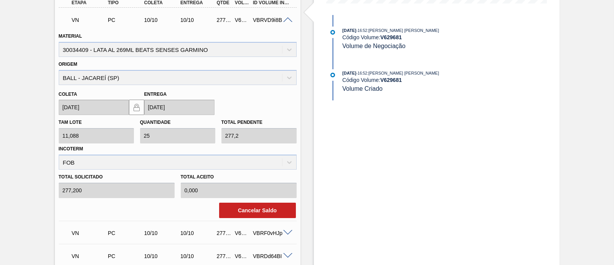
scroll to position [211, 0]
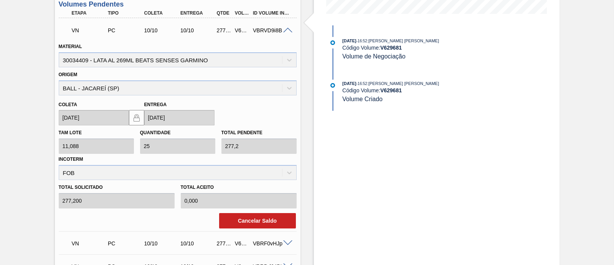
click at [135, 120] on div "[PERSON_NAME] [DATE] Entrega [DATE]" at bounding box center [137, 111] width 163 height 28
click at [165, 116] on div "[PERSON_NAME] [DATE] Entrega [DATE]" at bounding box center [137, 111] width 163 height 28
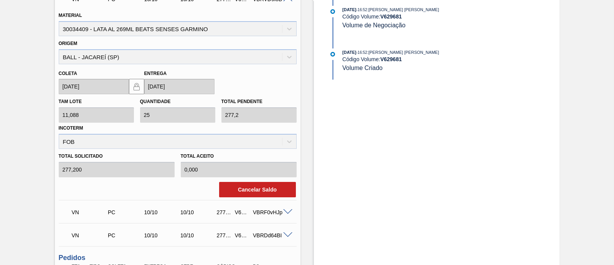
scroll to position [242, 0]
click at [215, 114] on div "[PERSON_NAME] 11,088 Quantidade 25 Total pendente 277,2 Incoterm FOB" at bounding box center [178, 121] width 244 height 55
click at [269, 190] on button "Cancelar Saldo" at bounding box center [257, 189] width 77 height 15
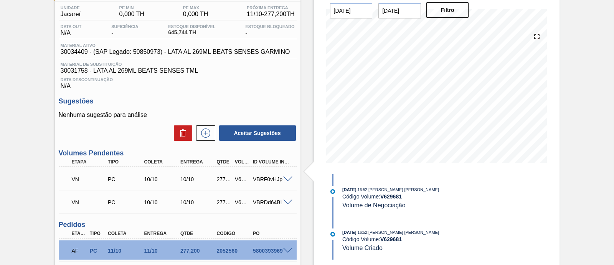
scroll to position [77, 0]
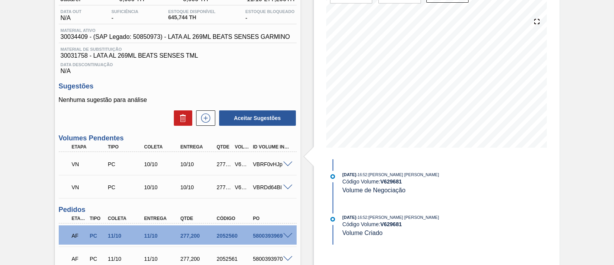
click at [286, 165] on span at bounding box center [287, 164] width 9 height 6
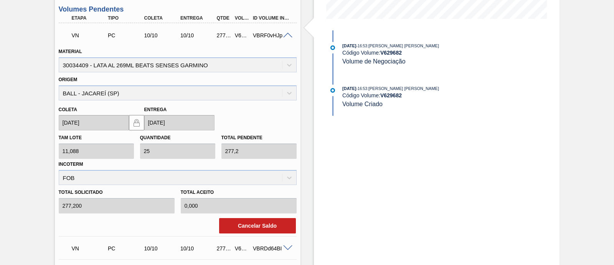
scroll to position [221, 0]
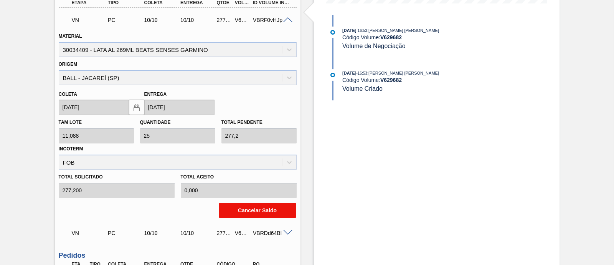
click at [249, 205] on button "Cancelar Saldo" at bounding box center [257, 209] width 77 height 15
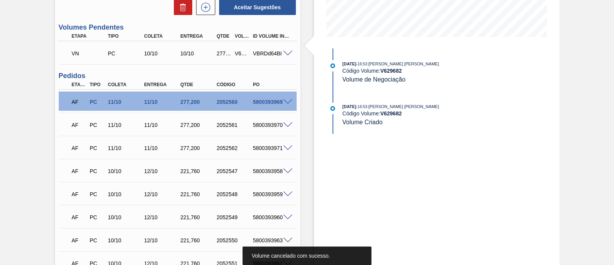
scroll to position [173, 0]
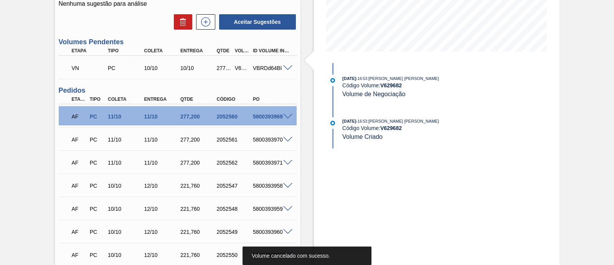
click at [286, 70] on span at bounding box center [287, 68] width 9 height 6
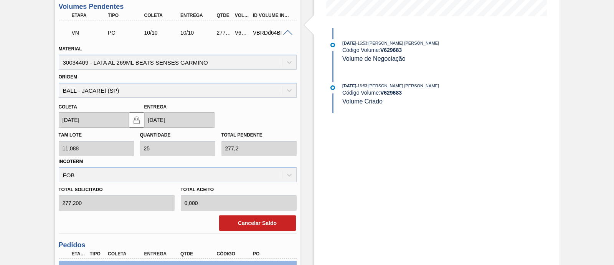
scroll to position [221, 0]
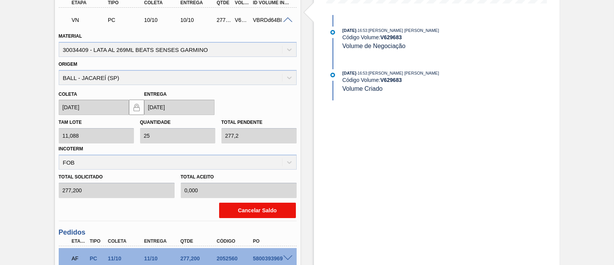
click at [253, 212] on button "Cancelar Saldo" at bounding box center [257, 209] width 77 height 15
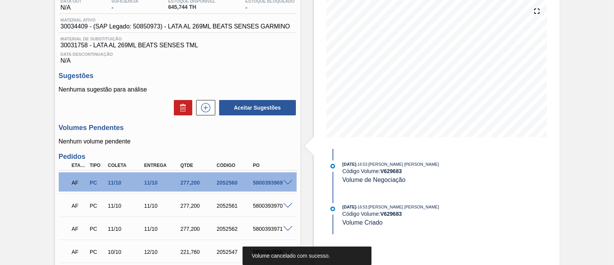
scroll to position [74, 0]
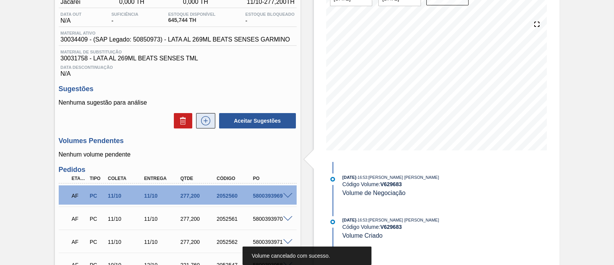
click at [207, 125] on icon at bounding box center [205, 120] width 9 height 9
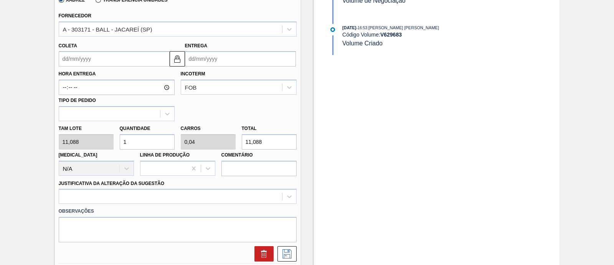
scroll to position [314, 0]
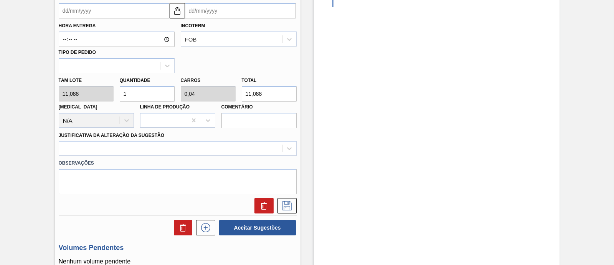
click at [218, 95] on div "Tam lote 11,088 Quantidade 1 Carros 0,04 Total 11,088 Doca N/A Linha de Produçã…" at bounding box center [178, 100] width 244 height 55
paste input "277,2"
type input "25"
type input "1"
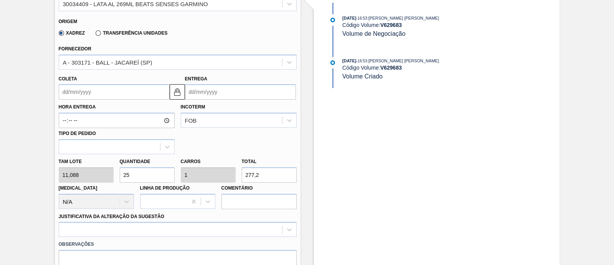
scroll to position [218, 0]
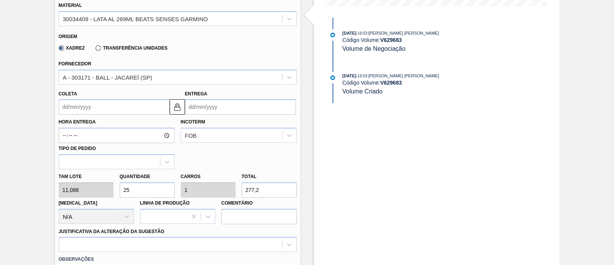
type input "277,2"
click at [196, 108] on input "Entrega" at bounding box center [240, 106] width 111 height 15
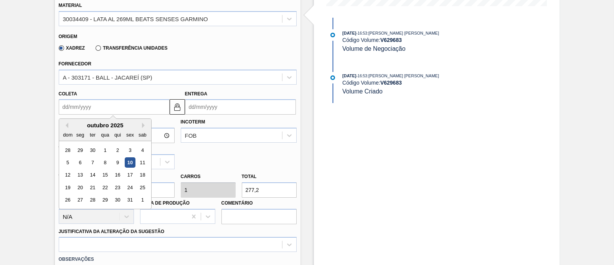
click at [106, 109] on input "Coleta" at bounding box center [114, 106] width 111 height 15
click at [142, 160] on div "11" at bounding box center [142, 162] width 10 height 10
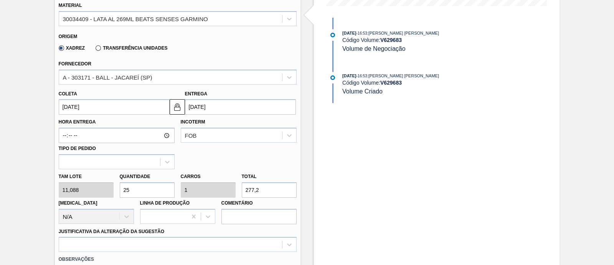
type input "[DATE]"
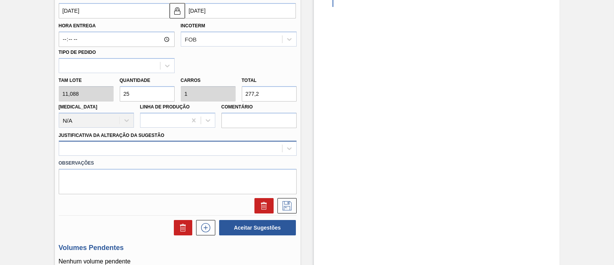
click at [152, 151] on div at bounding box center [178, 148] width 238 height 15
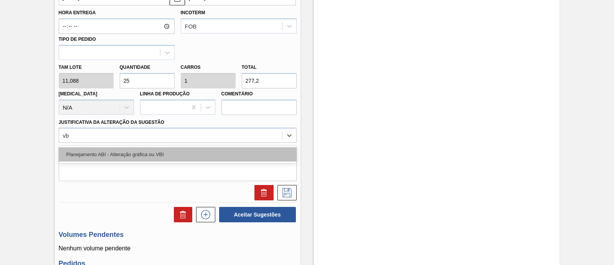
type Sugestão "vbi"
click at [151, 149] on div "Planejamento ABI - Alteração gráfica ou VBI" at bounding box center [178, 154] width 238 height 14
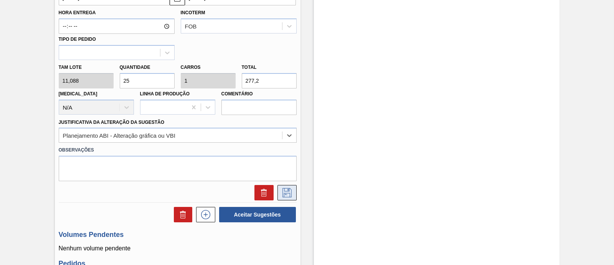
click at [292, 192] on icon at bounding box center [287, 192] width 12 height 9
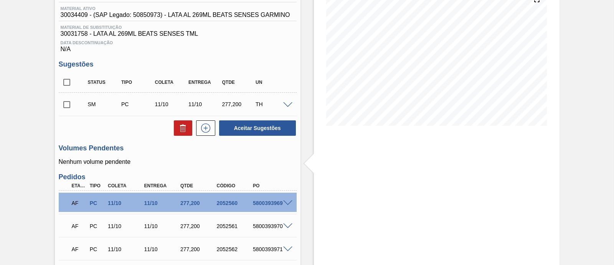
scroll to position [144, 0]
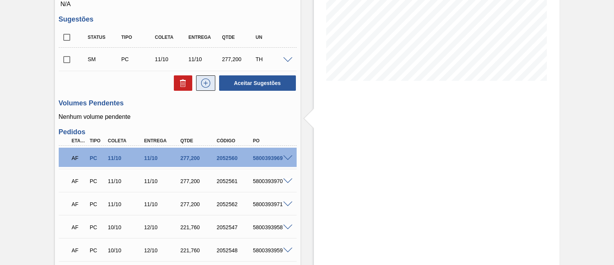
click at [210, 89] on button at bounding box center [205, 82] width 19 height 15
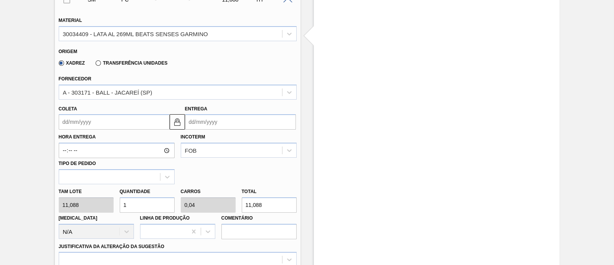
scroll to position [240, 0]
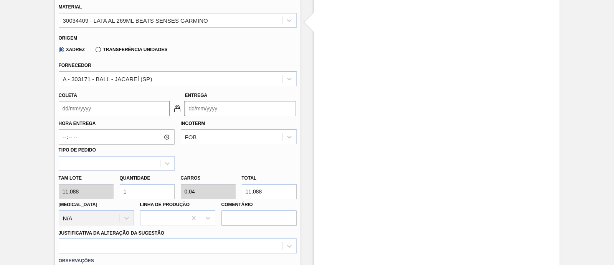
click at [140, 110] on input "Coleta" at bounding box center [114, 108] width 111 height 15
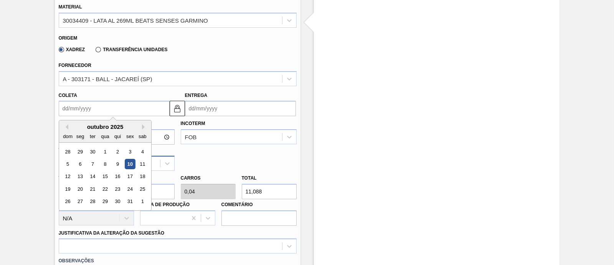
click at [140, 164] on div "11" at bounding box center [142, 164] width 10 height 10
type input "[DATE]"
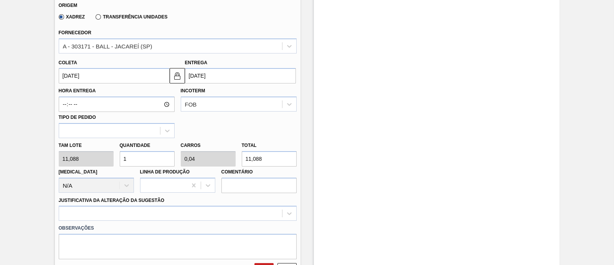
scroll to position [288, 0]
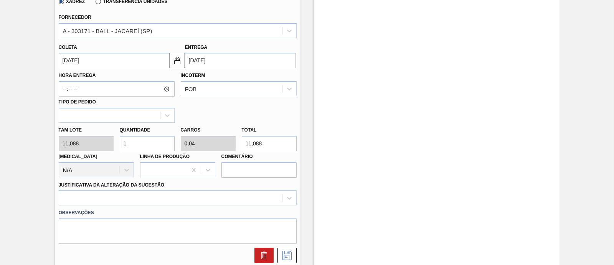
click at [96, 150] on div "Tam lote 11,088 Quantidade 1 Carros 0,04 Total 11,088 Doca N/A Linha de Produçã…" at bounding box center [178, 149] width 244 height 55
type input "2"
type input "0,08"
type input "22,176"
type input "25"
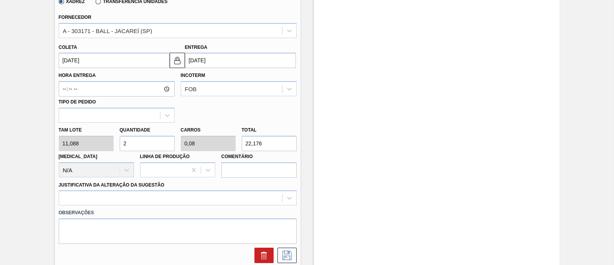
type input "1"
type input "277,2"
type input "25"
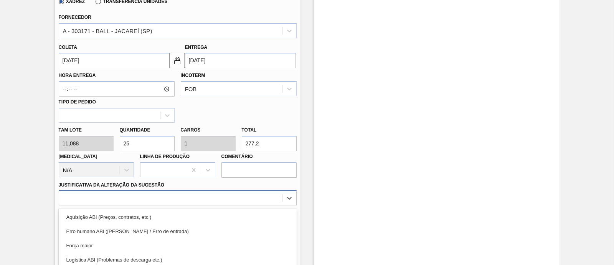
click at [126, 197] on div "option Aquisição ABI (Preços, contratos, etc.) focused, 1 of 18. 18 results ava…" at bounding box center [178, 197] width 238 height 15
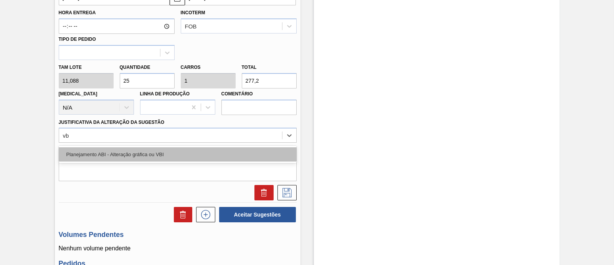
type Sugestão "vbi"
click at [126, 155] on div "Planejamento ABI - Alteração gráfica ou VBI" at bounding box center [178, 154] width 238 height 14
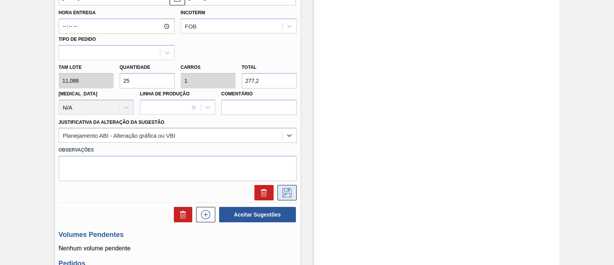
click at [294, 192] on button at bounding box center [287, 192] width 19 height 15
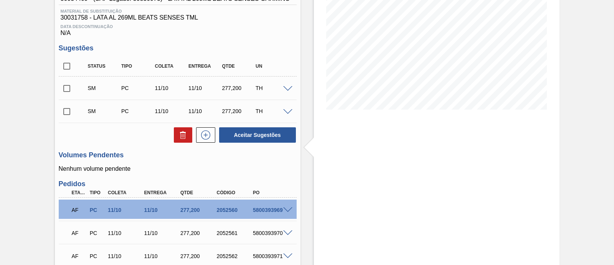
scroll to position [80, 0]
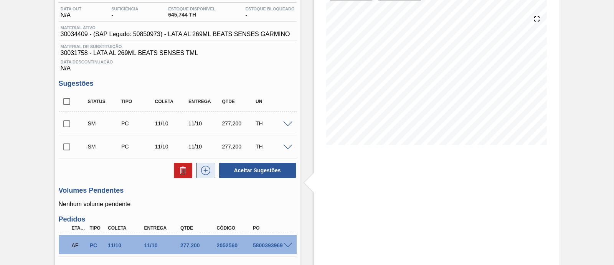
click at [209, 173] on icon at bounding box center [205, 169] width 9 height 9
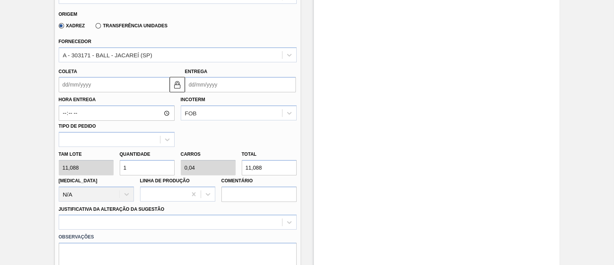
scroll to position [272, 0]
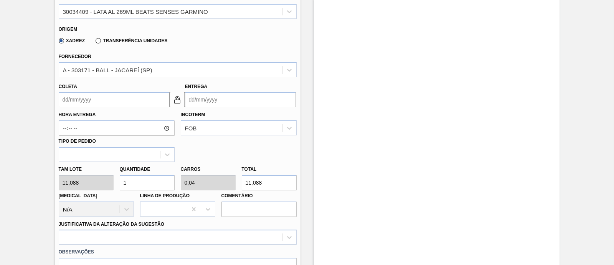
click at [218, 186] on div "Tam lote 11,088 Quantidade 1 Carros 0,04 Total 11,088 Doca N/A Linha de Produçã…" at bounding box center [178, 189] width 244 height 55
type input "0,18"
type input "0,007"
type input "2"
type input "2,255"
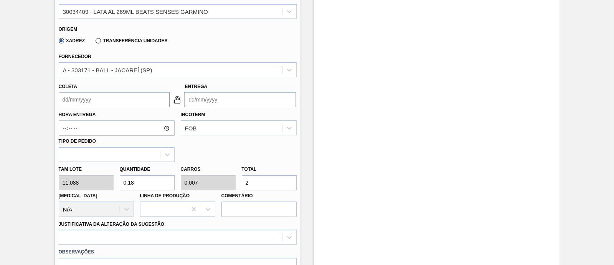
type input "0,09"
type input "25"
click at [140, 100] on input "Coleta" at bounding box center [114, 99] width 111 height 15
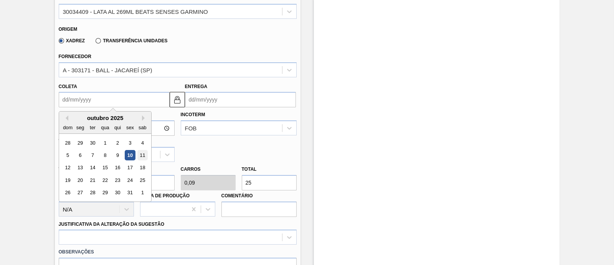
click at [141, 151] on div "11" at bounding box center [142, 155] width 10 height 10
type input "[DATE]"
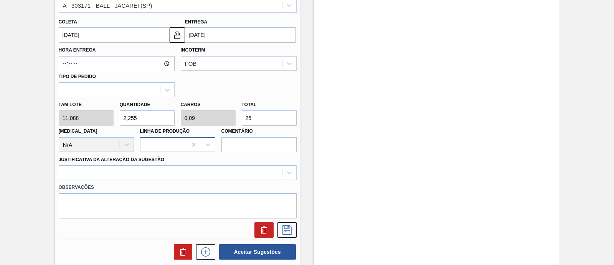
scroll to position [416, 0]
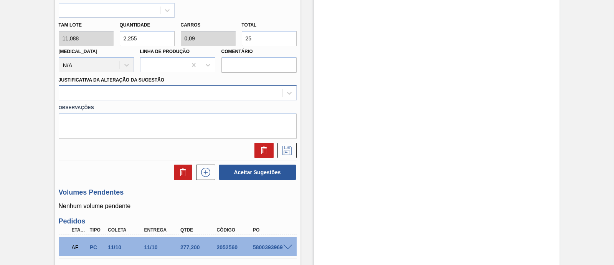
click at [186, 96] on div at bounding box center [170, 93] width 223 height 11
type Sugestão "vbi"
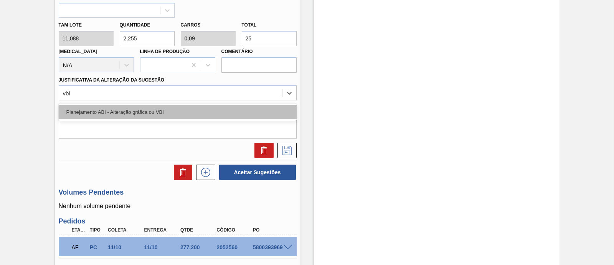
click at [143, 118] on div "Planejamento ABI - Alteração gráfica ou VBI" at bounding box center [178, 112] width 238 height 14
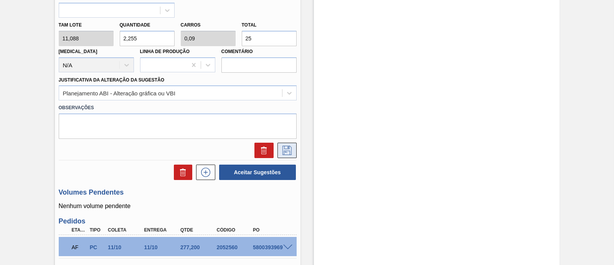
click at [290, 147] on icon at bounding box center [287, 150] width 9 height 9
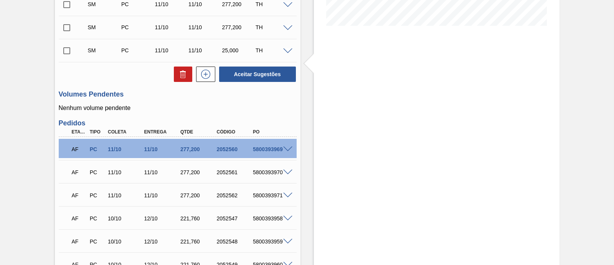
scroll to position [151, 0]
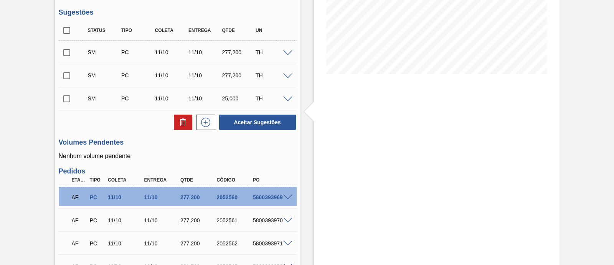
click at [67, 34] on input "checkbox" at bounding box center [67, 30] width 16 height 16
checkbox input "true"
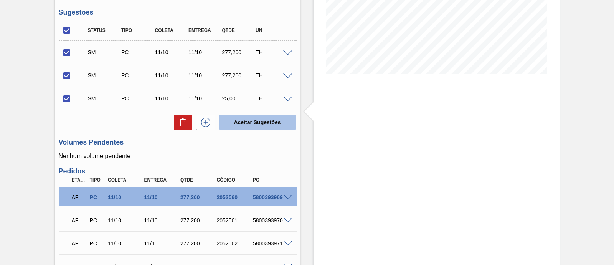
click at [271, 122] on button "Aceitar Sugestões" at bounding box center [257, 121] width 77 height 15
checkbox input "false"
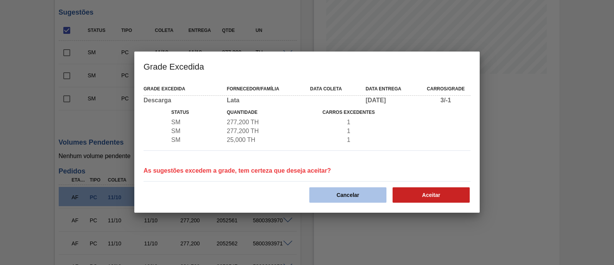
click at [339, 198] on button "Cancelar" at bounding box center [347, 194] width 77 height 15
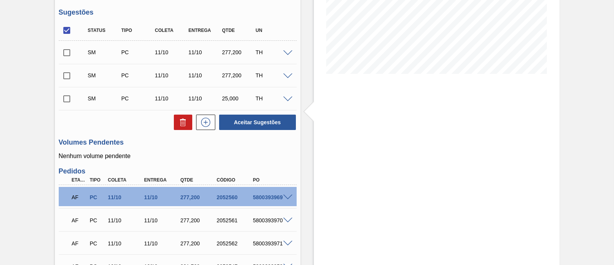
click at [286, 99] on span at bounding box center [287, 99] width 9 height 6
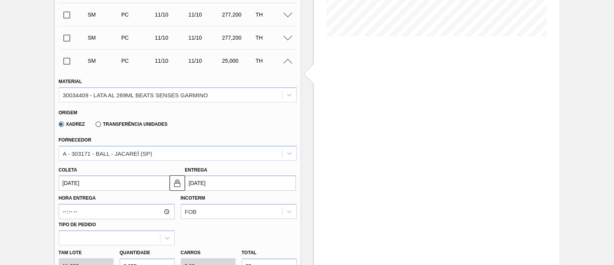
scroll to position [247, 0]
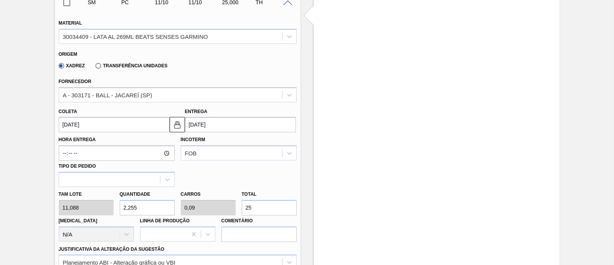
click at [98, 205] on div "Tam lote 11,088 Quantidade 2,255 Carros 0,09 Total 25 Doca N/A Linha de Produçã…" at bounding box center [178, 214] width 244 height 55
type input "2"
type input "0,08"
type input "22,176"
type input "25"
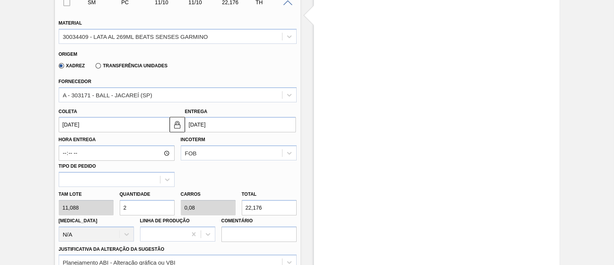
type input "1"
type input "277,2"
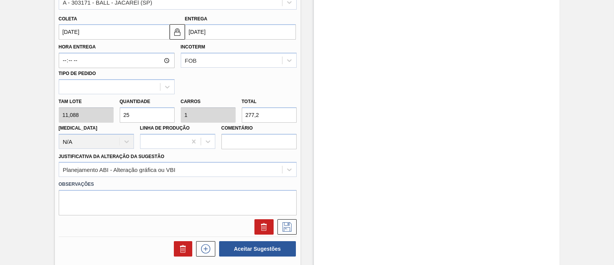
scroll to position [343, 0]
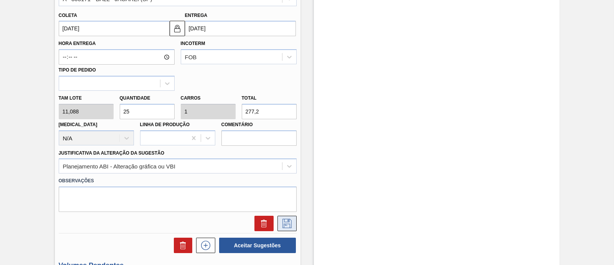
type input "25"
click at [294, 225] on button at bounding box center [287, 222] width 19 height 15
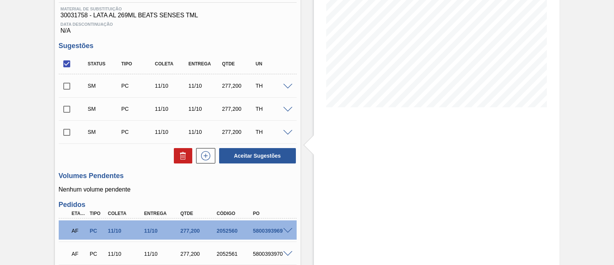
scroll to position [103, 0]
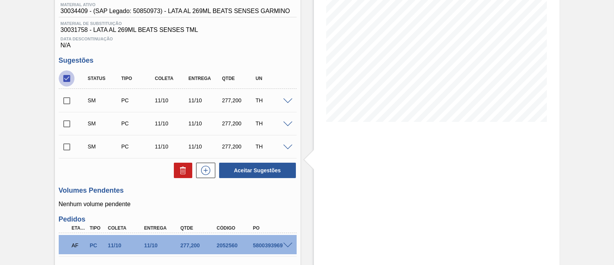
click at [70, 79] on input "checkbox" at bounding box center [67, 78] width 16 height 16
click at [69, 81] on input "checkbox" at bounding box center [67, 78] width 16 height 16
checkbox input "true"
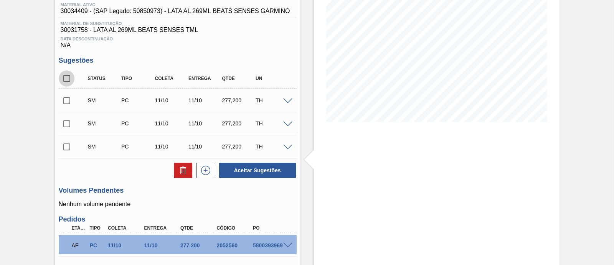
checkbox input "true"
click at [283, 174] on button "Aceitar Sugestões" at bounding box center [257, 169] width 77 height 15
checkbox input "false"
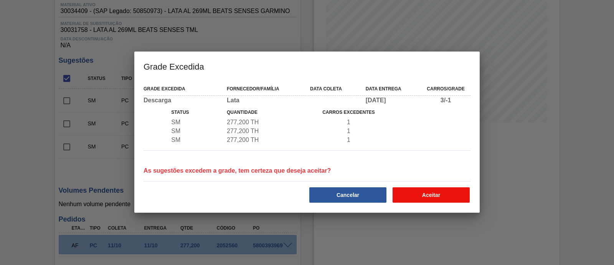
click at [438, 194] on button "Aceitar" at bounding box center [431, 194] width 77 height 15
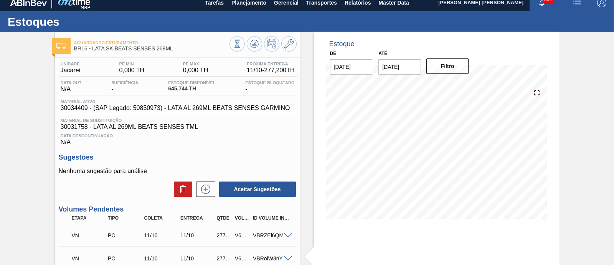
scroll to position [0, 0]
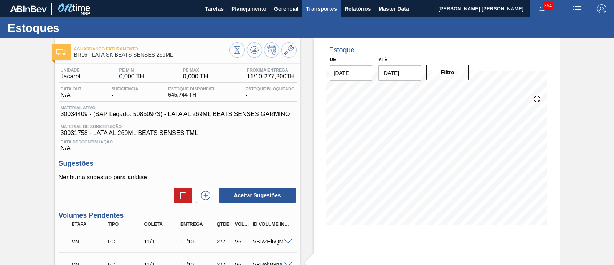
click at [320, 6] on span "Transportes" at bounding box center [321, 8] width 31 height 9
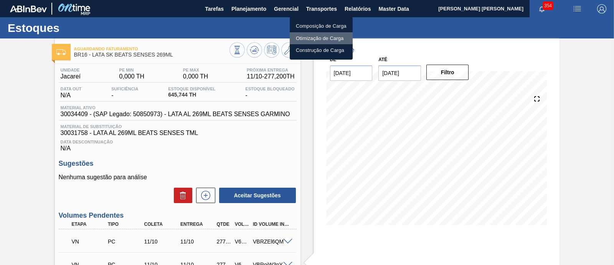
click at [332, 39] on li "Otimização de Carga" at bounding box center [321, 38] width 63 height 12
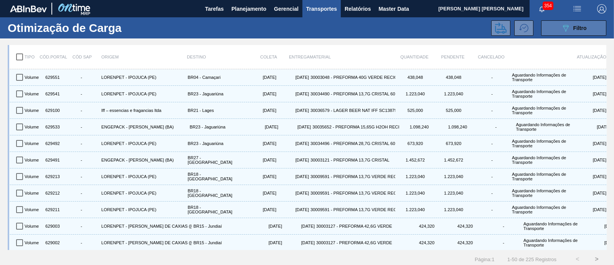
click at [582, 26] on span "Filtro" at bounding box center [580, 28] width 13 height 6
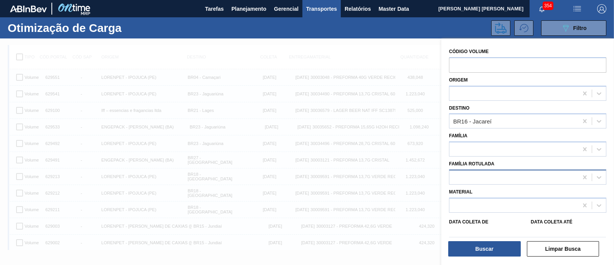
click at [479, 171] on div at bounding box center [514, 176] width 129 height 11
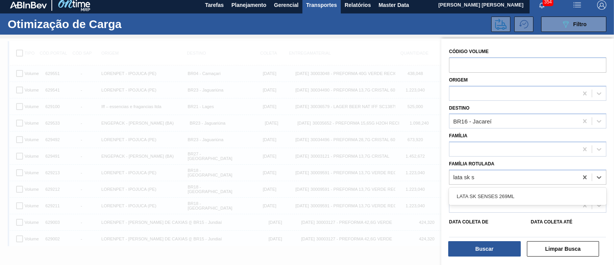
type Rotulada "lata sk se"
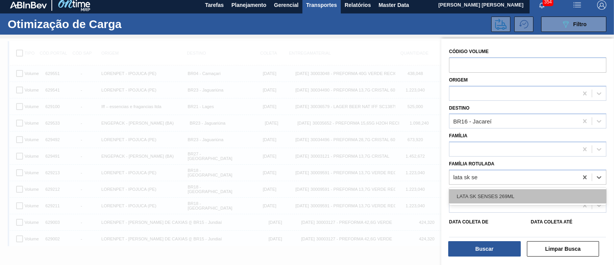
click at [485, 195] on div "LATA SK SENSES 269ML" at bounding box center [527, 196] width 157 height 14
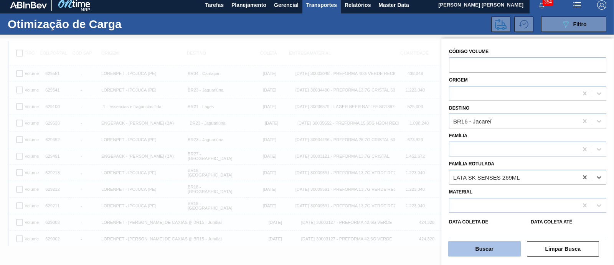
click at [485, 250] on button "Buscar" at bounding box center [484, 248] width 73 height 15
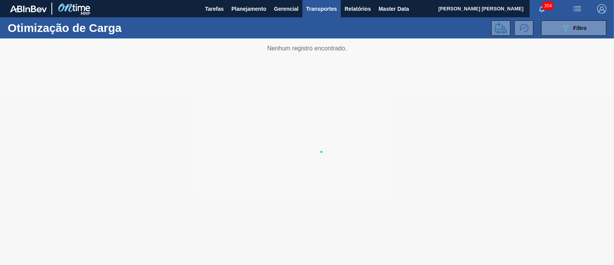
scroll to position [0, 0]
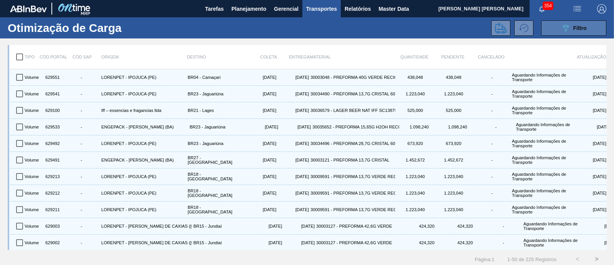
click at [569, 30] on div "089F7B8B-B2A5-4AFE-B5C0-19BA573D28AC Filtro" at bounding box center [574, 27] width 26 height 9
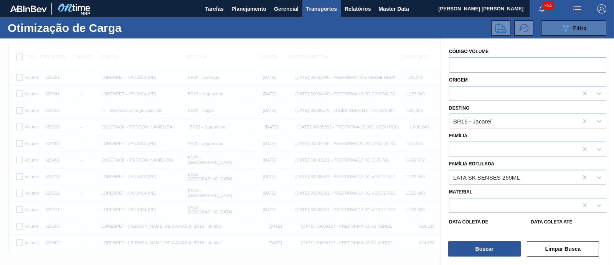
click at [569, 30] on div "089F7B8B-B2A5-4AFE-B5C0-19BA573D28AC Filtro" at bounding box center [574, 27] width 26 height 9
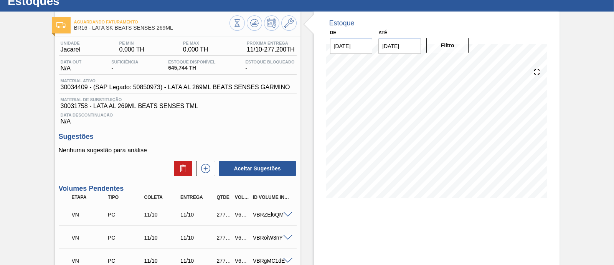
scroll to position [48, 0]
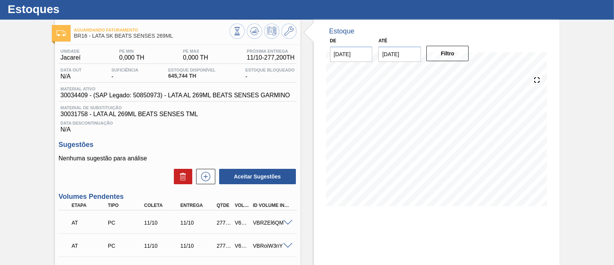
scroll to position [48, 0]
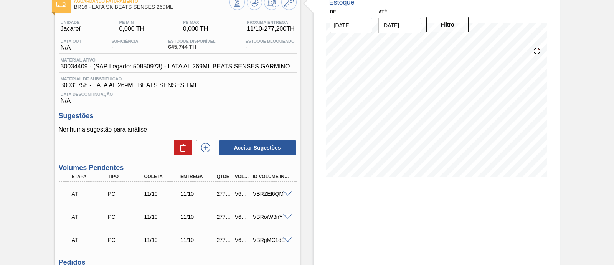
click at [287, 193] on span at bounding box center [287, 194] width 9 height 6
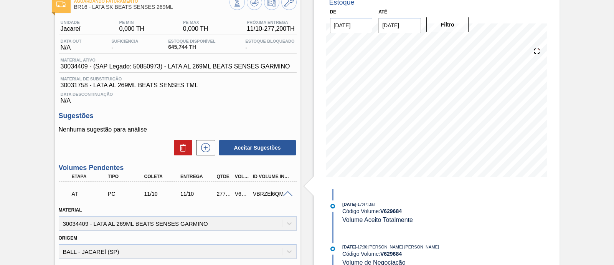
scroll to position [0, 0]
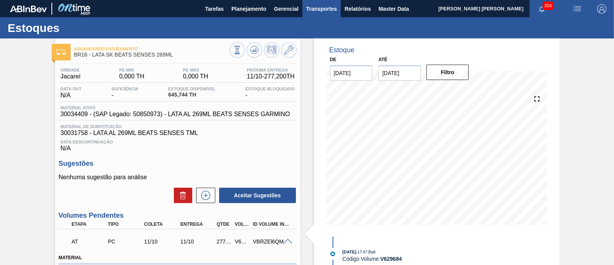
click at [325, 7] on span "Transportes" at bounding box center [321, 8] width 31 height 9
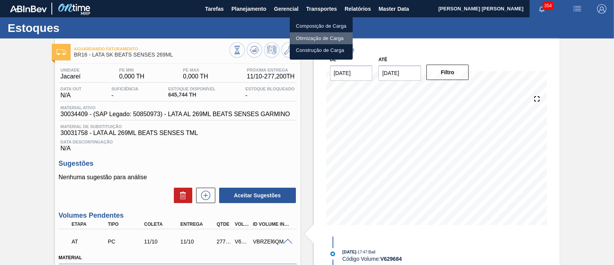
click at [317, 40] on li "Otimização de Carga" at bounding box center [321, 38] width 63 height 12
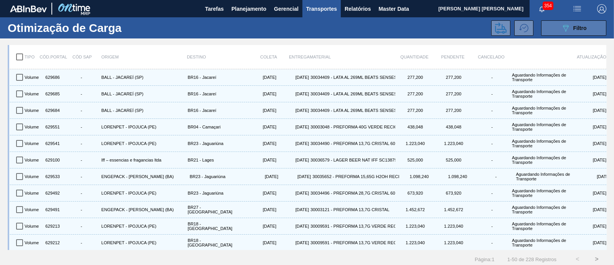
click at [564, 28] on icon "089F7B8B-B2A5-4AFE-B5C0-19BA573D28AC" at bounding box center [565, 27] width 9 height 9
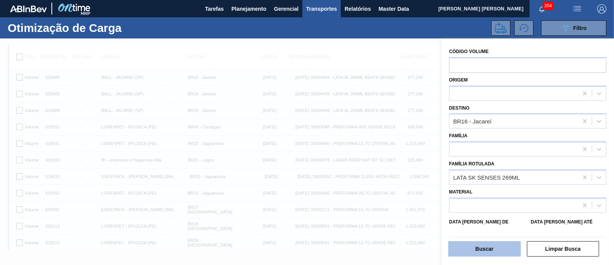
click at [486, 247] on button "Buscar" at bounding box center [484, 248] width 73 height 15
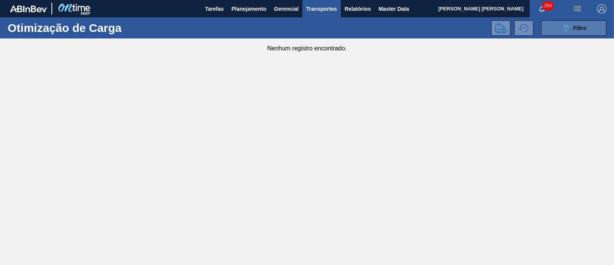
click at [554, 25] on button "089F7B8B-B2A5-4AFE-B5C0-19BA573D28AC Filtro" at bounding box center [573, 27] width 65 height 15
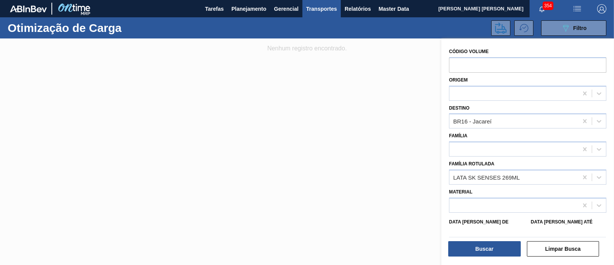
click at [308, 146] on div at bounding box center [307, 170] width 614 height 265
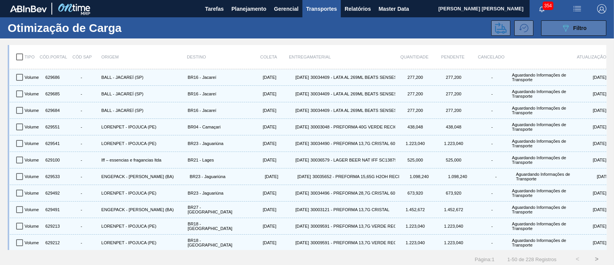
click at [575, 26] on span "Filtro" at bounding box center [580, 28] width 13 height 6
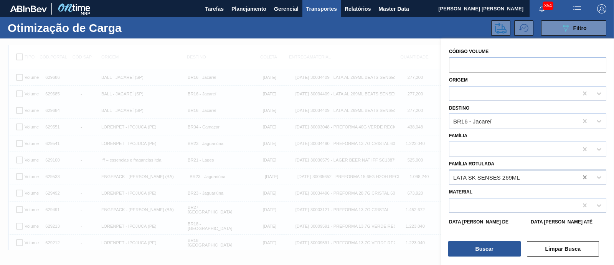
click at [586, 176] on icon at bounding box center [585, 177] width 8 height 8
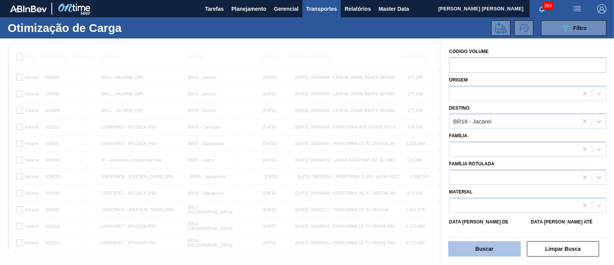
click at [496, 247] on button "Buscar" at bounding box center [484, 248] width 73 height 15
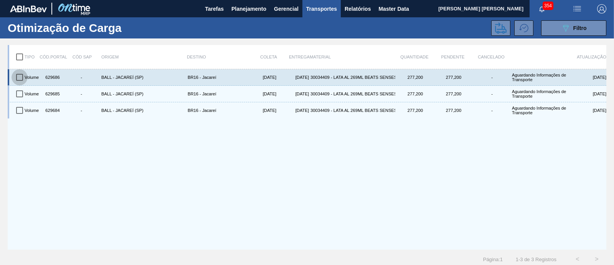
click at [18, 77] on input "checkbox" at bounding box center [20, 77] width 16 height 16
checkbox input "true"
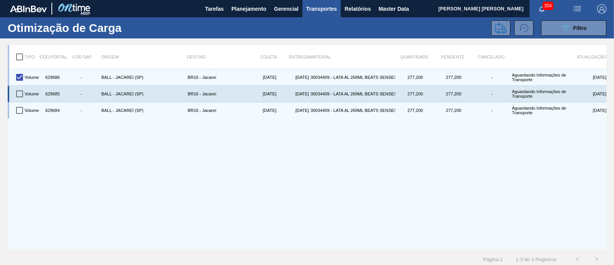
click at [21, 95] on input "checkbox" at bounding box center [20, 94] width 16 height 16
checkbox input "true"
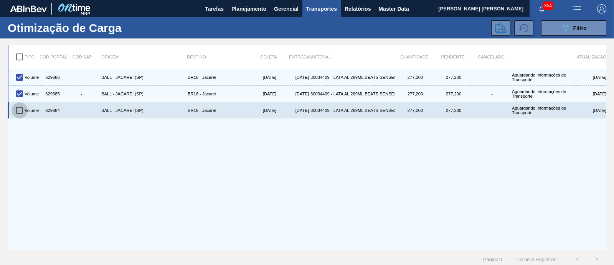
click at [19, 106] on input "checkbox" at bounding box center [20, 110] width 16 height 16
checkbox input "true"
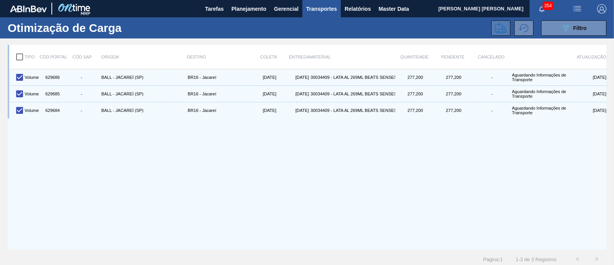
click at [495, 29] on icon at bounding box center [501, 28] width 12 height 12
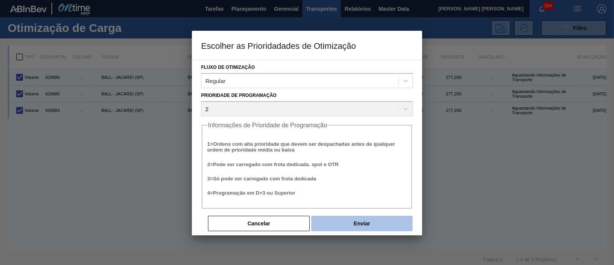
click at [384, 226] on button "Enviar" at bounding box center [361, 222] width 101 height 15
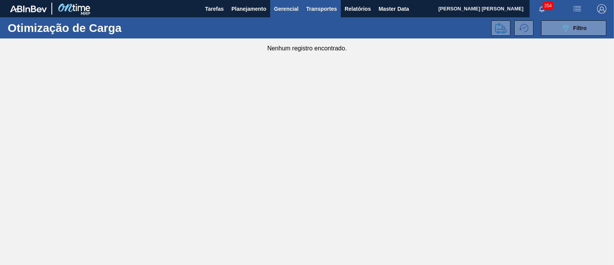
click at [279, 8] on span "Gerencial" at bounding box center [286, 8] width 25 height 9
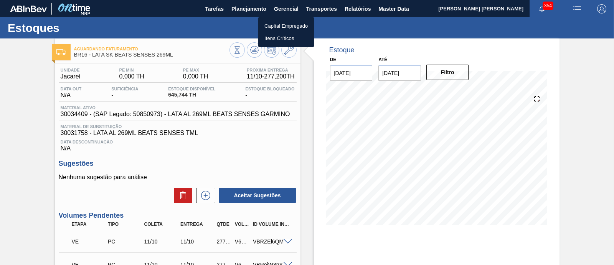
click at [285, 241] on div at bounding box center [307, 132] width 614 height 265
click at [285, 241] on span at bounding box center [287, 241] width 9 height 6
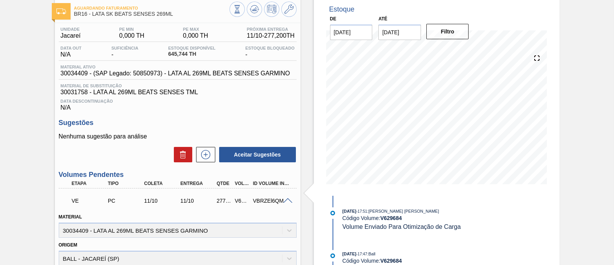
scroll to position [96, 0]
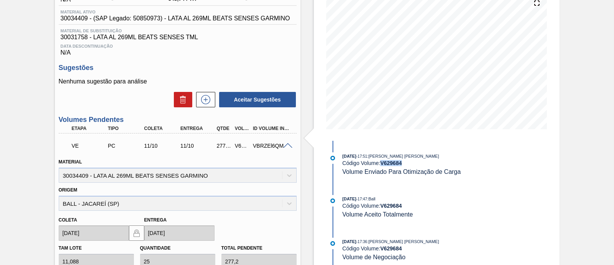
drag, startPoint x: 382, startPoint y: 163, endPoint x: 407, endPoint y: 162, distance: 25.3
click at [407, 162] on div "Código Volume: V 629684" at bounding box center [433, 163] width 182 height 6
copy strong "V 629684"
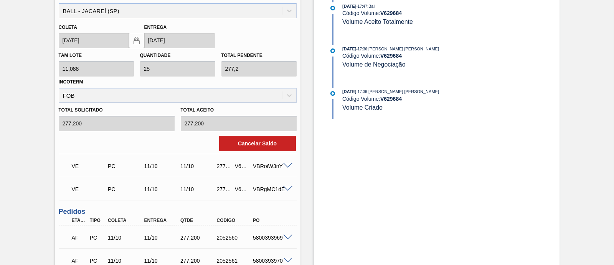
scroll to position [192, 0]
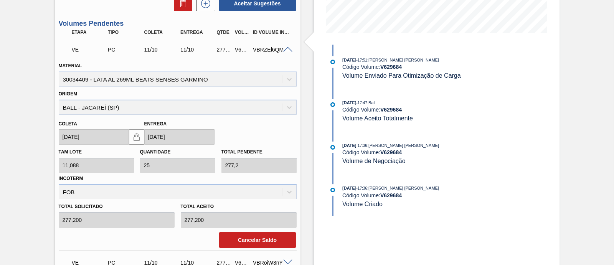
click at [290, 52] on span at bounding box center [287, 50] width 9 height 6
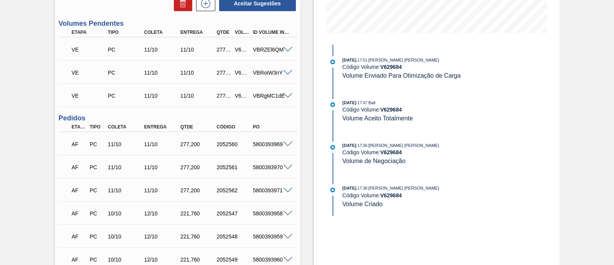
click at [285, 73] on span at bounding box center [287, 73] width 9 height 6
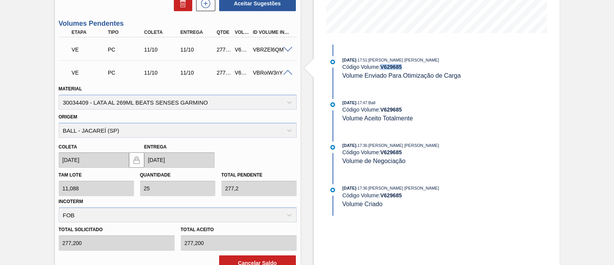
drag, startPoint x: 380, startPoint y: 68, endPoint x: 406, endPoint y: 67, distance: 25.8
click at [406, 67] on div "Código Volume: V 629685" at bounding box center [433, 67] width 182 height 6
copy div "V 629685"
click at [285, 75] on span at bounding box center [287, 73] width 9 height 6
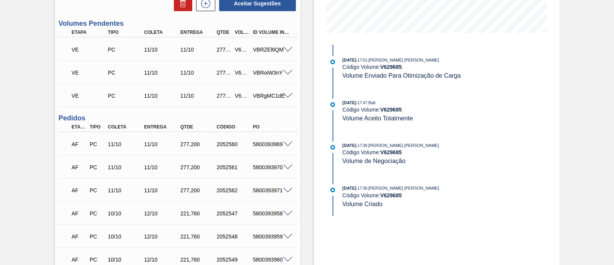
click at [288, 96] on span at bounding box center [287, 96] width 9 height 6
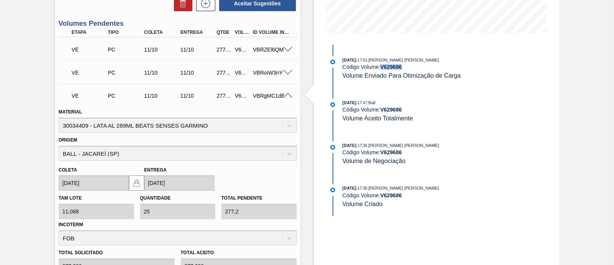
drag, startPoint x: 382, startPoint y: 68, endPoint x: 407, endPoint y: 69, distance: 25.3
click at [407, 69] on div "Código Volume: V 629686" at bounding box center [433, 67] width 182 height 6
copy strong "V 629686"
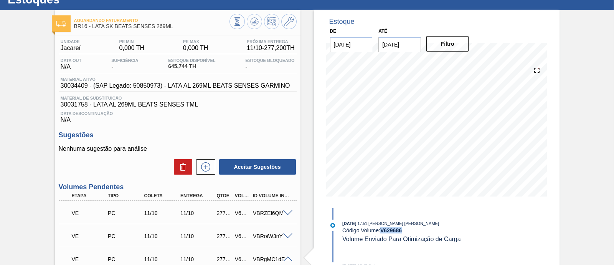
scroll to position [0, 0]
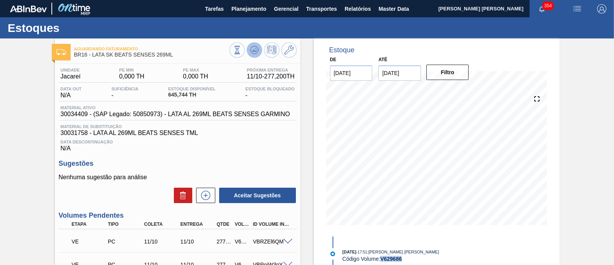
click at [257, 49] on icon at bounding box center [255, 48] width 8 height 4
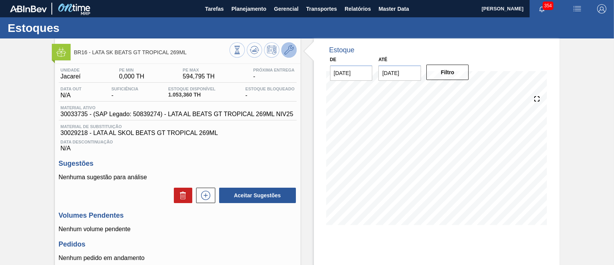
click at [287, 51] on icon at bounding box center [289, 49] width 9 height 9
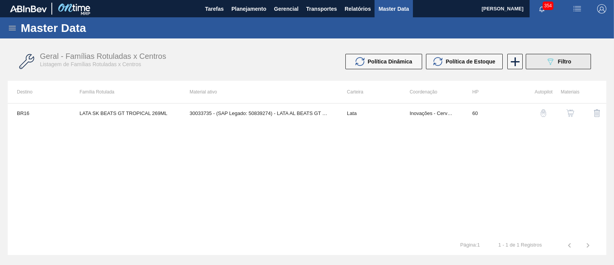
click at [538, 56] on button "089F7B8B-B2A5-4AFE-B5C0-19BA573D28AC Filtro" at bounding box center [558, 61] width 65 height 15
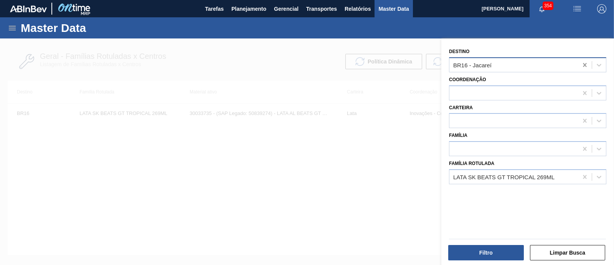
click at [584, 65] on icon at bounding box center [584, 65] width 3 height 4
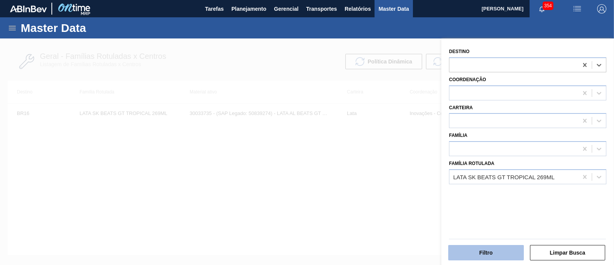
click at [501, 249] on button "Filtro" at bounding box center [486, 252] width 76 height 15
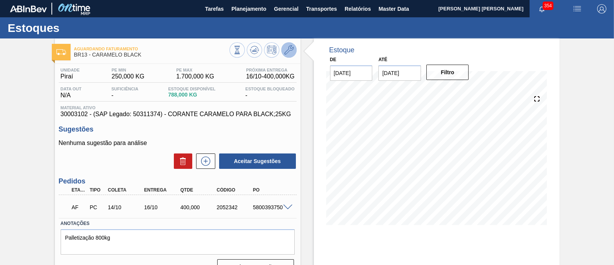
click at [295, 51] on button at bounding box center [288, 49] width 15 height 15
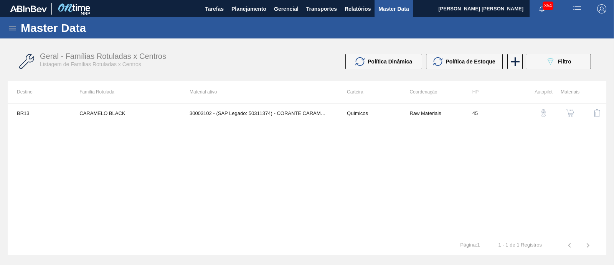
click at [545, 51] on div "Geral - Famílias Rotuladas x Centros Listagem de Famílias Rotuladas x Centros P…" at bounding box center [307, 61] width 599 height 29
click at [547, 56] on button "089F7B8B-B2A5-4AFE-B5C0-19BA573D28AC Filtro" at bounding box center [558, 61] width 65 height 15
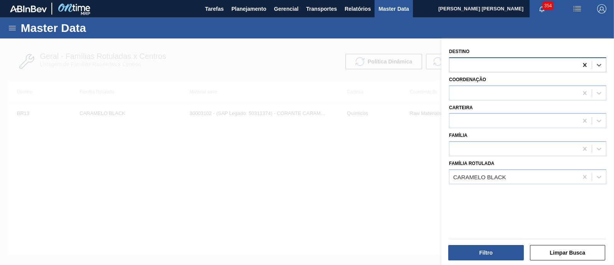
click at [587, 63] on icon at bounding box center [585, 65] width 8 height 8
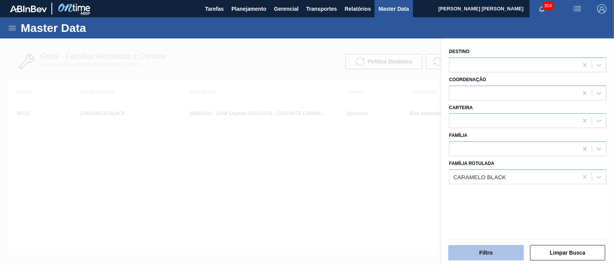
click at [501, 250] on button "Filtro" at bounding box center [486, 252] width 76 height 15
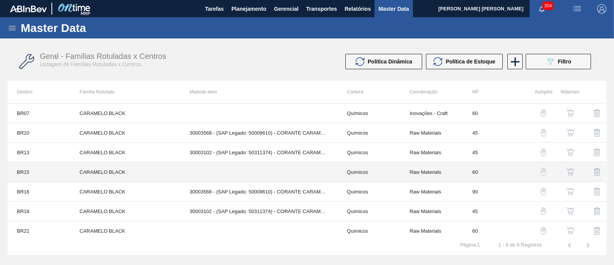
click at [304, 172] on td at bounding box center [258, 172] width 157 height 20
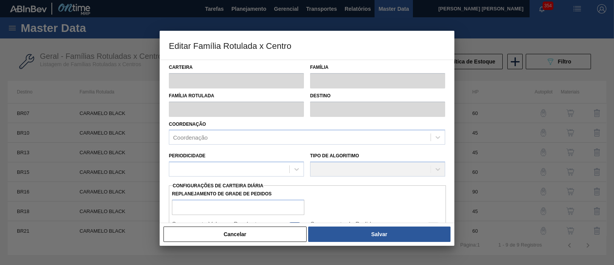
type input "Químicos"
type input "Caramelo"
type input "CARAMELO BLACK"
type input "BR15 - Jundiaí"
type input "60"
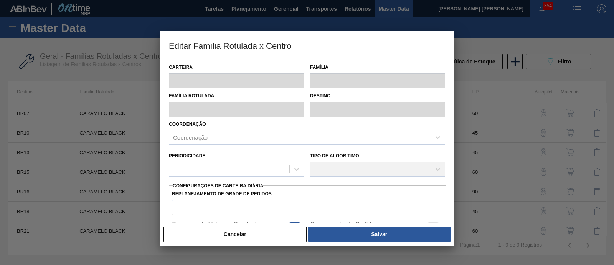
type input "0"
type input "100"
type input "0,000"
checkbox input "true"
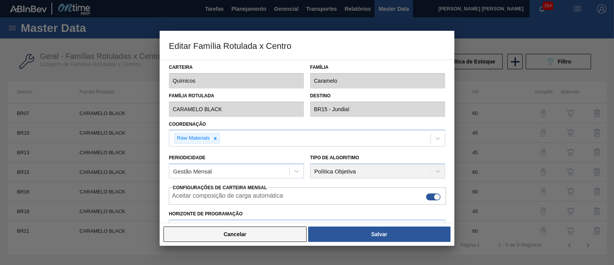
click at [269, 231] on button "Cancelar" at bounding box center [235, 233] width 143 height 15
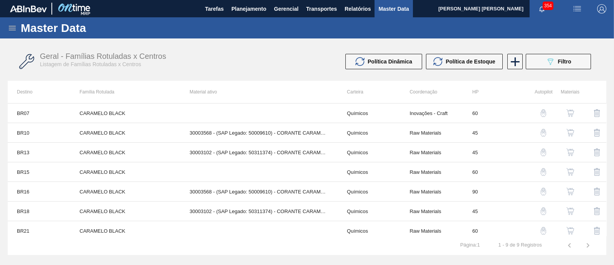
click at [571, 174] on img "button" at bounding box center [571, 172] width 8 height 8
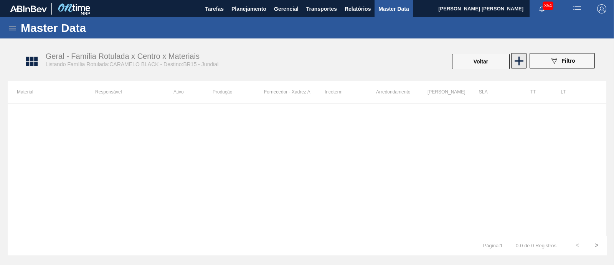
click at [523, 60] on icon at bounding box center [519, 60] width 15 height 15
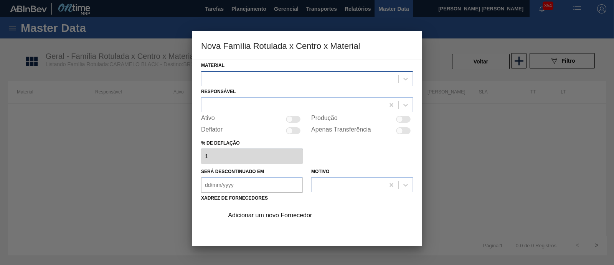
click at [359, 78] on div at bounding box center [300, 78] width 197 height 11
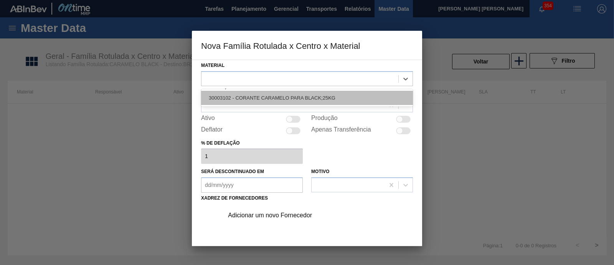
click at [346, 93] on div "30003102 - CORANTE CARAMELO PARA BLACK;25KG" at bounding box center [307, 98] width 212 height 14
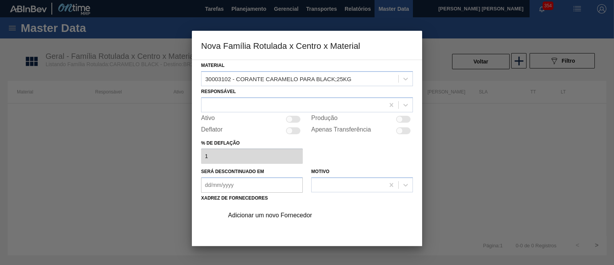
click at [83, 108] on div at bounding box center [307, 132] width 614 height 265
click at [232, 97] on div at bounding box center [307, 104] width 212 height 15
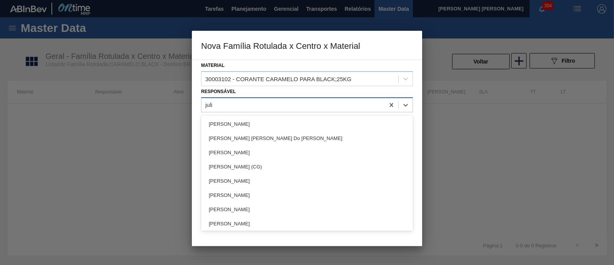
type input "julia"
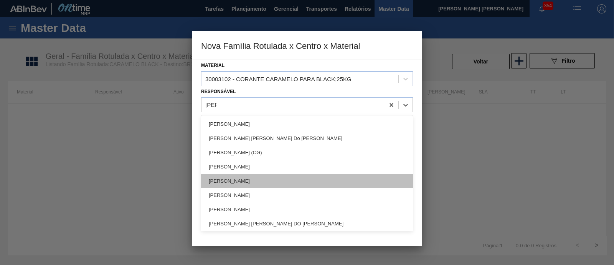
click at [299, 180] on div "JULIA SILVA DE ALMEIDA" at bounding box center [307, 181] width 212 height 14
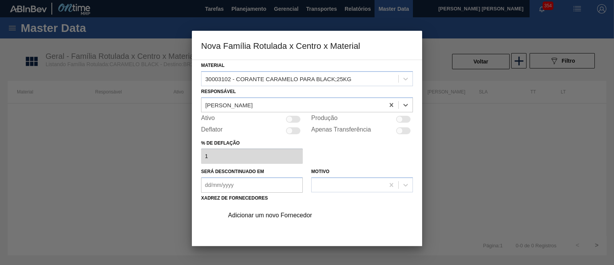
click at [296, 120] on div at bounding box center [293, 119] width 15 height 7
checkbox input "true"
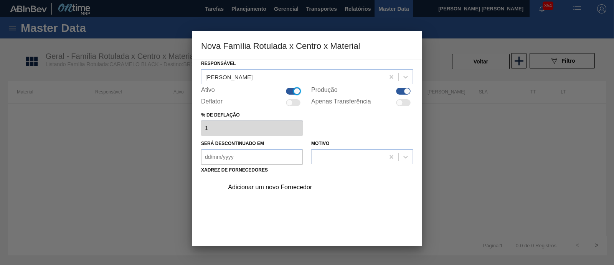
scroll to position [48, 0]
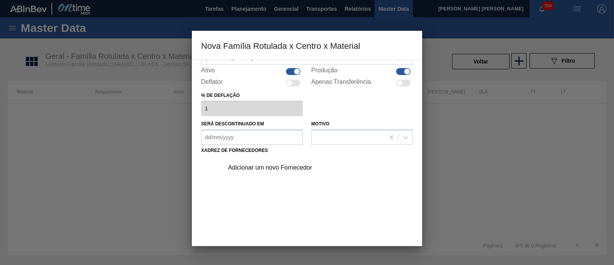
click at [277, 167] on div "Adicionar um novo Fornecedor" at bounding box center [303, 167] width 151 height 7
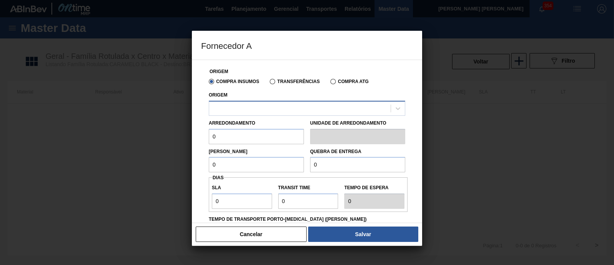
click at [262, 106] on div at bounding box center [300, 108] width 182 height 11
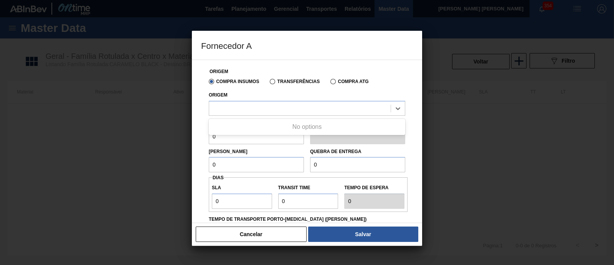
click at [286, 124] on div "No options" at bounding box center [307, 126] width 197 height 13
click at [286, 113] on div at bounding box center [300, 108] width 182 height 11
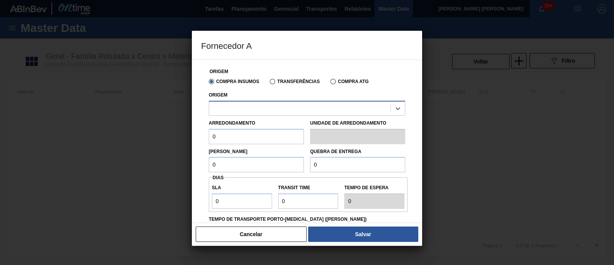
click at [286, 113] on div at bounding box center [300, 108] width 182 height 11
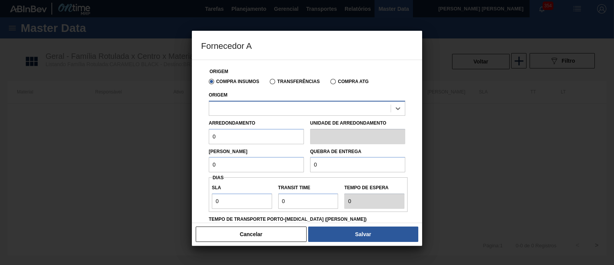
click at [286, 113] on div at bounding box center [300, 108] width 182 height 11
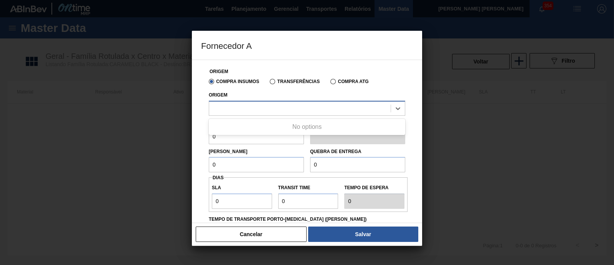
click at [286, 113] on div at bounding box center [300, 108] width 182 height 11
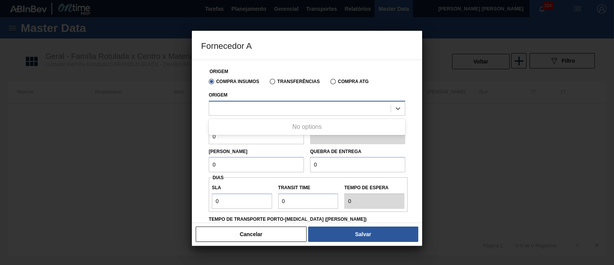
click at [284, 108] on div at bounding box center [300, 108] width 182 height 11
click at [266, 104] on div at bounding box center [300, 108] width 182 height 11
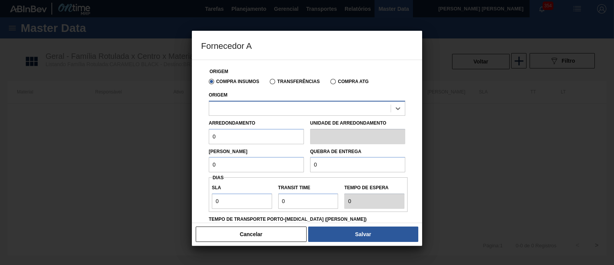
click at [266, 104] on div at bounding box center [300, 108] width 182 height 11
click at [272, 85] on div "Compra Insumos Transferências Compra ATG" at bounding box center [307, 80] width 203 height 13
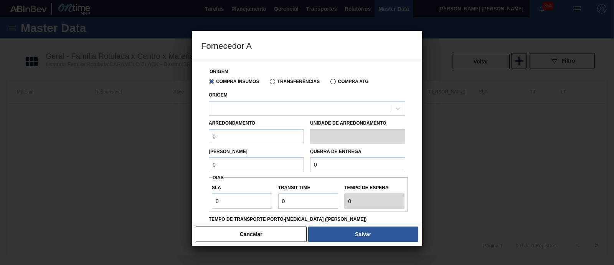
click at [274, 81] on label "Transferências" at bounding box center [295, 81] width 50 height 5
click at [269, 83] on input "Transferências" at bounding box center [269, 83] width 0 height 0
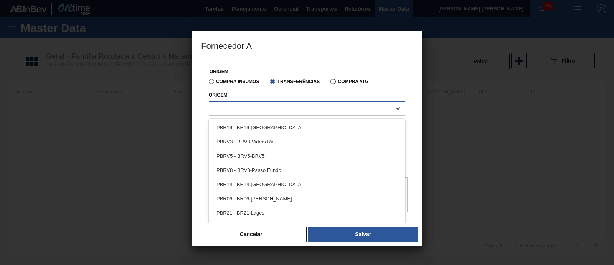
click at [263, 111] on div at bounding box center [300, 108] width 182 height 11
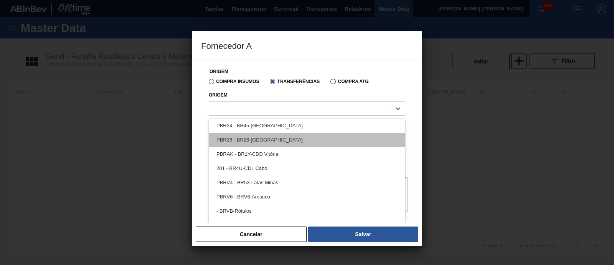
scroll to position [0, 0]
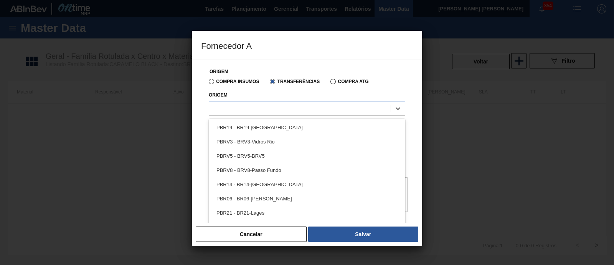
click at [283, 127] on div "PBR19 - BR19-Nova Rio" at bounding box center [307, 127] width 197 height 14
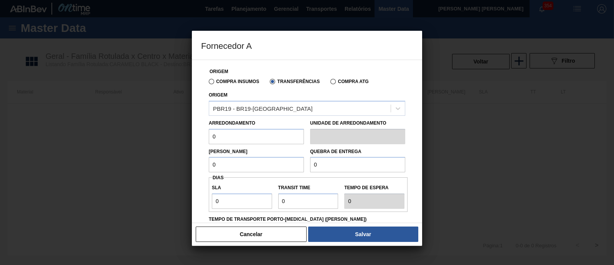
click at [228, 132] on input "0" at bounding box center [256, 136] width 95 height 15
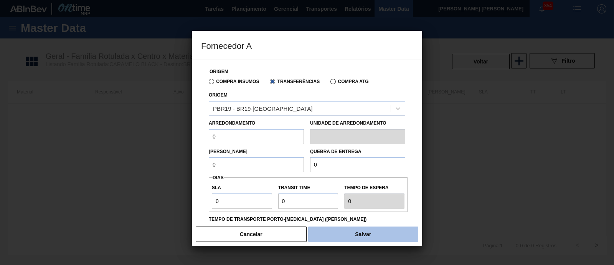
click at [331, 231] on button "Salvar" at bounding box center [363, 233] width 110 height 15
type input "KG"
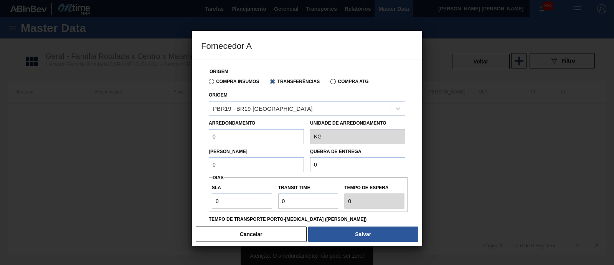
drag, startPoint x: 218, startPoint y: 134, endPoint x: 204, endPoint y: 136, distance: 13.9
click at [204, 136] on div "Origem Compra Insumos Transferências Compra ATG Origem PBR19 - BR19-Nova Rio Ar…" at bounding box center [307, 187] width 212 height 255
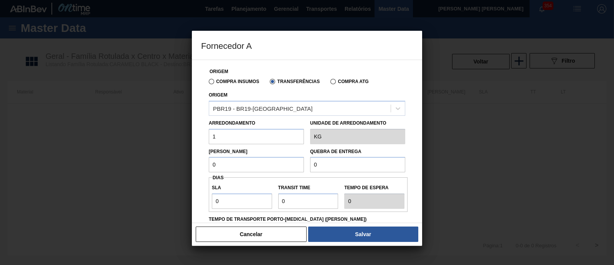
type input "1"
click at [209, 165] on input "0" at bounding box center [256, 164] width 95 height 15
type input "1"
click at [303, 165] on div "Lote Mínimo 1 Quebra de entrega 0" at bounding box center [307, 158] width 203 height 28
type input "1"
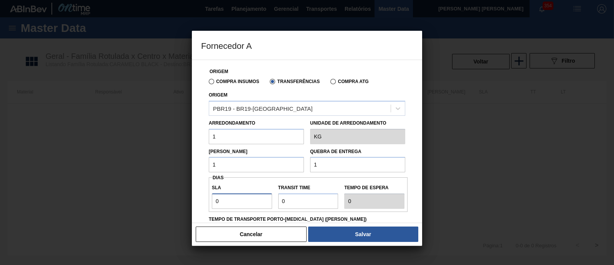
drag, startPoint x: 224, startPoint y: 197, endPoint x: 214, endPoint y: 197, distance: 10.4
click at [214, 197] on input "0" at bounding box center [242, 200] width 60 height 15
type input "1"
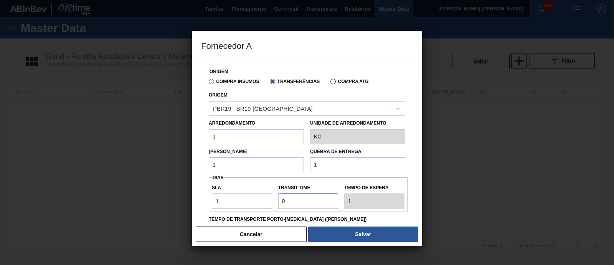
drag, startPoint x: 298, startPoint y: 202, endPoint x: 286, endPoint y: 202, distance: 12.3
click at [286, 202] on input "Transit Time" at bounding box center [308, 200] width 60 height 15
type input "01"
type input "2"
type input "0"
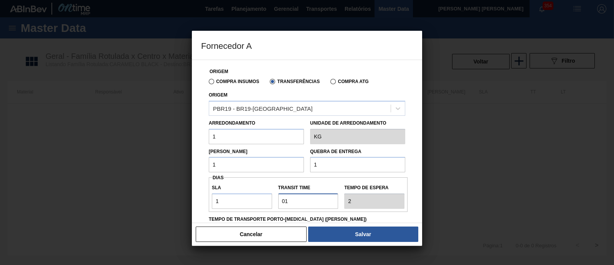
type input "1"
type input "NaN"
type input "1"
type input "2"
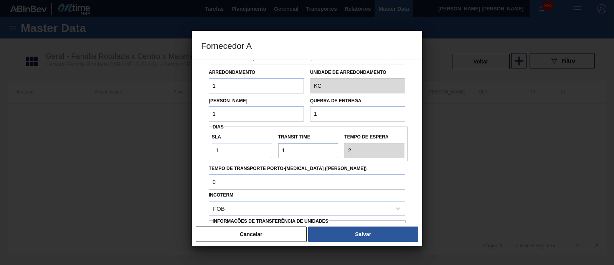
scroll to position [101, 0]
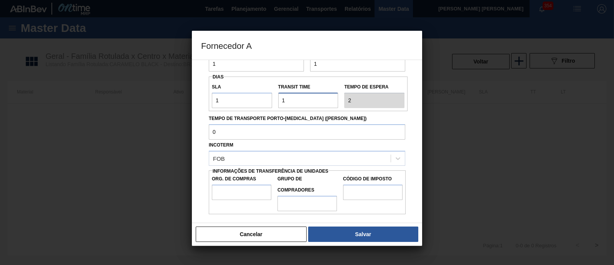
type input "1"
click at [250, 190] on input "Org. de Compras" at bounding box center [242, 191] width 60 height 15
type input "BR00"
click at [303, 195] on input "Grupo de Compradores" at bounding box center [308, 202] width 60 height 15
type input "A01"
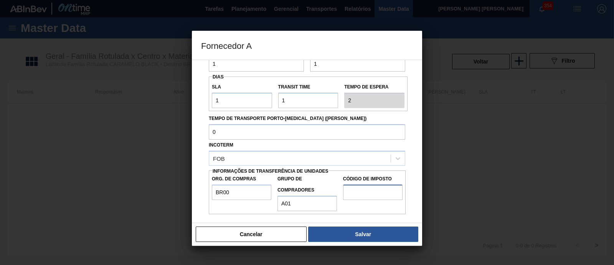
click at [370, 190] on input "Código de Imposto" at bounding box center [373, 191] width 60 height 15
type input "I1"
click at [357, 235] on button "Salvar" at bounding box center [363, 233] width 110 height 15
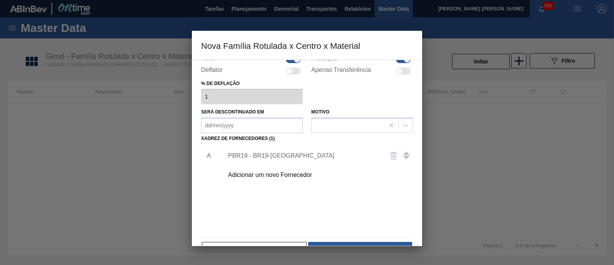
scroll to position [80, 0]
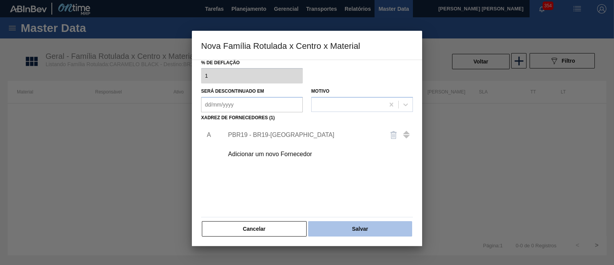
click at [328, 232] on button "Salvar" at bounding box center [360, 228] width 104 height 15
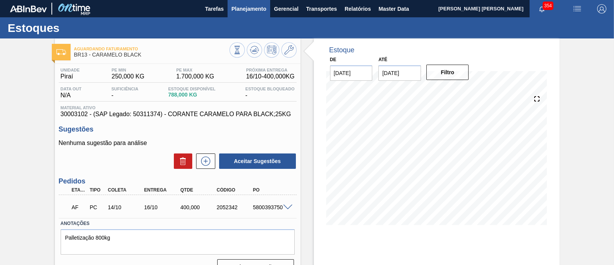
click at [255, 7] on span "Planejamento" at bounding box center [249, 8] width 35 height 9
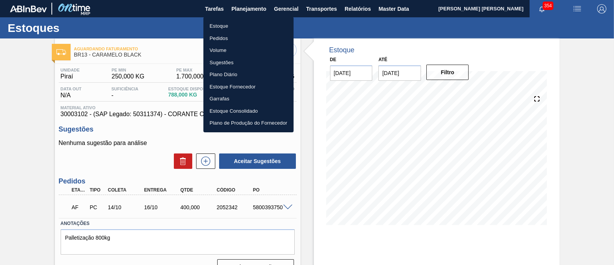
click at [234, 20] on li "Estoque" at bounding box center [248, 26] width 90 height 12
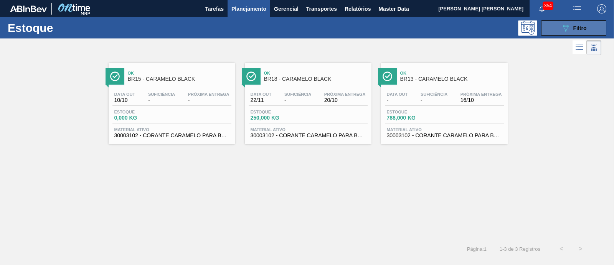
click at [575, 23] on div "089F7B8B-B2A5-4AFE-B5C0-19BA573D28AC Filtro" at bounding box center [574, 27] width 26 height 9
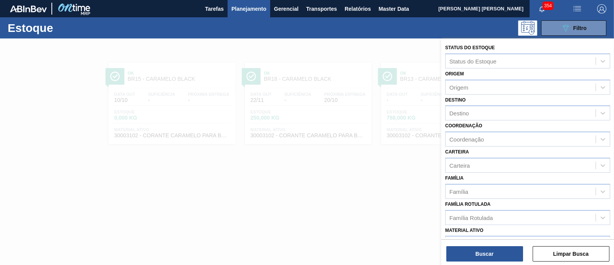
scroll to position [48, 0]
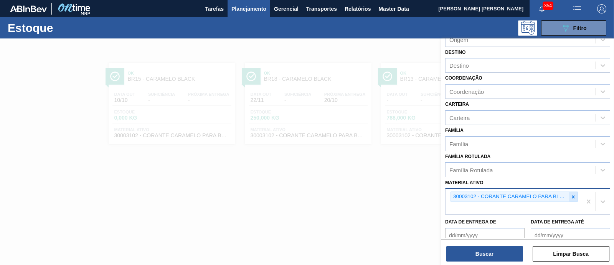
click at [571, 194] on icon at bounding box center [573, 196] width 5 height 5
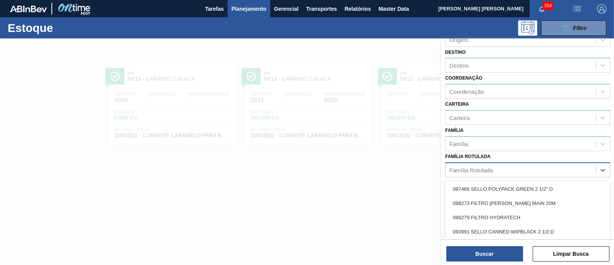
click at [510, 173] on div "Família Rotulada" at bounding box center [521, 169] width 150 height 11
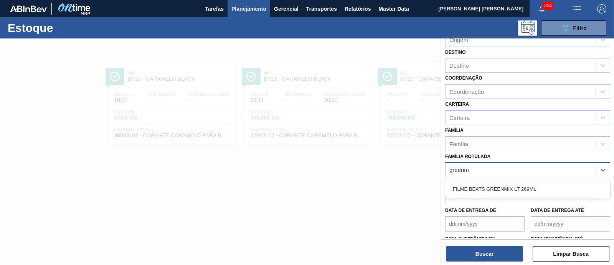
type Rotulada "greenmi"
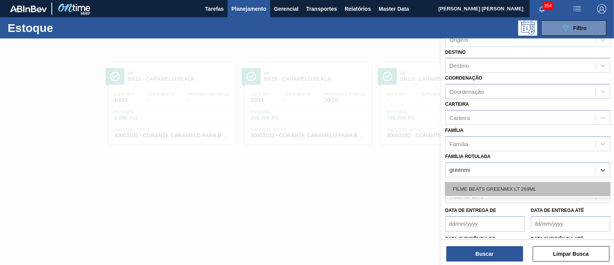
click at [463, 190] on div "FILME BEATS GREENMIX LT 269ML" at bounding box center [527, 189] width 165 height 14
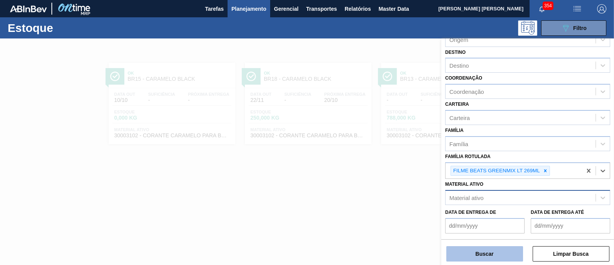
click at [488, 254] on button "Buscar" at bounding box center [485, 253] width 77 height 15
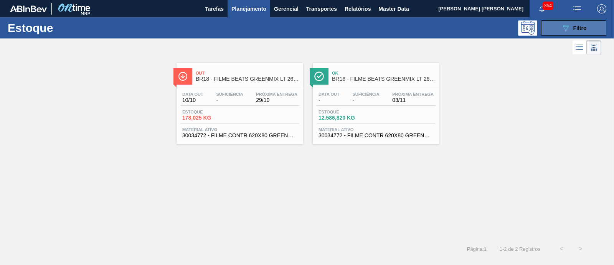
click at [575, 31] on span "Filtro" at bounding box center [580, 28] width 13 height 6
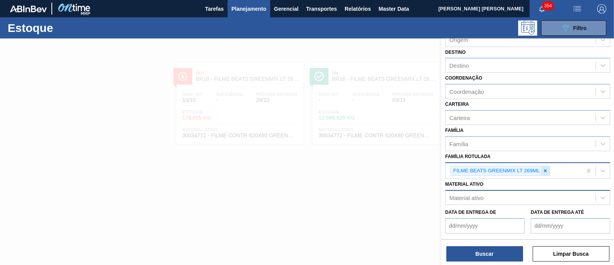
click at [547, 168] on icon at bounding box center [545, 170] width 5 height 5
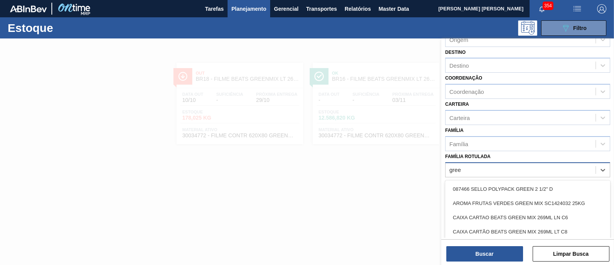
type Rotulada "gree"
click at [346, 195] on div at bounding box center [307, 170] width 614 height 265
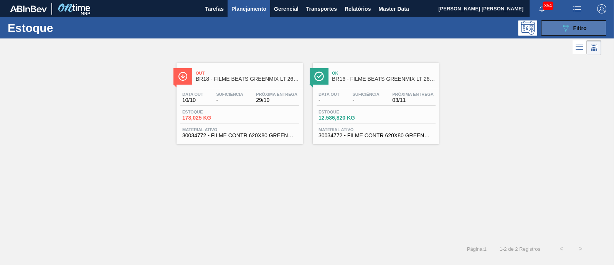
click at [581, 25] on span "Filtro" at bounding box center [580, 28] width 13 height 6
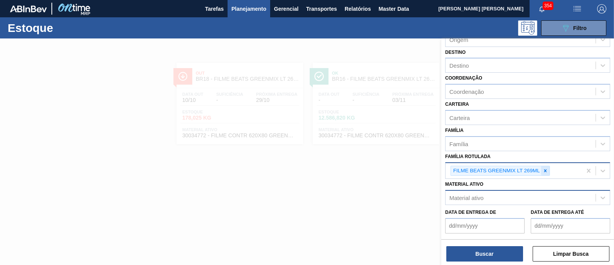
click at [545, 166] on div at bounding box center [545, 171] width 8 height 10
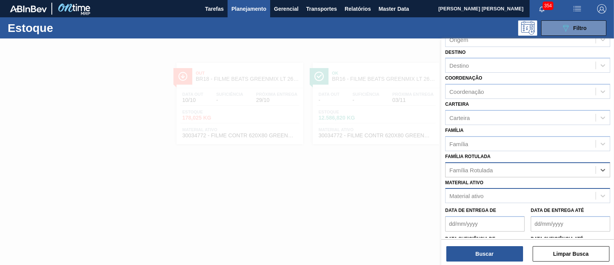
paste Rotulada "CAIXA CARTAO SK BEATS SENSES 269ML LNC6"
type Rotulada "CAIXA CARTAO SK BEATS SENSES 269ML LNC6"
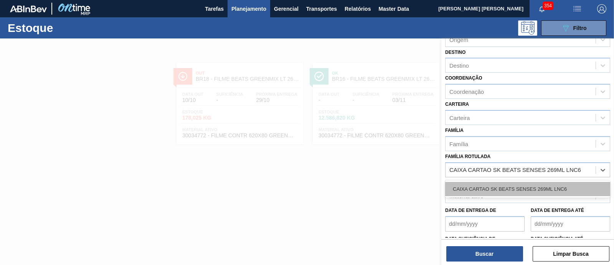
click at [532, 187] on div "CAIXA CARTAO SK BEATS SENSES 269ML LNC6" at bounding box center [527, 189] width 165 height 14
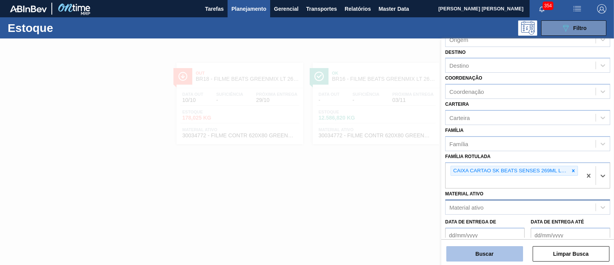
click at [499, 248] on button "Buscar" at bounding box center [485, 253] width 77 height 15
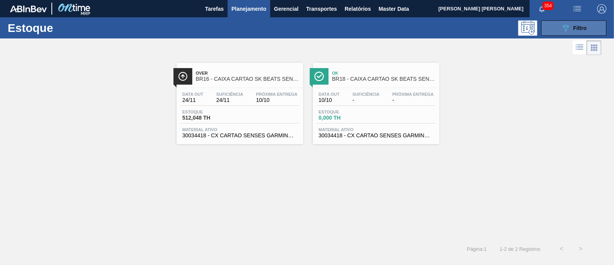
click at [585, 32] on div "089F7B8B-B2A5-4AFE-B5C0-19BA573D28AC Filtro" at bounding box center [574, 27] width 26 height 9
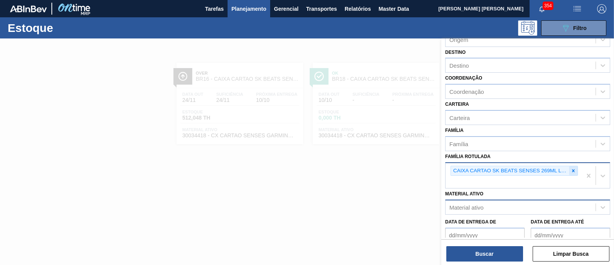
click at [571, 169] on icon at bounding box center [573, 170] width 5 height 5
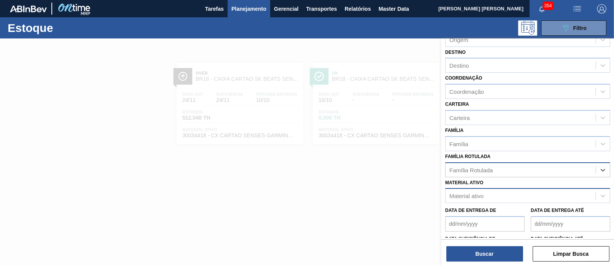
click at [568, 169] on div "Família Rotulada" at bounding box center [521, 169] width 150 height 11
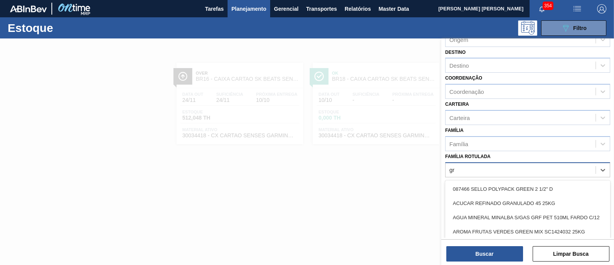
type Rotulada "g"
type Rotulada "green m"
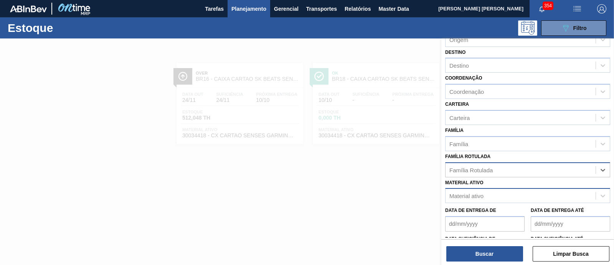
click at [475, 166] on div "Família Rotulada" at bounding box center [471, 169] width 43 height 7
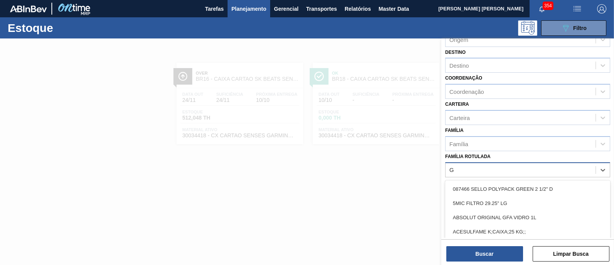
type Rotulada "GT"
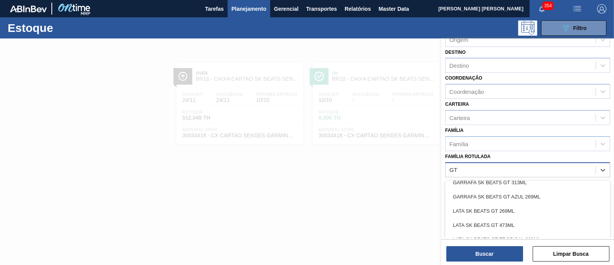
scroll to position [192, 0]
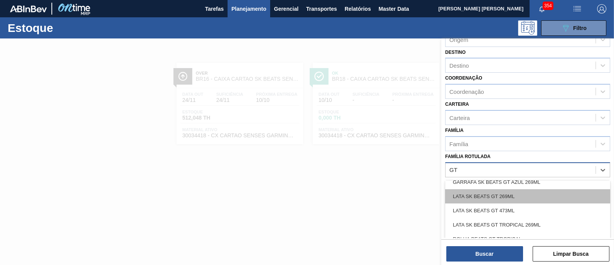
click at [536, 191] on div "LATA SK BEATS GT 269ML" at bounding box center [527, 196] width 165 height 14
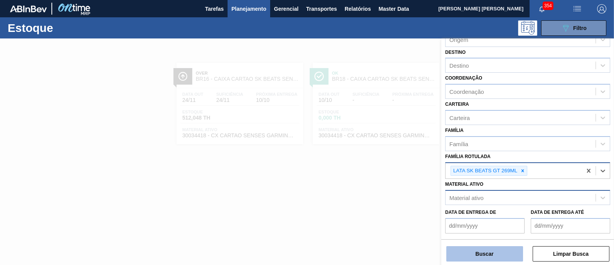
click at [503, 252] on button "Buscar" at bounding box center [485, 253] width 77 height 15
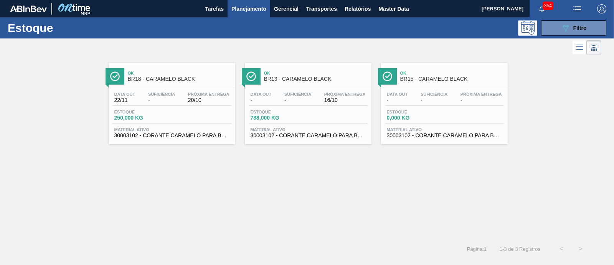
click at [273, 216] on div "Ok BR18 - CARAMELO BLACK Data [DATE] Suficiência - Próxima Entrega 20/10 Estoqu…" at bounding box center [307, 148] width 614 height 182
click at [294, 210] on div "Ok BR18 - CARAMELO BLACK Data [DATE] Suficiência - Próxima Entrega 20/10 Estoqu…" at bounding box center [307, 148] width 614 height 182
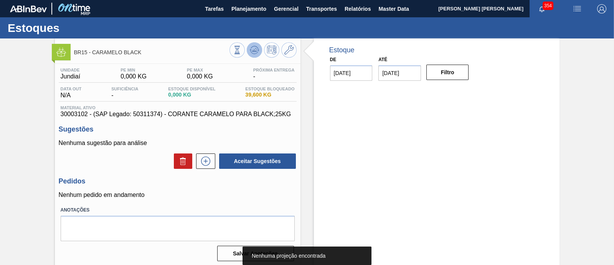
click at [254, 55] on button at bounding box center [254, 49] width 15 height 15
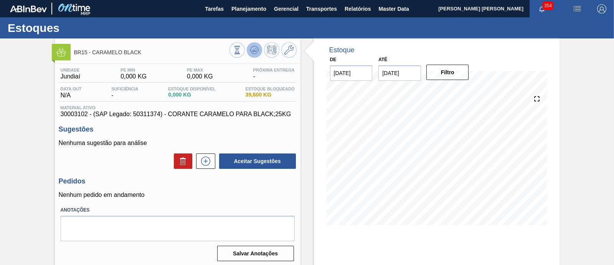
click at [252, 50] on icon at bounding box center [254, 49] width 5 height 3
click at [257, 50] on icon at bounding box center [258, 50] width 2 height 1
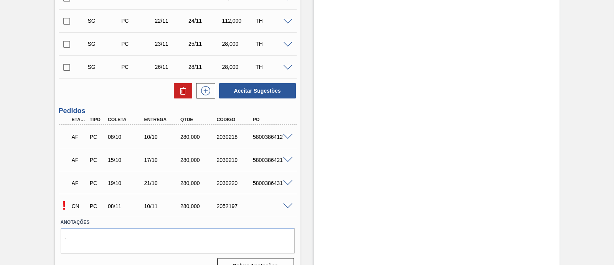
scroll to position [275, 0]
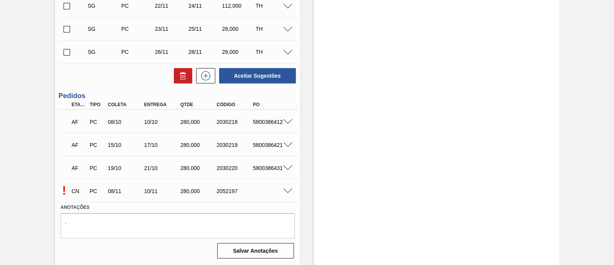
click at [289, 189] on span at bounding box center [287, 191] width 9 height 6
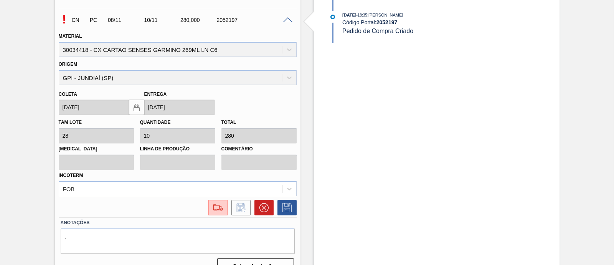
scroll to position [460, 0]
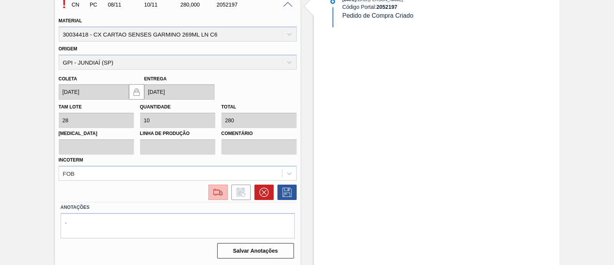
click at [213, 189] on img at bounding box center [218, 191] width 12 height 9
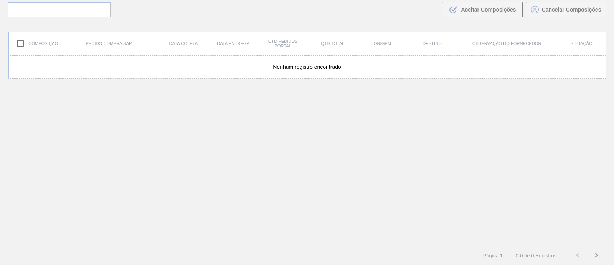
scroll to position [55, 0]
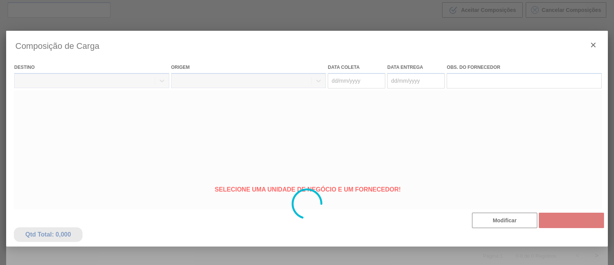
type coleta "08/11/2025"
type Entrega "10/11/2025"
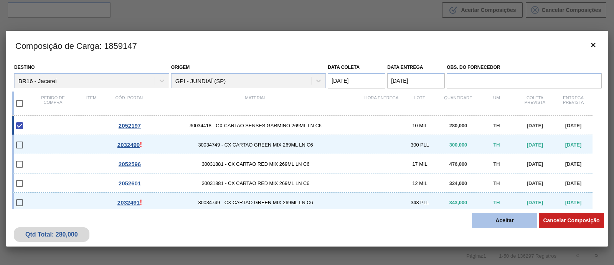
click at [493, 224] on button "Aceitar" at bounding box center [504, 219] width 65 height 15
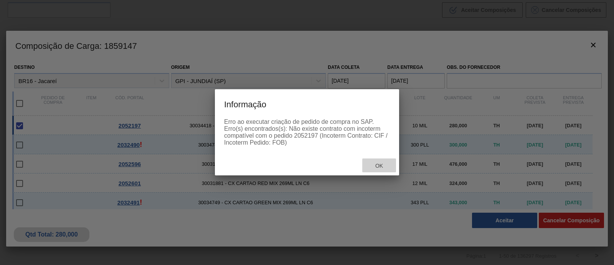
click at [382, 169] on div "Ok" at bounding box center [379, 165] width 34 height 14
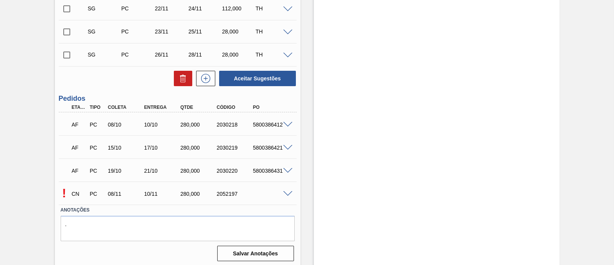
scroll to position [275, 0]
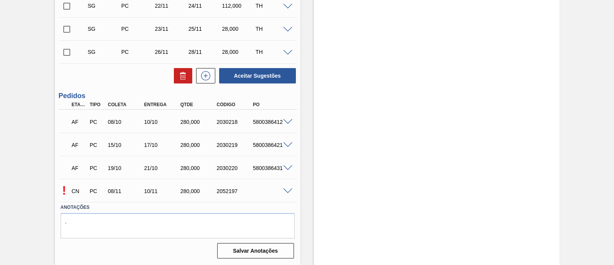
click at [283, 188] on span at bounding box center [287, 191] width 9 height 6
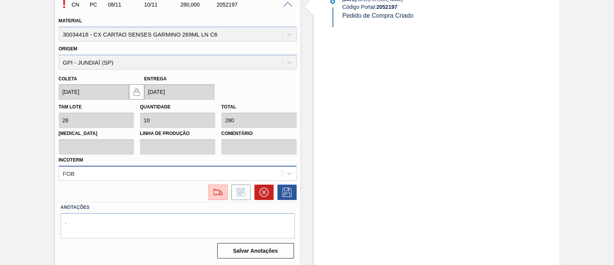
click at [203, 166] on div "FOB" at bounding box center [178, 172] width 238 height 15
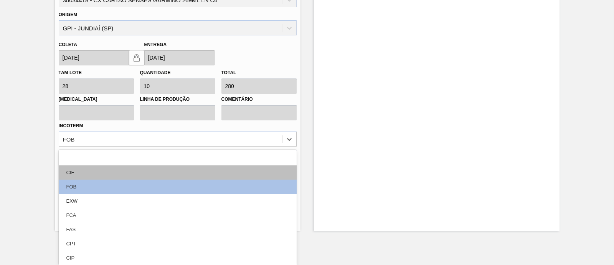
click at [107, 176] on div "CIF" at bounding box center [178, 172] width 238 height 14
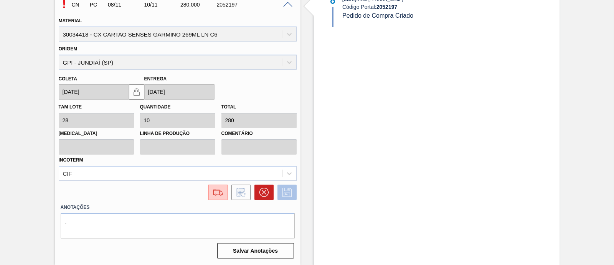
click at [281, 192] on icon at bounding box center [287, 191] width 12 height 9
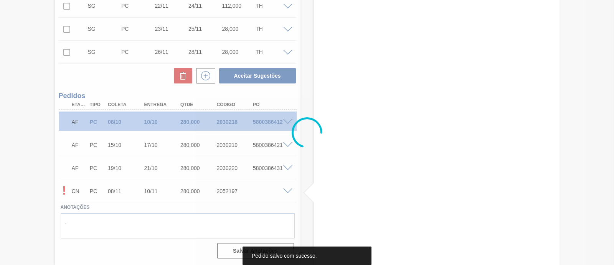
scroll to position [275, 0]
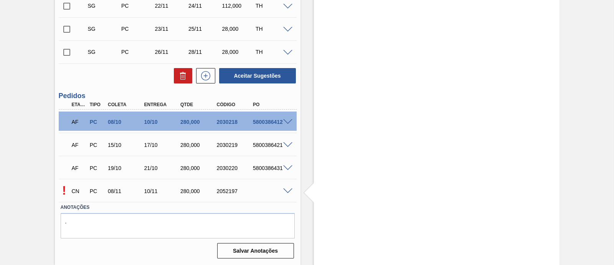
click at [290, 190] on span at bounding box center [287, 191] width 9 height 6
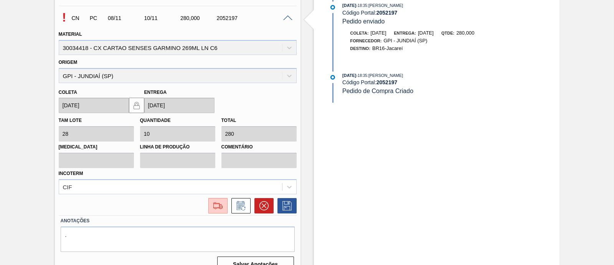
scroll to position [460, 0]
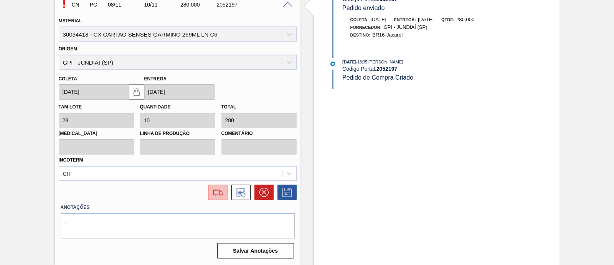
click at [218, 193] on img at bounding box center [218, 191] width 12 height 9
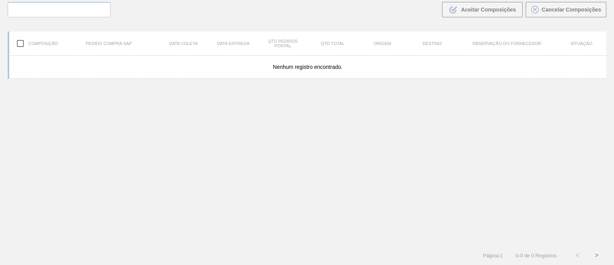
scroll to position [55, 0]
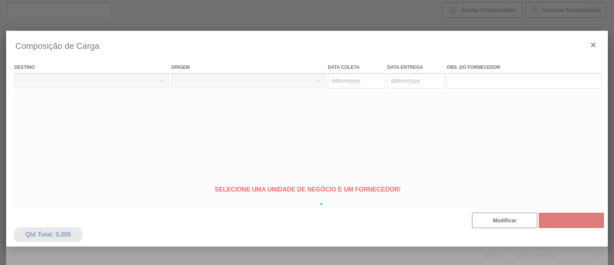
type coleta "08/11/2025"
type Entrega "10/11/2025"
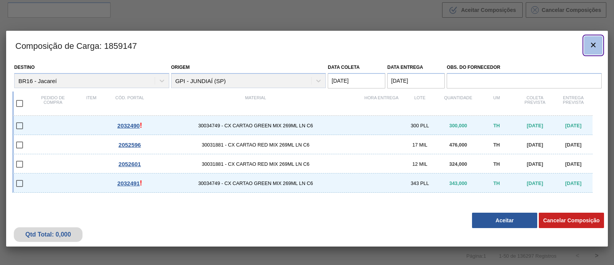
click at [597, 47] on icon "botão de ícone" at bounding box center [593, 44] width 9 height 9
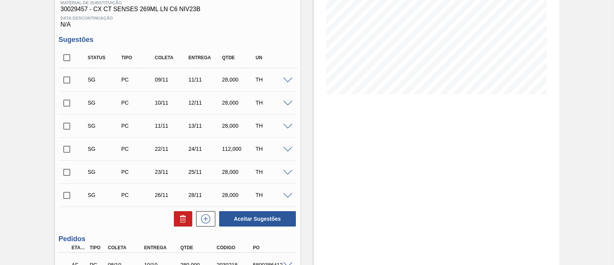
scroll to position [227, 0]
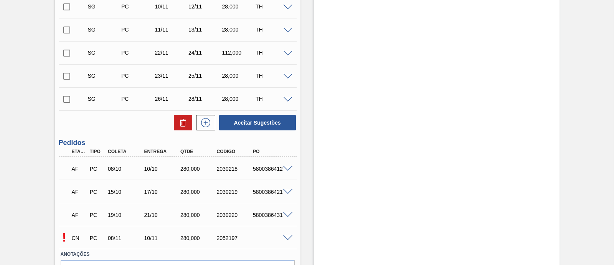
click at [290, 238] on span at bounding box center [287, 238] width 9 height 6
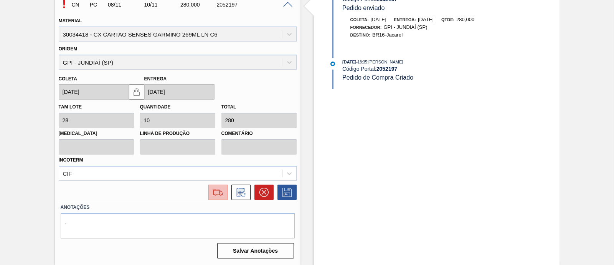
click at [217, 197] on button at bounding box center [217, 191] width 19 height 15
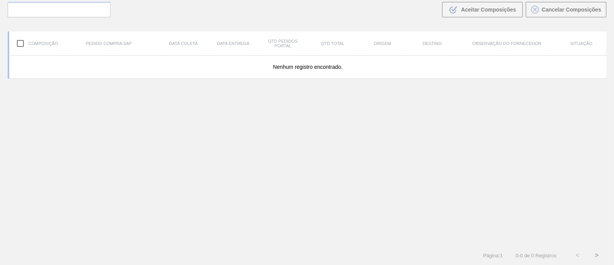
scroll to position [55, 0]
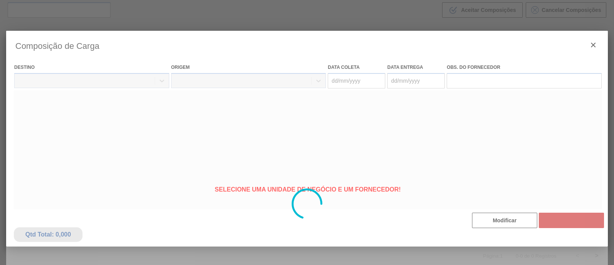
type coleta "08/11/2025"
type Entrega "10/11/2025"
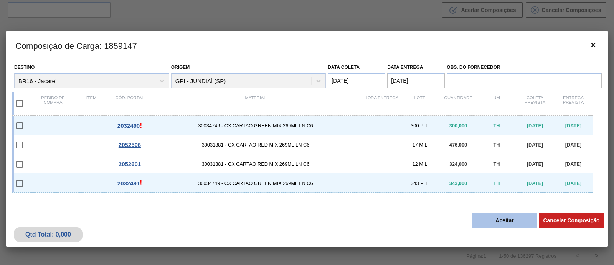
click at [515, 222] on button "Aceitar" at bounding box center [504, 219] width 65 height 15
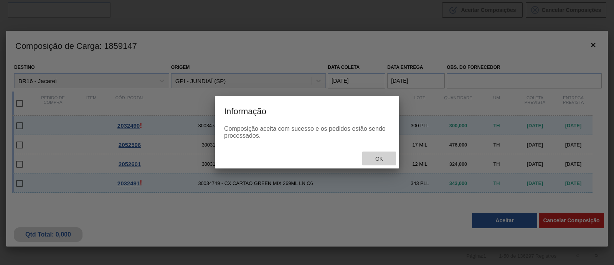
click at [376, 154] on div "Ok" at bounding box center [379, 158] width 34 height 14
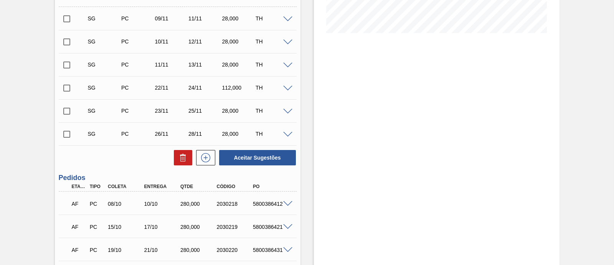
scroll to position [275, 0]
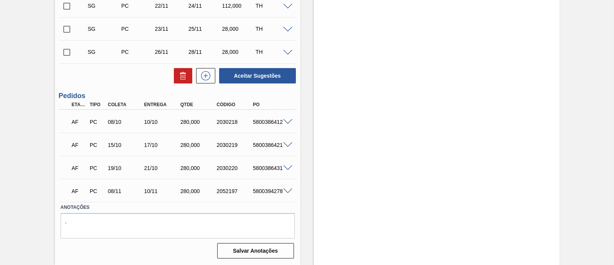
click at [288, 189] on span at bounding box center [287, 191] width 9 height 6
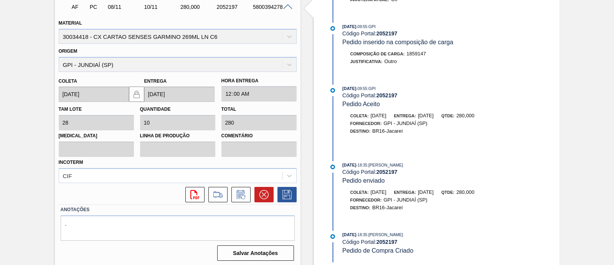
scroll to position [460, 0]
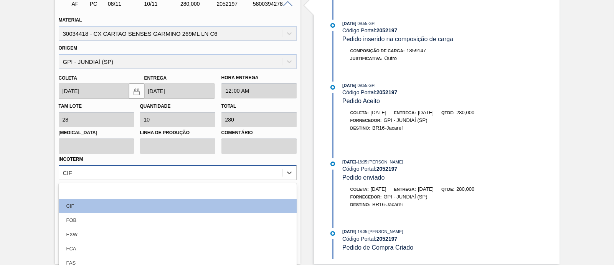
click at [223, 172] on div "option CIF focused, 2 of 12. 12 results available. Use Up and Down to choose op…" at bounding box center [178, 172] width 238 height 15
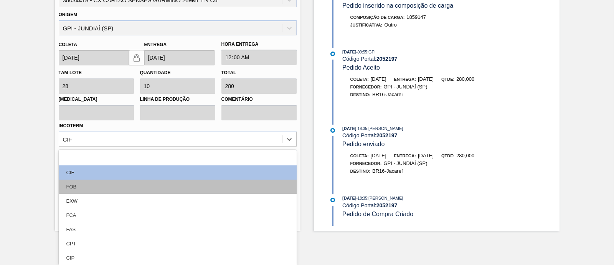
click at [71, 185] on div "FOB" at bounding box center [178, 186] width 238 height 14
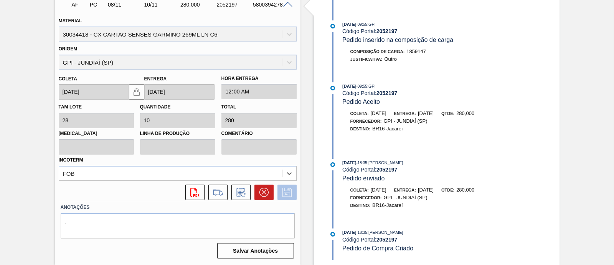
click at [288, 191] on icon at bounding box center [287, 191] width 9 height 9
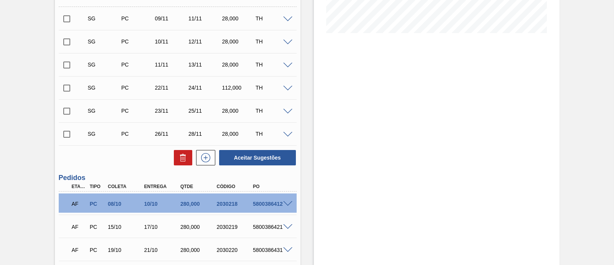
scroll to position [0, 0]
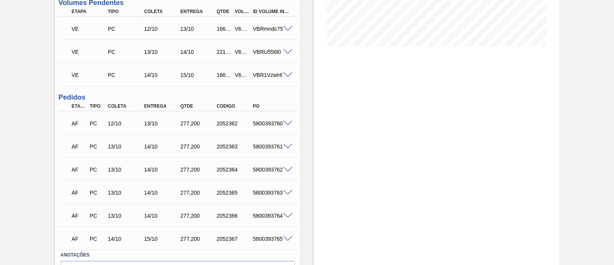
scroll to position [192, 0]
